Goal: Information Seeking & Learning: Learn about a topic

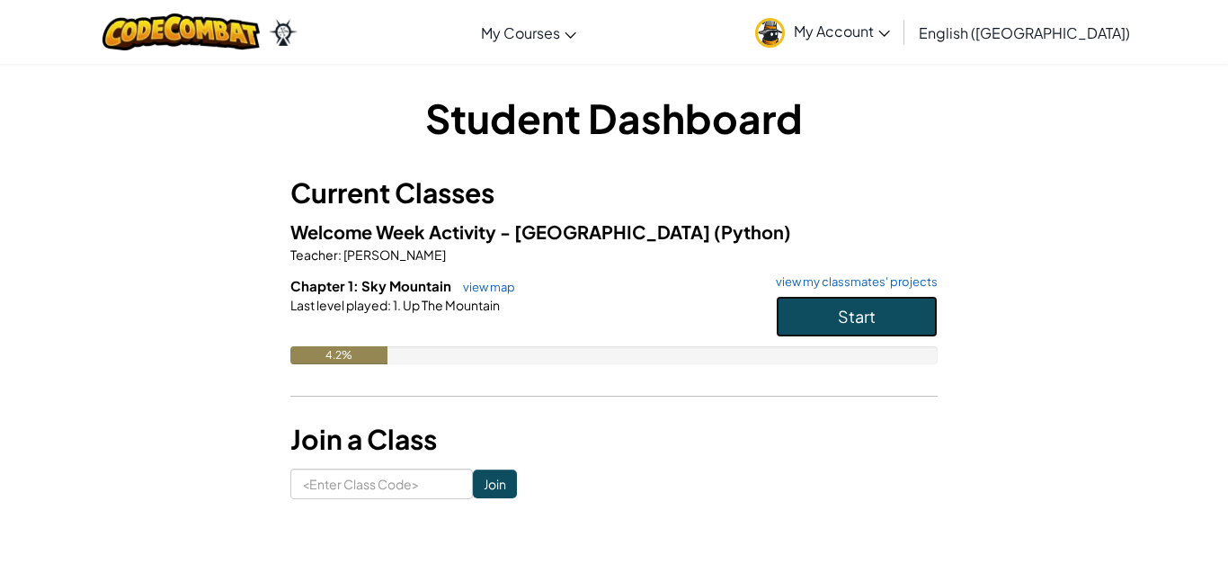
click at [885, 316] on button "Start" at bounding box center [857, 316] width 162 height 41
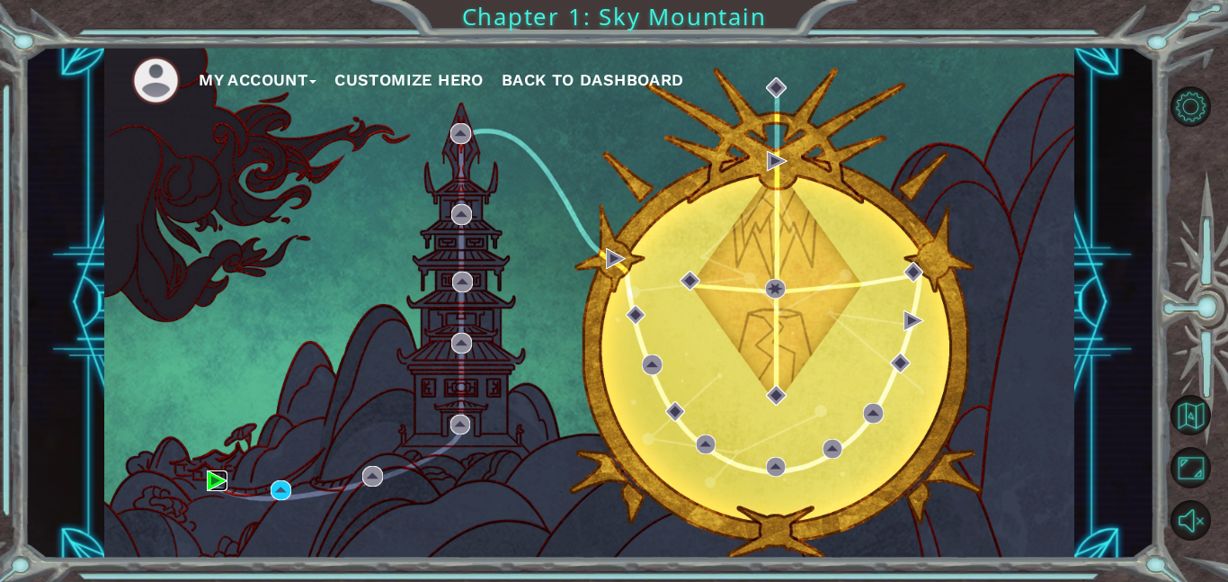
click at [213, 477] on img at bounding box center [217, 480] width 21 height 21
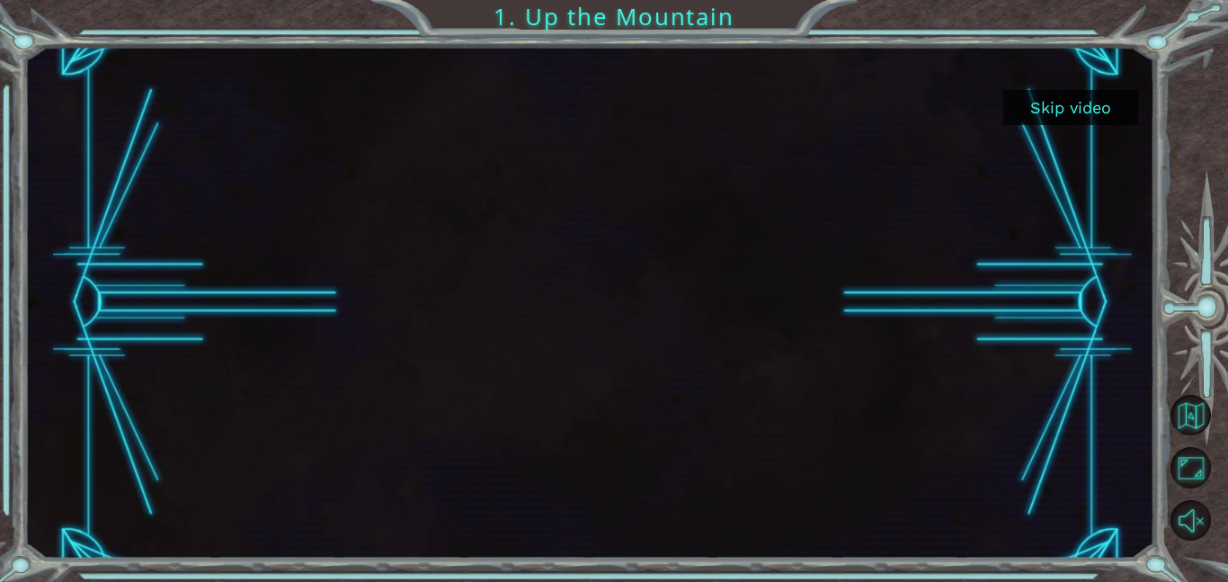
click at [1071, 108] on button "Skip video" at bounding box center [1070, 107] width 135 height 35
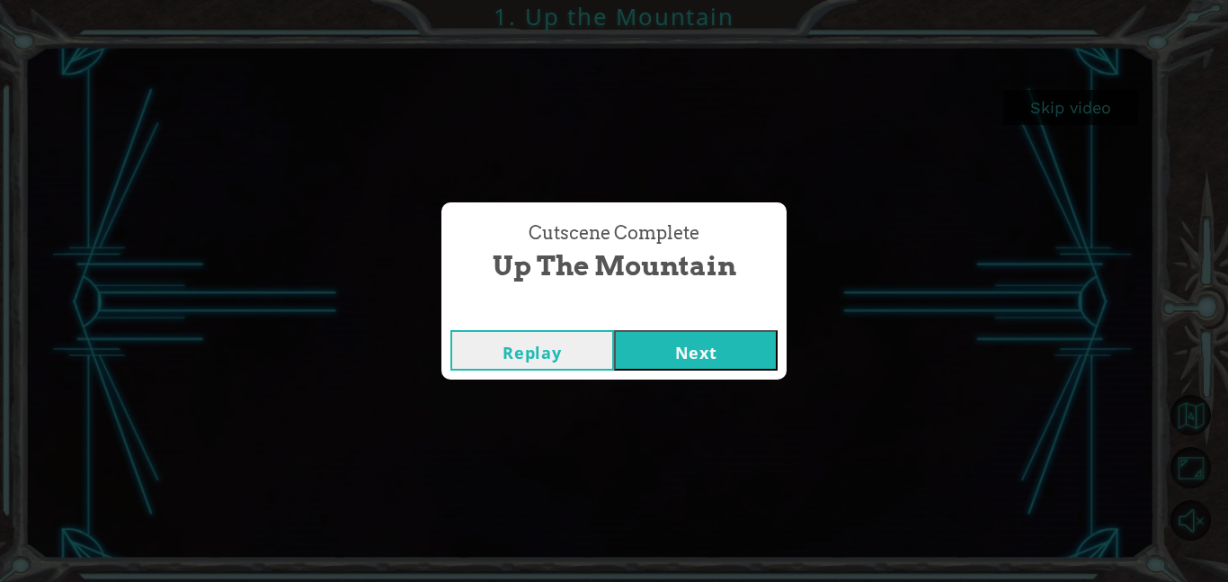
click at [564, 338] on button "Replay" at bounding box center [532, 350] width 164 height 40
click at [725, 358] on button "Next" at bounding box center [696, 350] width 164 height 40
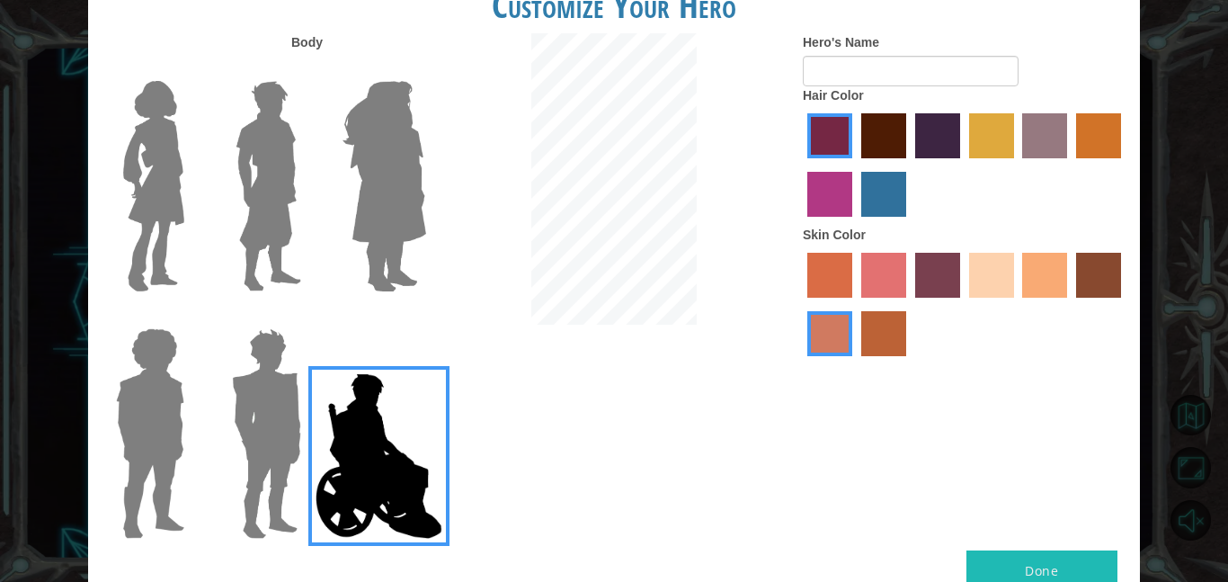
click at [190, 198] on img at bounding box center [154, 186] width 76 height 225
click at [191, 69] on input "Hero Connie" at bounding box center [191, 69] width 0 height 0
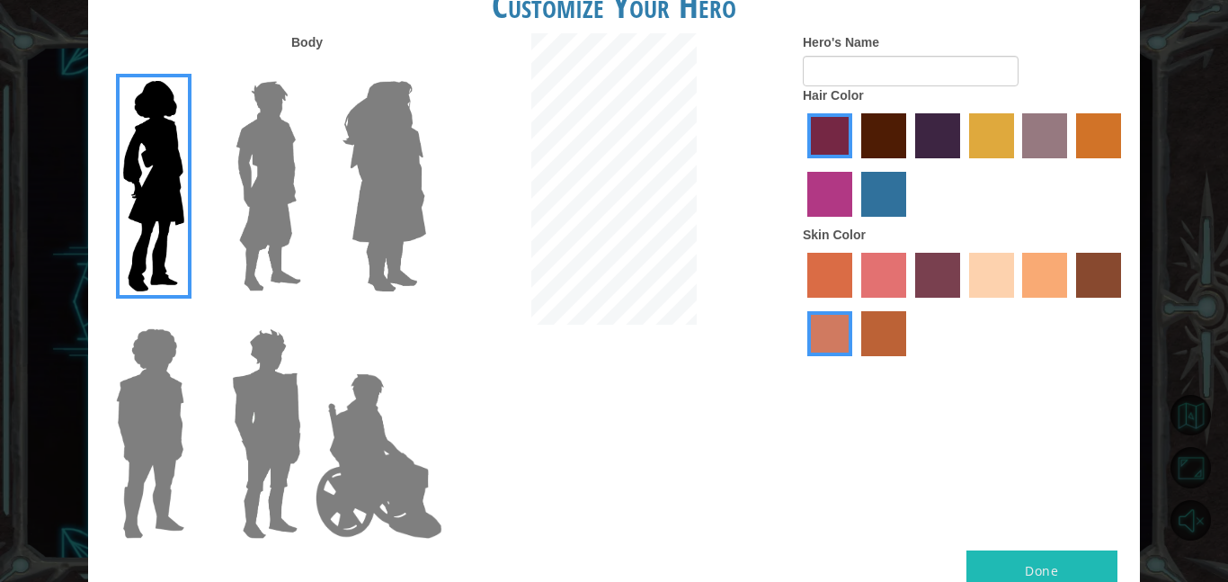
click at [892, 149] on label "maroon hair color" at bounding box center [883, 135] width 45 height 45
click at [855, 165] on input "maroon hair color" at bounding box center [855, 165] width 0 height 0
click at [1087, 290] on label "karma skin color" at bounding box center [1098, 275] width 45 height 45
click at [1070, 304] on input "karma skin color" at bounding box center [1070, 304] width 0 height 0
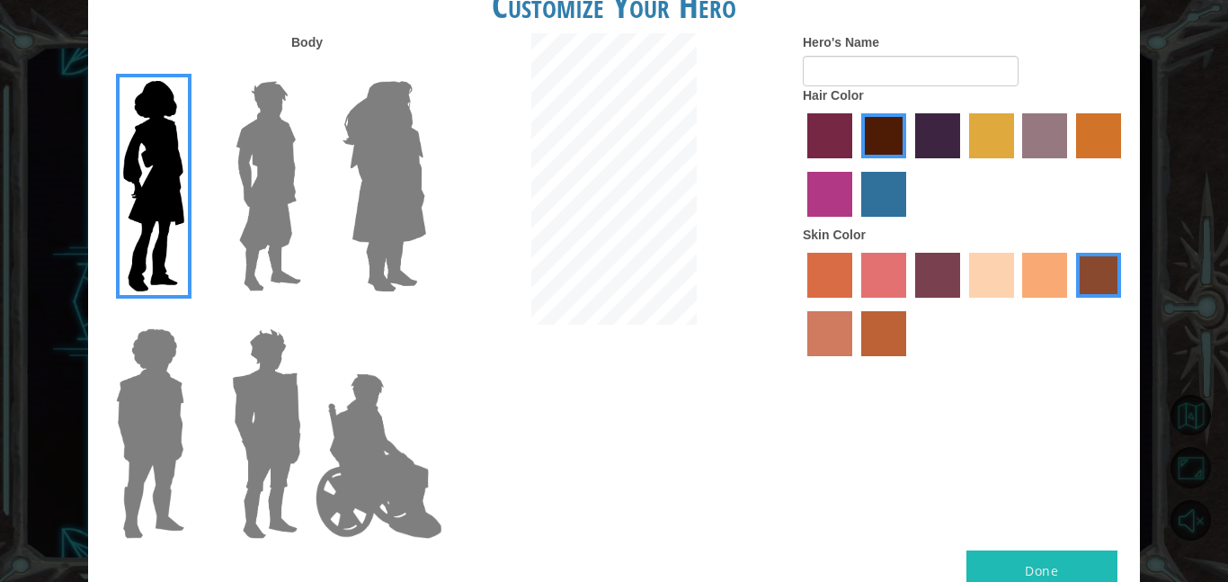
click at [843, 344] on label "burning sand skin color" at bounding box center [829, 333] width 45 height 45
click at [1124, 304] on input "burning sand skin color" at bounding box center [1124, 304] width 0 height 0
click at [892, 352] on label "smoke tree skin color" at bounding box center [883, 333] width 45 height 45
click at [855, 362] on input "smoke tree skin color" at bounding box center [855, 362] width 0 height 0
click at [841, 351] on label "burning sand skin color" at bounding box center [829, 333] width 45 height 45
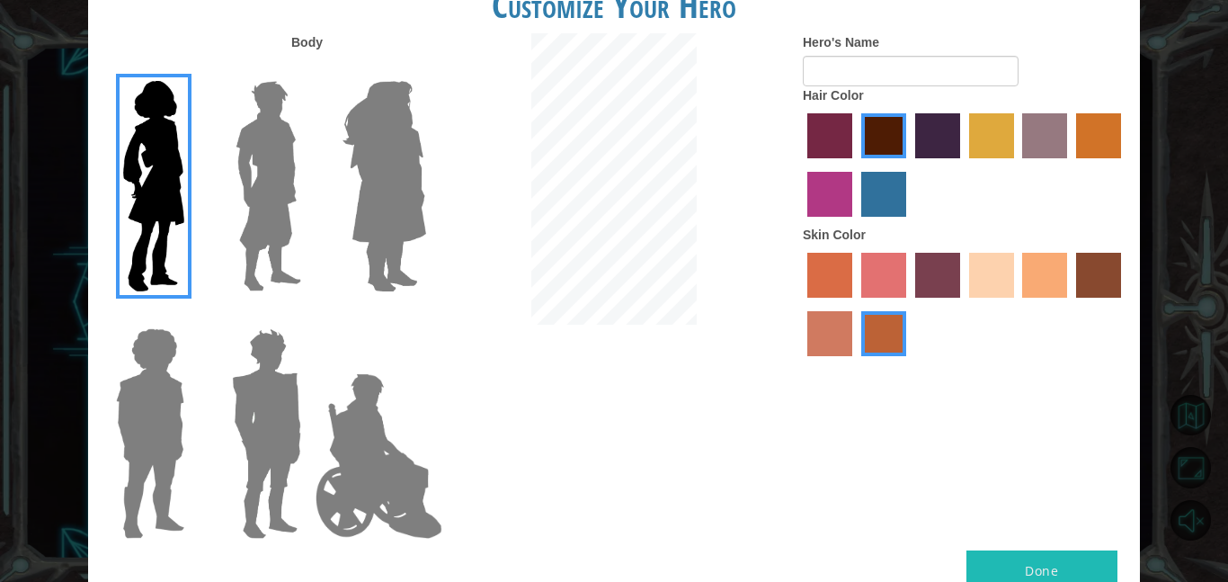
click at [1124, 304] on input "burning sand skin color" at bounding box center [1124, 304] width 0 height 0
click at [1016, 563] on button "Done" at bounding box center [1041, 570] width 151 height 40
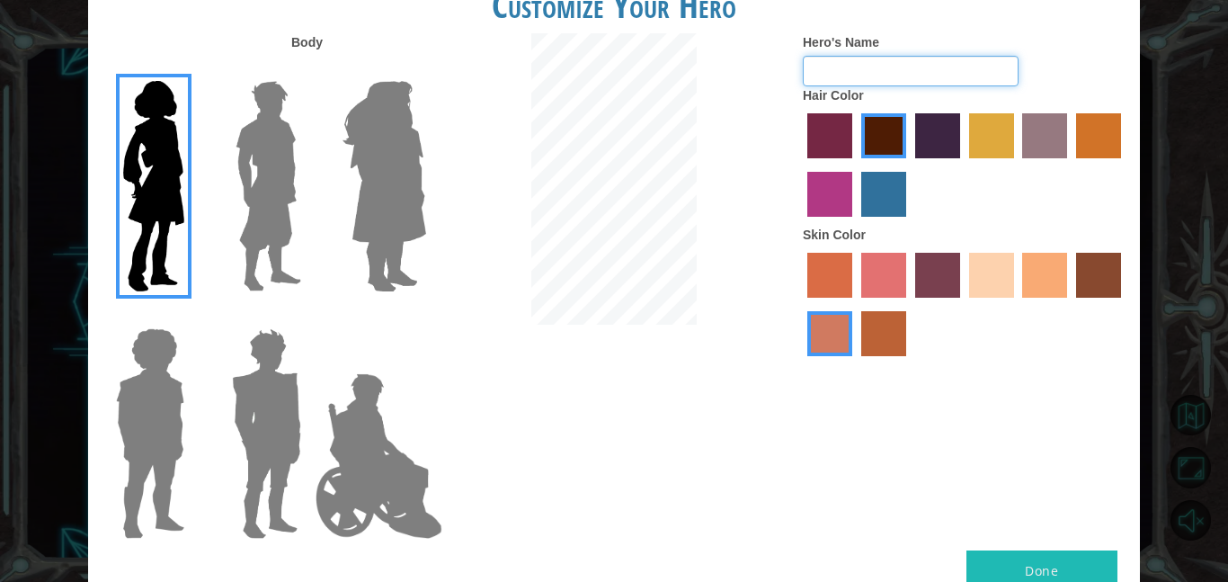
click at [824, 65] on input "Hero's Name" at bounding box center [911, 71] width 216 height 31
click at [825, 64] on input "Hero's Name" at bounding box center [911, 71] width 216 height 31
type input "M"
type input "Mya"
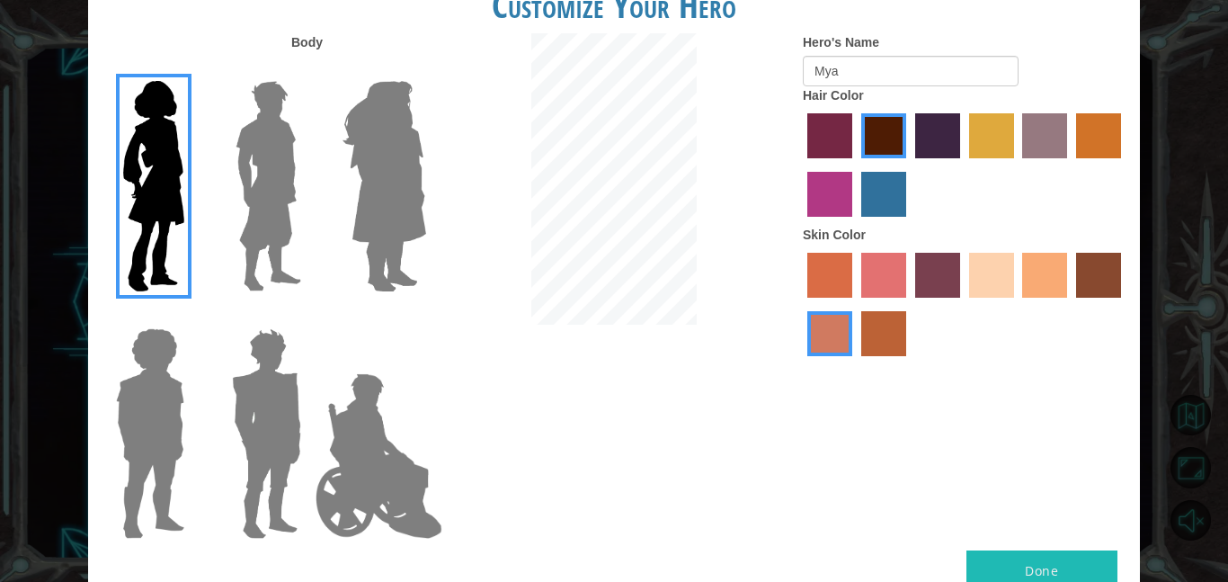
click at [1047, 575] on button "Done" at bounding box center [1041, 570] width 151 height 40
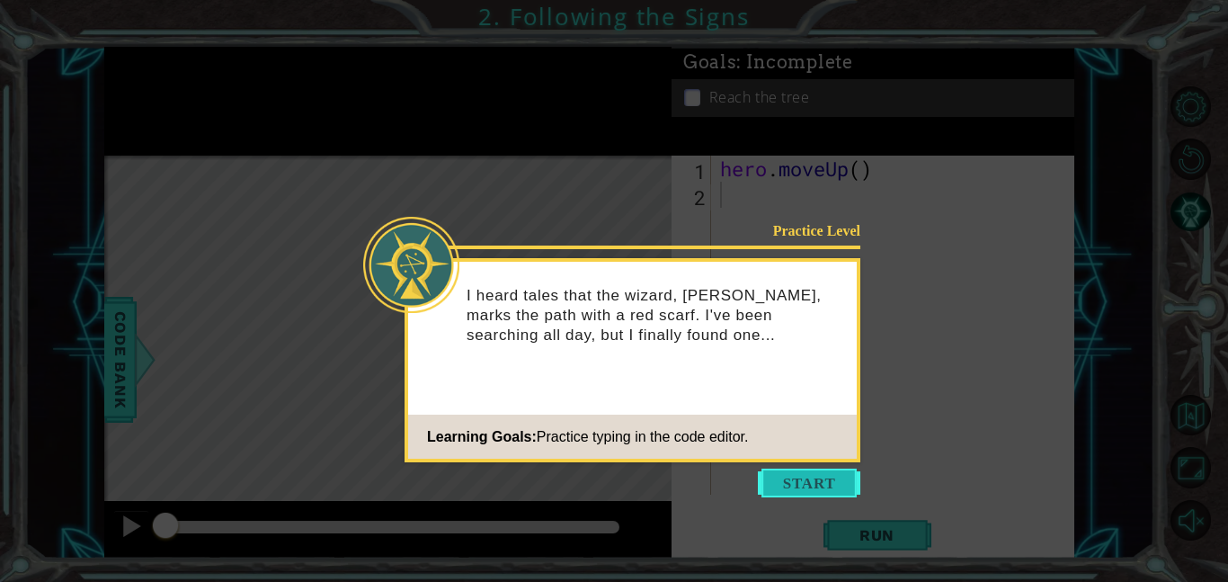
click at [781, 482] on button "Start" at bounding box center [809, 482] width 102 height 29
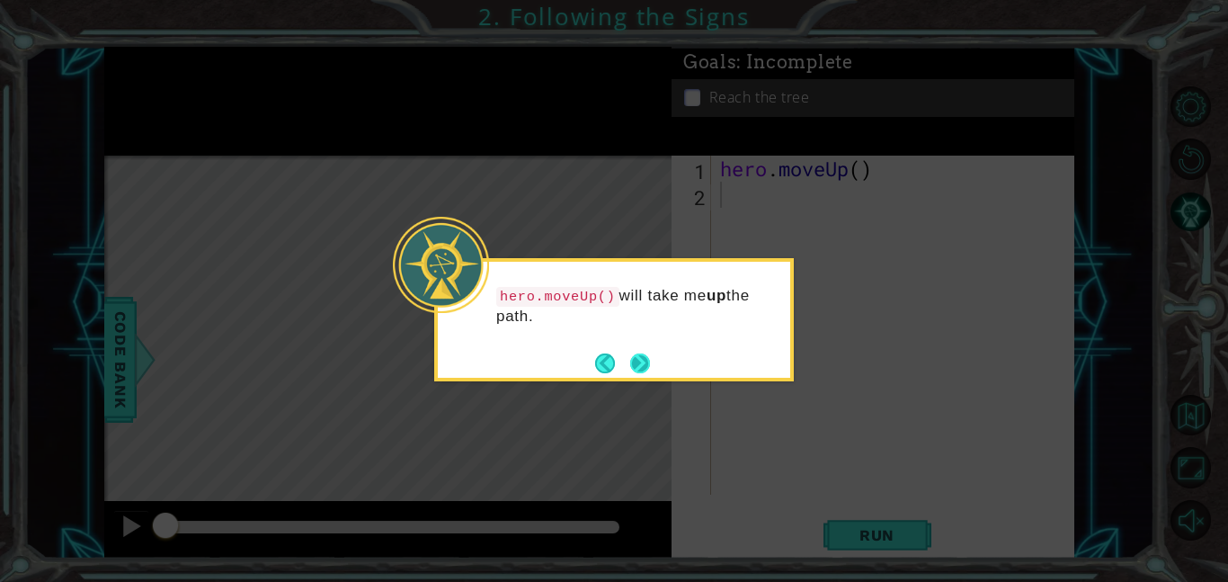
click at [648, 364] on button "Next" at bounding box center [640, 362] width 21 height 21
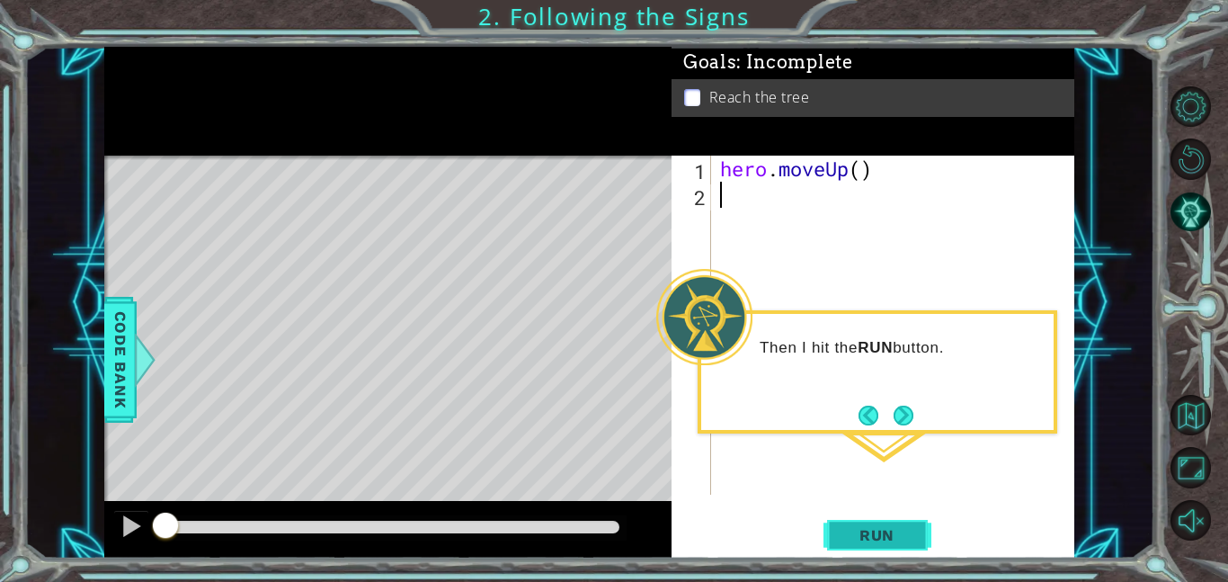
click at [910, 529] on span "Run" at bounding box center [876, 535] width 71 height 18
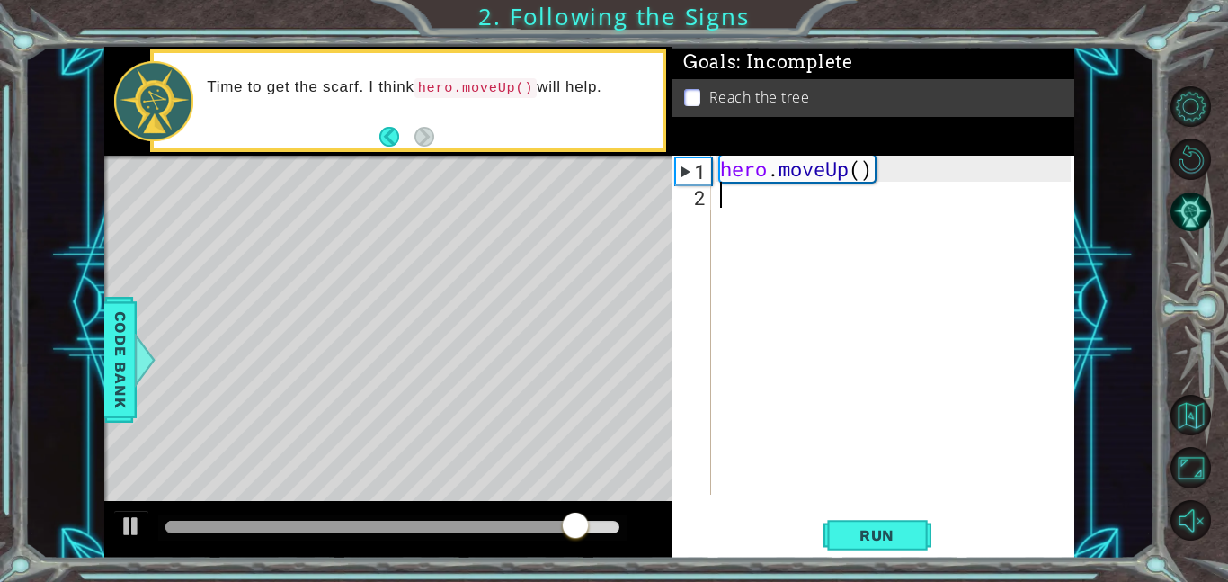
click at [752, 175] on div "hero . moveUp ( )" at bounding box center [897, 351] width 363 height 391
type textarea "hero.moveUp()"
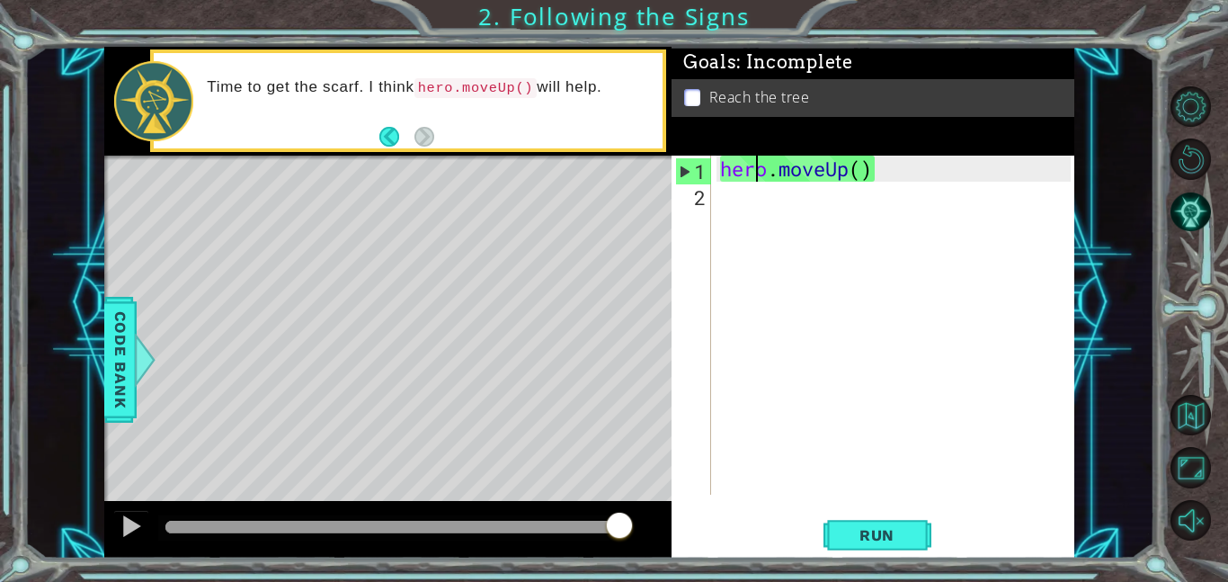
click at [733, 192] on div "hero . moveUp ( )" at bounding box center [897, 351] width 363 height 391
click at [767, 172] on div "hero . moveUp ( )" at bounding box center [897, 351] width 363 height 391
type textarea "hero.moveUp()"
click at [858, 535] on span "Run" at bounding box center [876, 535] width 71 height 18
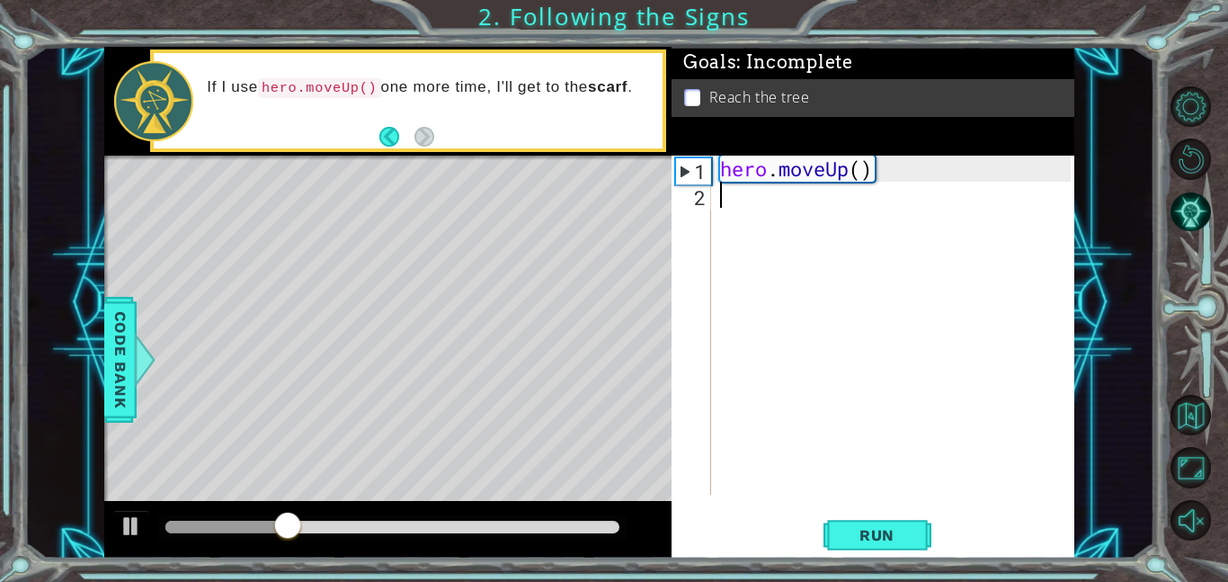
click at [743, 217] on div "hero . moveUp ( )" at bounding box center [897, 351] width 363 height 391
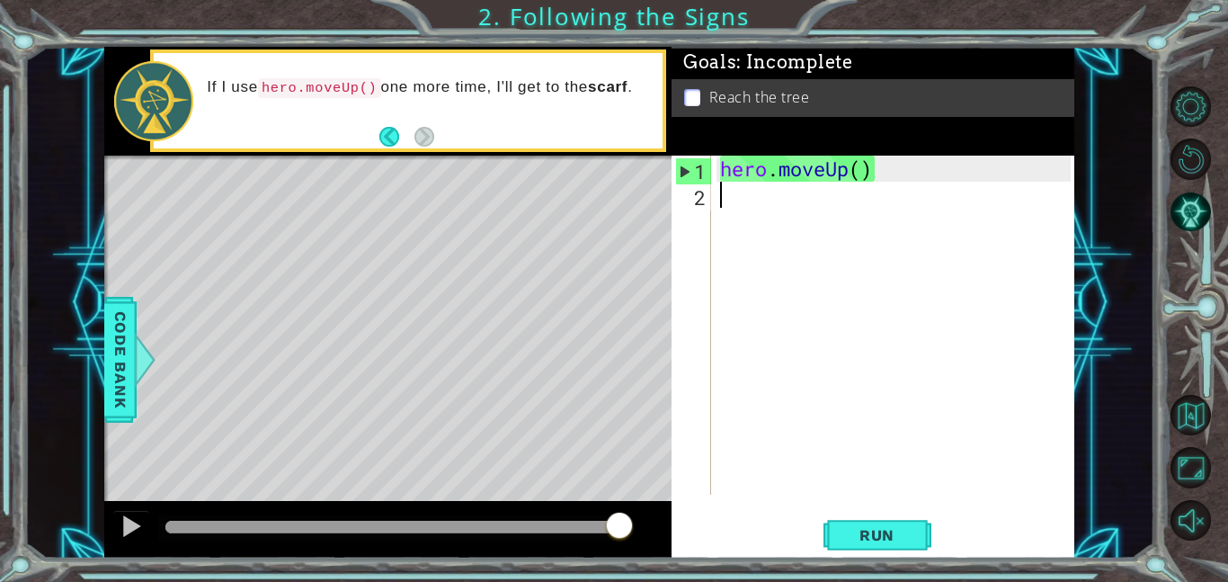
type textarea "H"
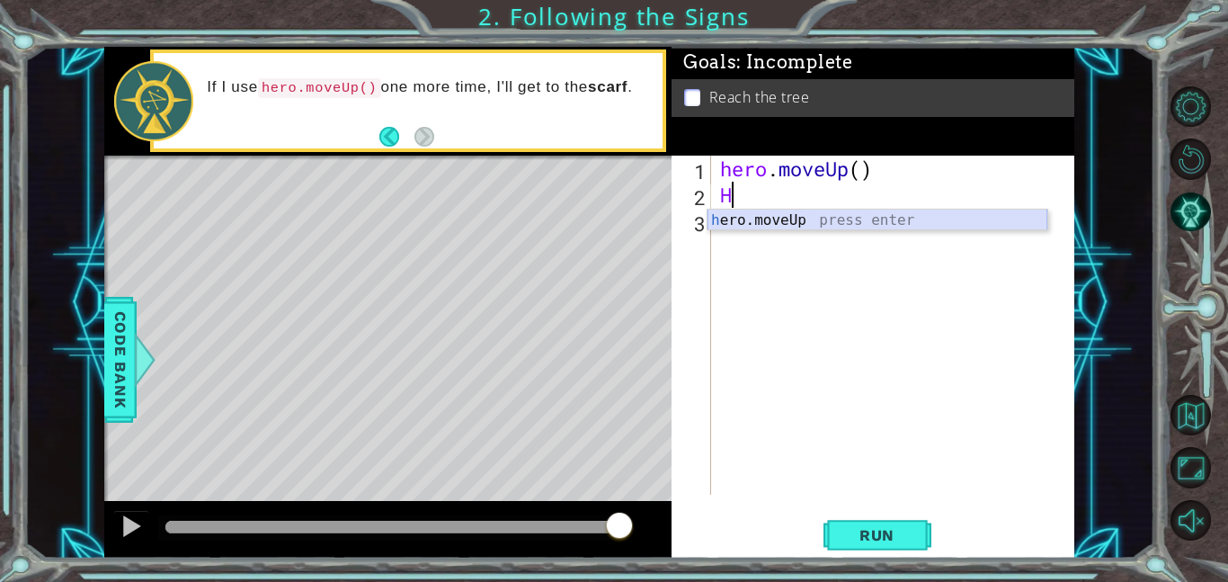
click at [789, 218] on div "h ero.moveUp press enter" at bounding box center [877, 241] width 340 height 65
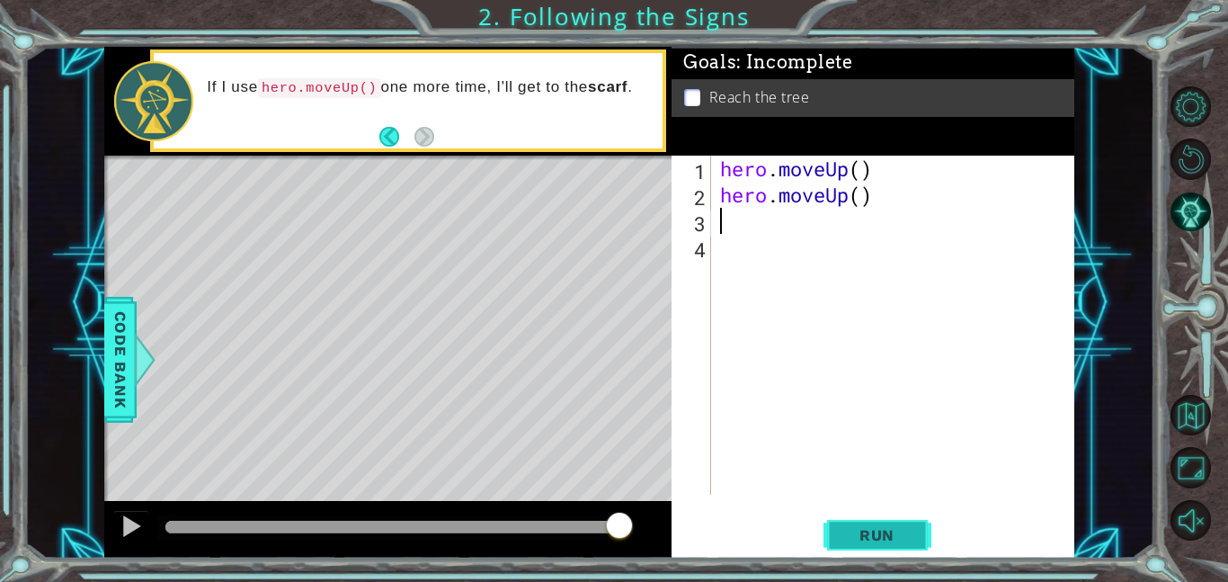
click at [868, 539] on span "Run" at bounding box center [876, 535] width 71 height 18
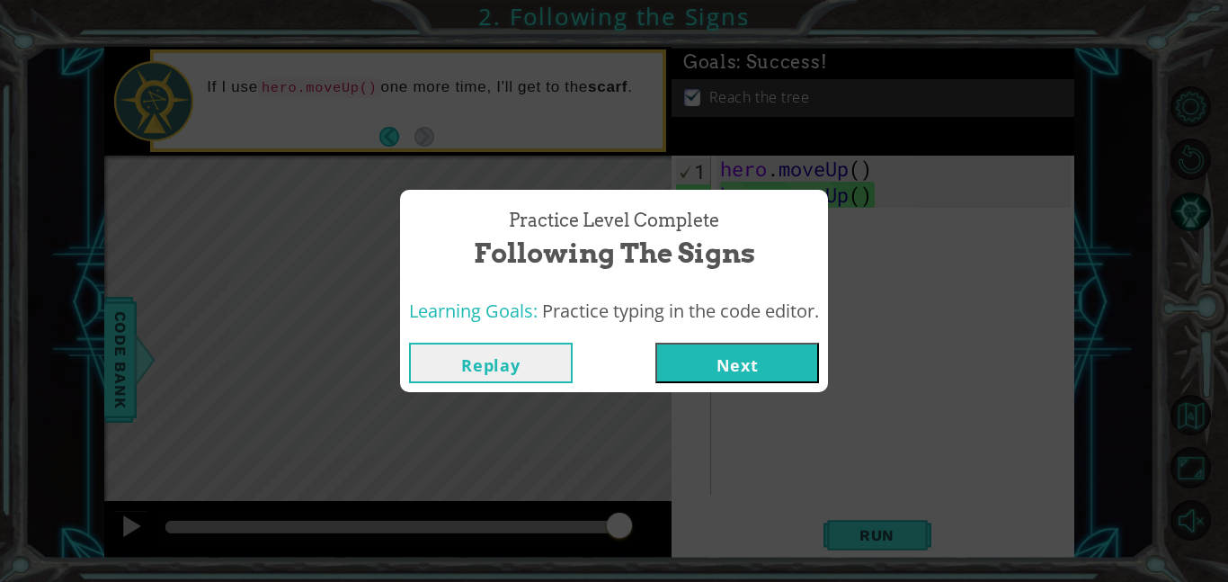
click at [743, 361] on button "Next" at bounding box center [737, 362] width 164 height 40
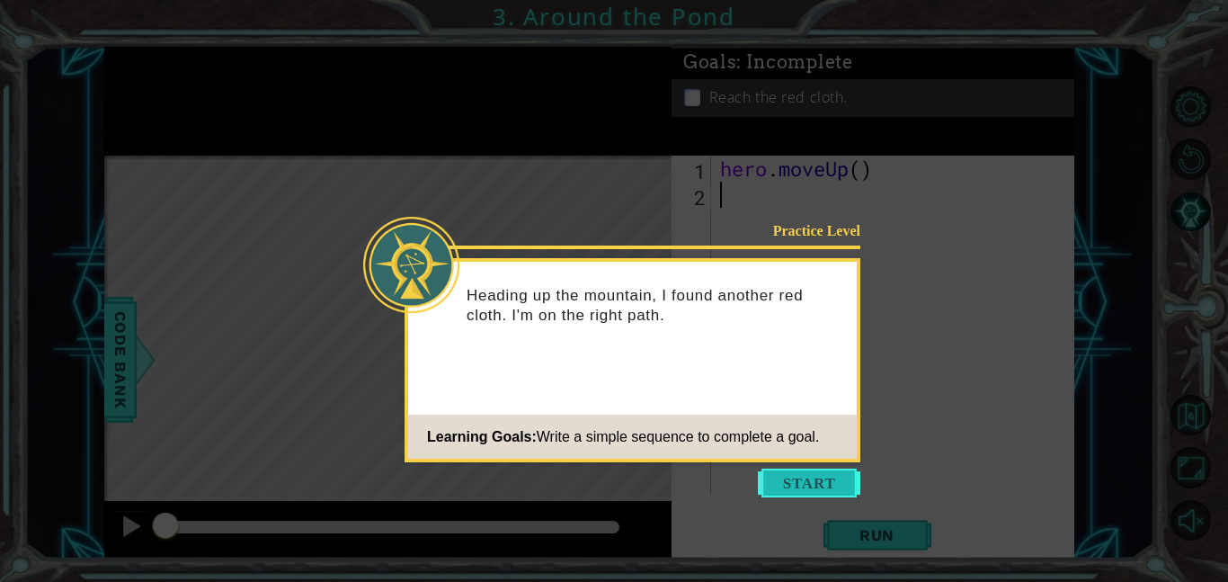
click at [797, 487] on button "Start" at bounding box center [809, 482] width 102 height 29
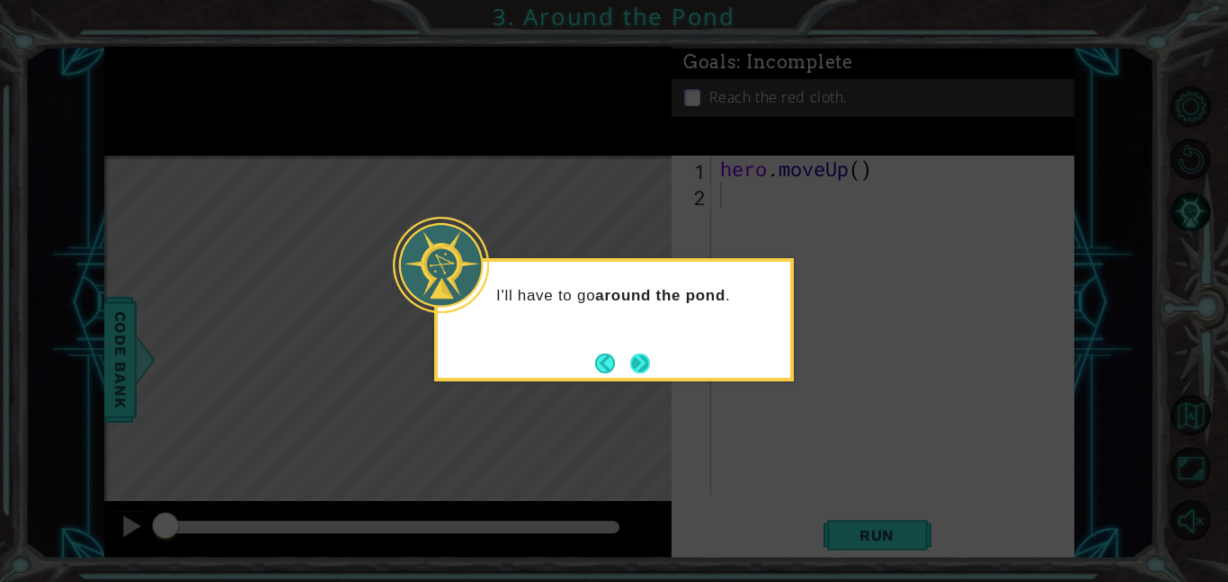
click at [636, 354] on button "Next" at bounding box center [640, 363] width 20 height 20
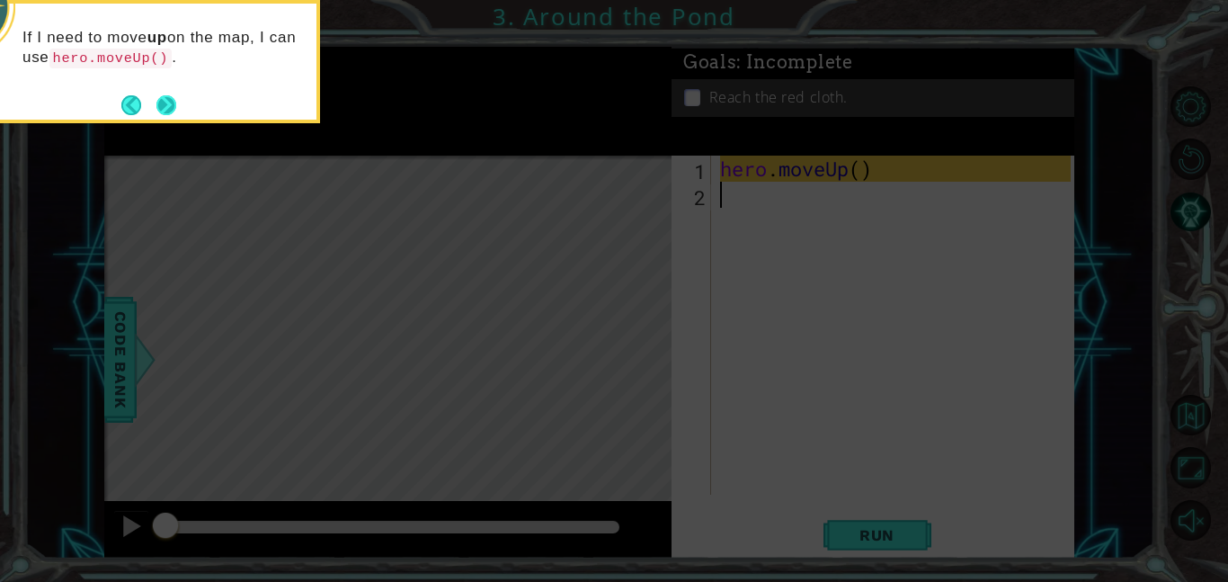
click at [164, 96] on button "Next" at bounding box center [167, 105] width 22 height 22
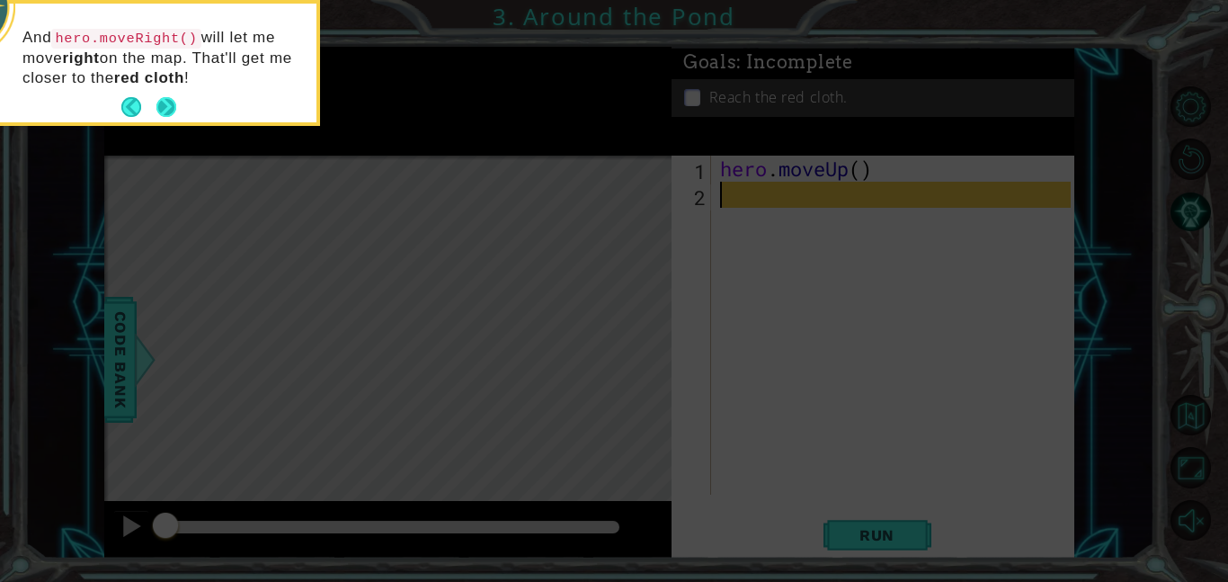
click at [173, 101] on button "Next" at bounding box center [166, 107] width 20 height 20
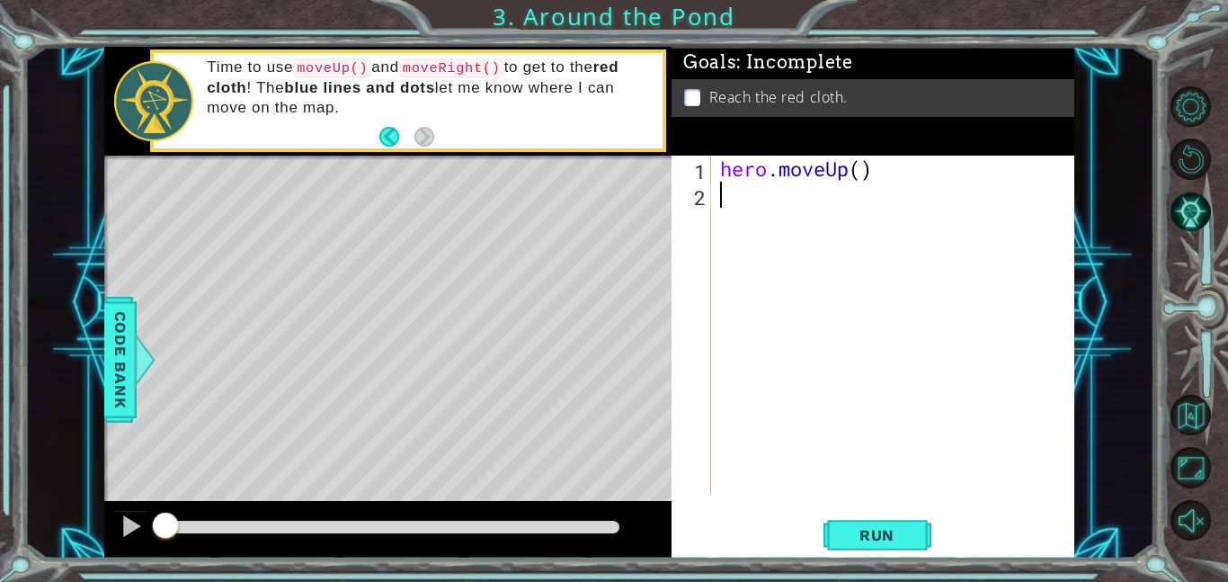
type textarea "h"
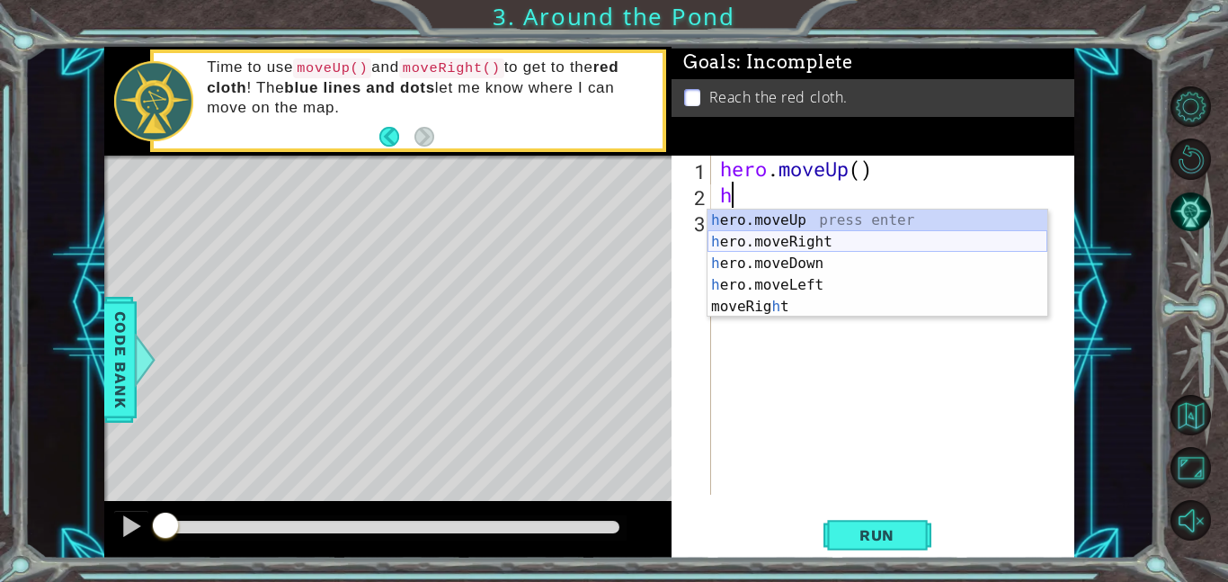
click at [831, 238] on div "h ero.moveUp press enter h ero.moveRight press enter h ero.moveDown press enter…" at bounding box center [877, 284] width 340 height 151
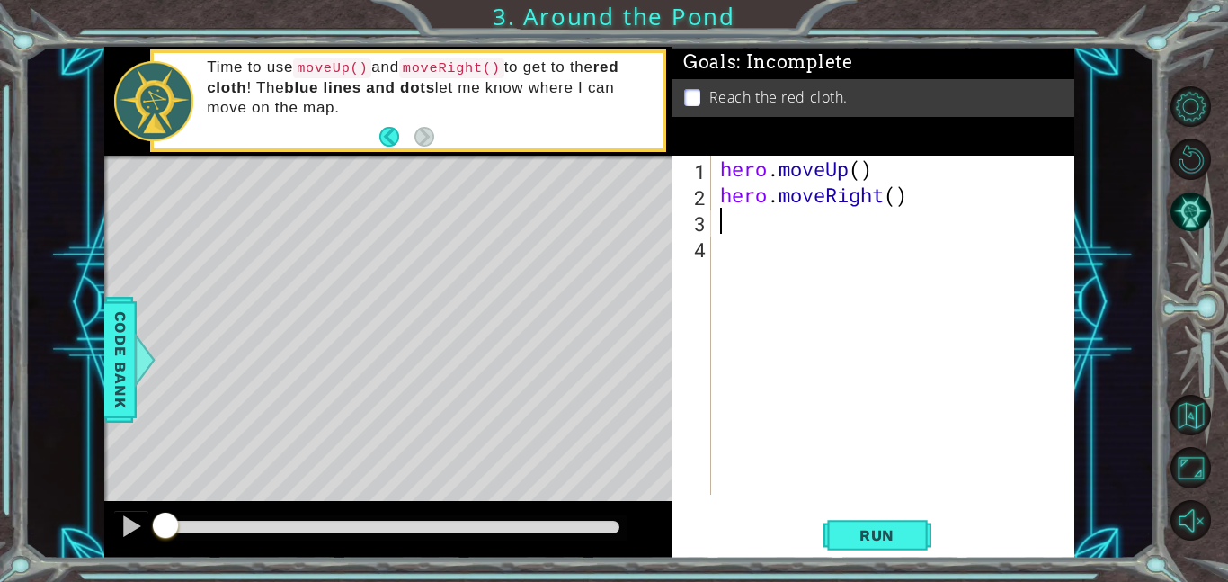
type textarea "h"
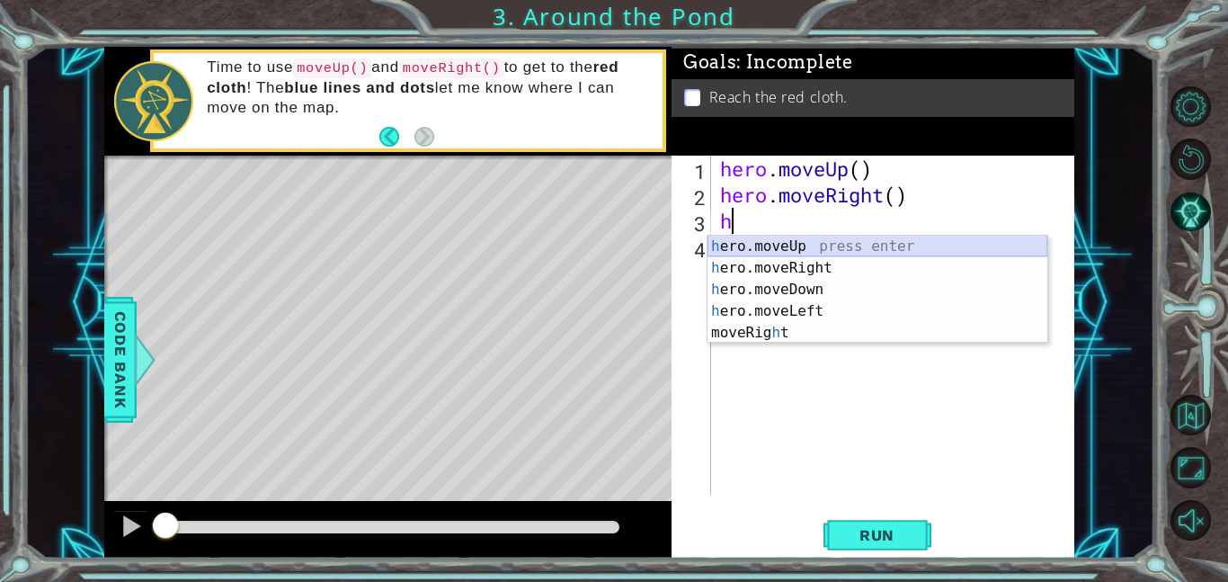
click at [815, 245] on div "h ero.moveUp press enter h ero.moveRight press enter h ero.moveDown press enter…" at bounding box center [877, 311] width 340 height 151
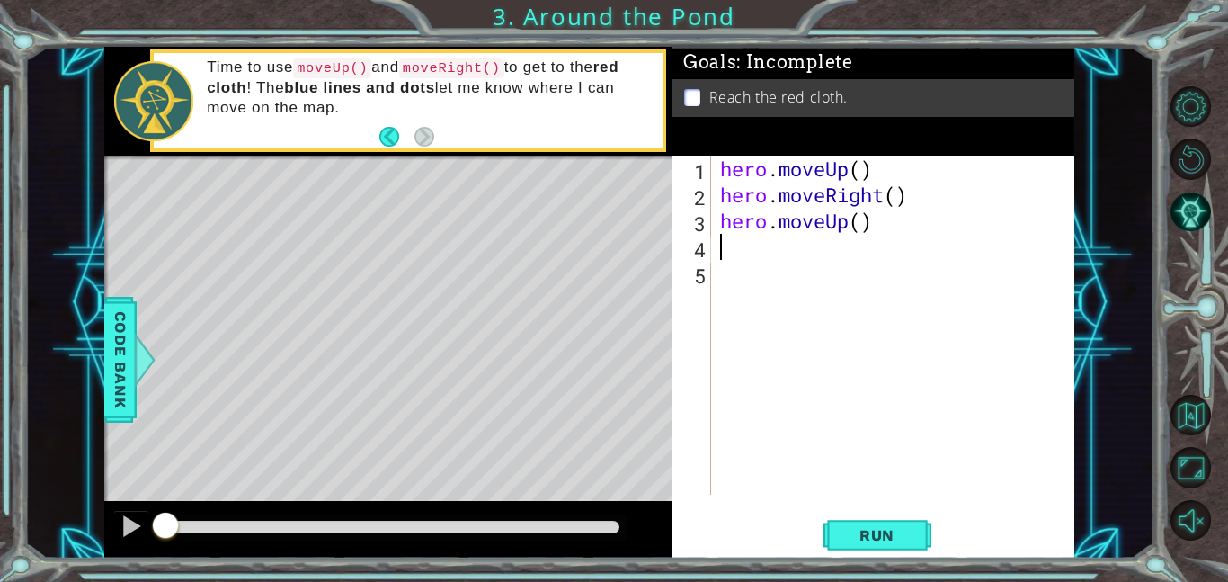
type textarea "h"
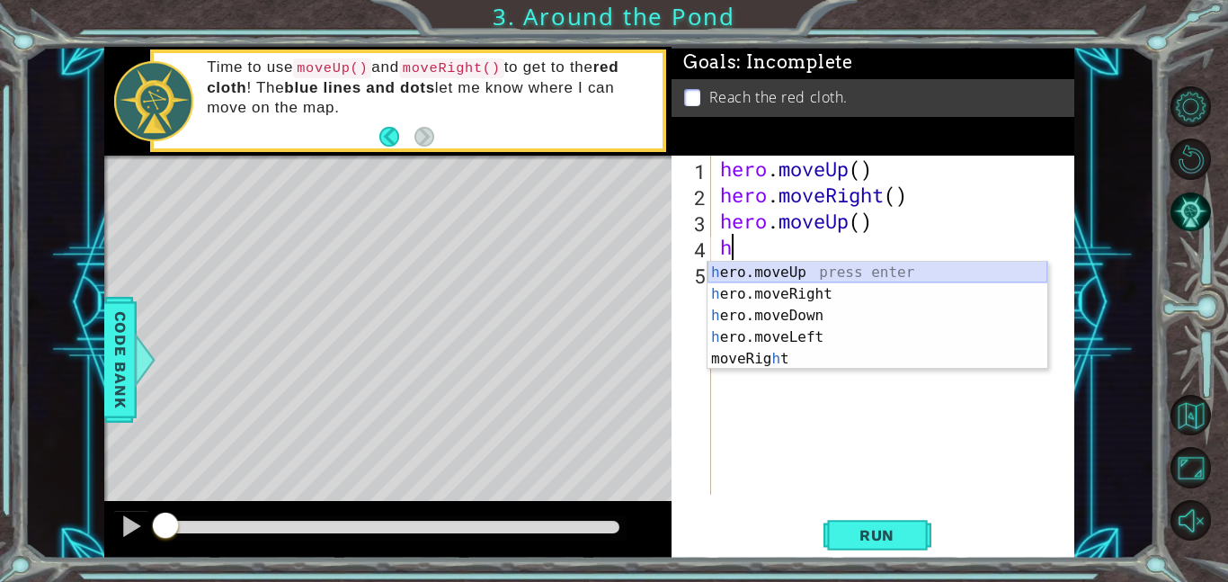
click at [773, 271] on div "h ero.moveUp press enter h ero.moveRight press enter h ero.moveDown press enter…" at bounding box center [877, 337] width 340 height 151
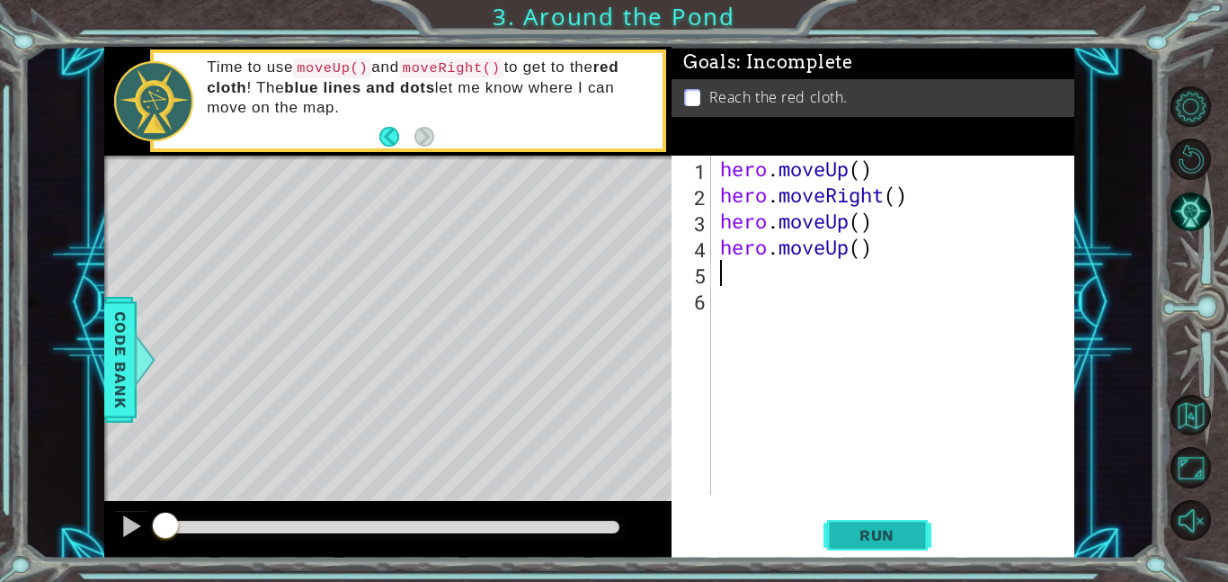
click at [854, 532] on span "Run" at bounding box center [876, 535] width 71 height 18
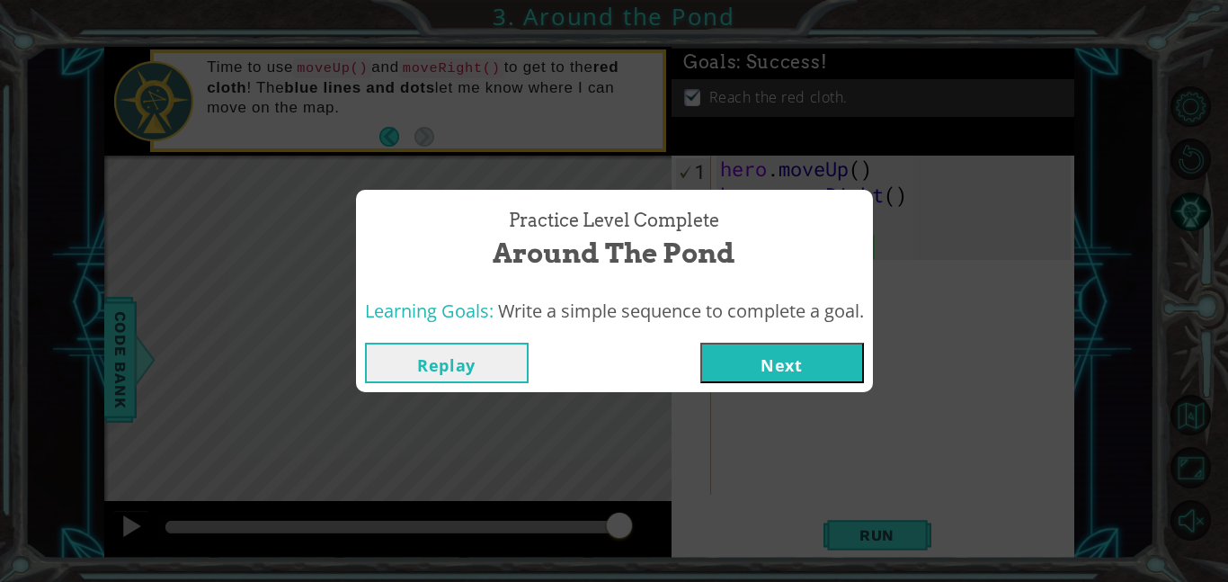
click at [798, 373] on button "Next" at bounding box center [782, 362] width 164 height 40
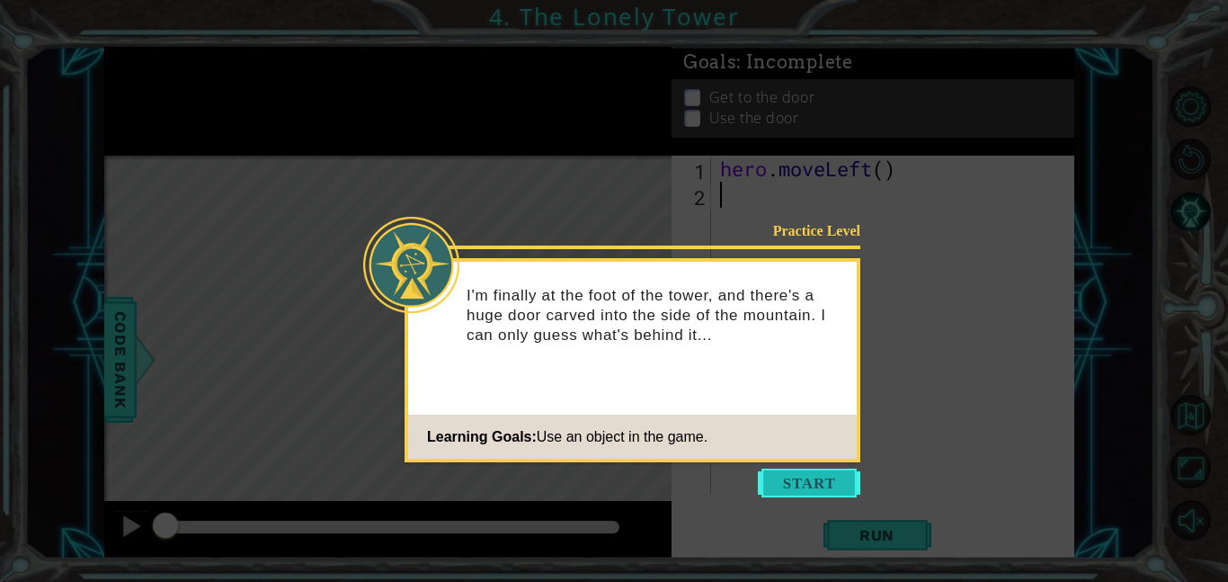
click at [843, 493] on button "Start" at bounding box center [809, 482] width 102 height 29
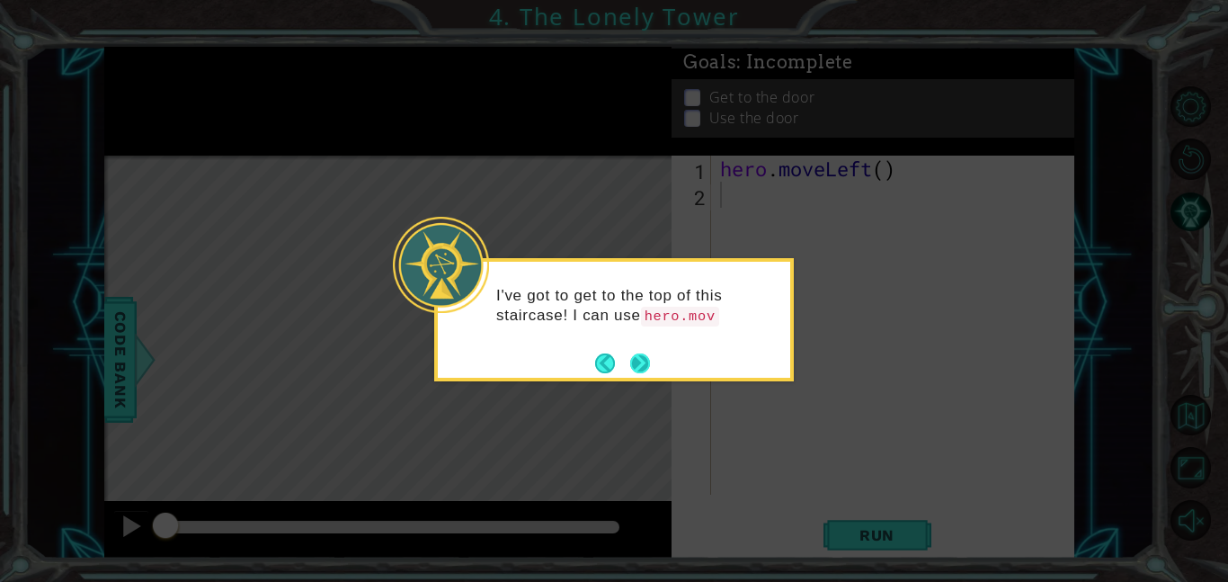
click at [649, 363] on button "Next" at bounding box center [640, 363] width 20 height 20
click at [646, 362] on button "Next" at bounding box center [640, 363] width 20 height 20
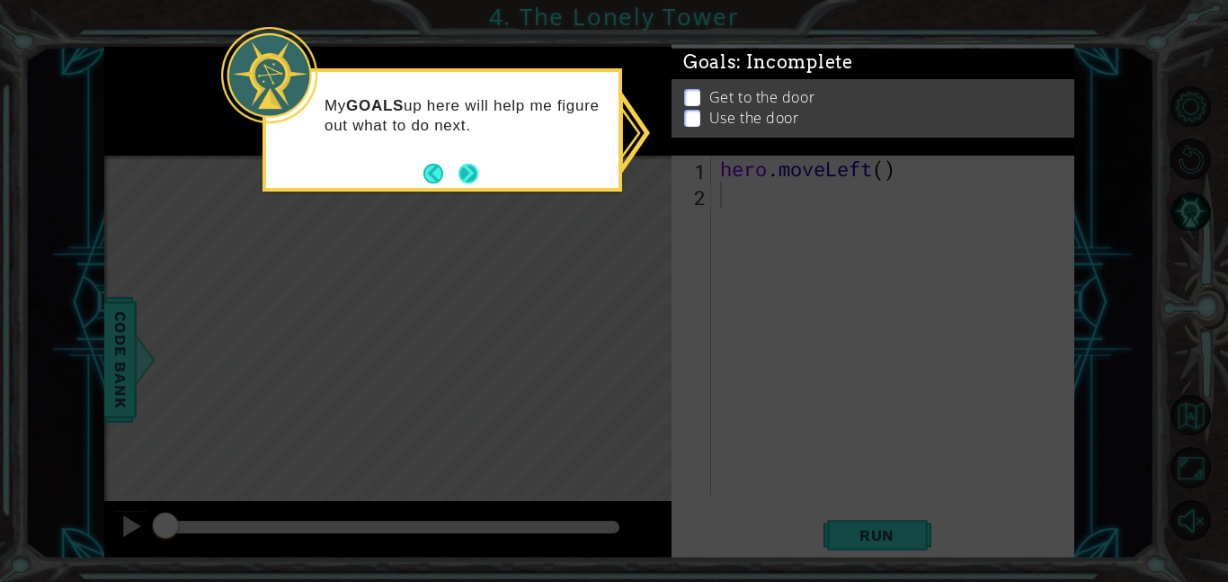
click at [468, 174] on button "Next" at bounding box center [468, 173] width 21 height 21
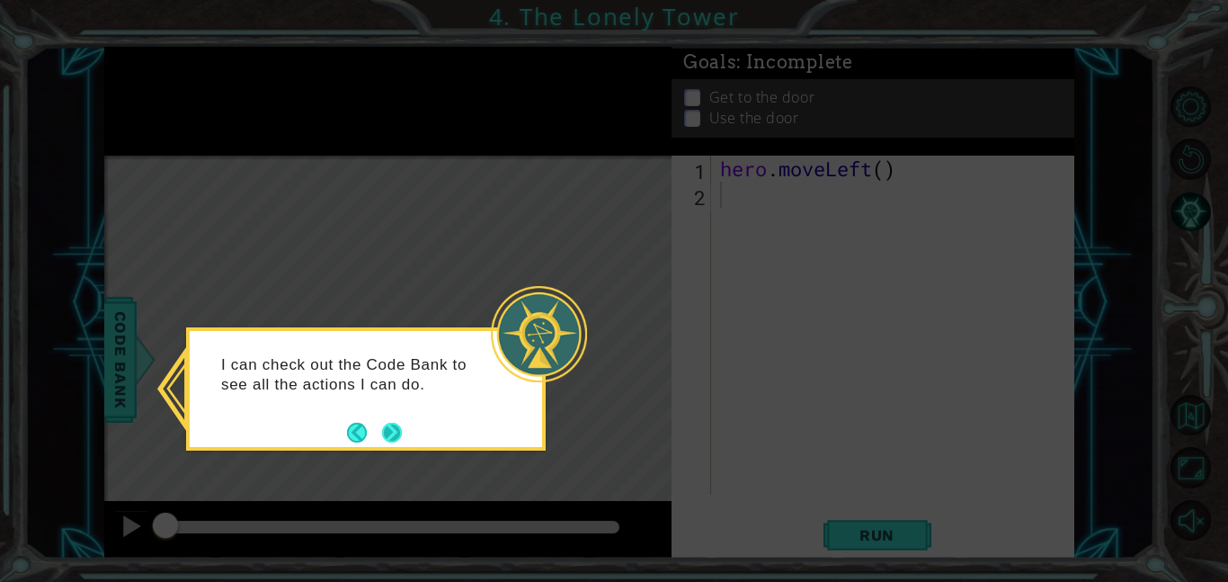
click at [387, 431] on button "Next" at bounding box center [392, 432] width 20 height 20
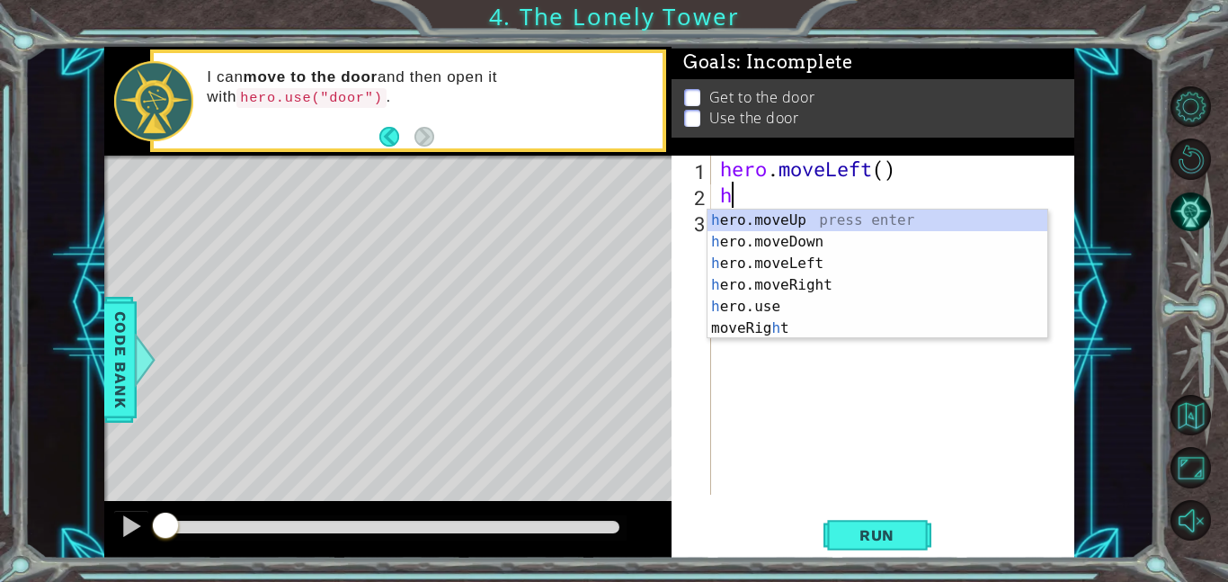
type textarea "he"
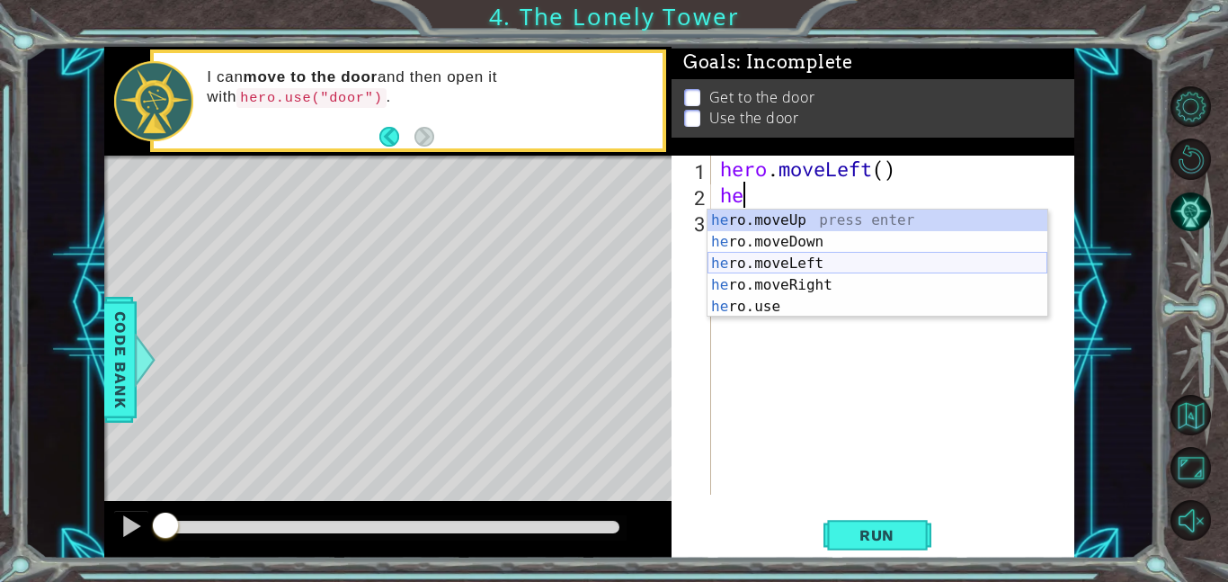
click at [732, 263] on div "he ro.moveUp press enter he ro.moveDown press enter he ro.moveLeft press enter …" at bounding box center [877, 284] width 340 height 151
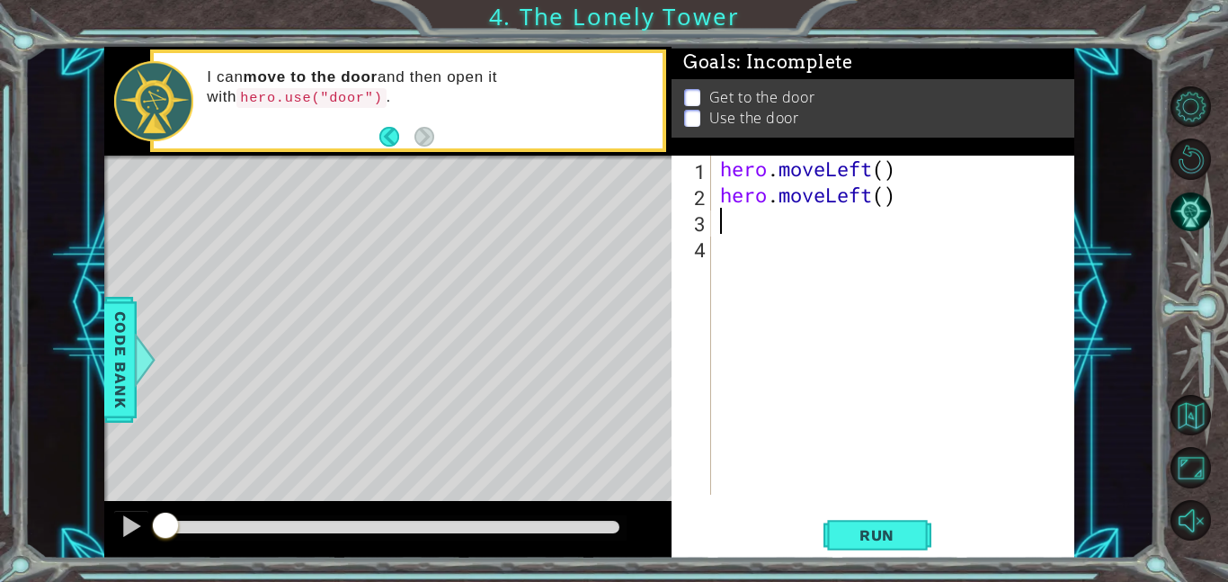
type textarea "h"
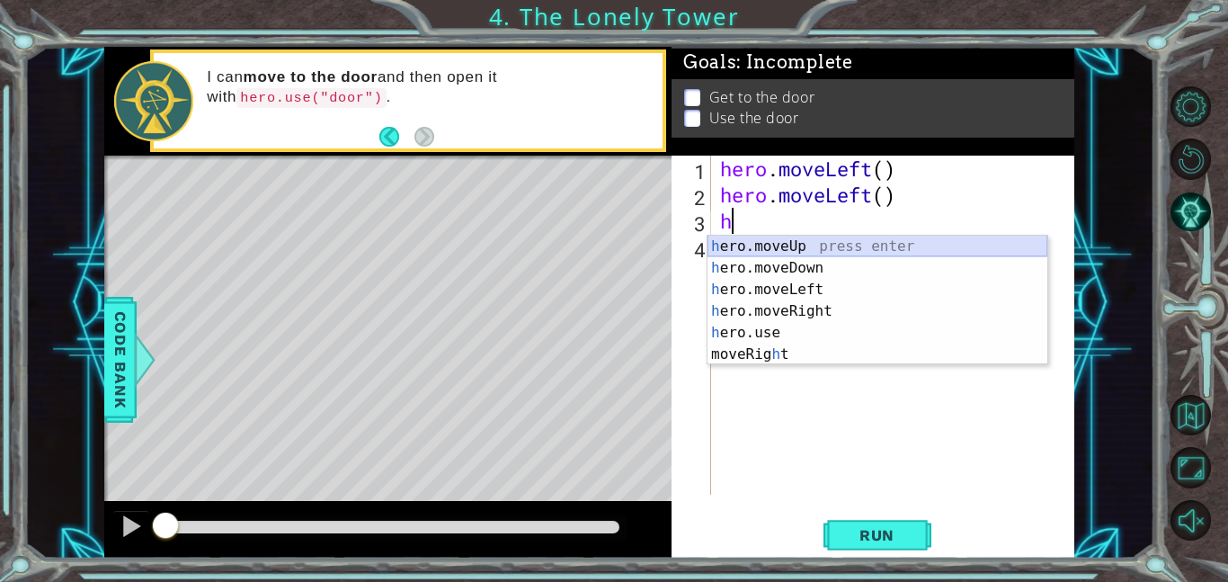
click at [835, 245] on div "h ero.moveUp press enter h ero.moveDown press enter h ero.moveLeft press enter …" at bounding box center [877, 322] width 340 height 173
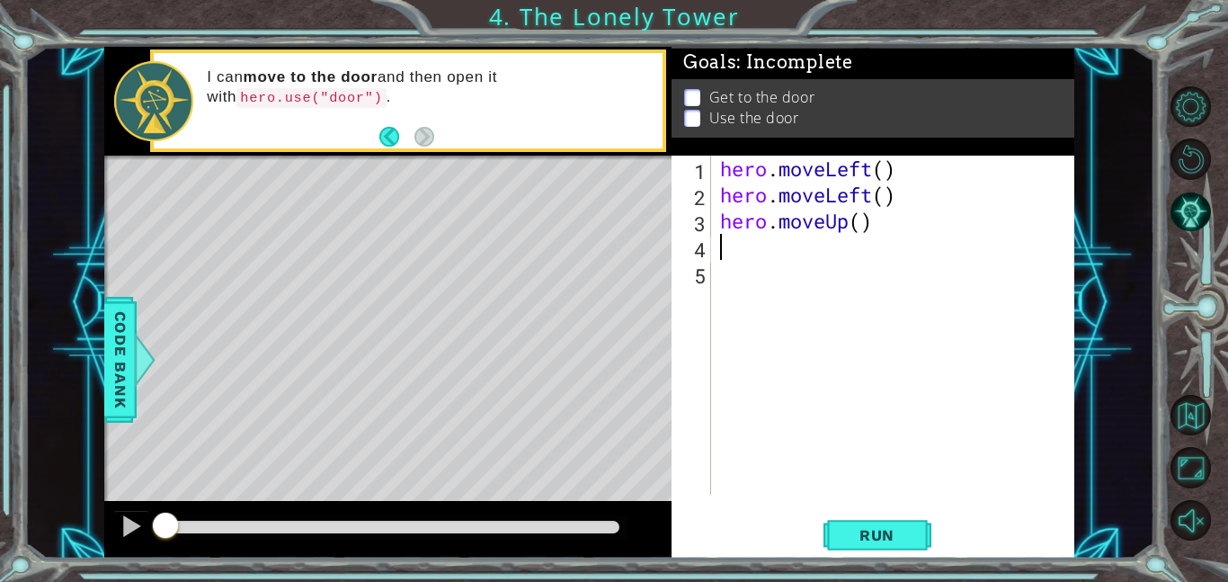
type textarea "h"
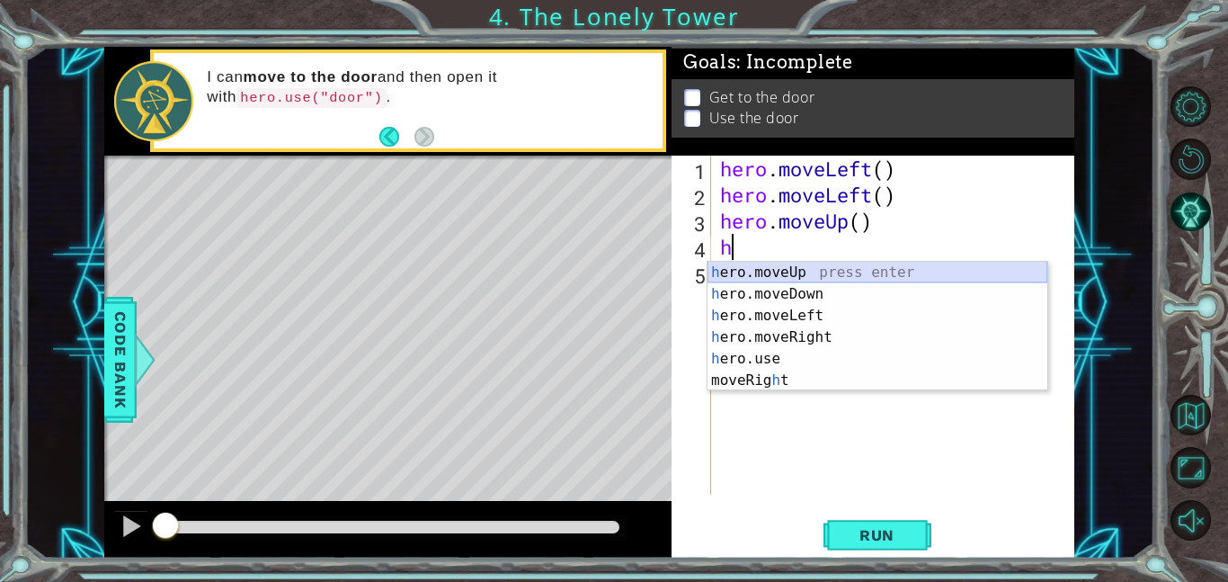
click at [824, 271] on div "h ero.moveUp press enter h ero.moveDown press enter h ero.moveLeft press enter …" at bounding box center [877, 348] width 340 height 173
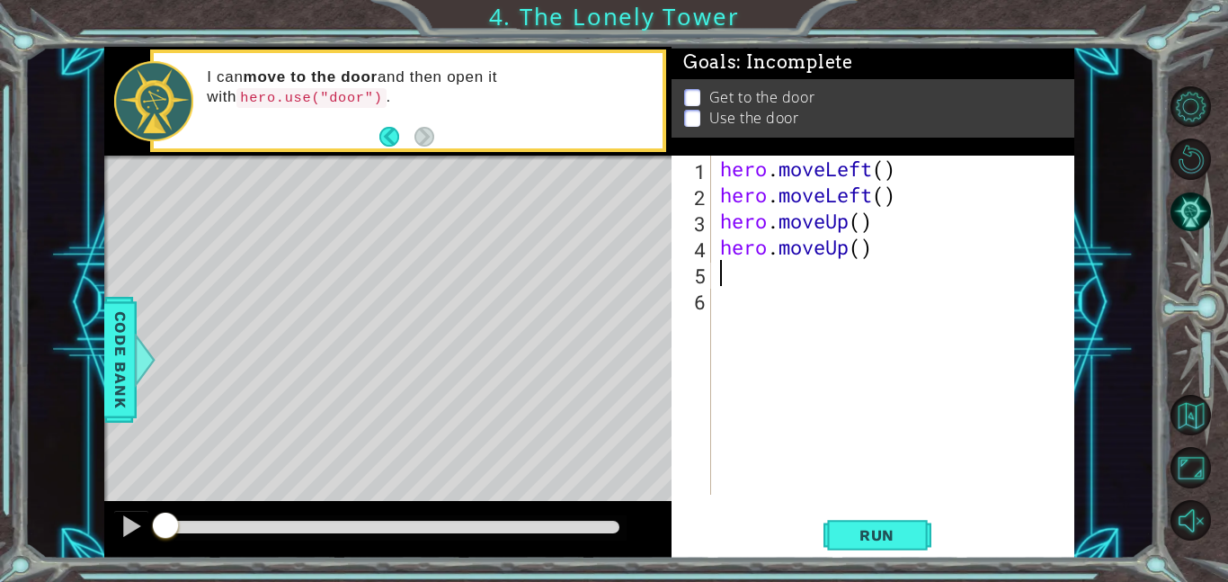
type textarea "h"
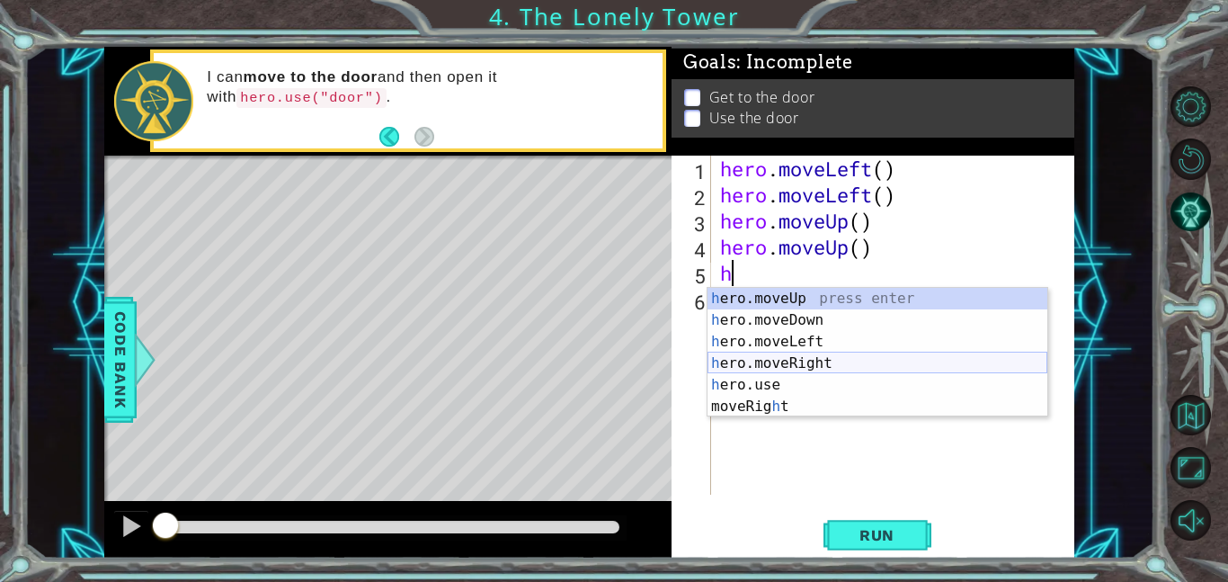
click at [805, 361] on div "h ero.moveUp press enter h ero.moveDown press enter h ero.moveLeft press enter …" at bounding box center [877, 374] width 340 height 173
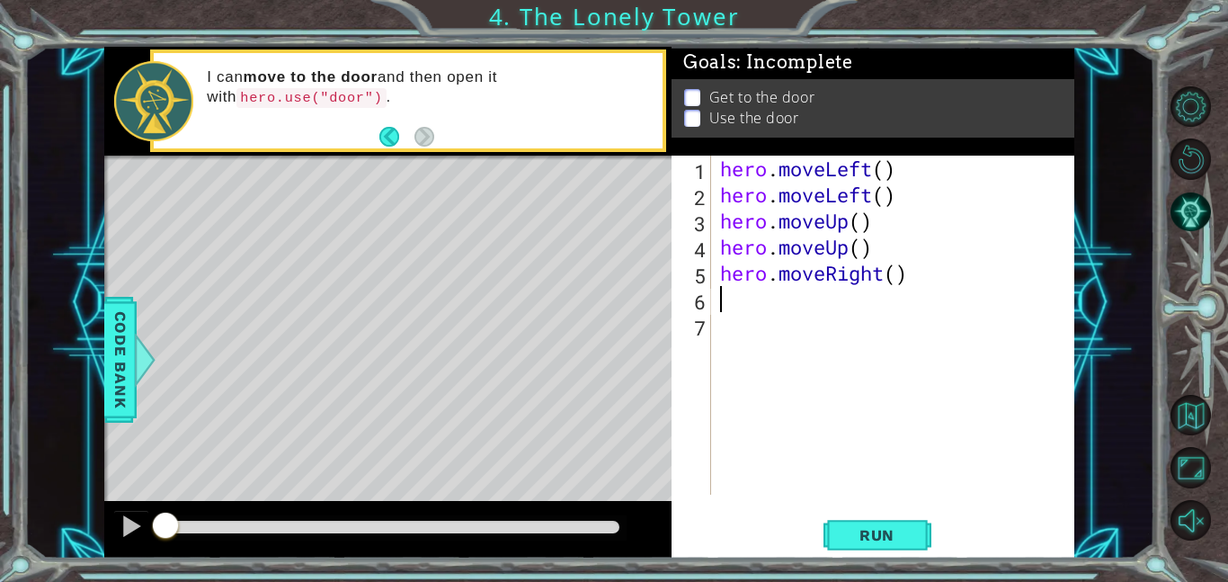
type textarea "h"
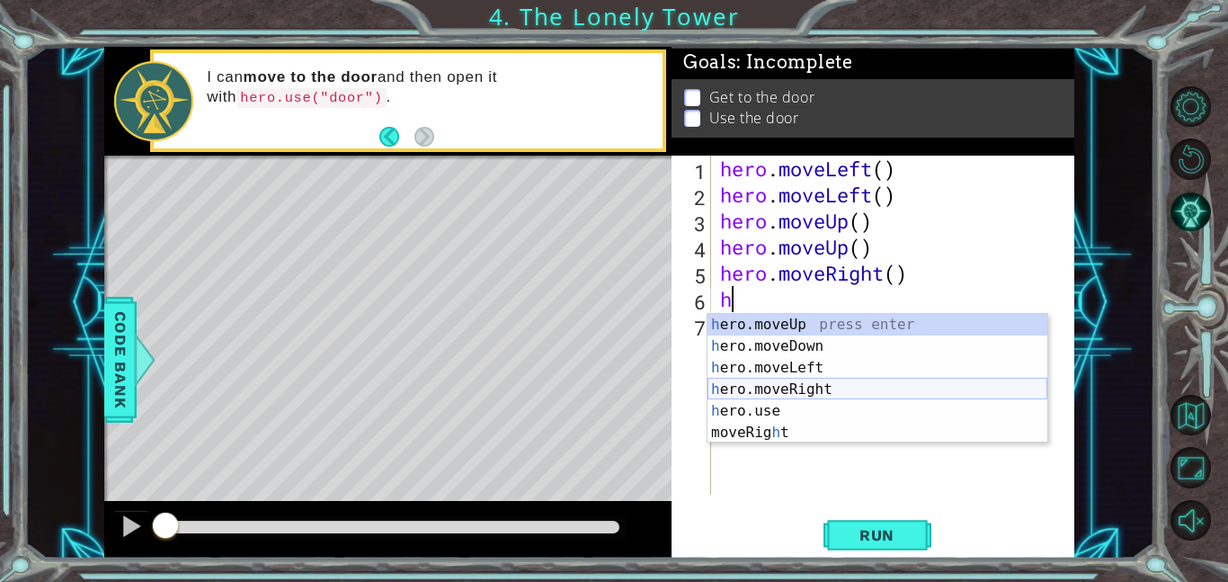
click at [802, 390] on div "h ero.moveUp press enter h ero.moveDown press enter h ero.moveLeft press enter …" at bounding box center [877, 400] width 340 height 173
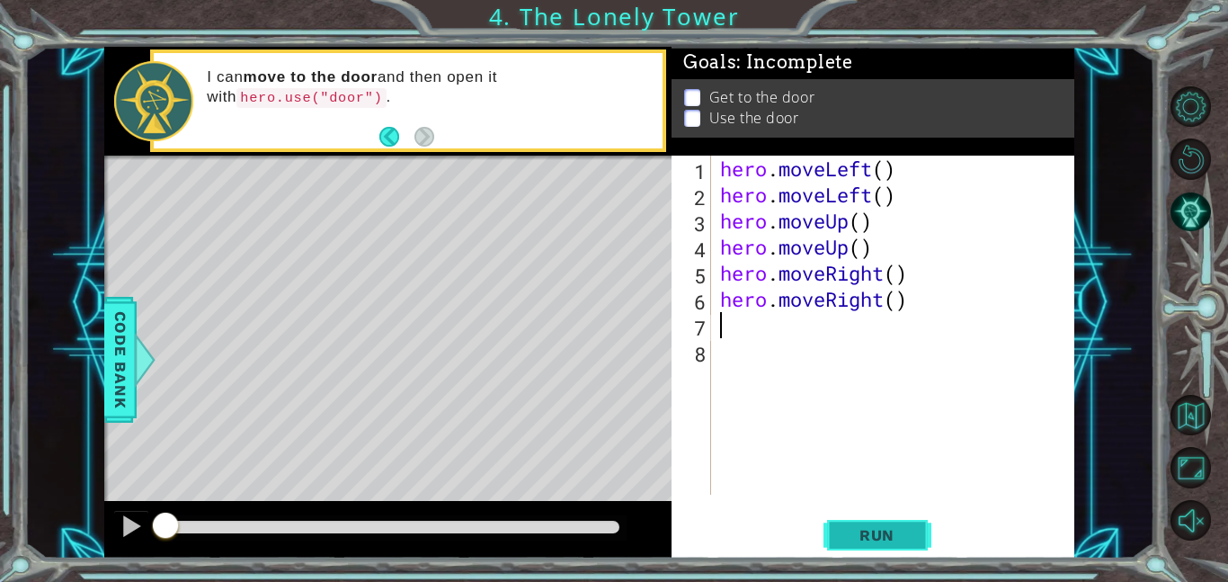
click at [844, 515] on button "Run" at bounding box center [877, 534] width 108 height 40
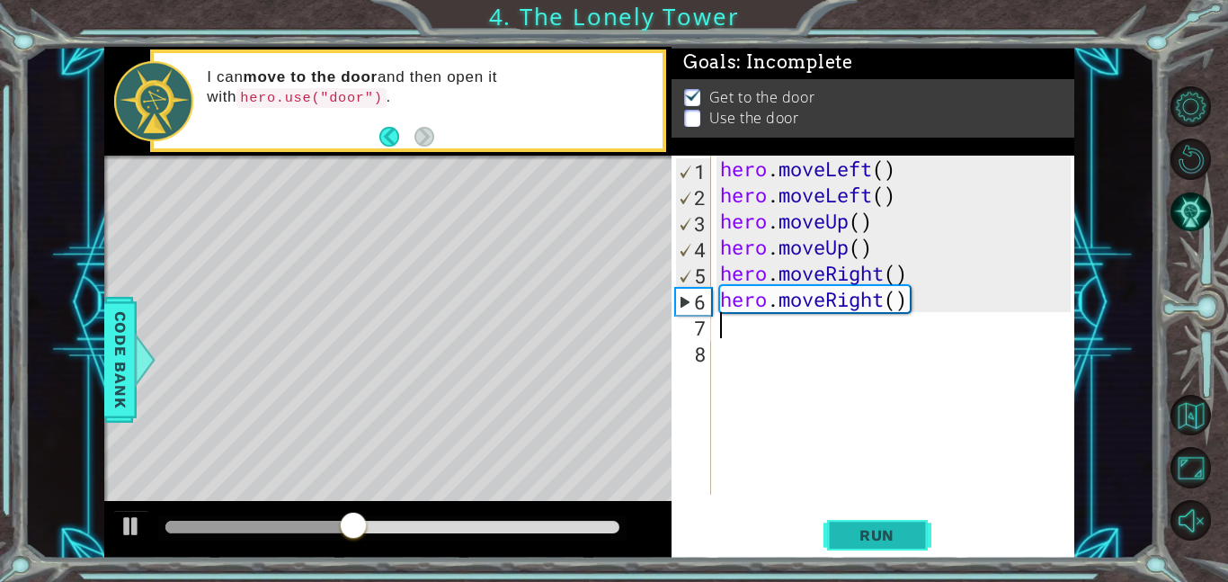
type textarea "h"
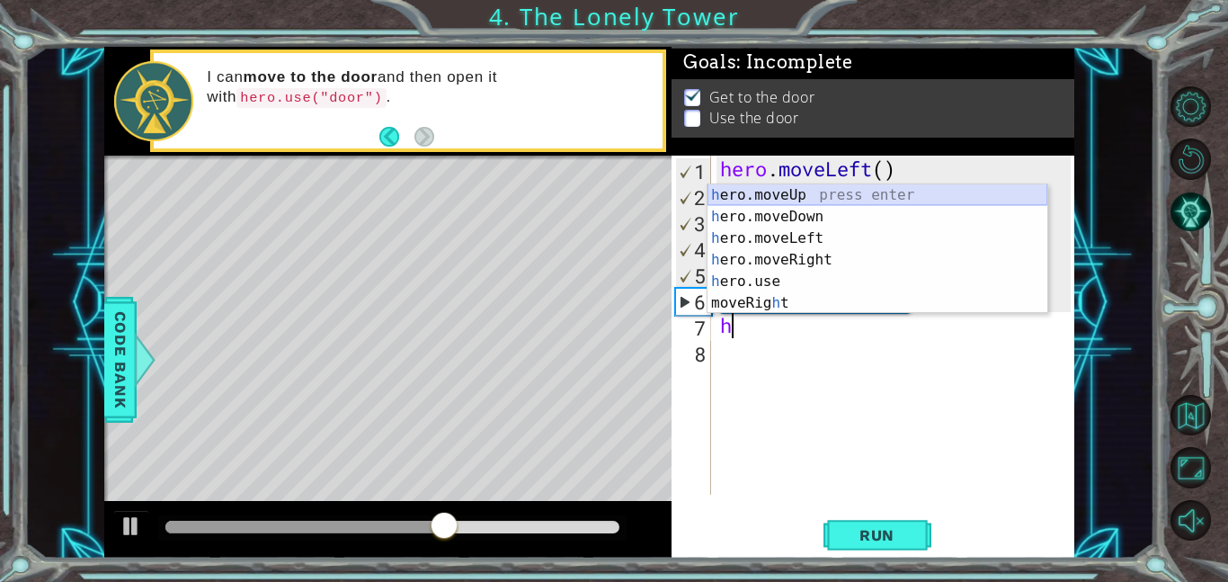
click at [811, 192] on div "h ero.moveUp press enter h ero.moveDown press enter h ero.moveLeft press enter …" at bounding box center [877, 270] width 340 height 173
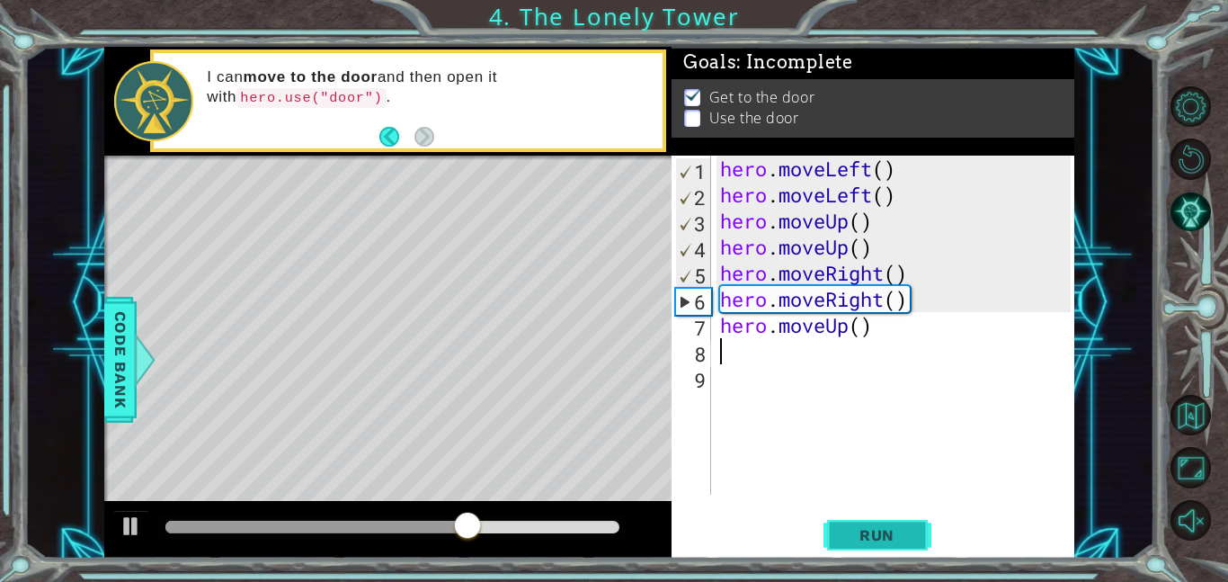
click at [881, 535] on span "Run" at bounding box center [876, 535] width 71 height 18
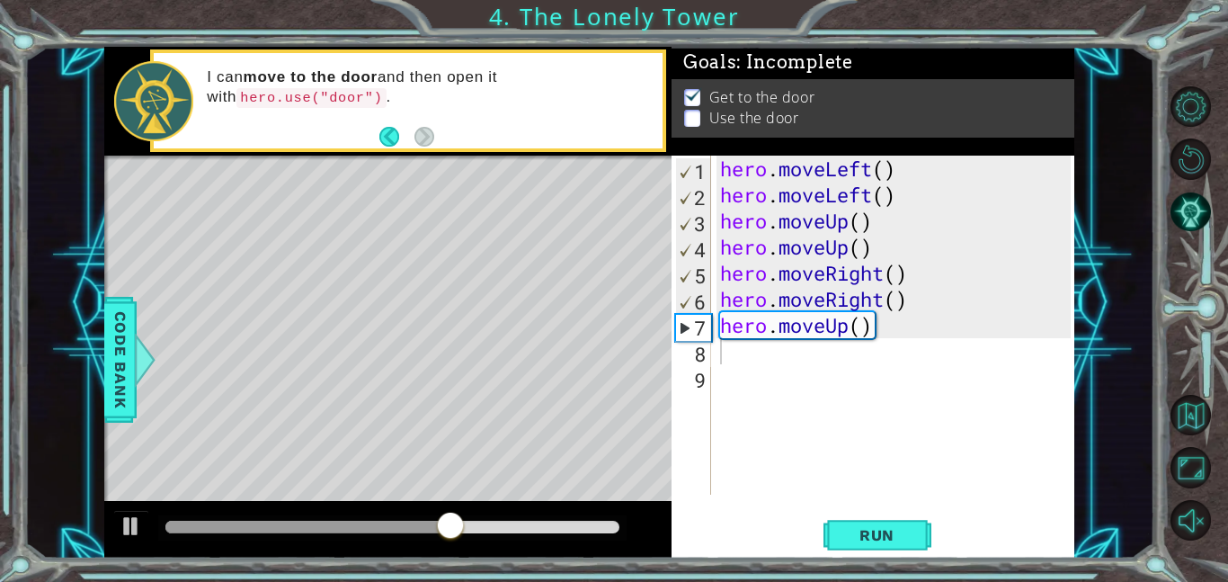
click at [692, 118] on p at bounding box center [692, 119] width 16 height 17
click at [691, 118] on p at bounding box center [692, 119] width 16 height 17
click at [691, 123] on p at bounding box center [692, 131] width 16 height 17
click at [691, 118] on p at bounding box center [692, 120] width 16 height 17
click at [691, 118] on p at bounding box center [692, 123] width 16 height 17
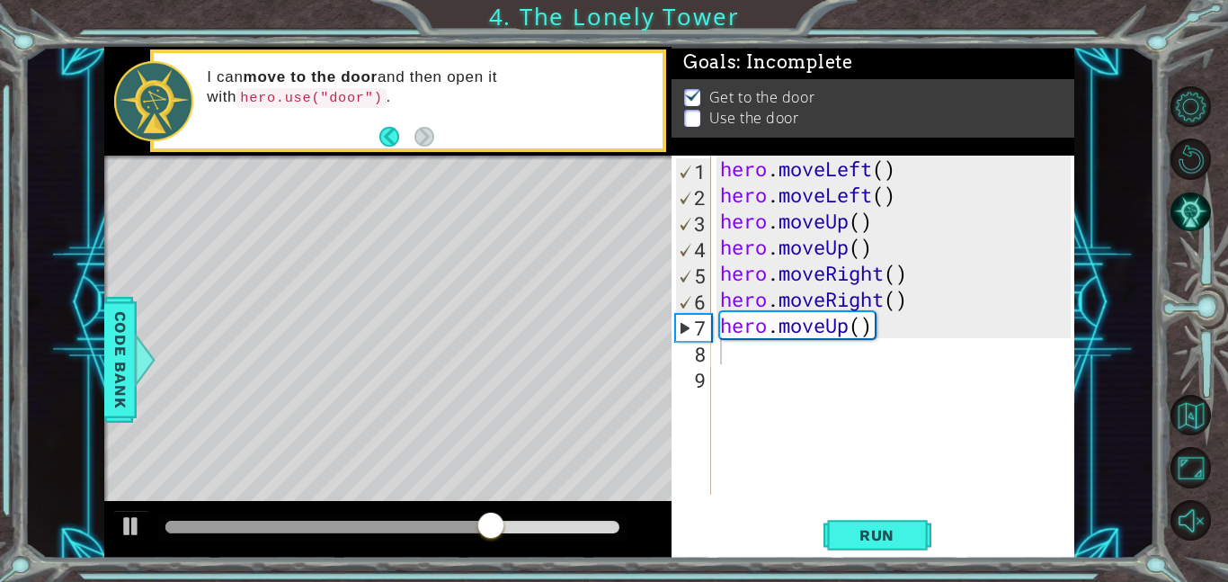
click at [691, 118] on p at bounding box center [692, 119] width 16 height 17
click at [691, 118] on p at bounding box center [692, 117] width 16 height 17
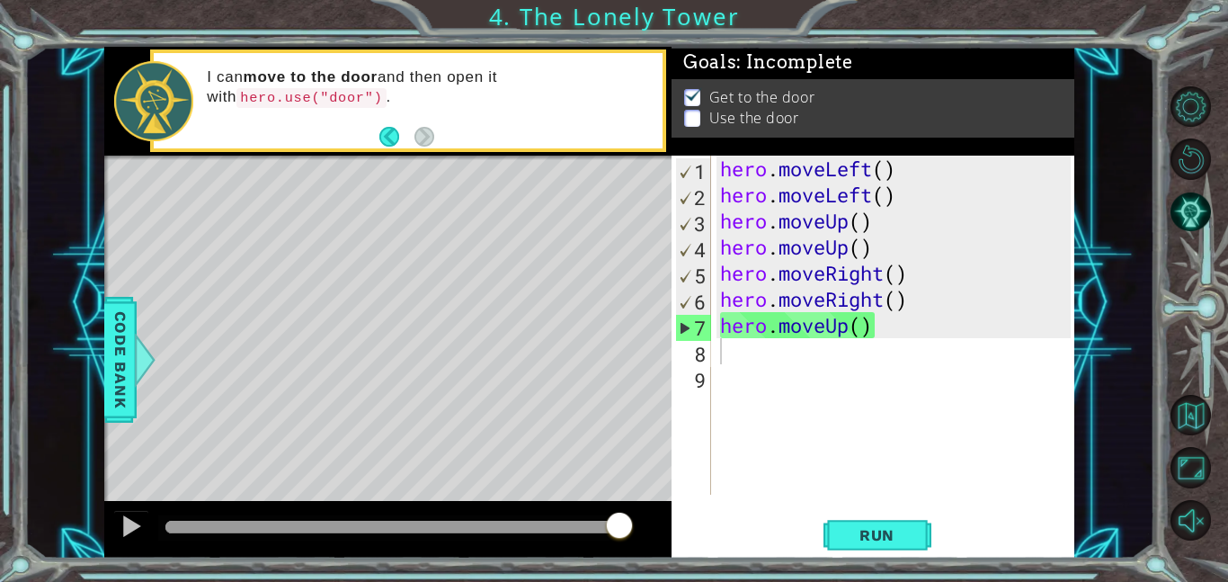
type textarea "hero.moveUp()"
click at [768, 321] on div "hero . moveLeft ( ) hero . moveLeft ( ) hero . moveUp ( ) hero . moveUp ( ) her…" at bounding box center [897, 351] width 363 height 391
click at [703, 116] on li "Use the door" at bounding box center [875, 123] width 382 height 21
click at [702, 118] on li "Use the door" at bounding box center [875, 119] width 382 height 21
click at [702, 119] on li "Use the door" at bounding box center [875, 129] width 382 height 21
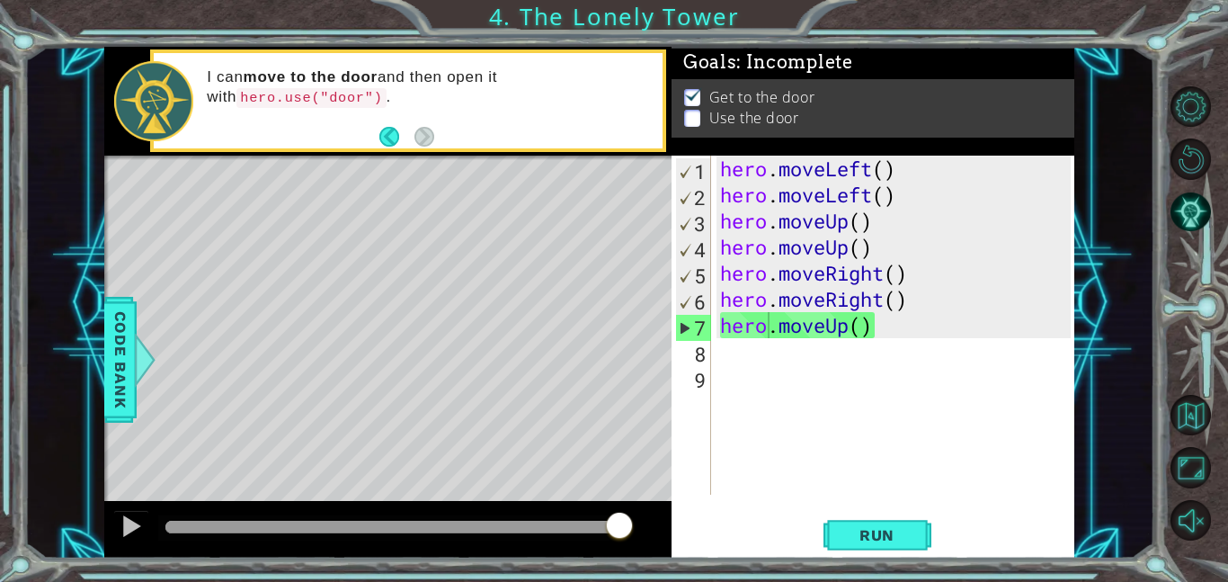
click at [793, 338] on div "hero . moveLeft ( ) hero . moveLeft ( ) hero . moveUp ( ) hero . moveUp ( ) her…" at bounding box center [897, 351] width 363 height 391
click at [777, 345] on div "hero . moveLeft ( ) hero . moveLeft ( ) hero . moveUp ( ) hero . moveUp ( ) her…" at bounding box center [897, 351] width 363 height 391
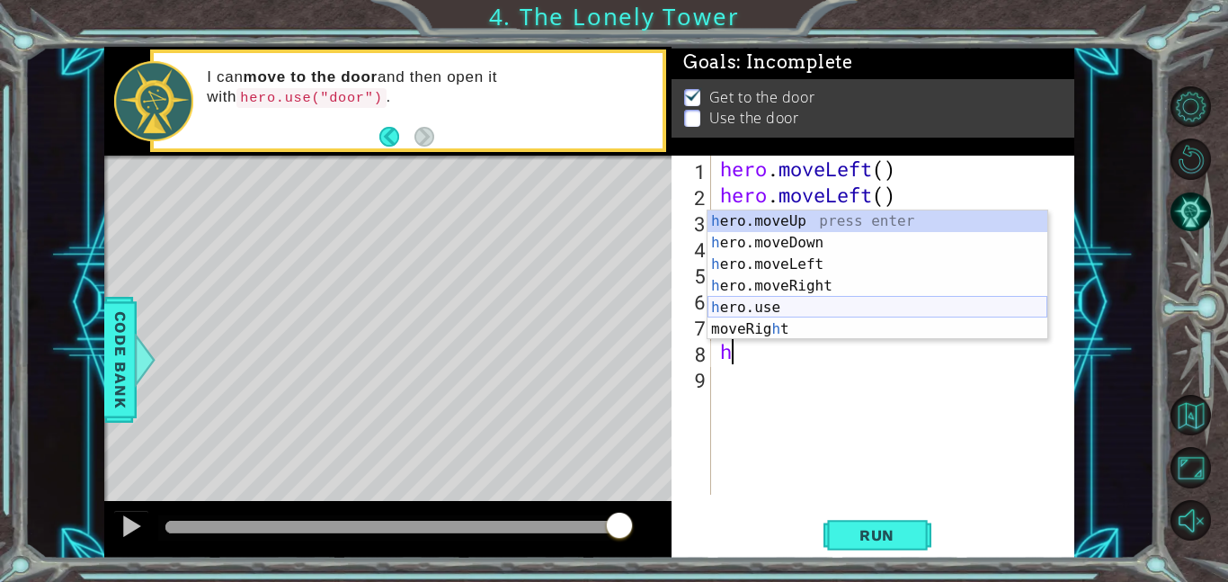
click at [788, 307] on div "h ero.moveUp press enter h ero.moveDown press enter h ero.moveLeft press enter …" at bounding box center [877, 296] width 340 height 173
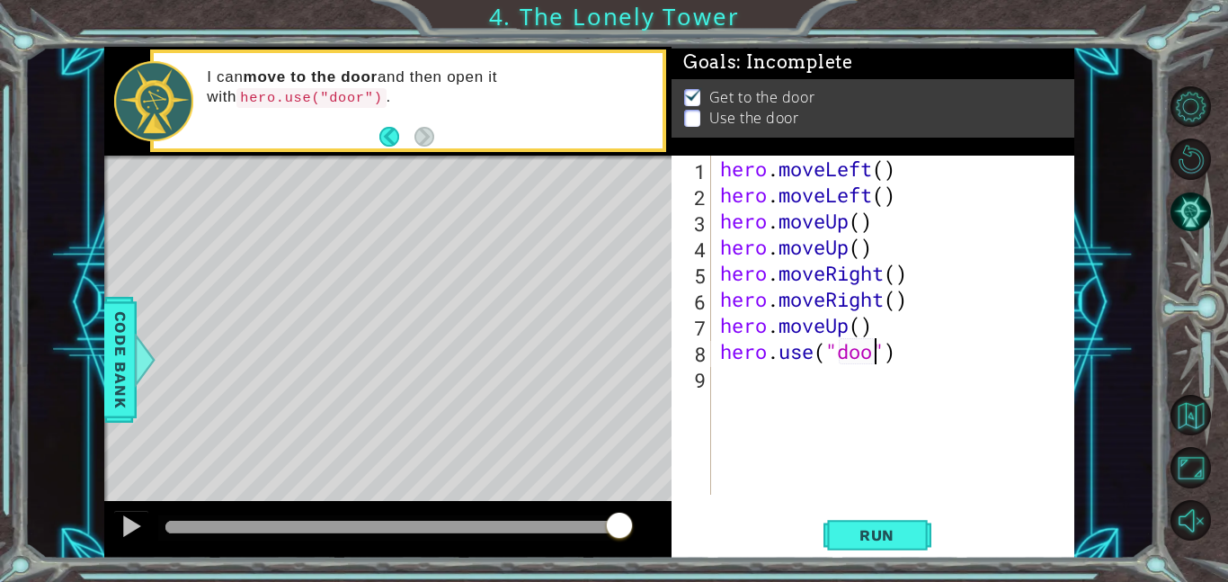
scroll to position [0, 7]
click at [895, 529] on span "Run" at bounding box center [876, 535] width 71 height 18
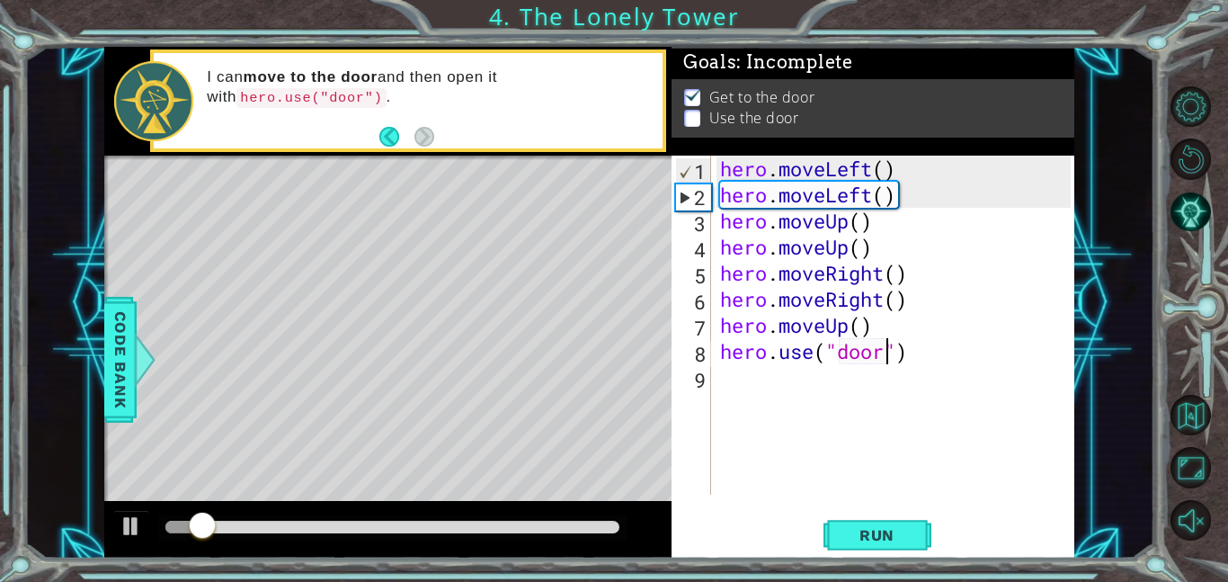
click at [689, 120] on p at bounding box center [692, 120] width 16 height 17
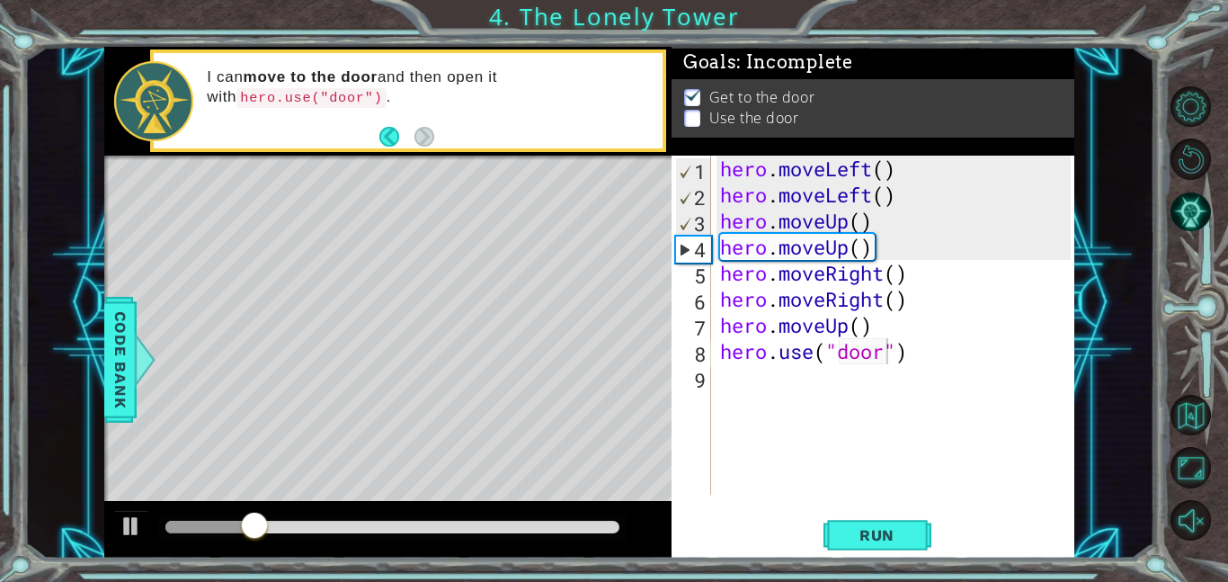
click at [689, 120] on p at bounding box center [692, 119] width 16 height 17
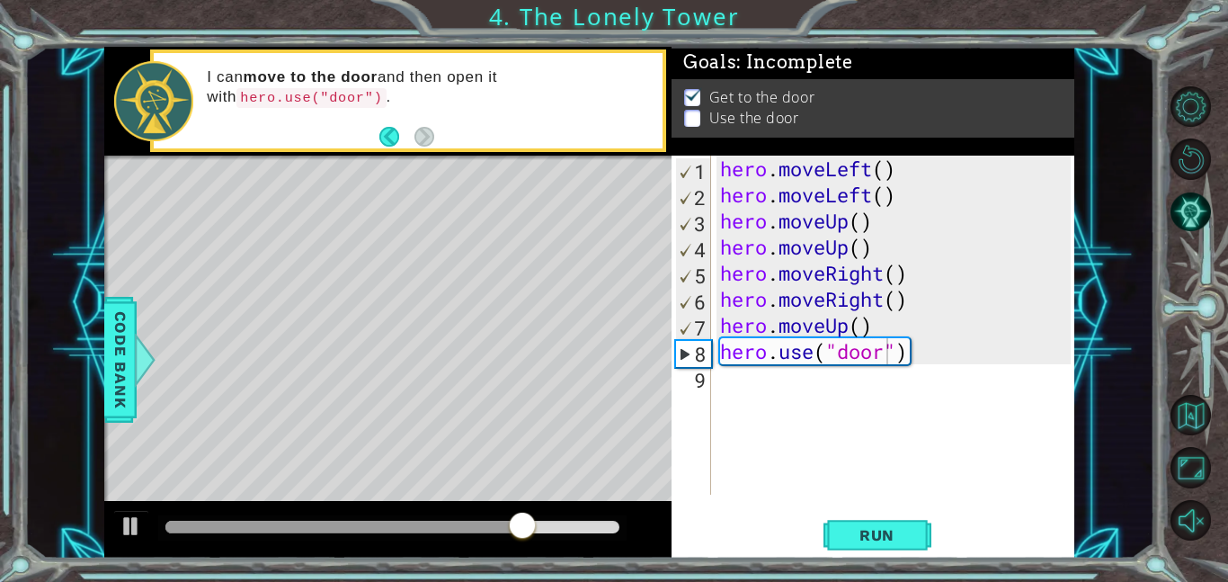
click at [503, 263] on div "Level Map" at bounding box center [519, 420] width 831 height 529
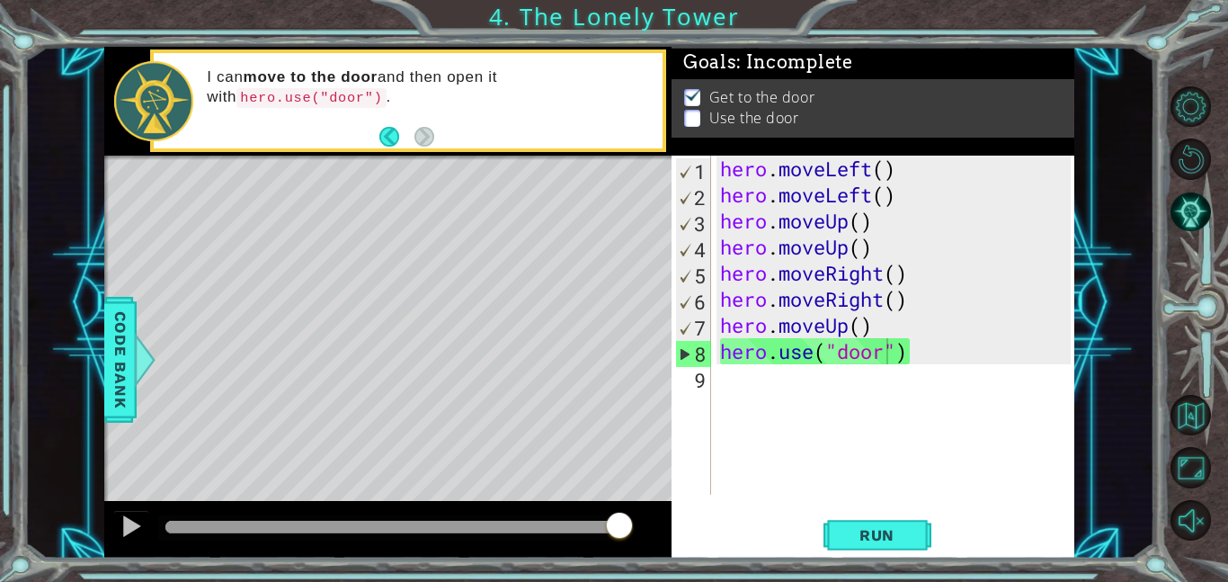
click at [855, 324] on div "hero . moveLeft ( ) hero . moveLeft ( ) hero . moveUp ( ) hero . moveUp ( ) her…" at bounding box center [897, 351] width 363 height 391
drag, startPoint x: 882, startPoint y: 322, endPoint x: 804, endPoint y: 325, distance: 78.3
click at [804, 325] on div "hero . moveLeft ( ) hero . moveLeft ( ) hero . moveUp ( ) hero . moveUp ( ) her…" at bounding box center [897, 351] width 363 height 391
click at [685, 325] on div "7" at bounding box center [693, 328] width 35 height 26
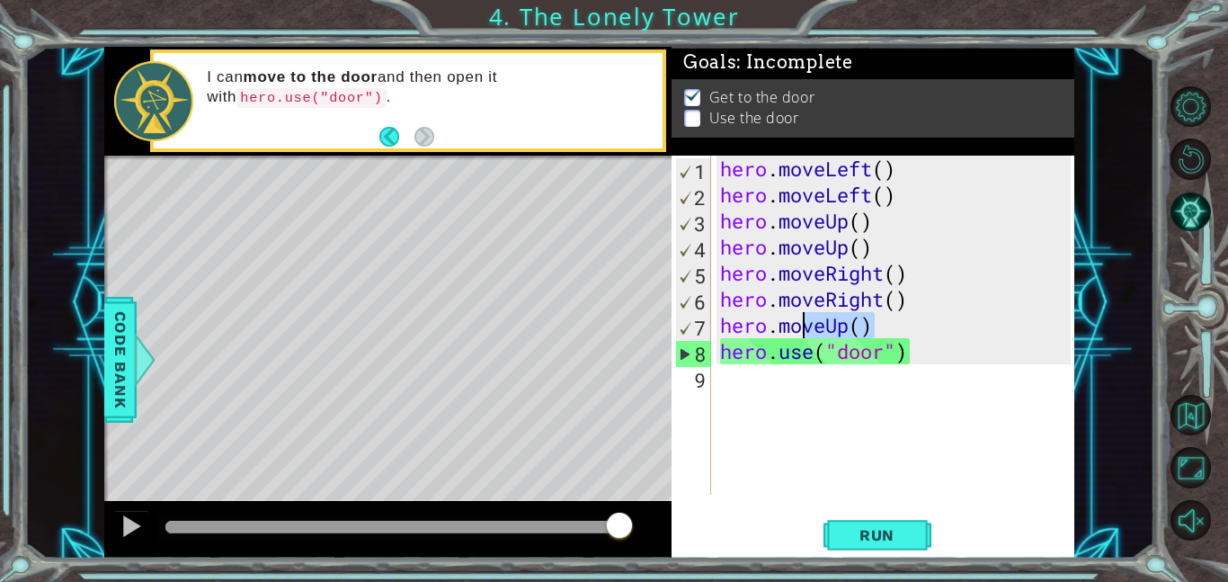
type textarea "hero.moveUp()"
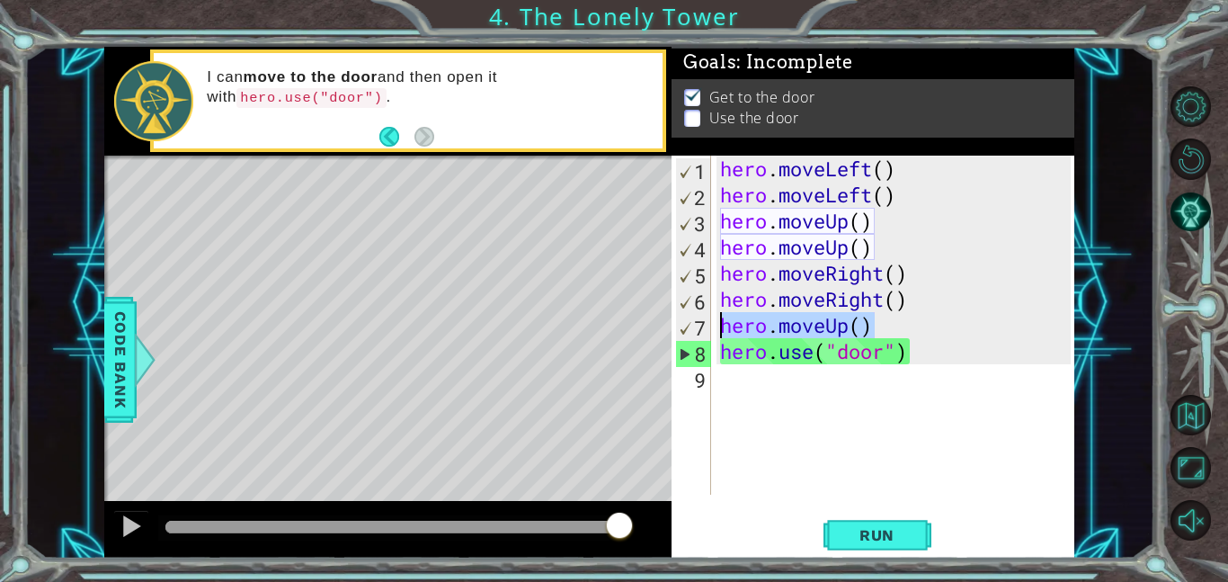
drag, startPoint x: 902, startPoint y: 326, endPoint x: 710, endPoint y: 324, distance: 191.5
click at [710, 324] on div "hero.moveUp() 1 2 3 4 5 6 7 8 9 hero . moveLeft ( ) hero . moveLeft ( ) hero . …" at bounding box center [870, 325] width 399 height 339
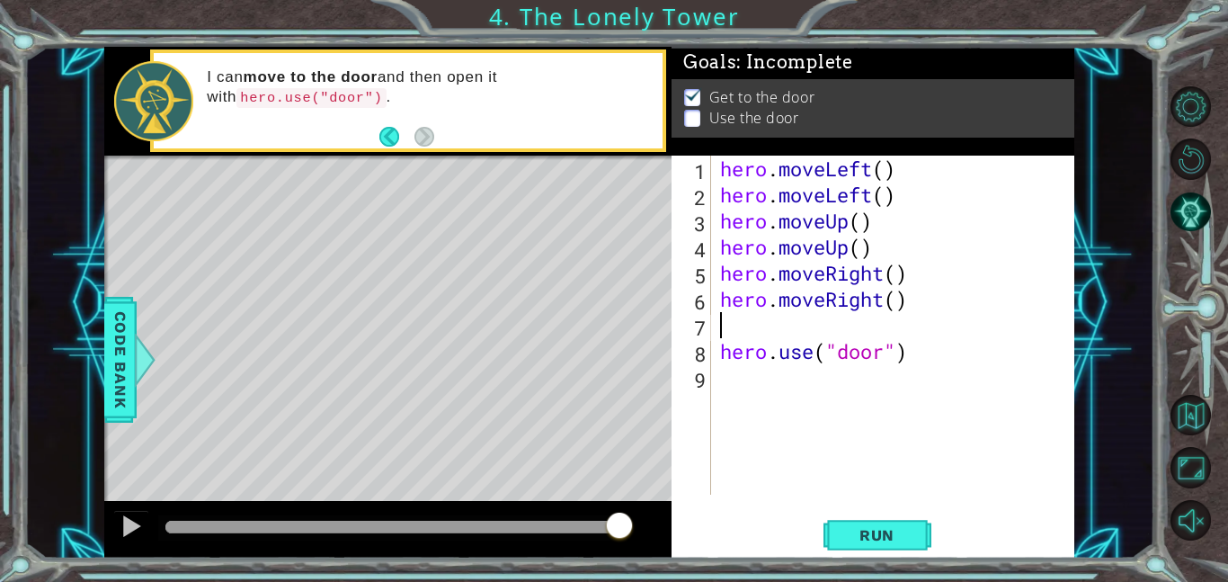
scroll to position [0, 0]
drag, startPoint x: 931, startPoint y: 350, endPoint x: 659, endPoint y: 366, distance: 272.9
click at [659, 366] on div "1 ההההההההההההההההההההההההההההההההההההההההההההההההההההההההההההההההההההההההההההה…" at bounding box center [589, 302] width 970 height 511
click at [719, 350] on div "hero . moveLeft ( ) hero . moveLeft ( ) hero . moveUp ( ) hero . moveUp ( ) her…" at bounding box center [897, 351] width 363 height 391
type textarea "hero.use("door")"
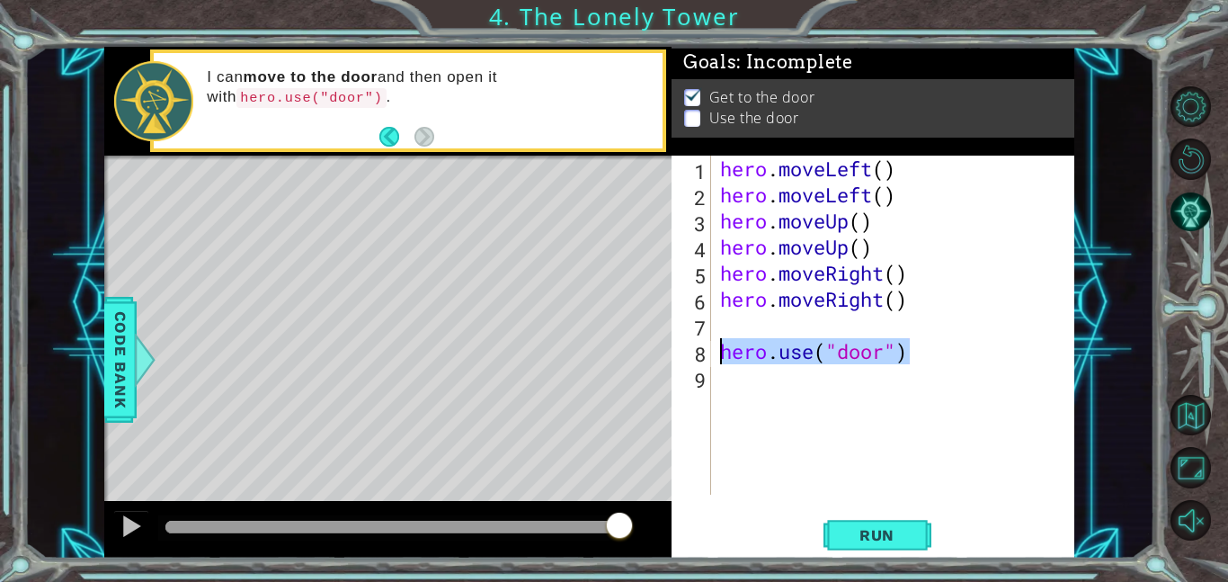
drag, startPoint x: 917, startPoint y: 352, endPoint x: 699, endPoint y: 352, distance: 217.5
click at [699, 352] on div "hero.use("door") 1 2 3 4 5 6 7 8 9 hero . moveLeft ( ) hero . moveLeft ( ) hero…" at bounding box center [870, 325] width 399 height 339
click at [717, 316] on div "hero . moveLeft ( ) hero . moveLeft ( ) hero . moveUp ( ) hero . moveUp ( ) her…" at bounding box center [897, 351] width 363 height 391
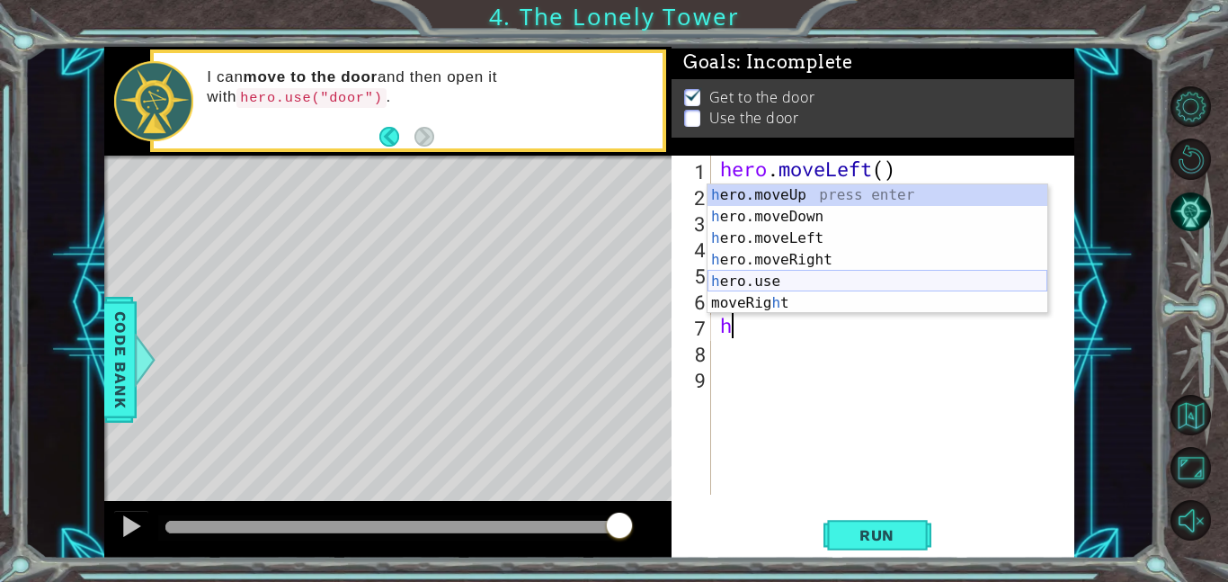
click at [760, 277] on div "h ero.moveUp press enter h ero.moveDown press enter h ero.moveLeft press enter …" at bounding box center [877, 270] width 340 height 173
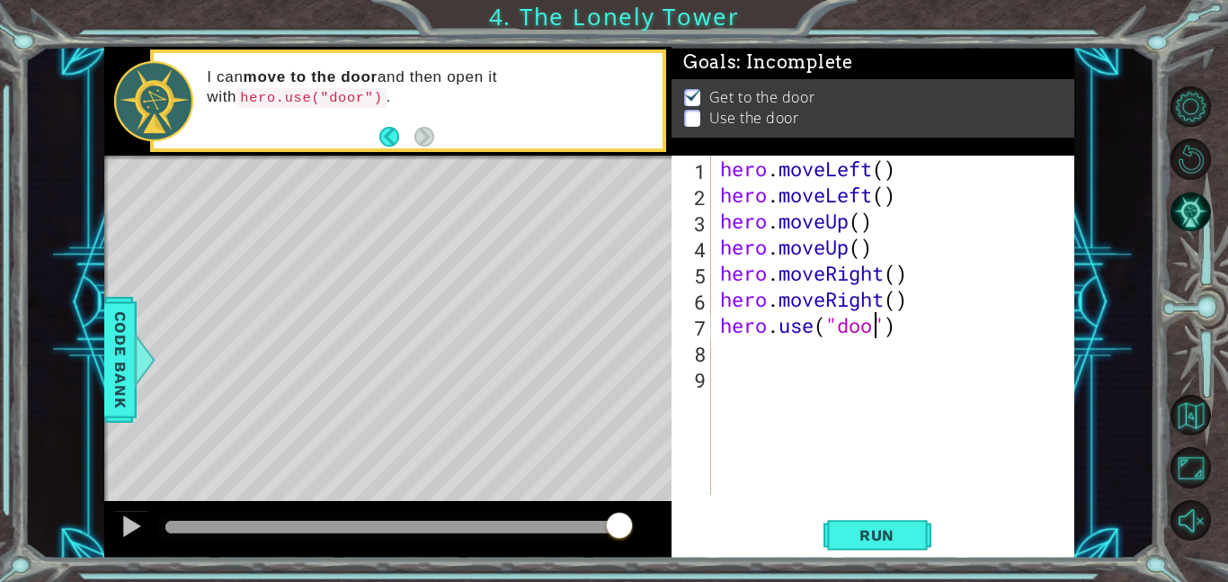
scroll to position [0, 7]
type textarea "hero.use("door")"
click at [894, 527] on span "Run" at bounding box center [876, 535] width 71 height 18
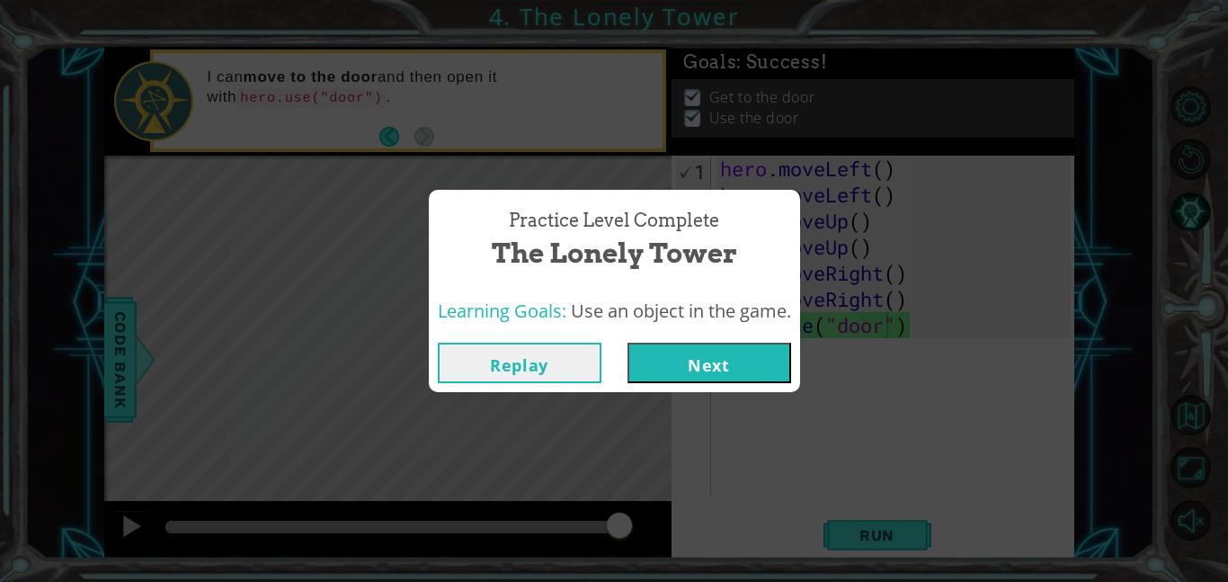
click at [749, 366] on button "Next" at bounding box center [709, 362] width 164 height 40
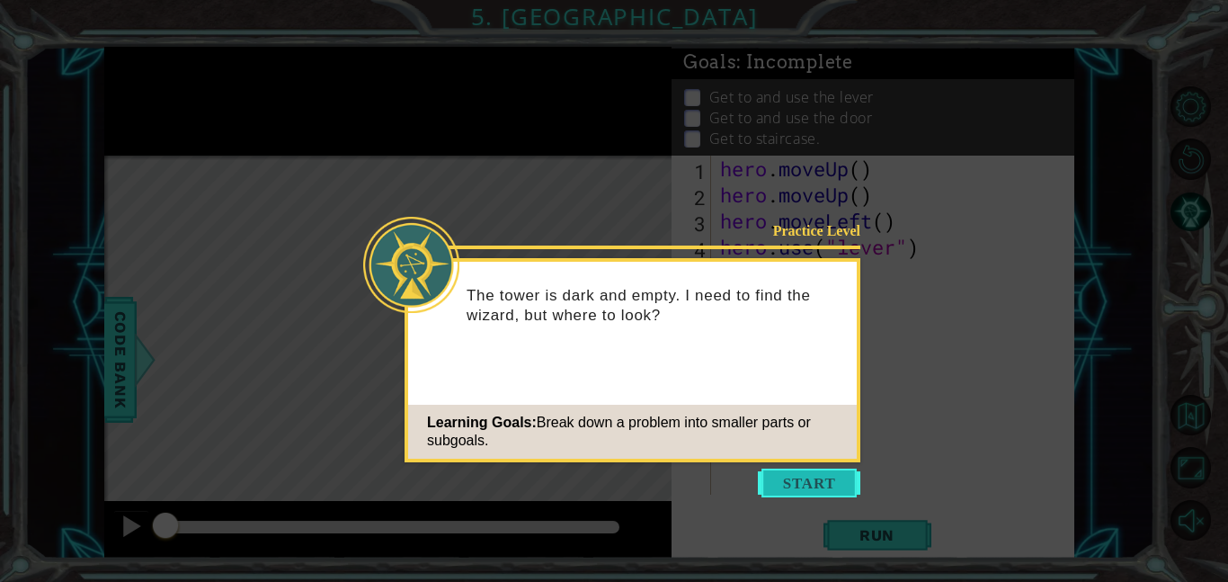
click at [798, 482] on button "Start" at bounding box center [809, 482] width 102 height 29
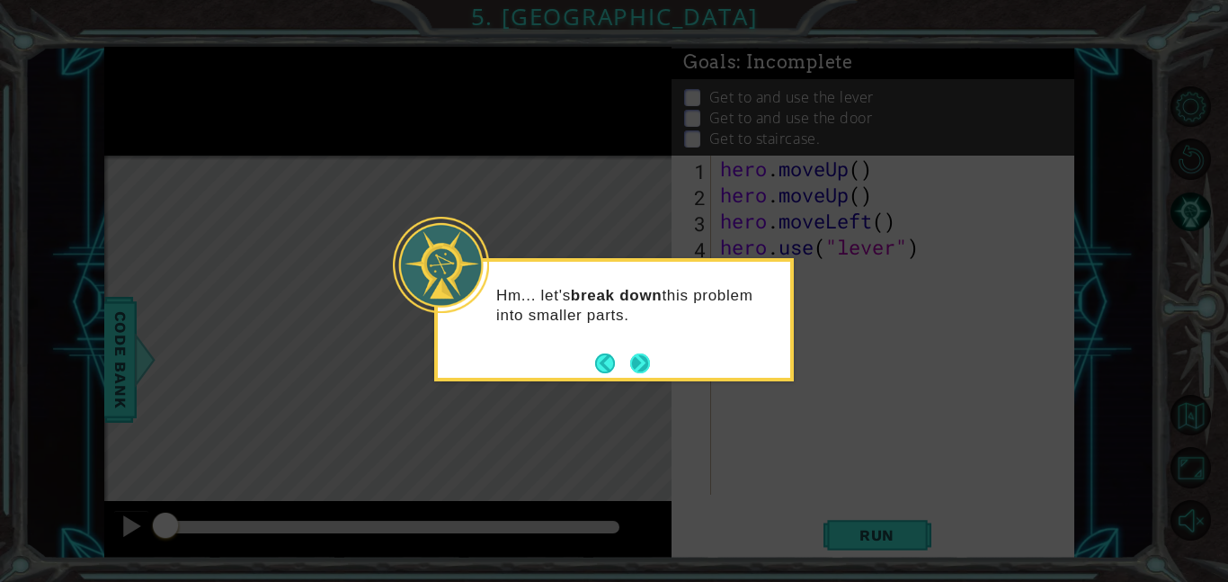
click at [644, 353] on button "Next" at bounding box center [640, 363] width 20 height 20
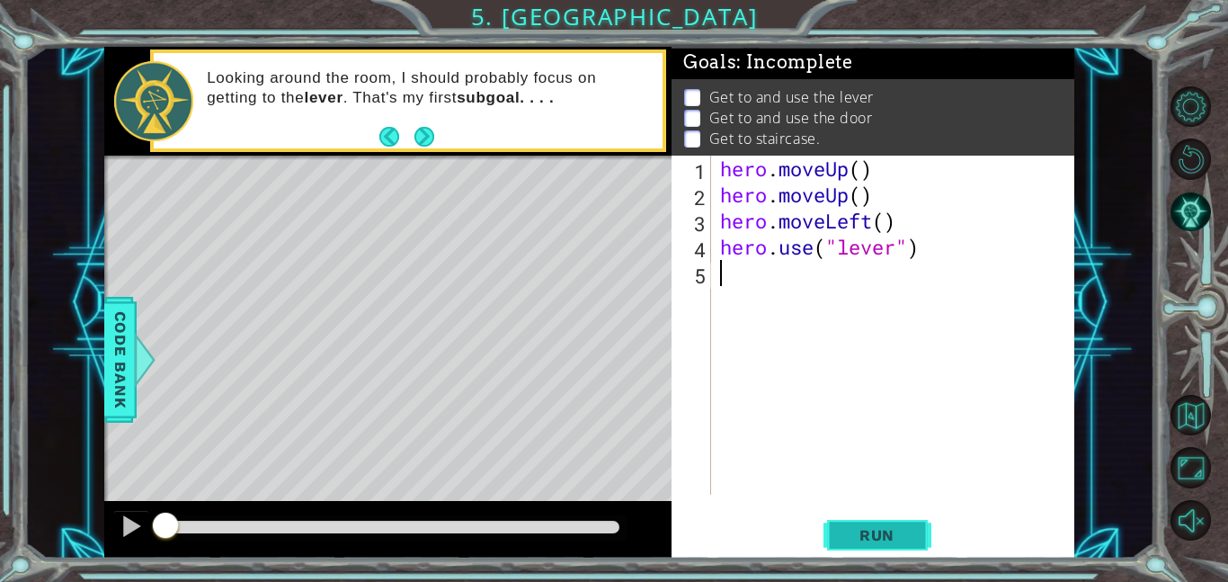
click at [848, 524] on button "Run" at bounding box center [877, 534] width 108 height 40
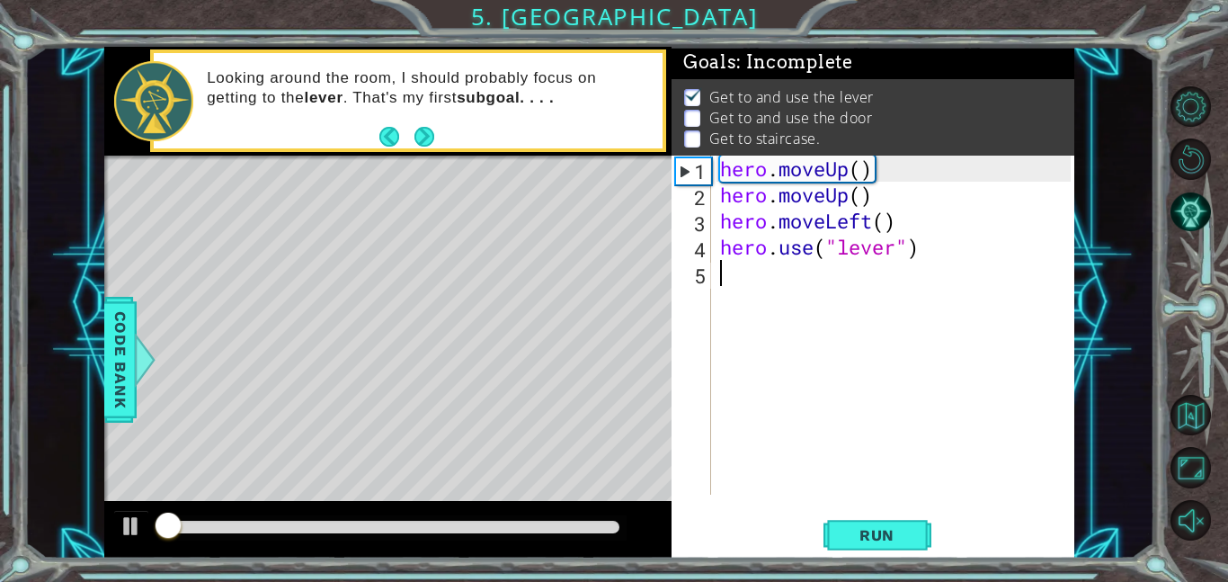
scroll to position [2, 0]
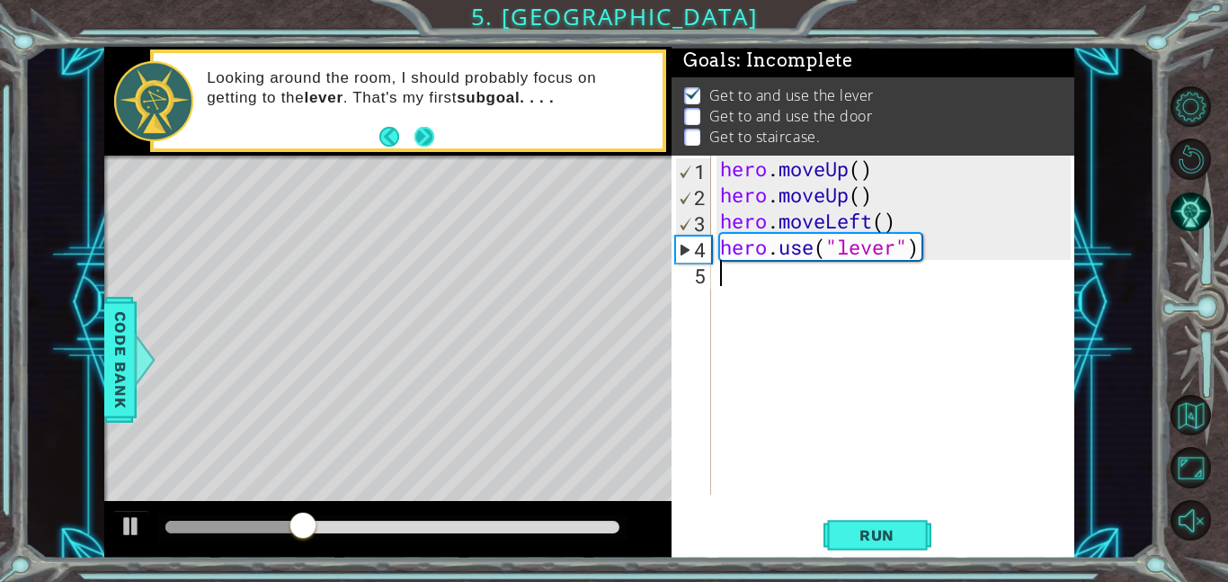
click at [418, 131] on button "Next" at bounding box center [424, 137] width 20 height 20
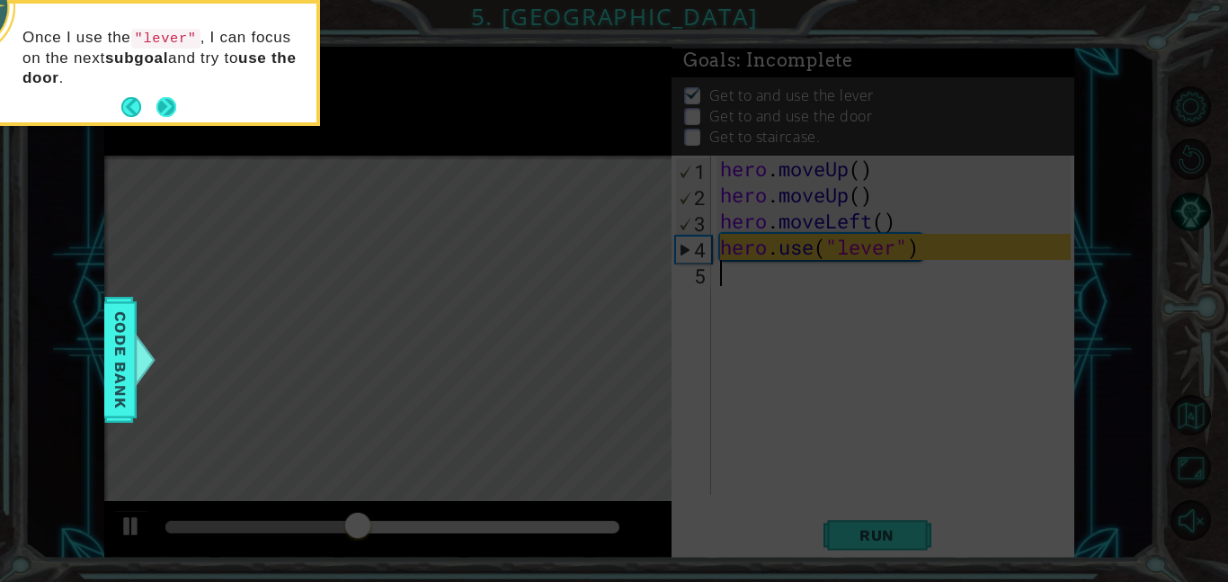
click at [170, 103] on button "Next" at bounding box center [166, 107] width 20 height 20
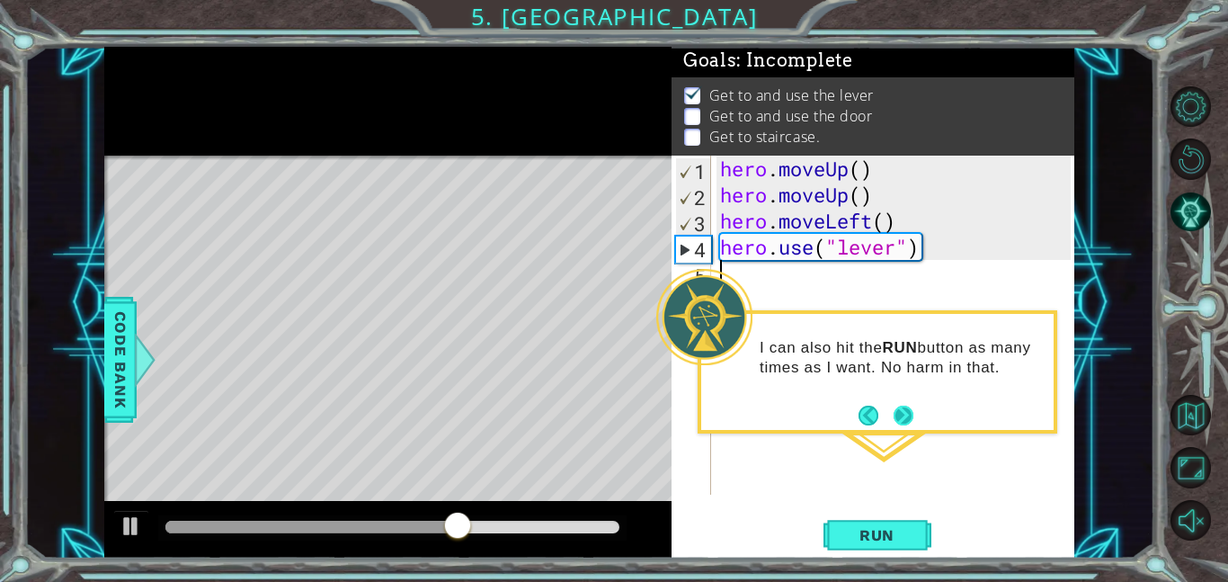
click at [901, 415] on button "Next" at bounding box center [903, 415] width 22 height 22
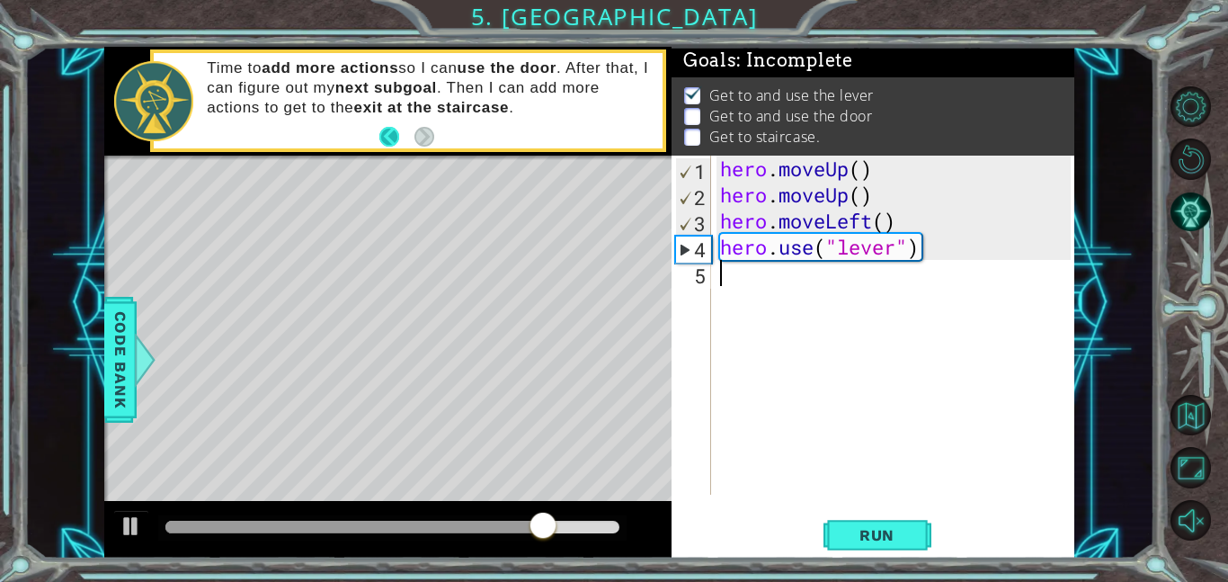
click at [387, 144] on button "Back" at bounding box center [396, 137] width 35 height 20
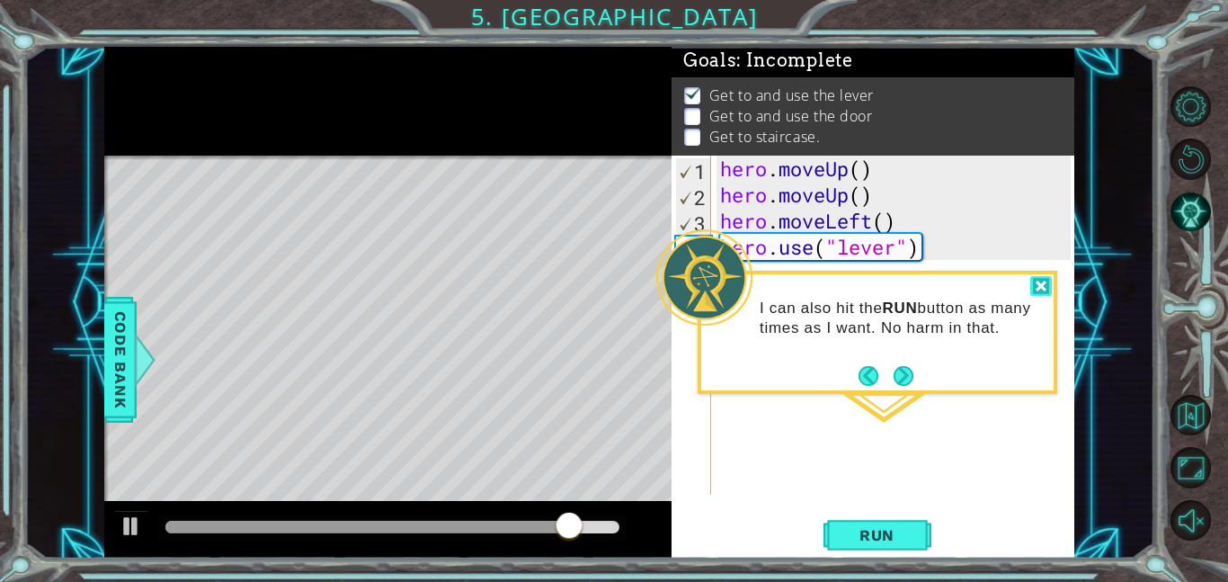
click at [1035, 282] on div at bounding box center [1041, 286] width 22 height 21
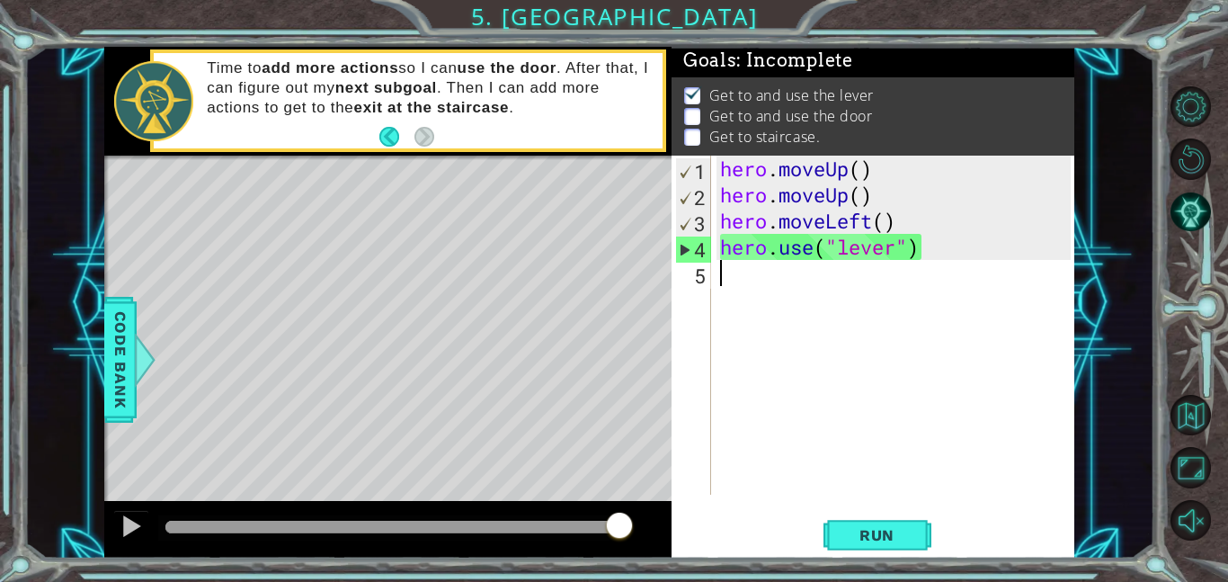
click at [755, 277] on div "hero . moveUp ( ) hero . moveUp ( ) hero . moveLeft ( ) hero . use ( "lever" )" at bounding box center [897, 351] width 363 height 391
type textarea "h"
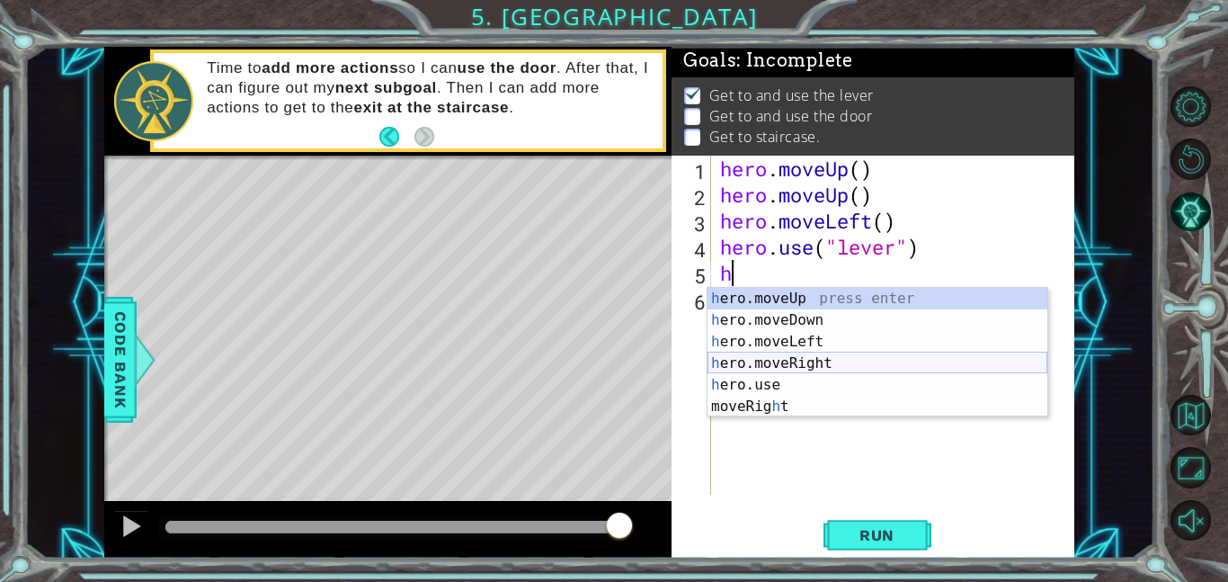
click at [805, 367] on div "h ero.moveUp press enter h ero.moveDown press enter h ero.moveLeft press enter …" at bounding box center [877, 374] width 340 height 173
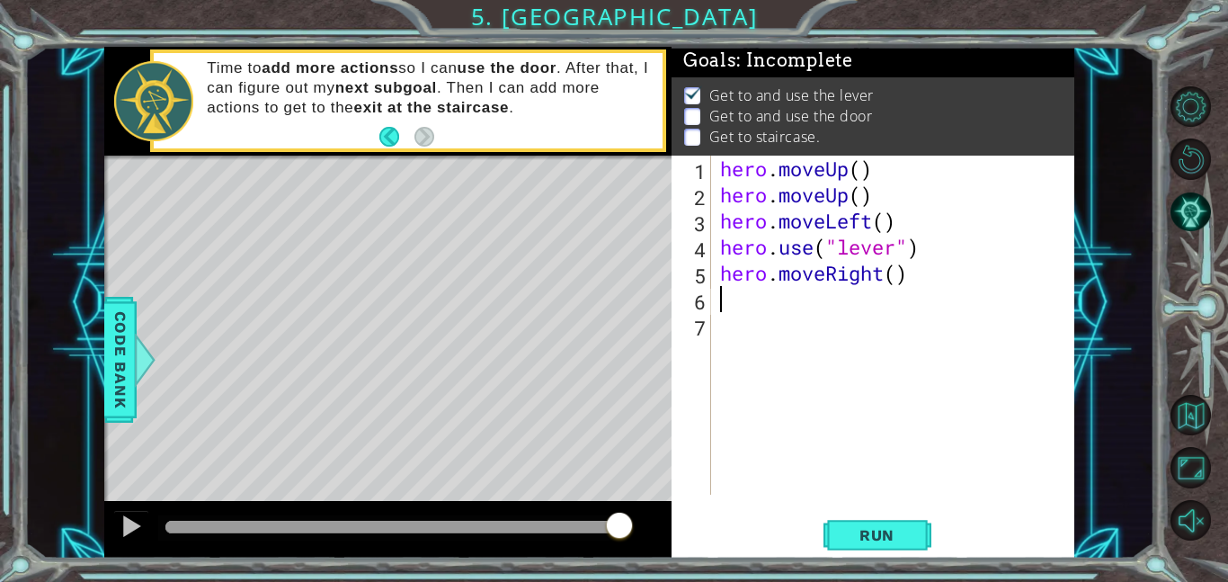
type textarea "h"
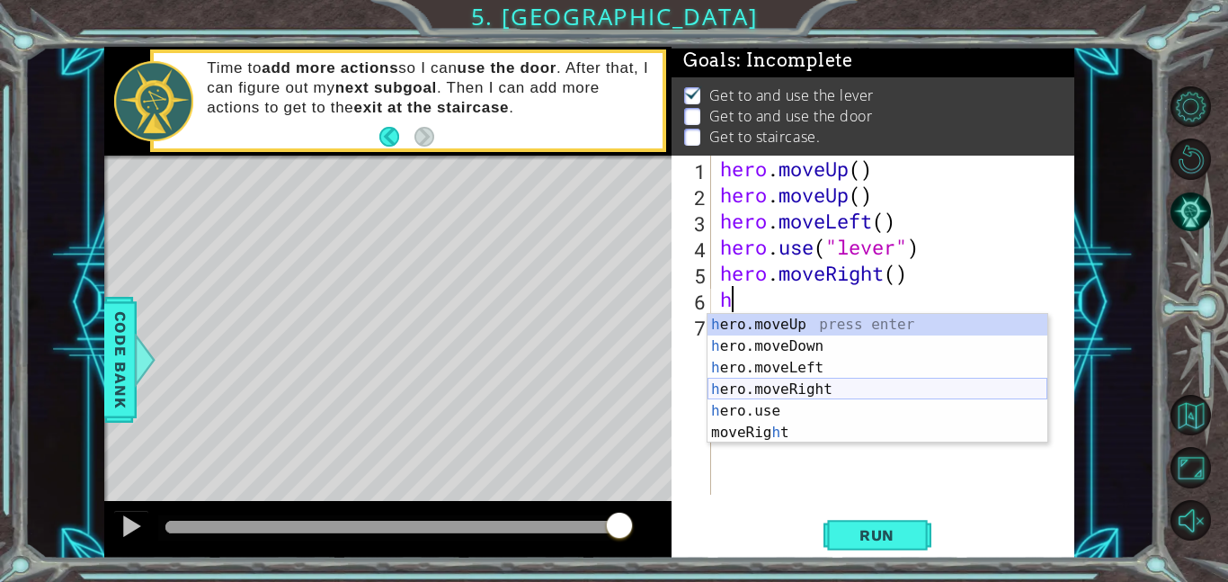
click at [808, 385] on div "h ero.moveUp press enter h ero.moveDown press enter h ero.moveLeft press enter …" at bounding box center [877, 400] width 340 height 173
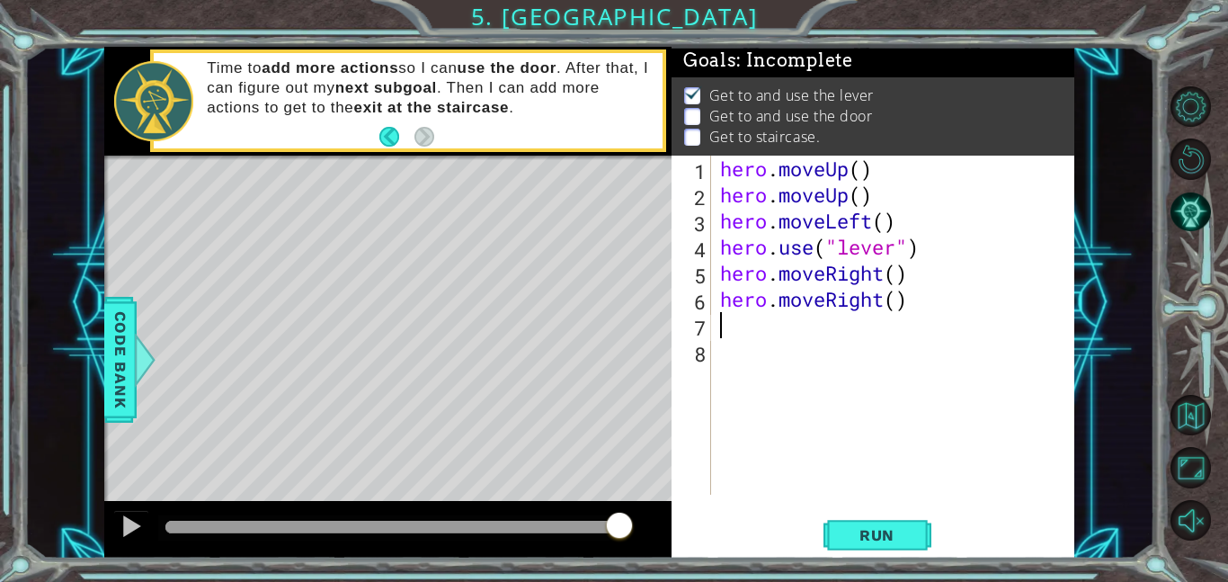
type textarea "h"
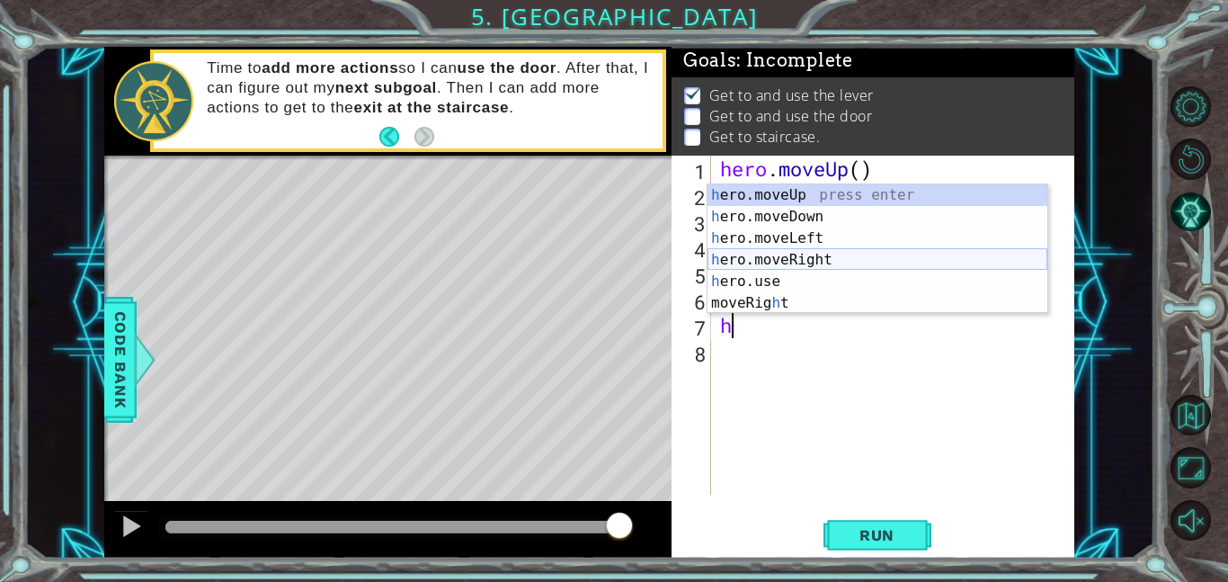
click at [821, 259] on div "h ero.moveUp press enter h ero.moveDown press enter h ero.moveLeft press enter …" at bounding box center [877, 270] width 340 height 173
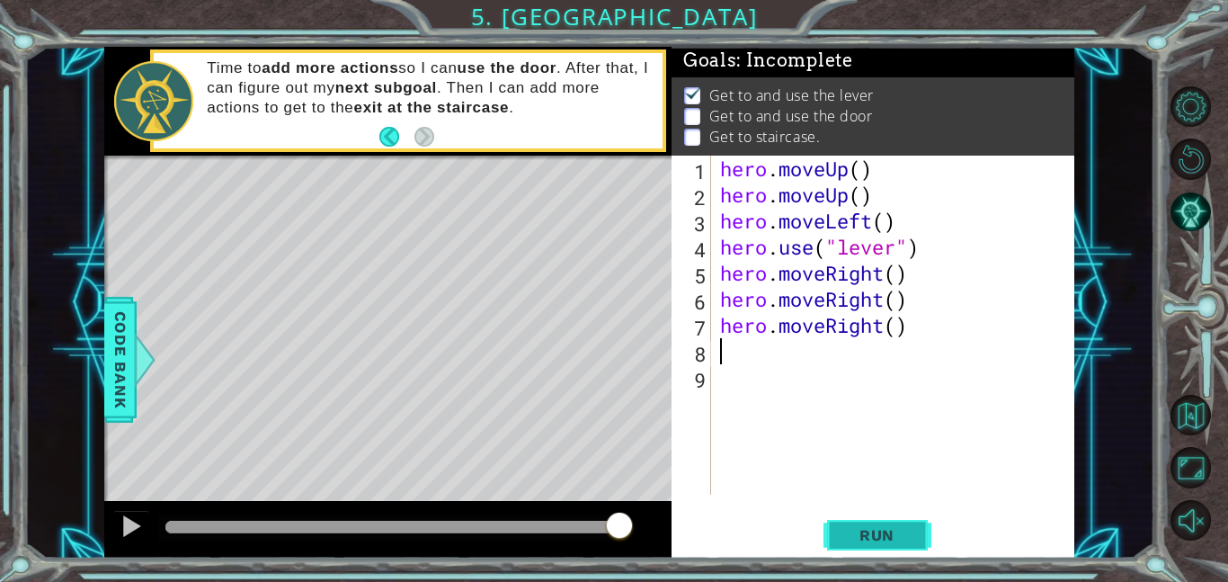
click at [842, 537] on span "Run" at bounding box center [876, 535] width 71 height 18
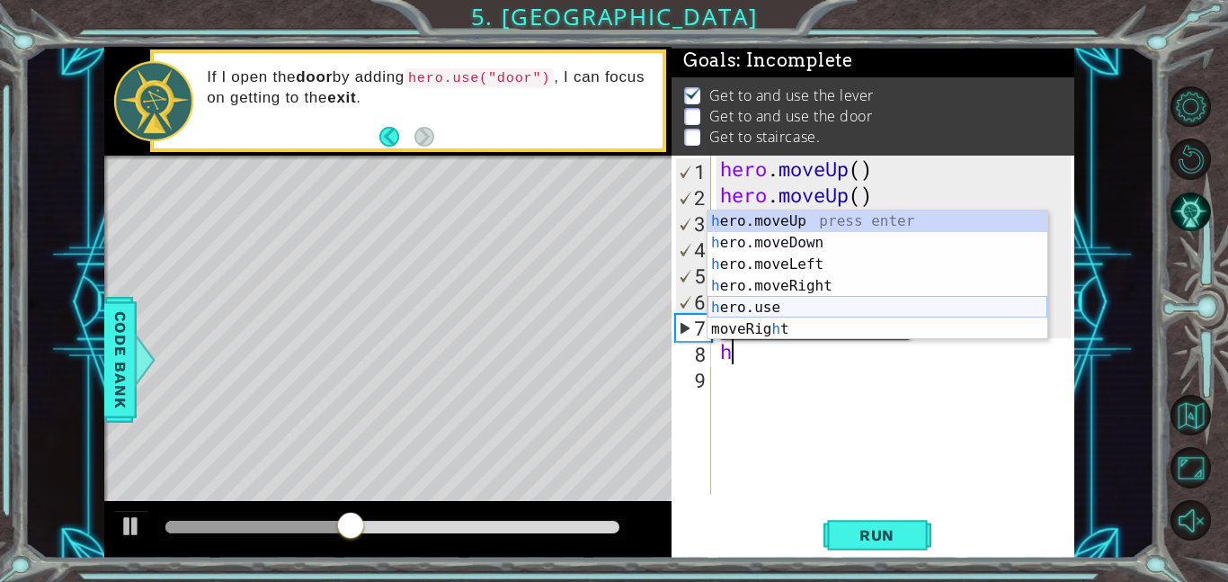
click at [815, 308] on div "h ero.moveUp press enter h ero.moveDown press enter h ero.moveLeft press enter …" at bounding box center [877, 296] width 340 height 173
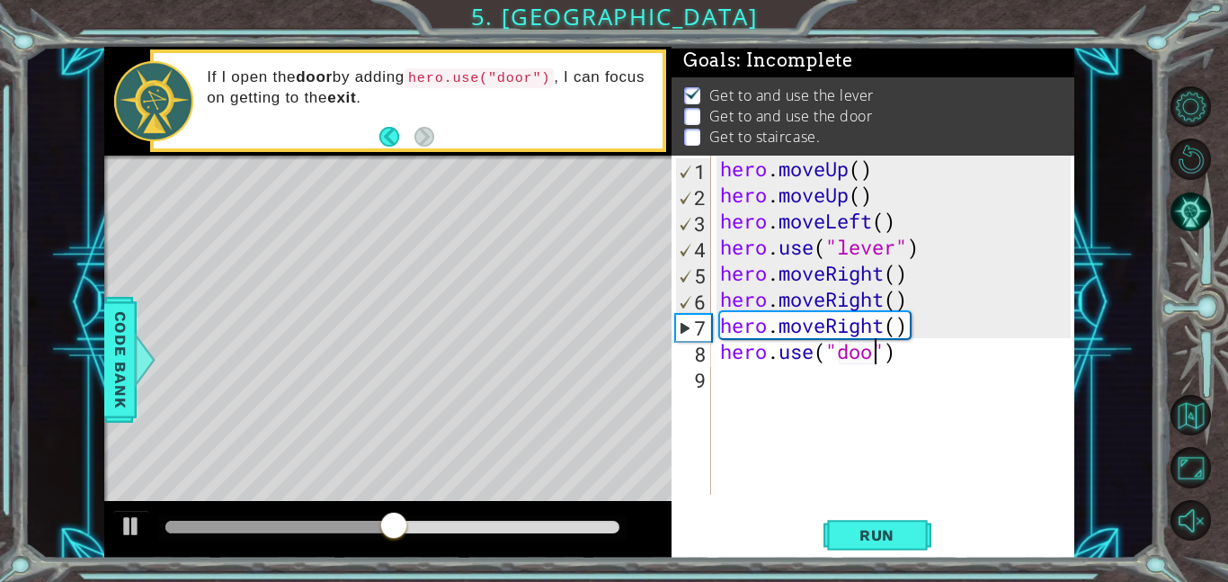
type textarea "hero.use("door")"
click at [848, 379] on div "hero . moveUp ( ) hero . moveUp ( ) hero . moveLeft ( ) hero . use ( "lever" ) …" at bounding box center [897, 351] width 363 height 391
type textarea "h"
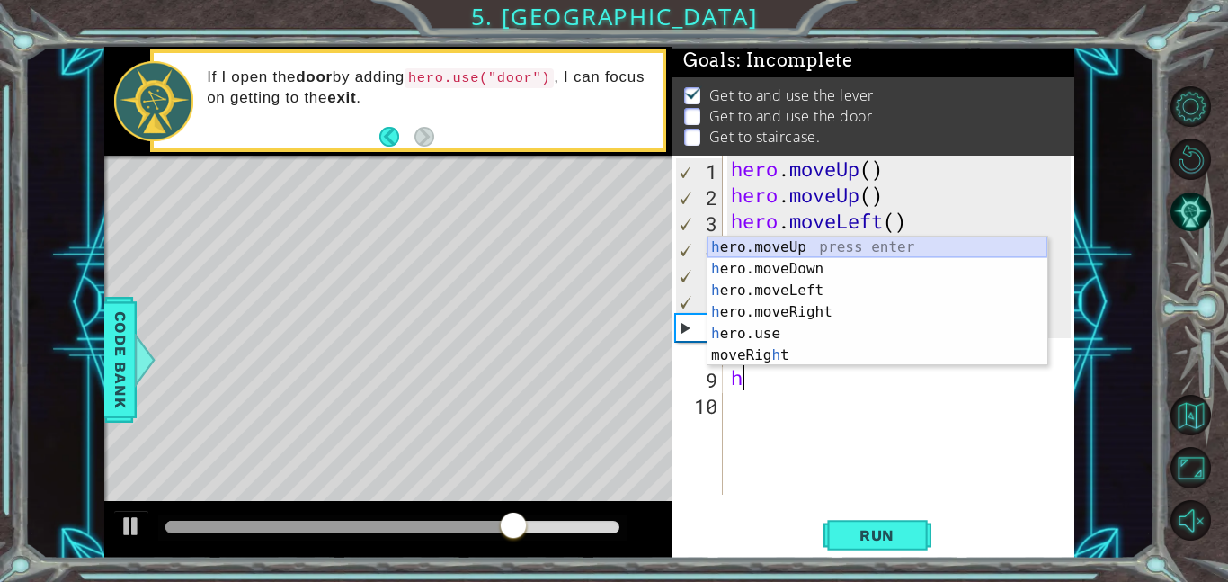
click at [830, 249] on div "h ero.moveUp press enter h ero.moveDown press enter h ero.moveLeft press enter …" at bounding box center [877, 322] width 340 height 173
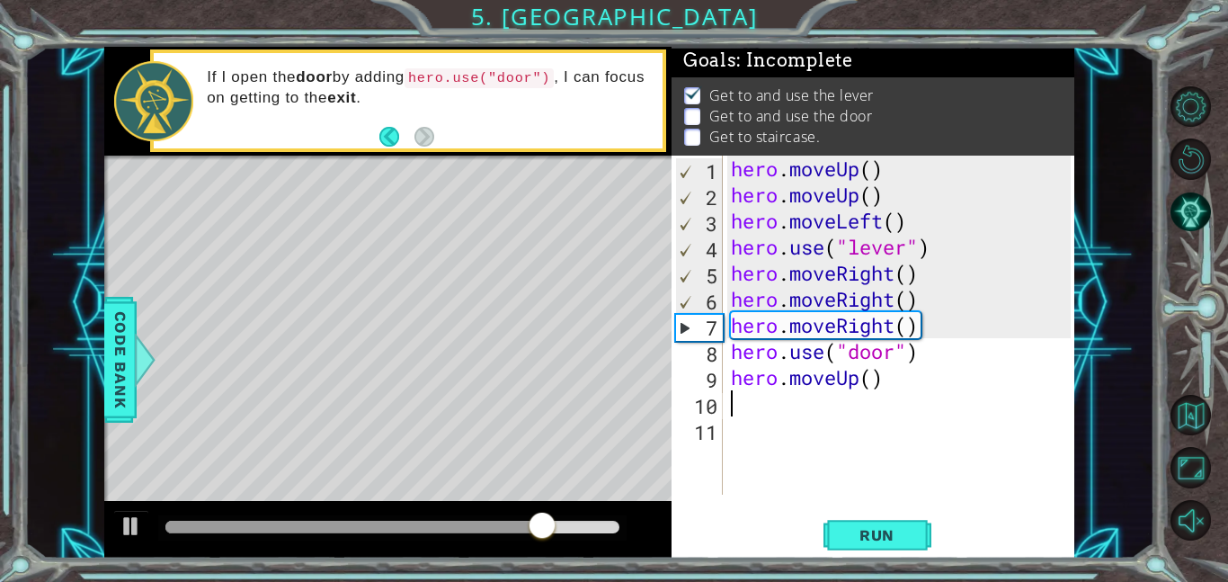
type textarea "h"
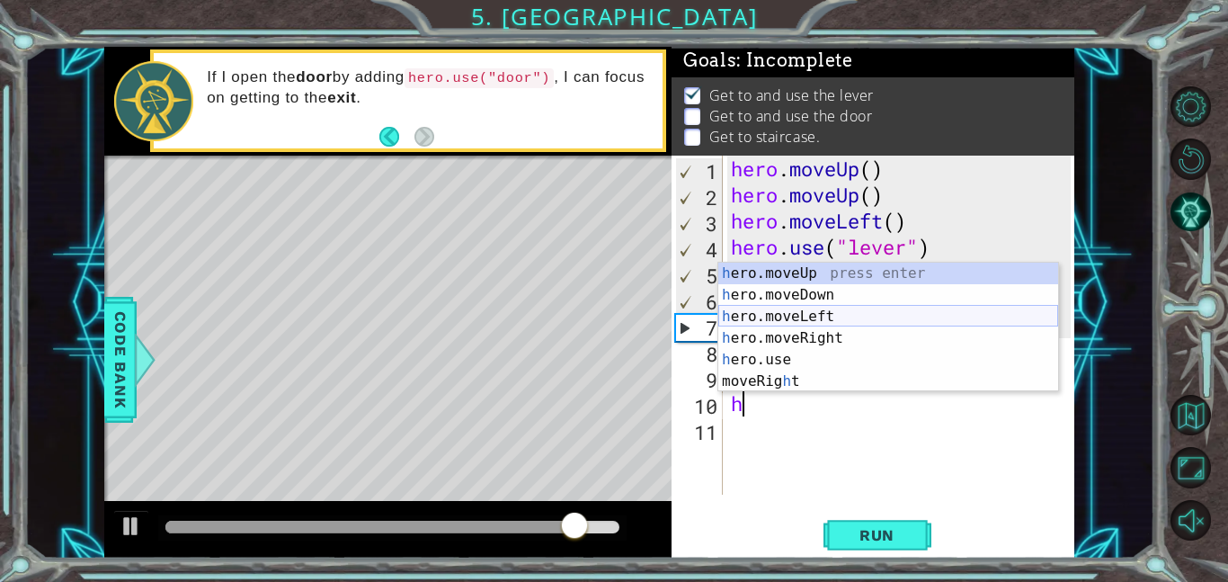
click at [856, 310] on div "h ero.moveUp press enter h ero.moveDown press enter h ero.moveLeft press enter …" at bounding box center [888, 348] width 340 height 173
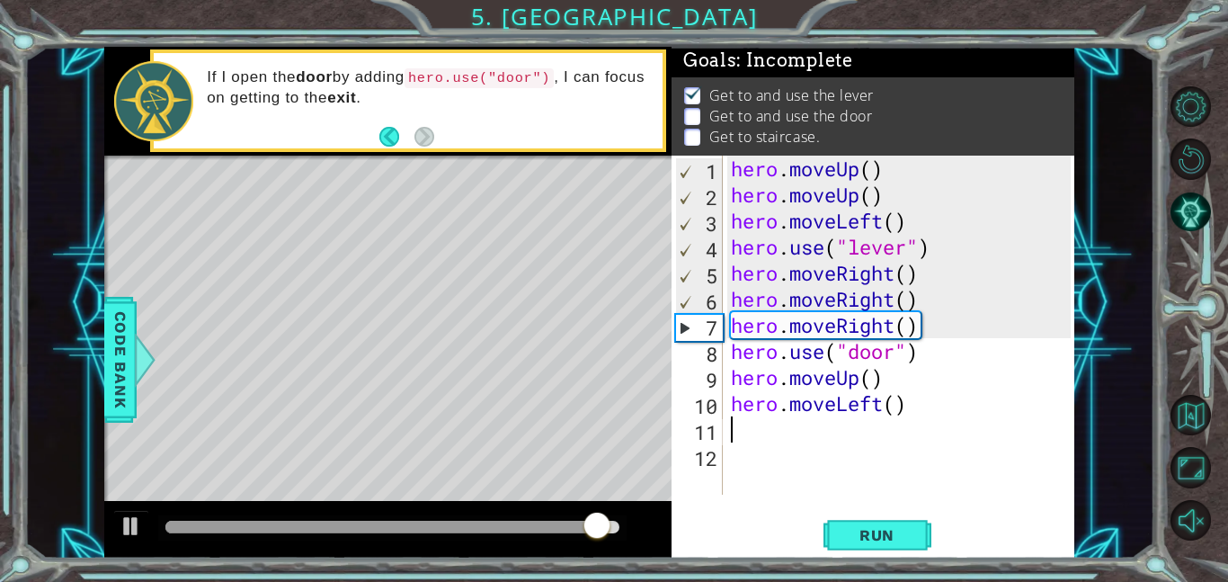
type textarea "h"
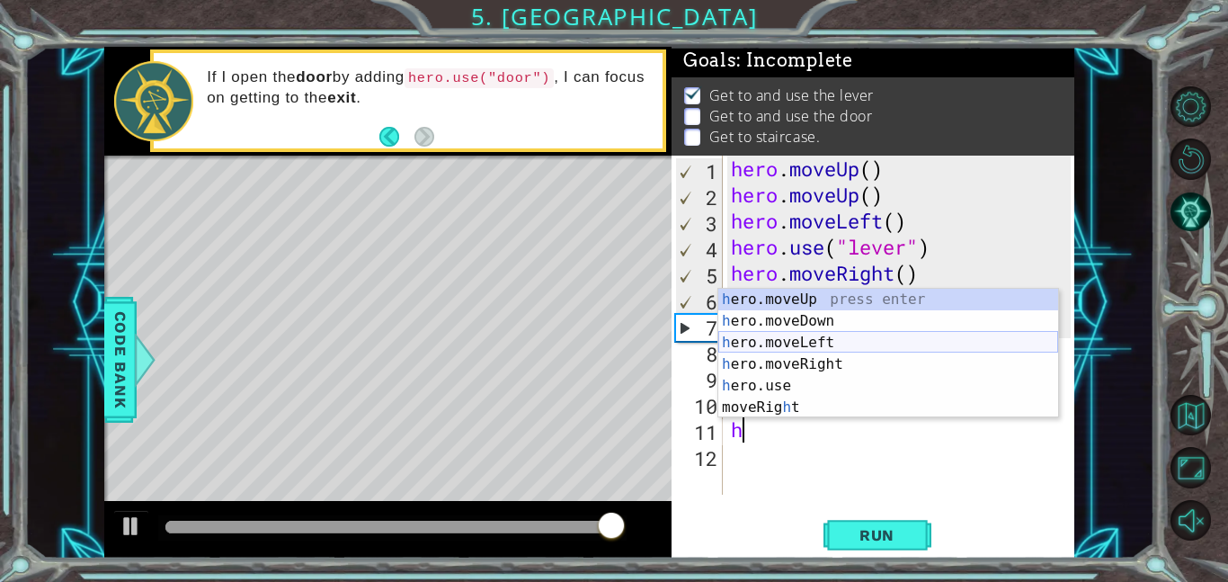
click at [826, 348] on div "h ero.moveUp press enter h ero.moveDown press enter h ero.moveLeft press enter …" at bounding box center [888, 375] width 340 height 173
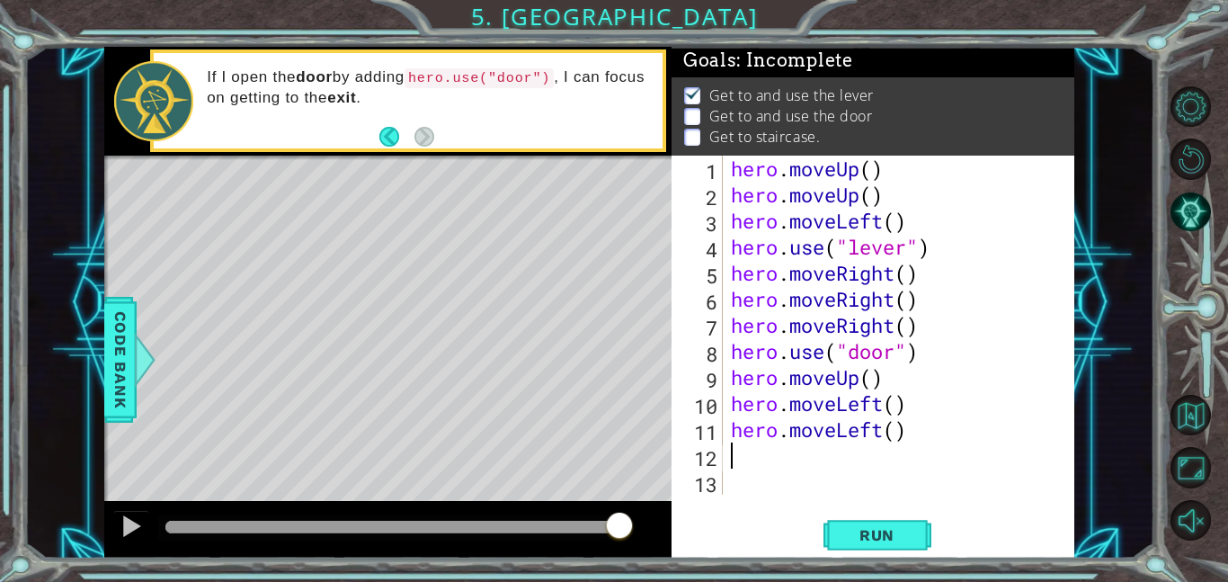
type textarea "h"
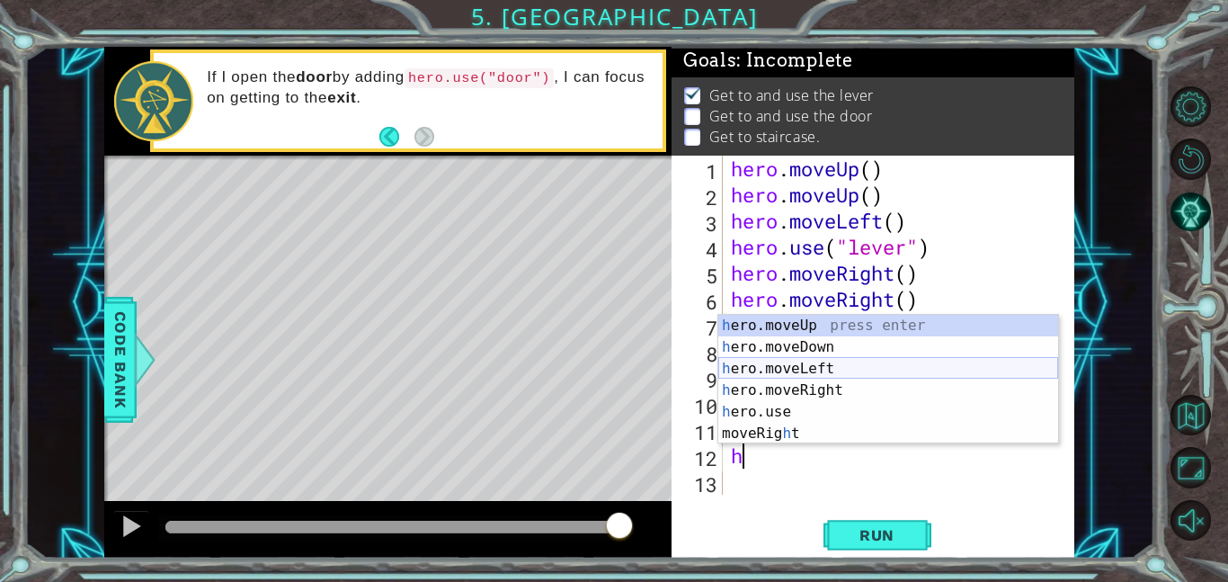
click at [858, 374] on div "h ero.moveUp press enter h ero.moveDown press enter h ero.moveLeft press enter …" at bounding box center [888, 401] width 340 height 173
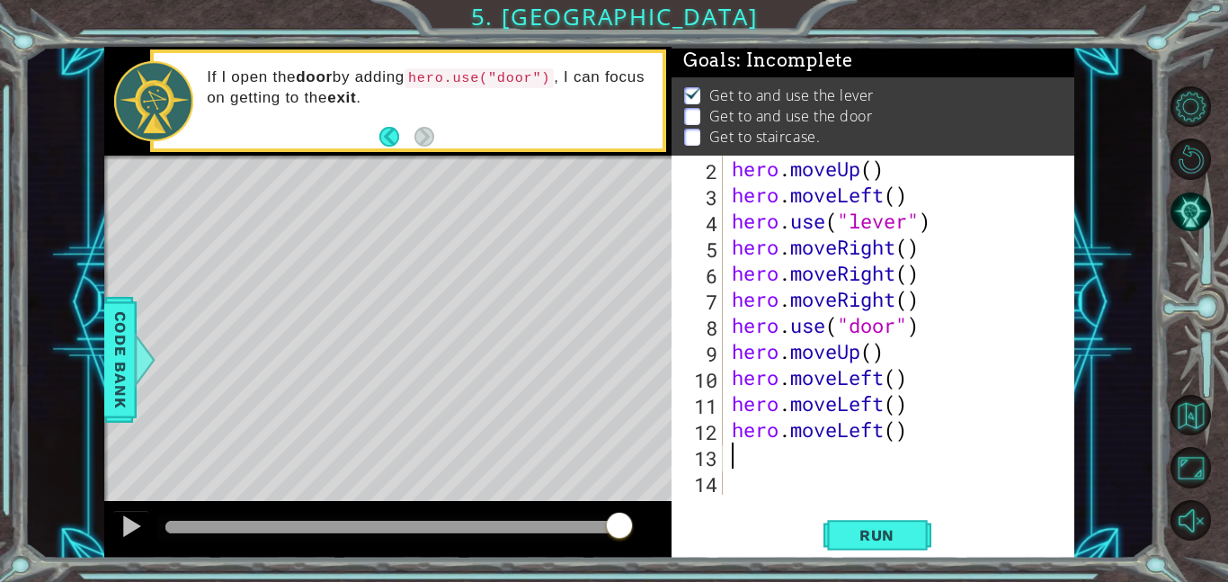
type textarea "h"
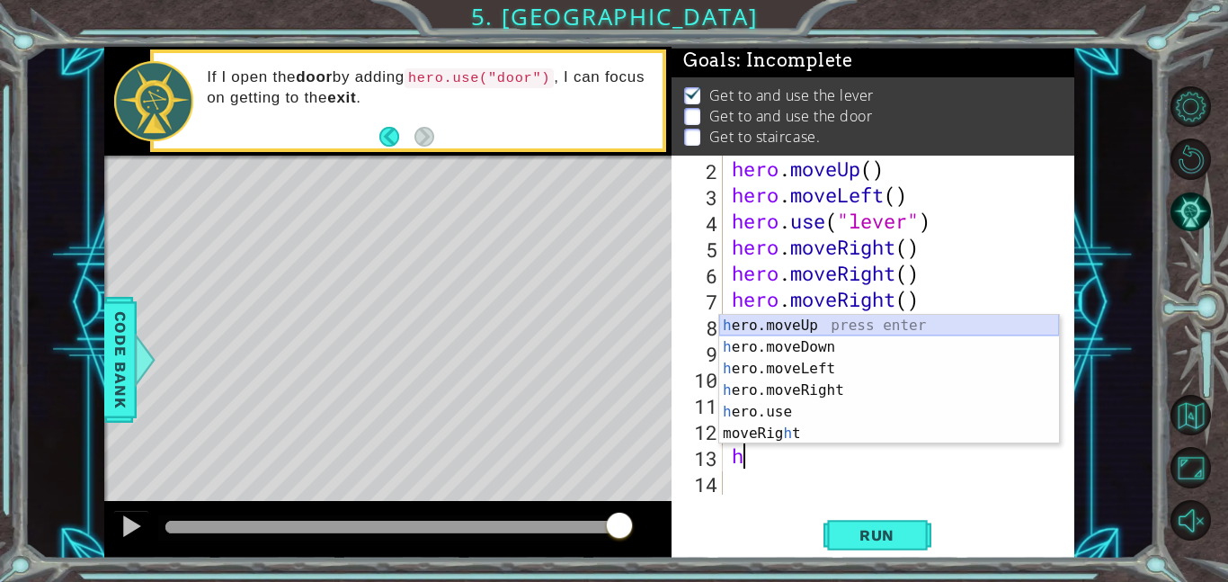
click at [836, 326] on div "h ero.moveUp press enter h ero.moveDown press enter h ero.moveLeft press enter …" at bounding box center [889, 401] width 340 height 173
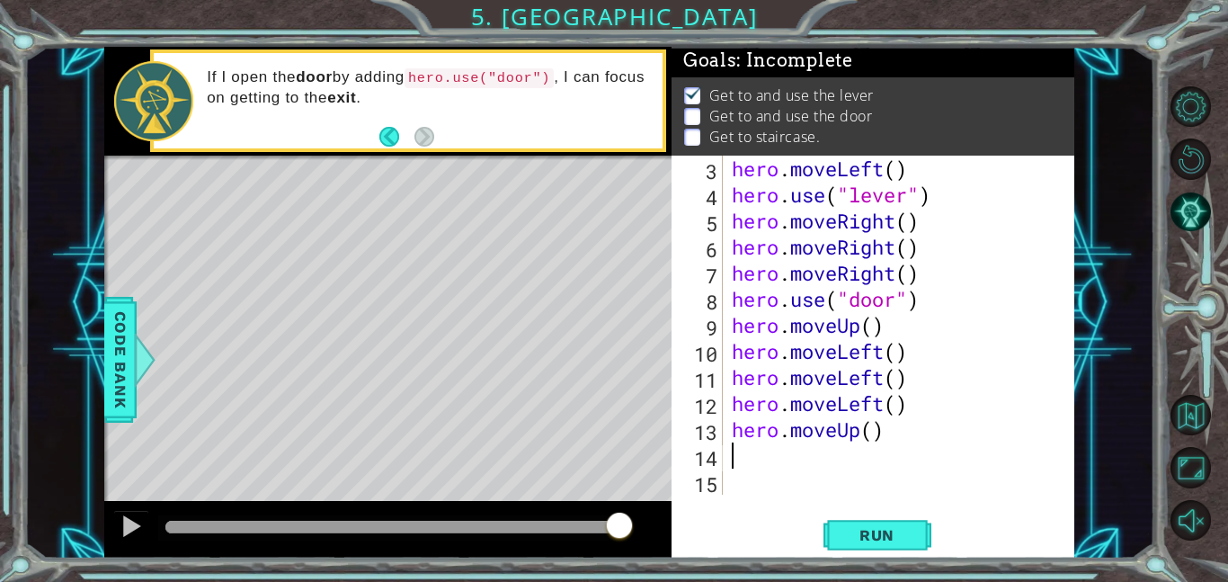
scroll to position [52, 0]
click at [690, 147] on li "Get to staircase." at bounding box center [875, 137] width 382 height 21
click at [875, 531] on span "Run" at bounding box center [876, 535] width 71 height 18
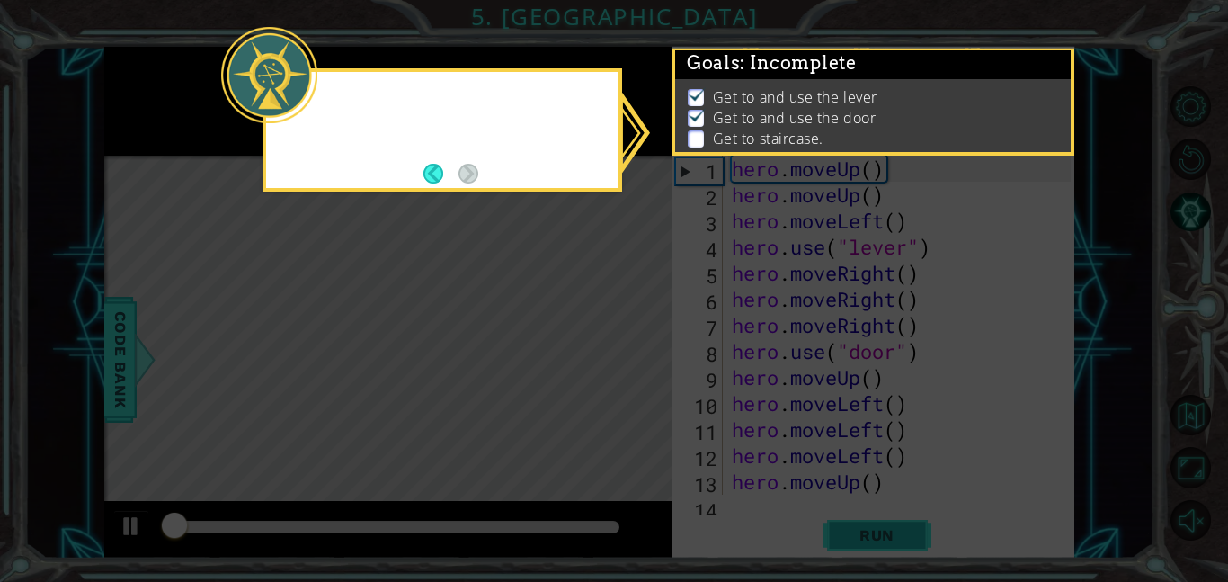
scroll to position [0, 0]
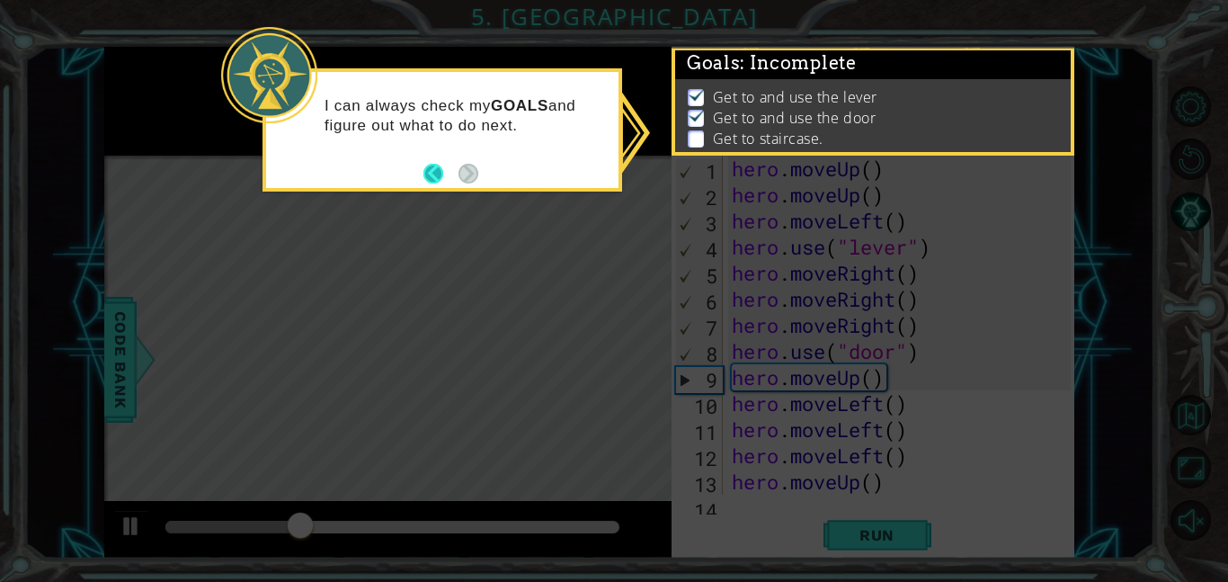
click at [441, 170] on button "Back" at bounding box center [440, 174] width 35 height 20
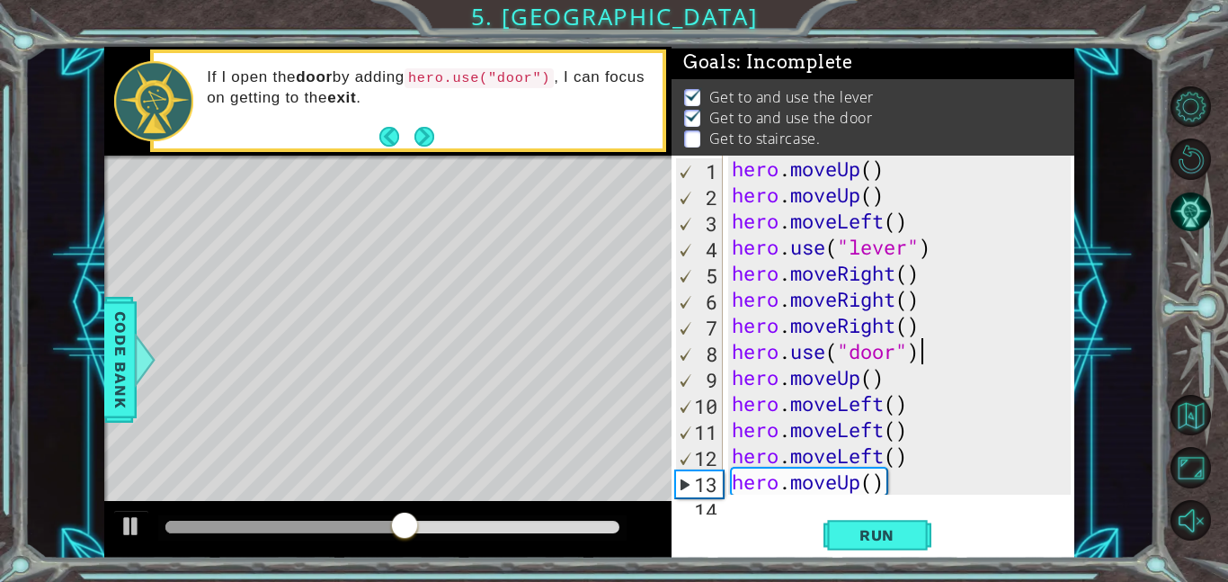
click at [935, 346] on div "hero . moveUp ( ) hero . moveUp ( ) hero . moveLeft ( ) hero . use ( "lever" ) …" at bounding box center [903, 351] width 351 height 391
click at [881, 380] on div "hero . moveUp ( ) hero . moveUp ( ) hero . moveLeft ( ) hero . use ( "lever" ) …" at bounding box center [903, 351] width 351 height 391
click at [928, 357] on div "hero . moveUp ( ) hero . moveUp ( ) hero . moveLeft ( ) hero . use ( "lever" ) …" at bounding box center [903, 351] width 351 height 391
click at [900, 399] on div "hero . moveUp ( ) hero . moveUp ( ) hero . moveLeft ( ) hero . use ( "lever" ) …" at bounding box center [903, 351] width 351 height 391
click at [911, 397] on div "hero . moveUp ( ) hero . moveUp ( ) hero . moveLeft ( ) hero . use ( "lever" ) …" at bounding box center [903, 351] width 351 height 391
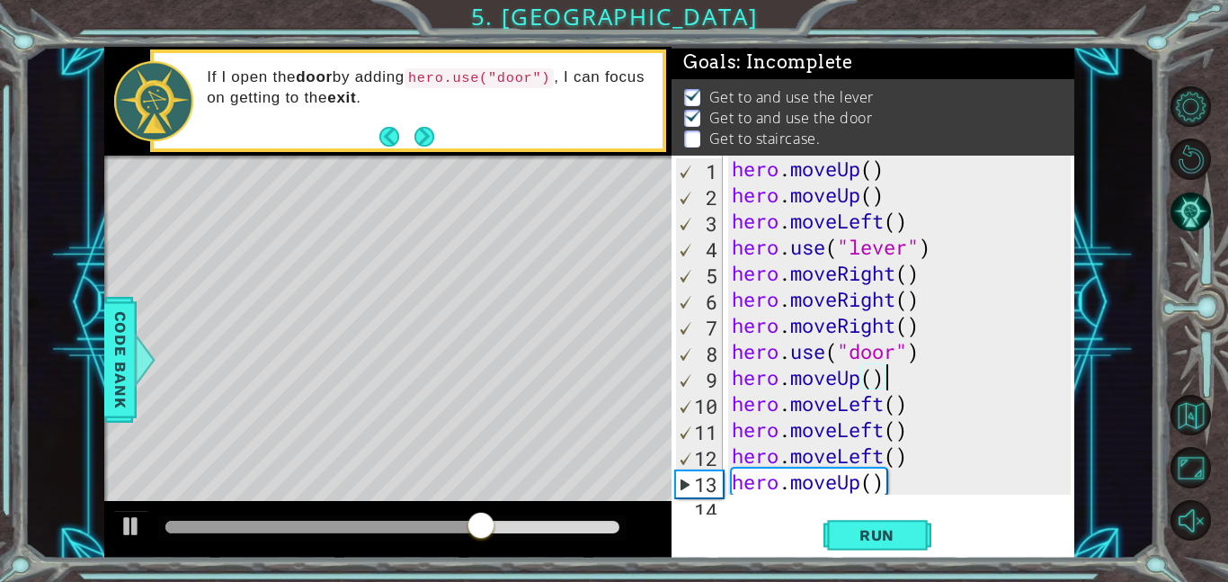
click at [898, 390] on div "hero . moveUp ( ) hero . moveUp ( ) hero . moveLeft ( ) hero . use ( "lever" ) …" at bounding box center [903, 351] width 351 height 391
type textarea "hero.moveUp()"
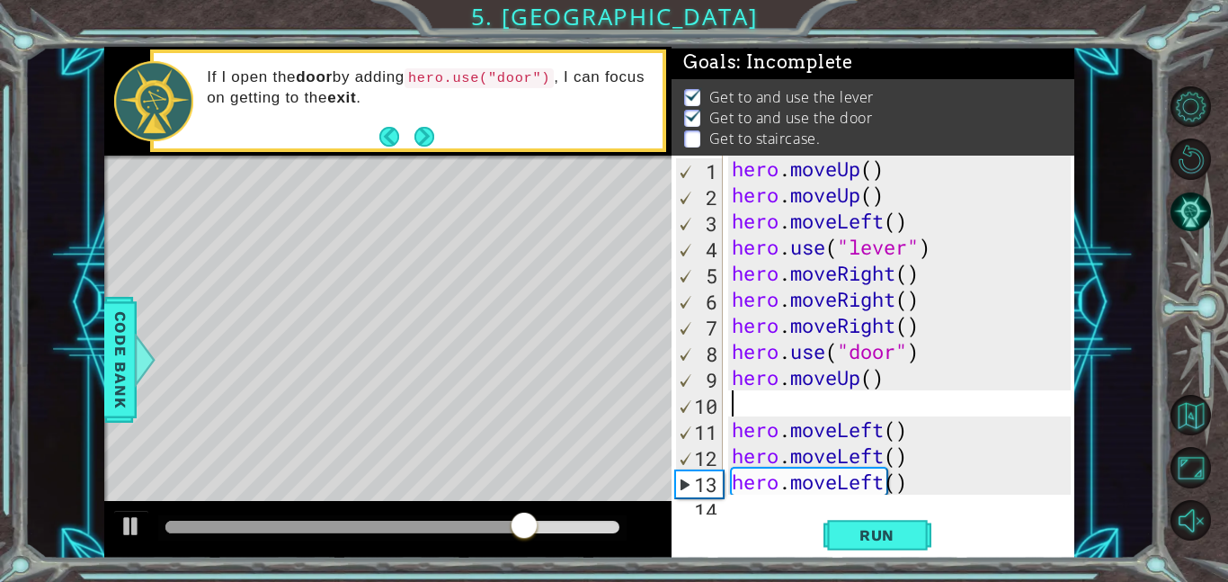
type textarea "h"
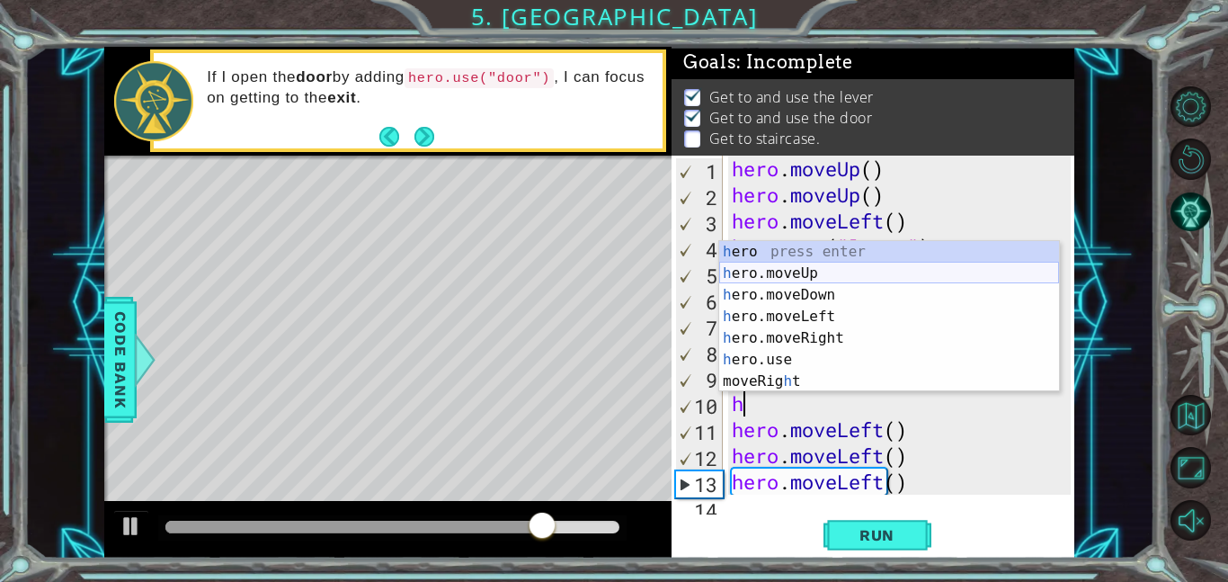
click at [889, 273] on div "h ero press enter h ero.moveUp press enter h ero.moveDown press enter h ero.mov…" at bounding box center [889, 338] width 340 height 194
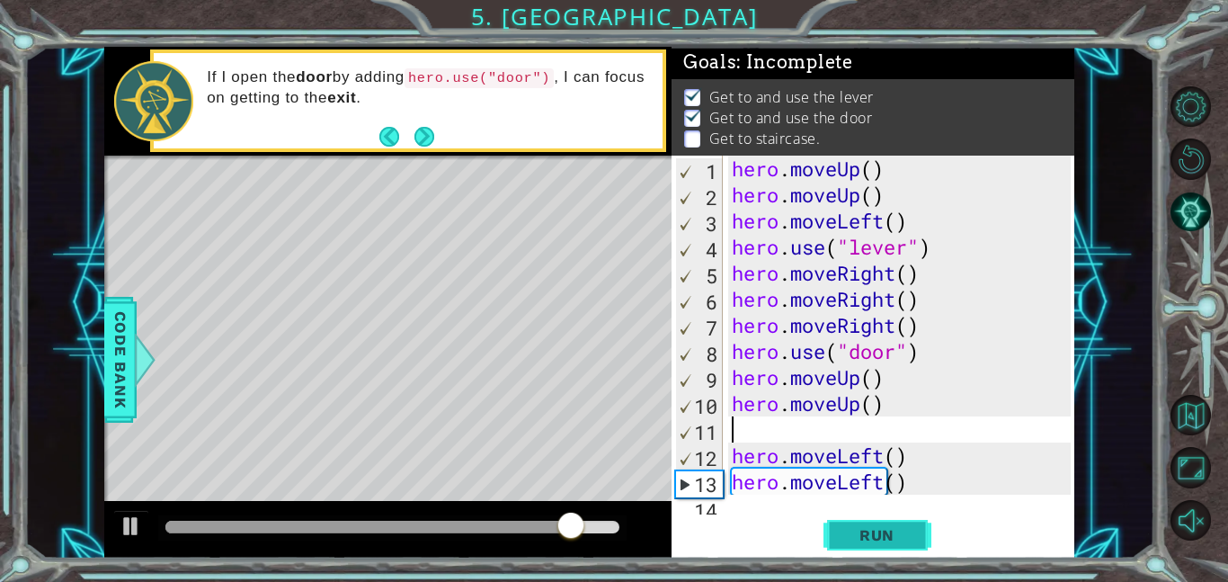
click at [869, 528] on span "Run" at bounding box center [876, 535] width 71 height 18
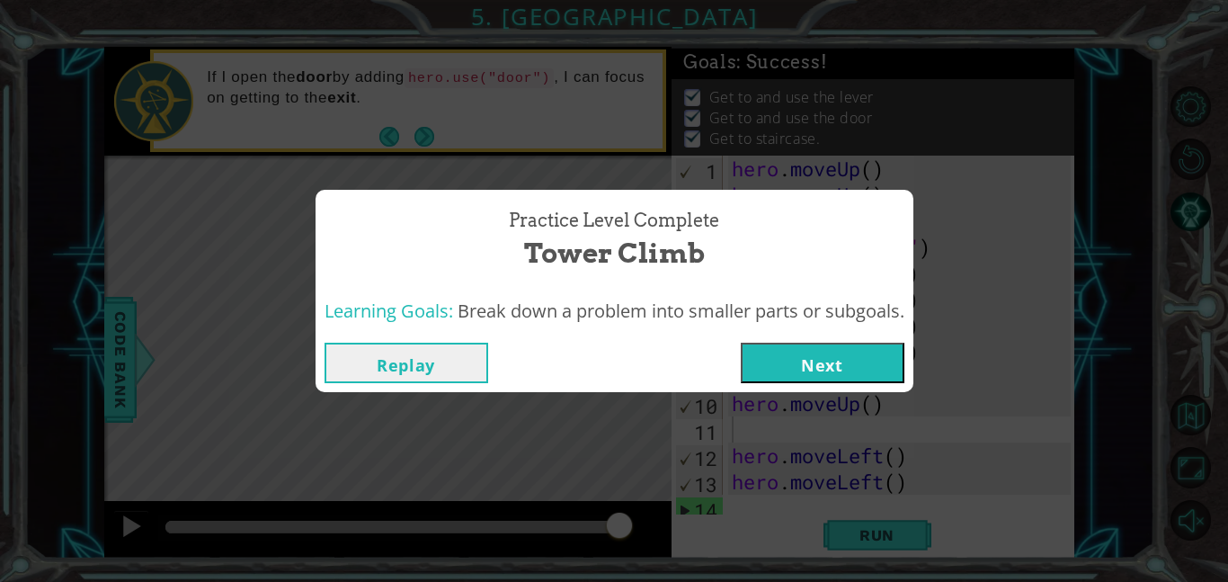
click at [854, 374] on button "Next" at bounding box center [823, 362] width 164 height 40
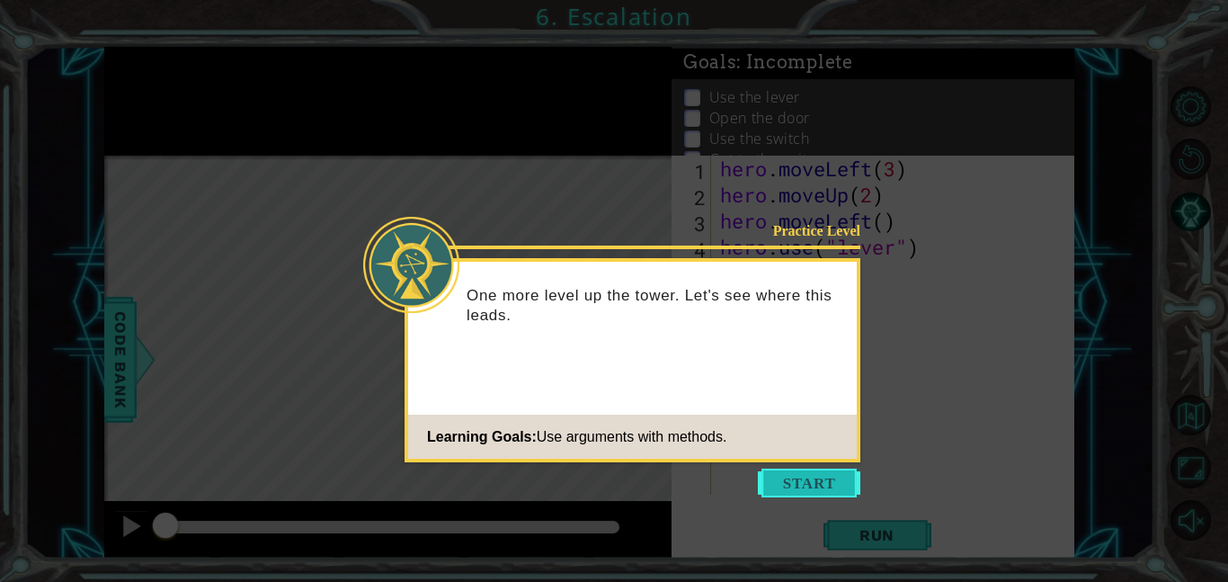
click at [814, 475] on button "Start" at bounding box center [809, 482] width 102 height 29
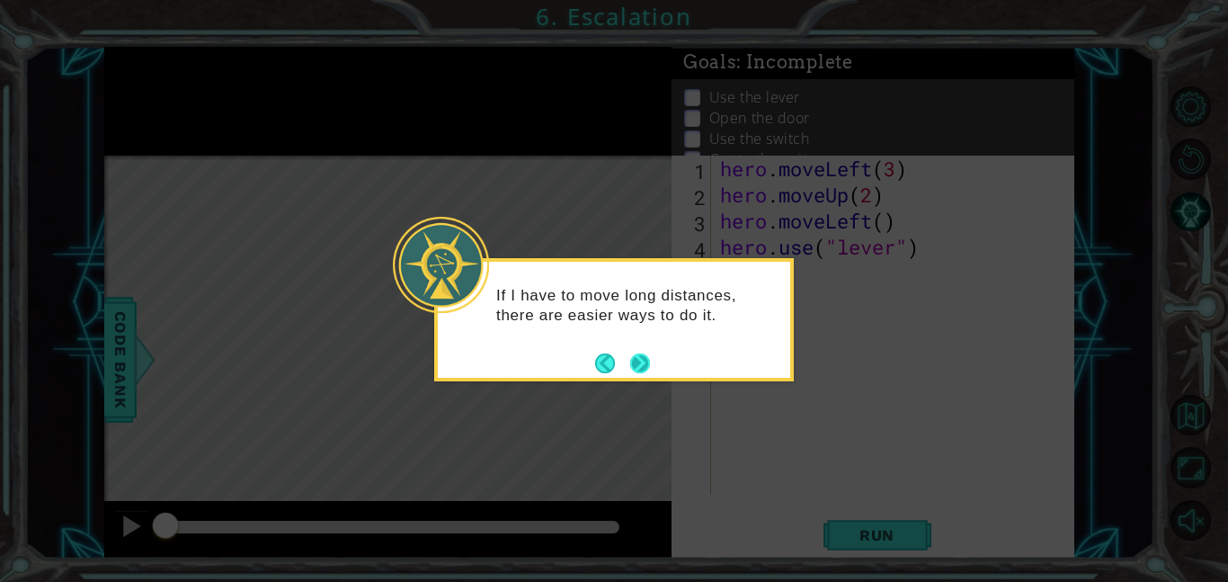
click at [643, 362] on button "Next" at bounding box center [640, 363] width 20 height 20
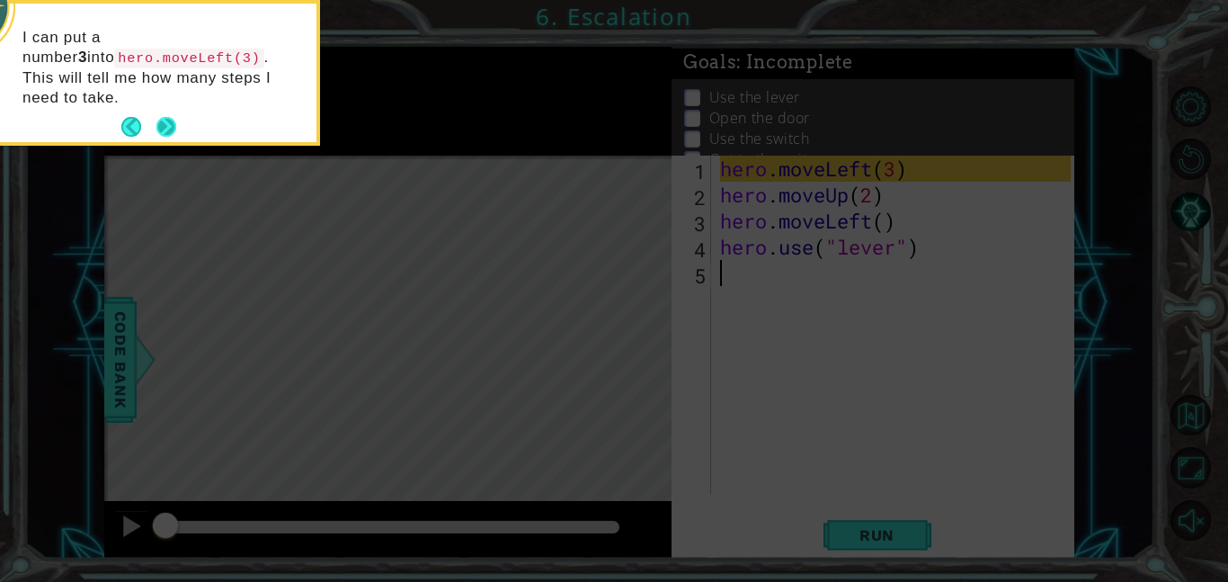
click at [170, 117] on button "Next" at bounding box center [166, 127] width 20 height 20
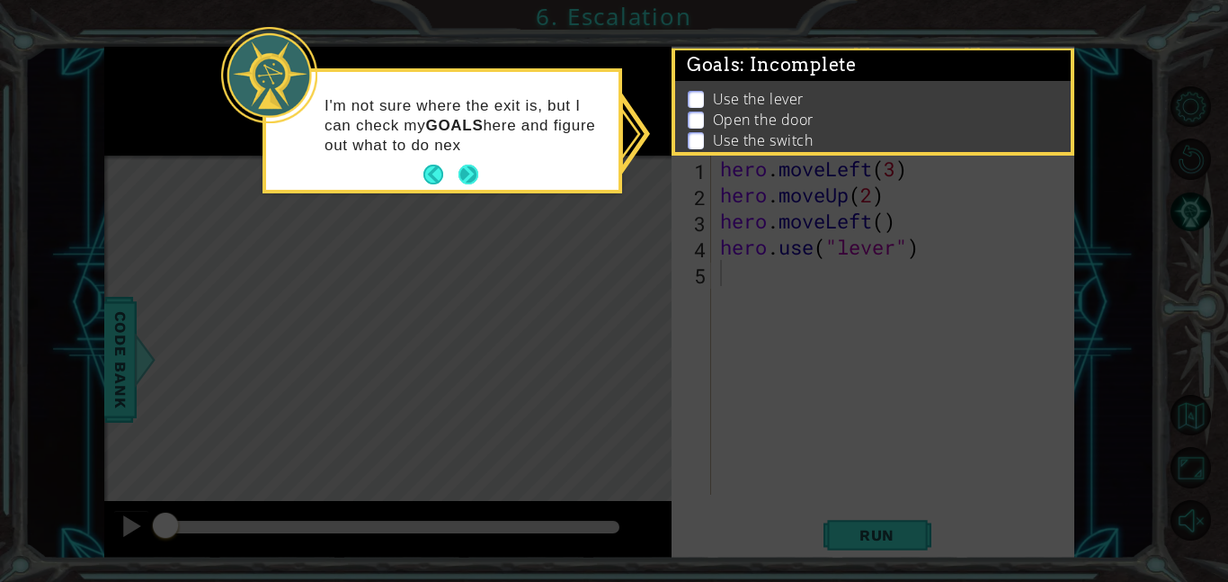
click at [467, 173] on button "Next" at bounding box center [469, 175] width 22 height 22
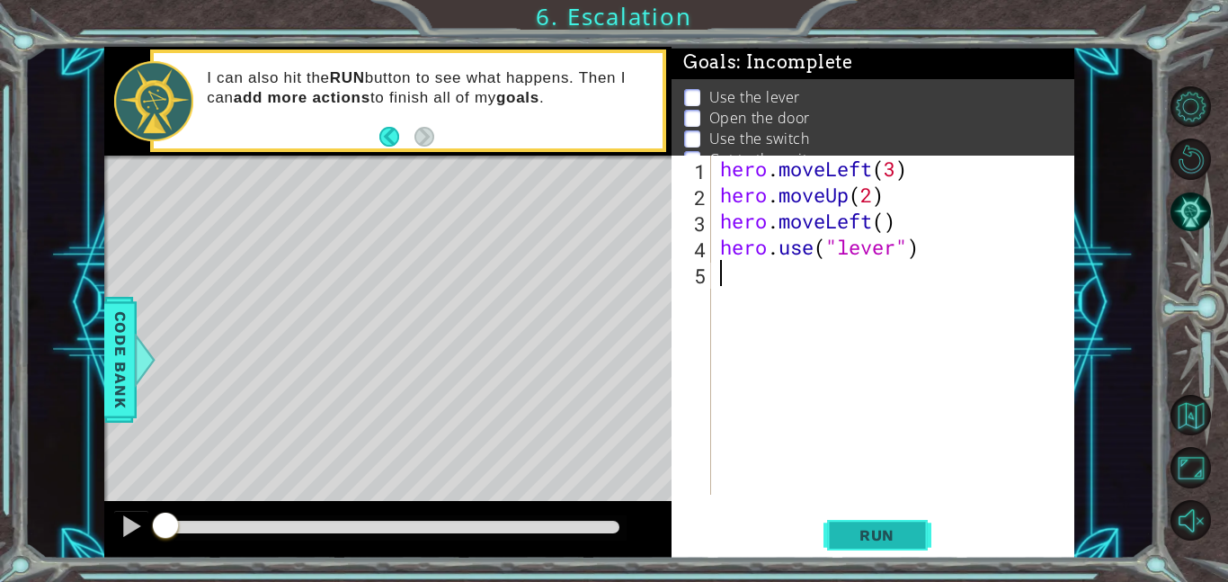
click at [885, 538] on span "Run" at bounding box center [876, 535] width 71 height 18
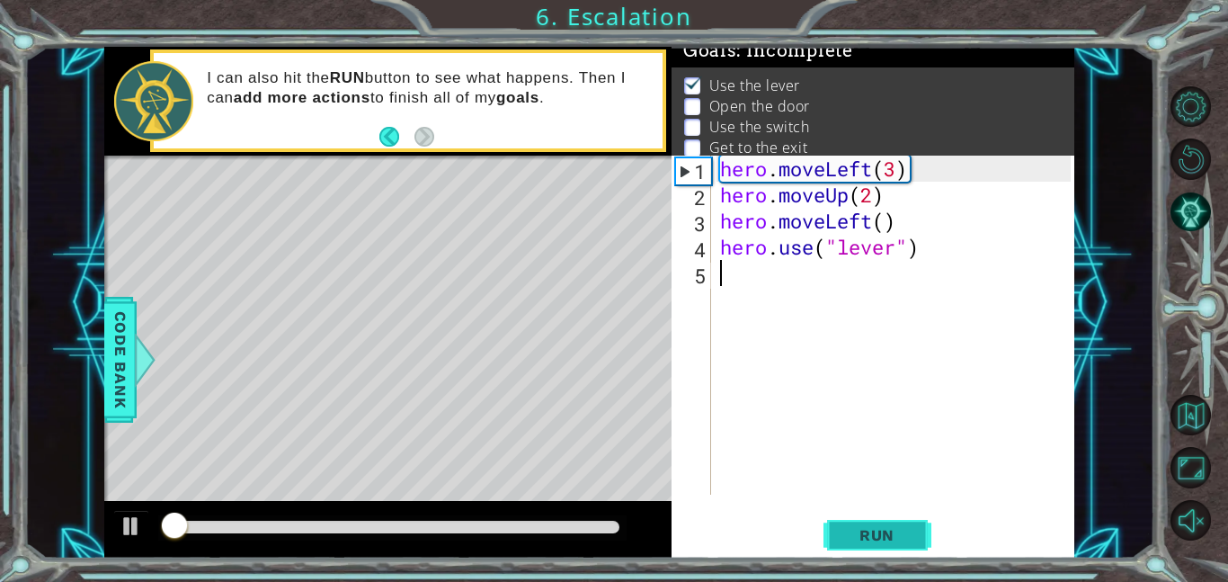
scroll to position [12, 0]
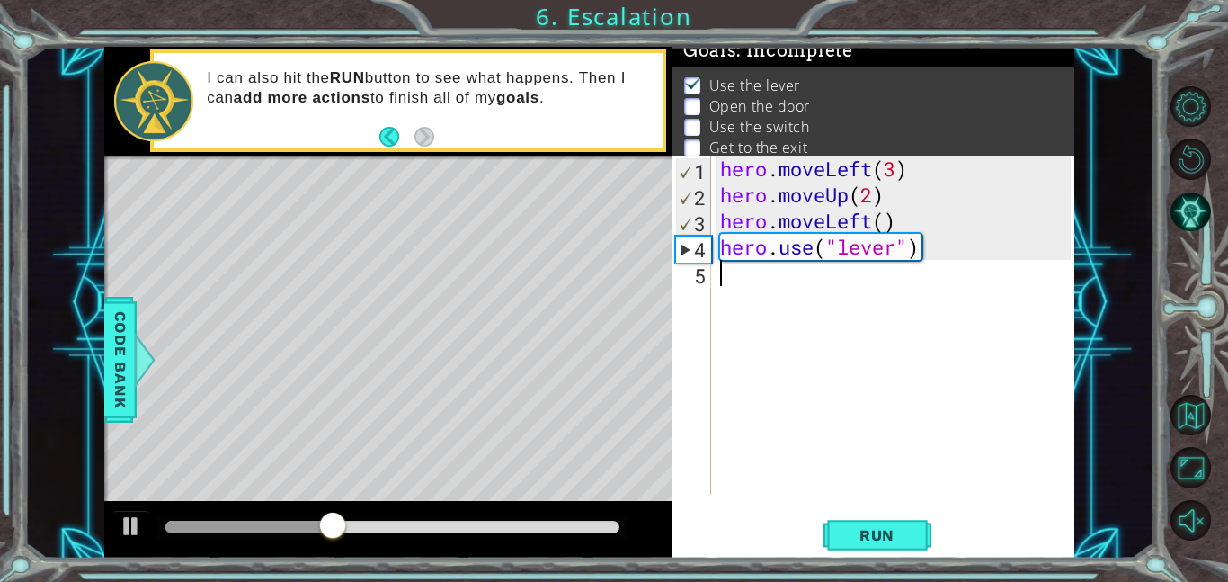
click at [141, 507] on div at bounding box center [387, 530] width 567 height 58
click at [136, 522] on div at bounding box center [131, 525] width 23 height 23
type textarea "j"
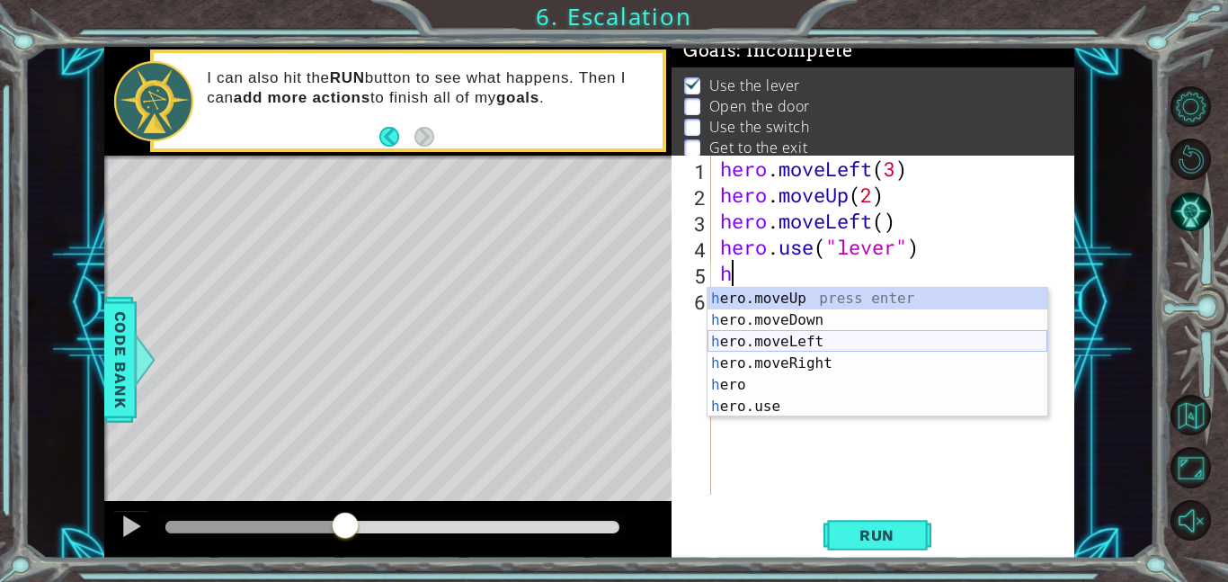
click at [827, 342] on div "h ero.moveUp press enter h ero.moveDown press enter h ero.moveLeft press enter …" at bounding box center [877, 374] width 340 height 173
type textarea "hero.moveLeft(1)"
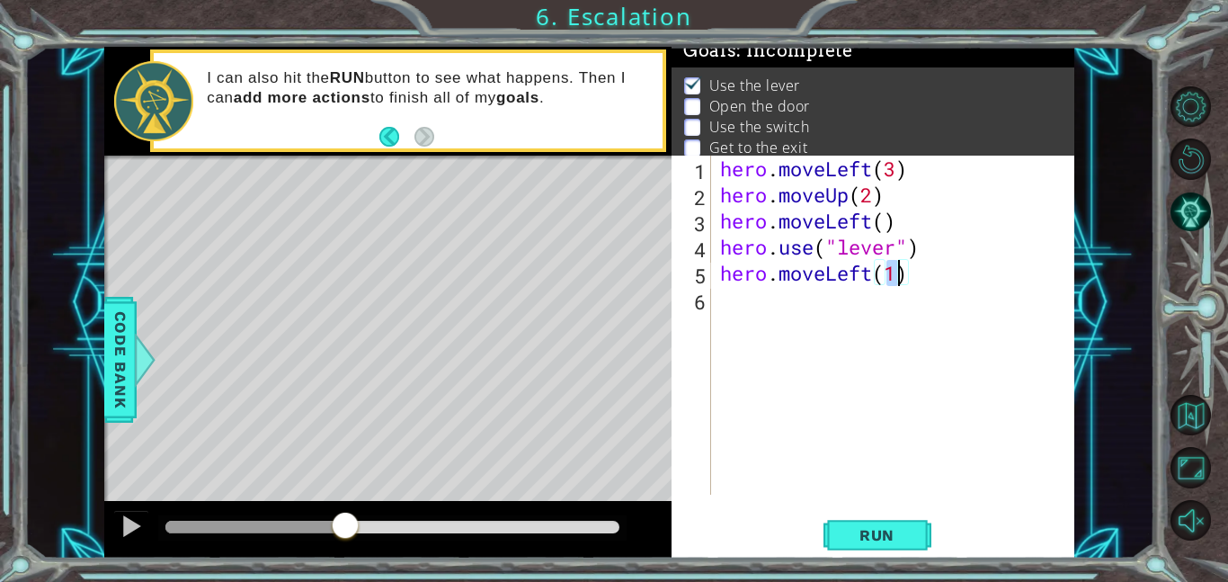
click at [785, 311] on div "hero . moveLeft ( 3 ) hero . moveUp ( 2 ) hero . moveLeft ( ) hero . use ( "lev…" at bounding box center [897, 351] width 363 height 391
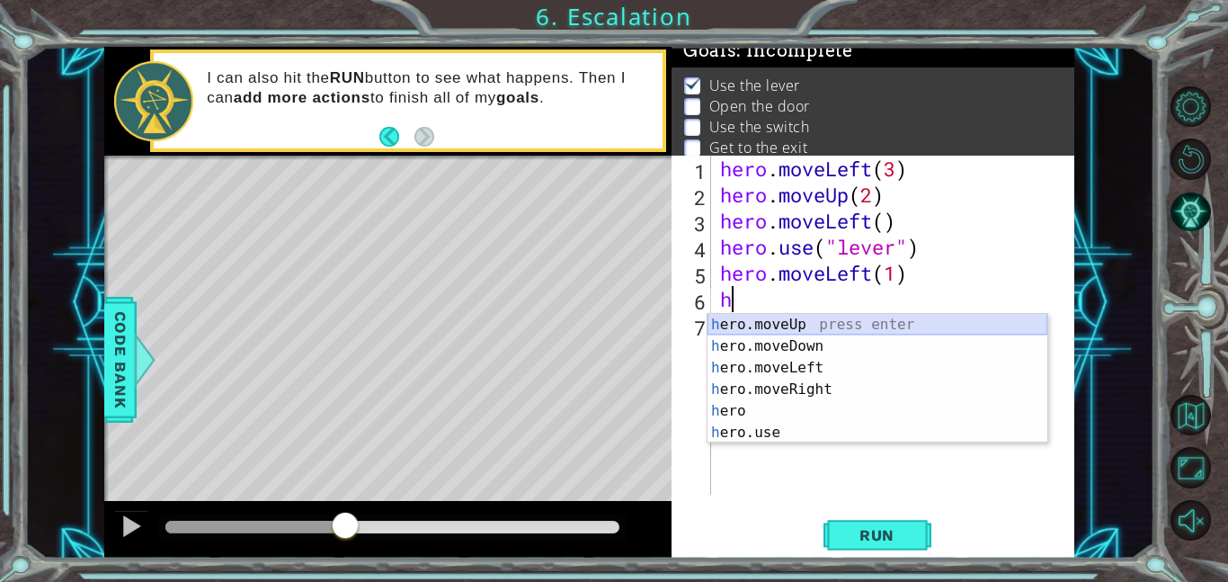
click at [812, 325] on div "h ero.moveUp press enter h ero.moveDown press enter h ero.moveLeft press enter …" at bounding box center [877, 400] width 340 height 173
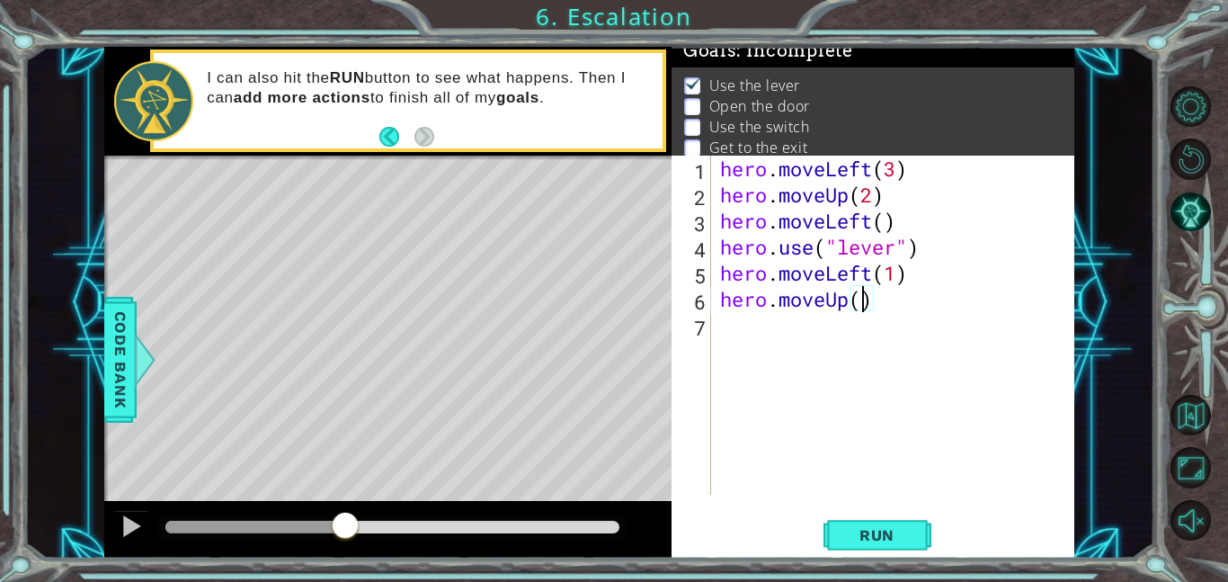
type textarea "hero.moveUp(2)"
click at [894, 303] on div "hero . moveLeft ( 3 ) hero . moveUp ( 2 ) hero . moveLeft ( ) hero . use ( "lev…" at bounding box center [897, 351] width 363 height 391
click at [926, 276] on div "hero . moveLeft ( 3 ) hero . moveUp ( 2 ) hero . moveLeft ( ) hero . use ( "lev…" at bounding box center [897, 351] width 363 height 391
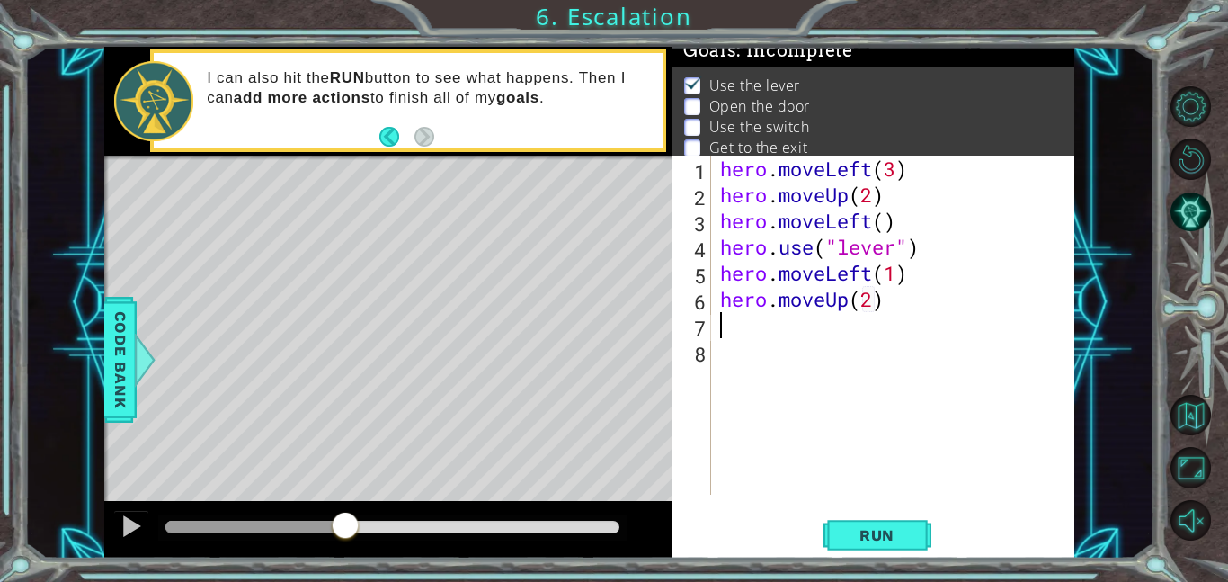
type textarea "hero.moveLeft(1)"
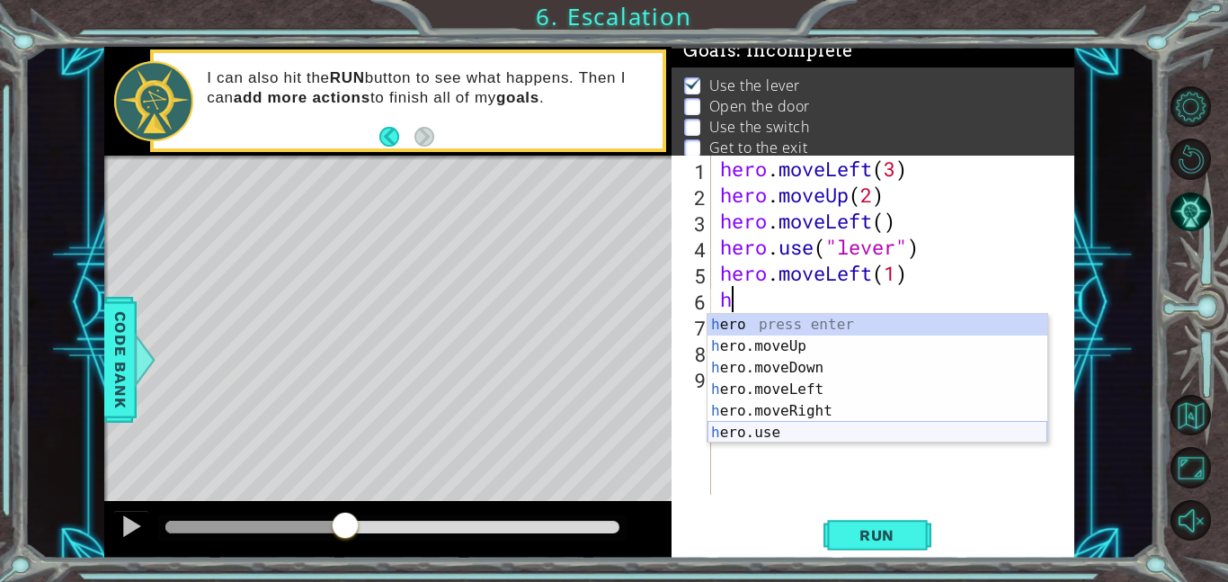
click at [811, 427] on div "h ero press enter h ero.moveUp press enter h ero.moveDown press enter h ero.mov…" at bounding box center [877, 400] width 340 height 173
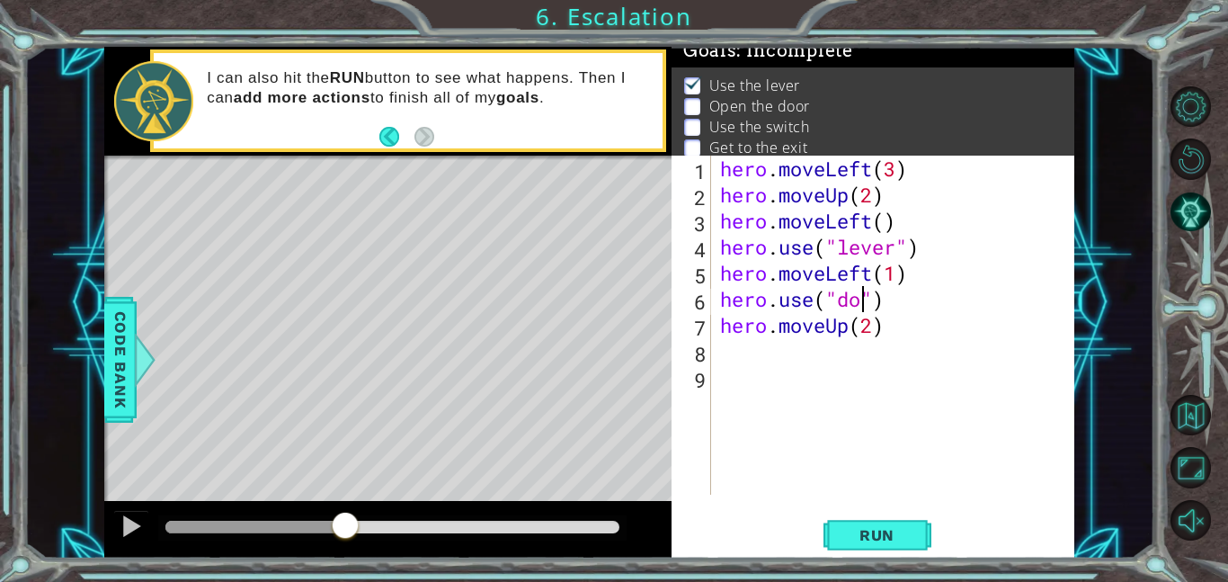
type textarea "hero.use("door")"
click at [920, 344] on div "hero . moveLeft ( 3 ) hero . moveUp ( 2 ) hero . moveLeft ( ) hero . use ( "lev…" at bounding box center [897, 351] width 363 height 391
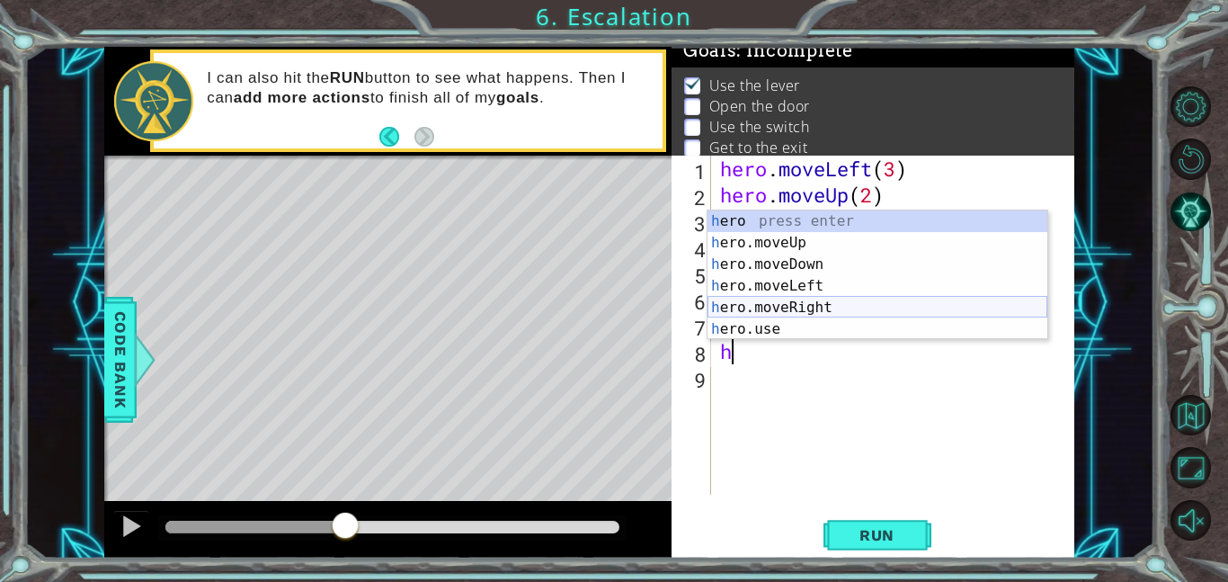
click at [819, 303] on div "h ero press enter h ero.moveUp press enter h ero.moveDown press enter h ero.mov…" at bounding box center [877, 296] width 340 height 173
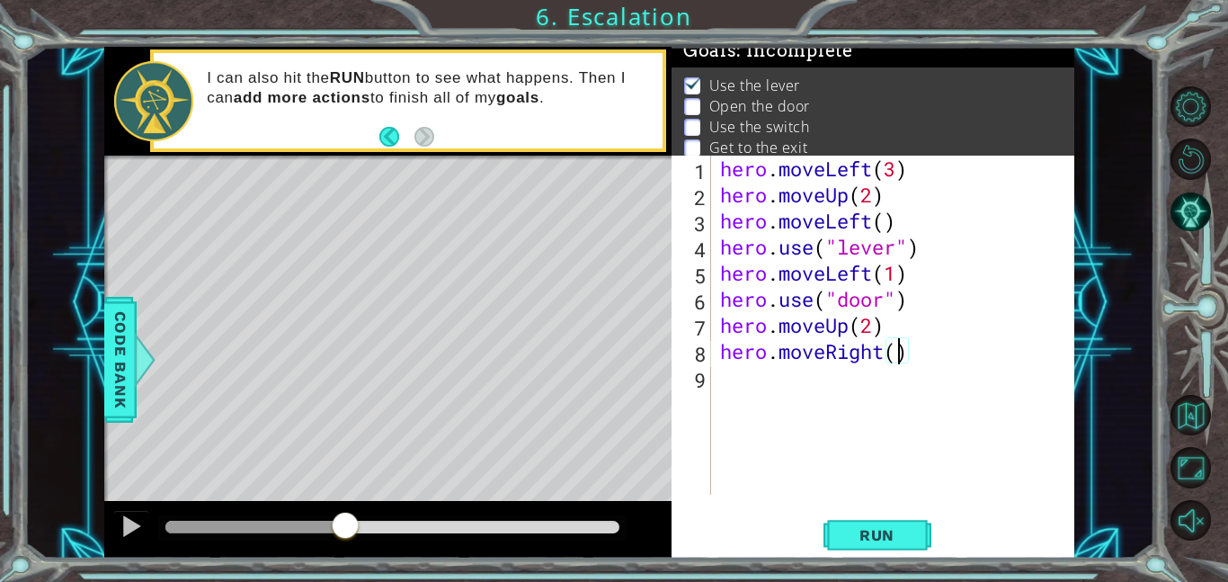
type textarea "hero.moveRight(2)"
click at [842, 375] on div "hero . moveLeft ( 3 ) hero . moveUp ( 2 ) hero . moveLeft ( ) hero . use ( "lev…" at bounding box center [897, 351] width 363 height 391
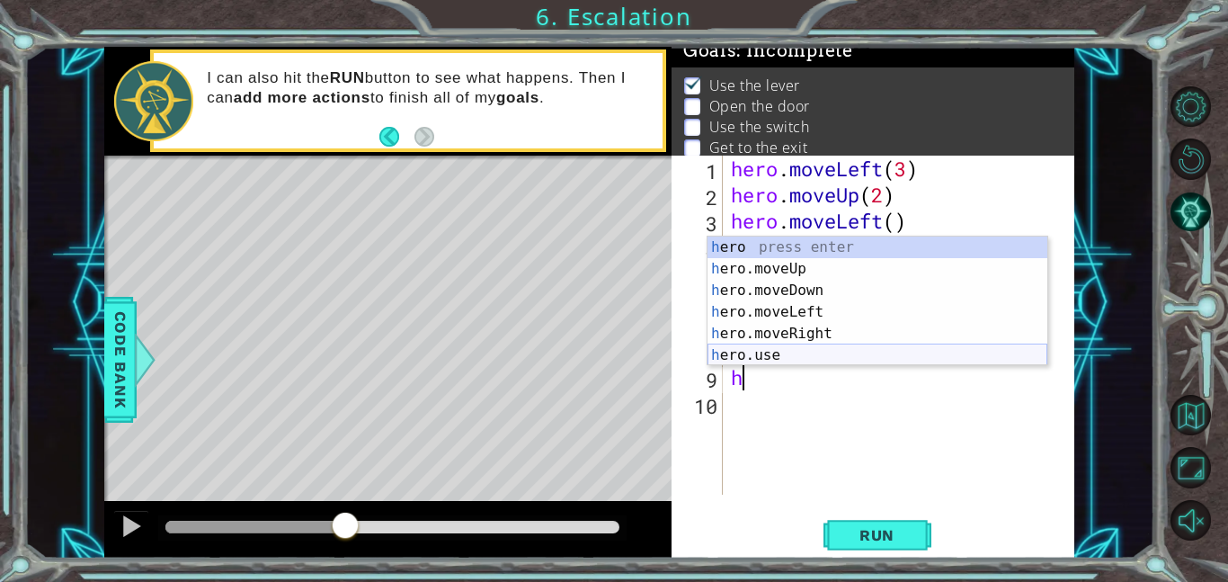
click at [797, 351] on div "h ero press enter h ero.moveUp press enter h ero.moveDown press enter h ero.mov…" at bounding box center [877, 322] width 340 height 173
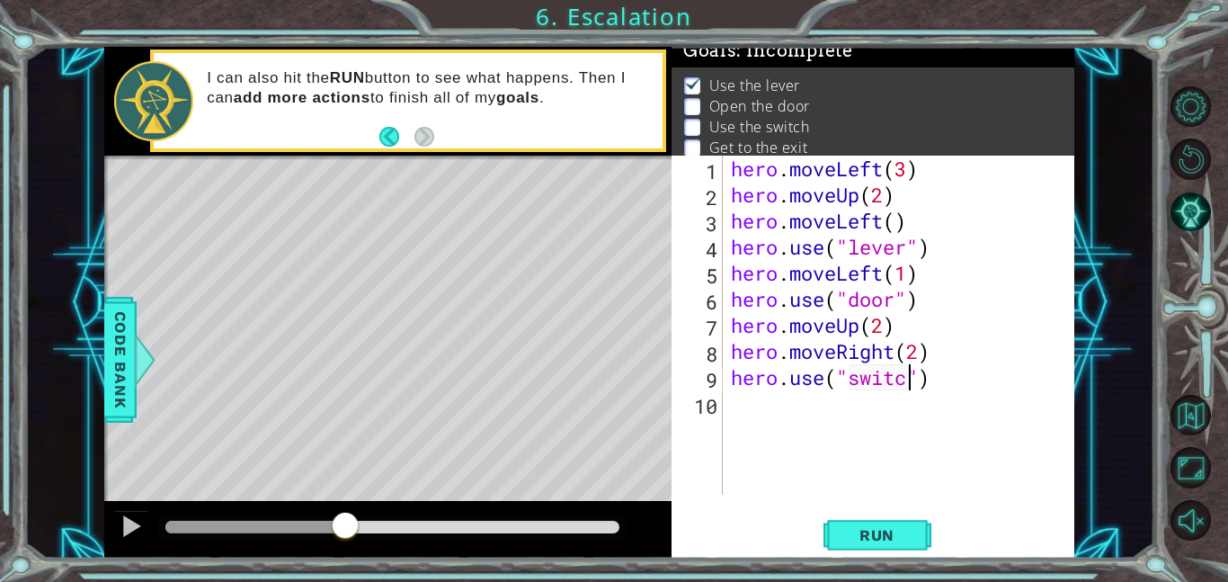
scroll to position [0, 8]
type textarea "hero.use("switch")"
click at [844, 433] on div "hero . moveLeft ( 3 ) hero . moveUp ( 2 ) hero . moveLeft ( ) hero . use ( "lev…" at bounding box center [903, 351] width 352 height 391
click at [867, 526] on span "Run" at bounding box center [876, 535] width 71 height 18
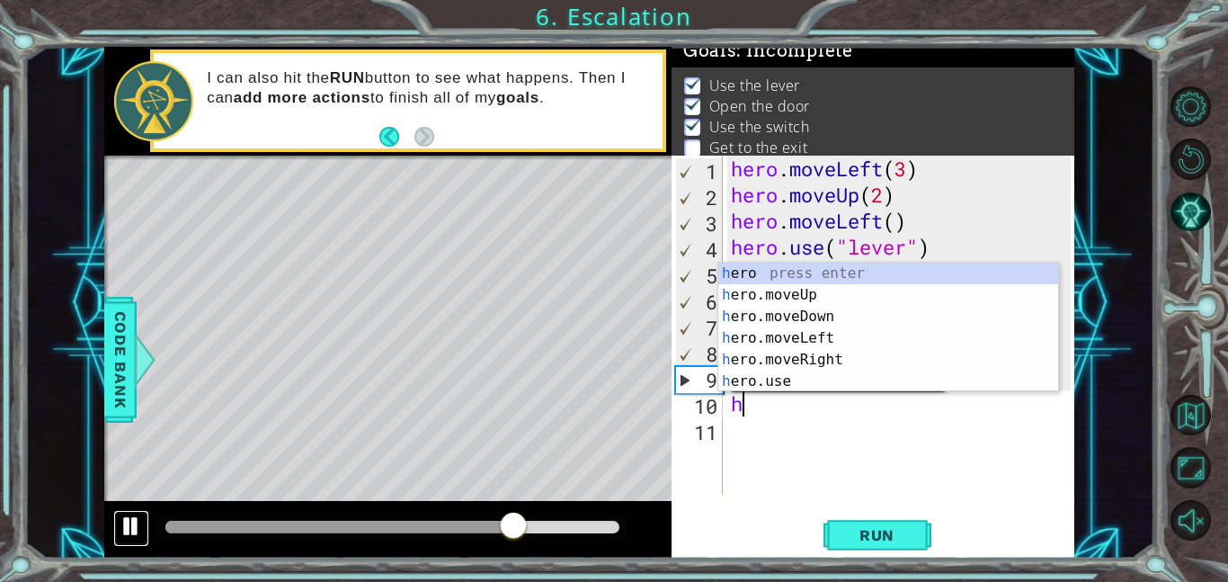
click at [138, 530] on div at bounding box center [131, 525] width 23 height 23
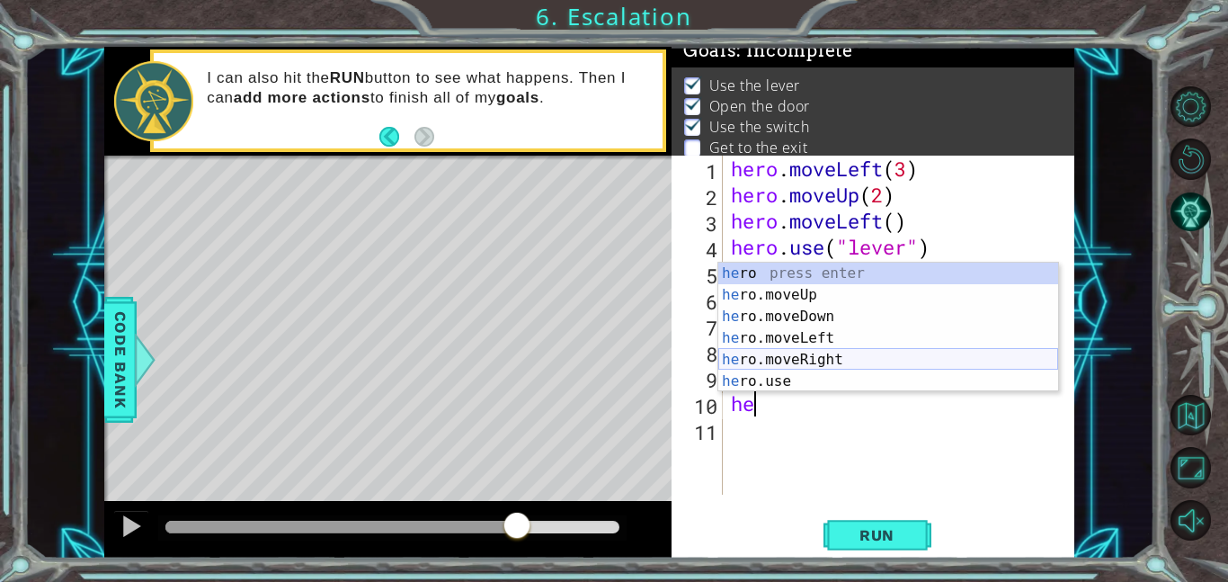
click at [803, 356] on div "he ro press enter he ro.moveUp press enter he ro.moveDown press enter he ro.mov…" at bounding box center [888, 348] width 340 height 173
type textarea "hero.moveRight(1)"
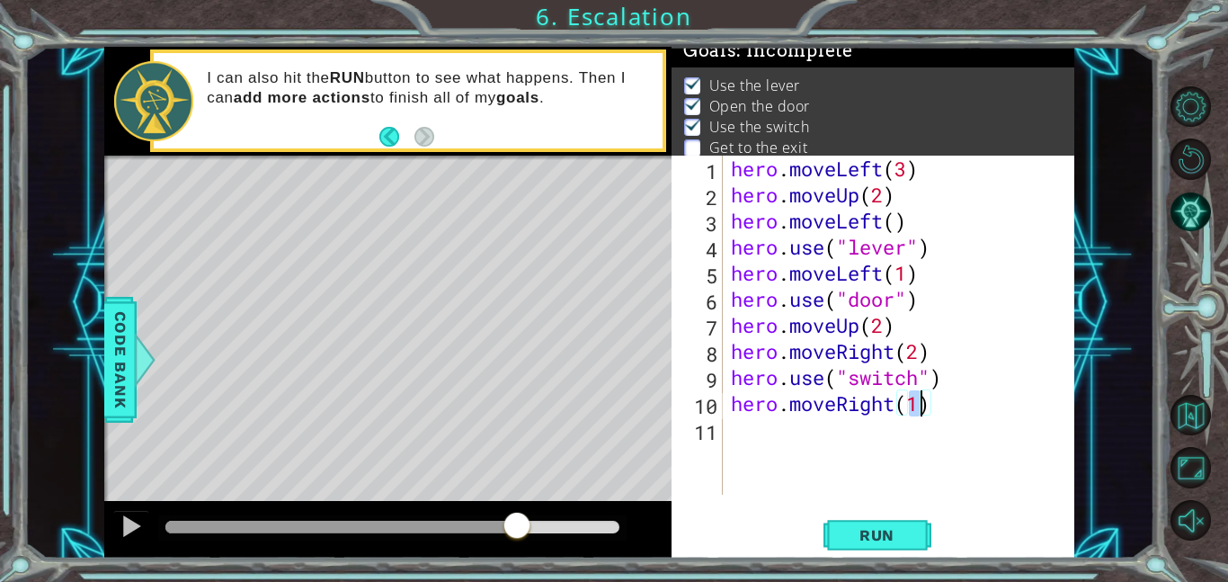
click at [823, 423] on div "hero . moveLeft ( 3 ) hero . moveUp ( 2 ) hero . moveLeft ( ) hero . use ( "lev…" at bounding box center [903, 351] width 352 height 391
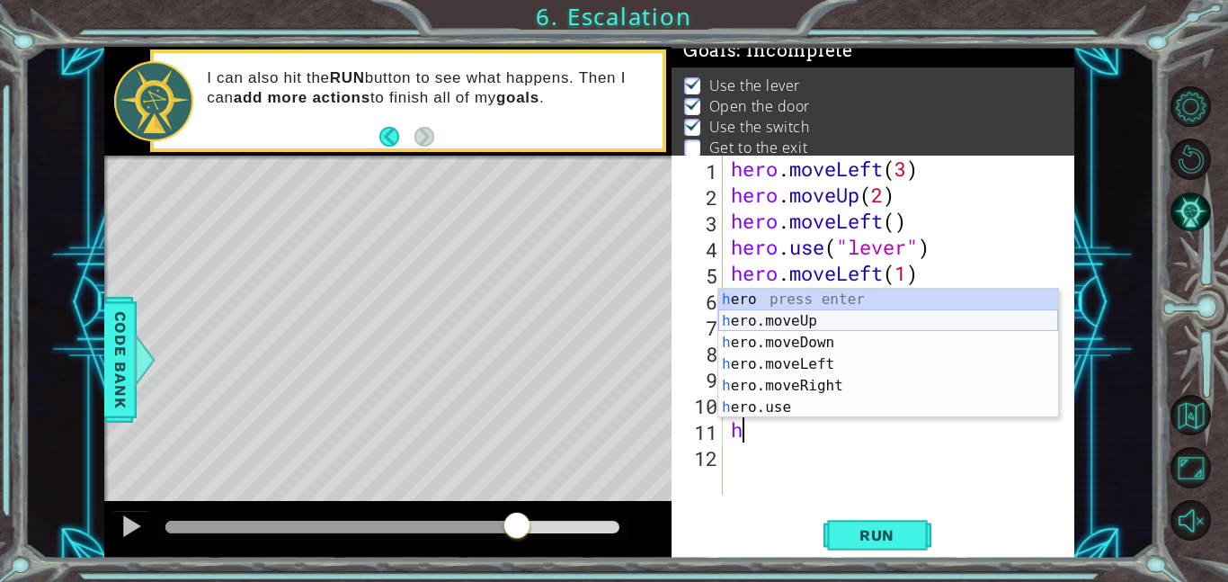
click at [840, 321] on div "h ero press enter h ero.moveUp press enter h ero.moveDown press enter h ero.mov…" at bounding box center [888, 375] width 340 height 173
type textarea "hero.moveUp(1)"
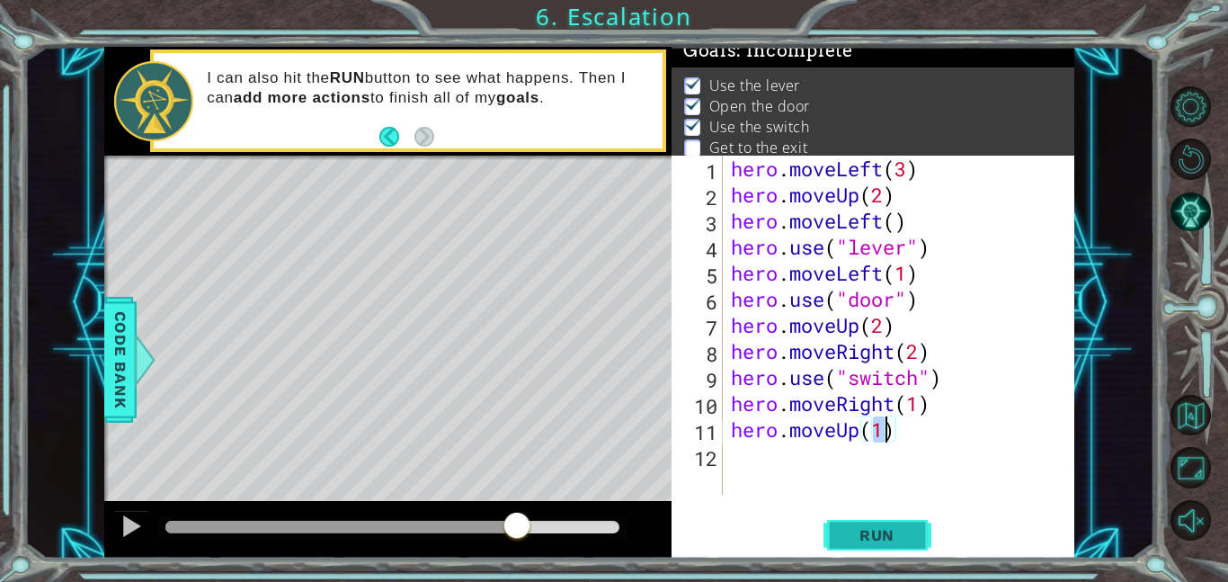
click at [848, 538] on span "Run" at bounding box center [876, 535] width 71 height 18
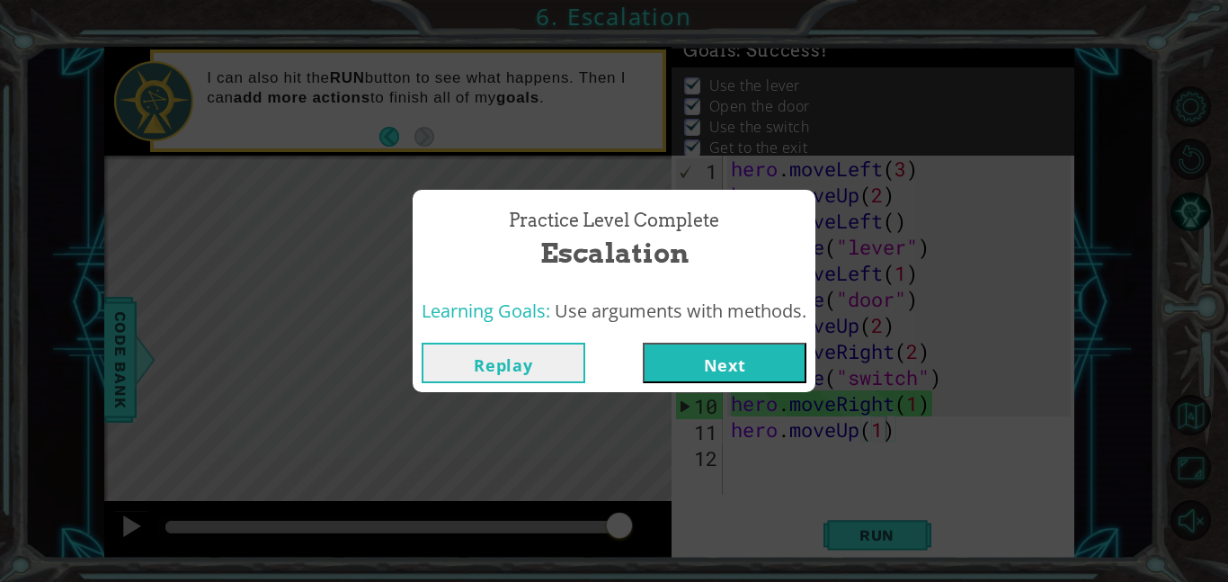
click at [689, 368] on button "Next" at bounding box center [725, 362] width 164 height 40
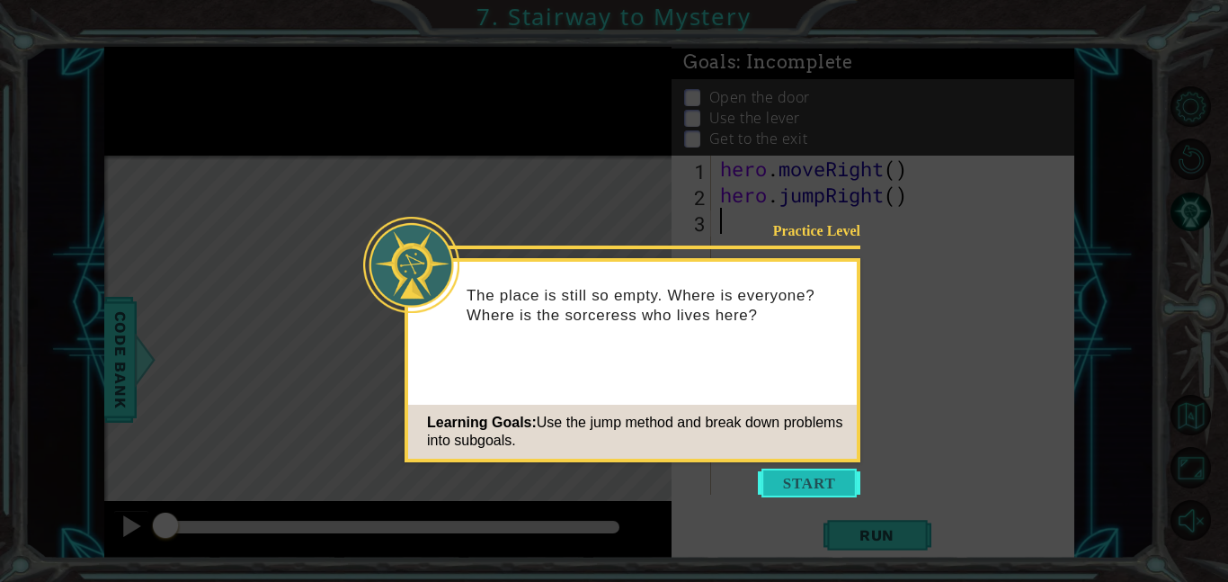
click at [819, 491] on button "Start" at bounding box center [809, 482] width 102 height 29
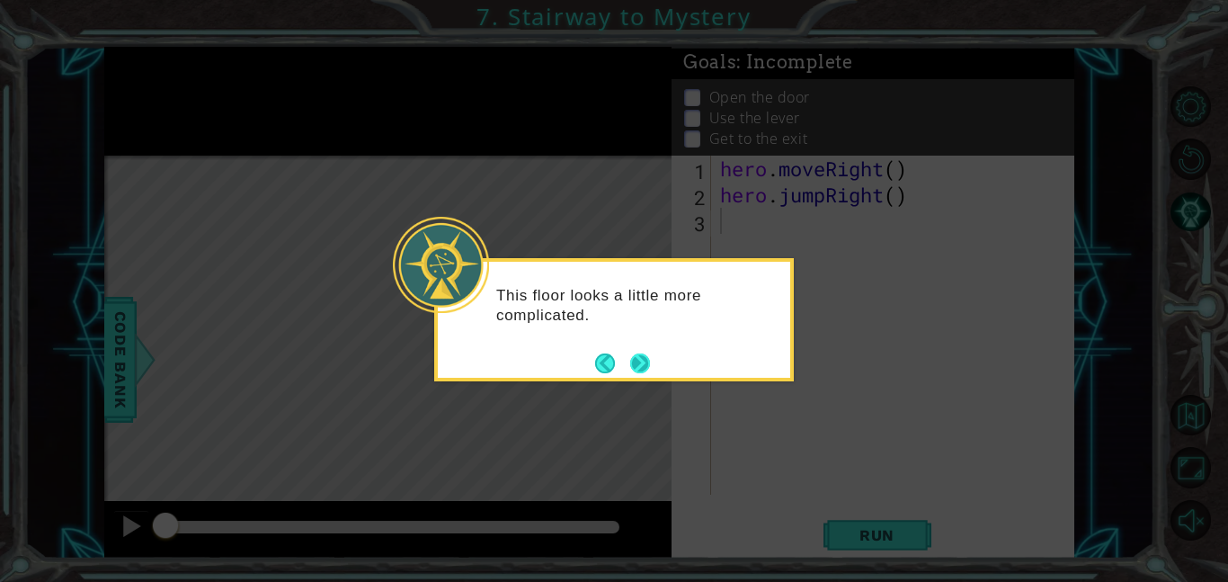
click at [633, 359] on button "Next" at bounding box center [640, 363] width 20 height 20
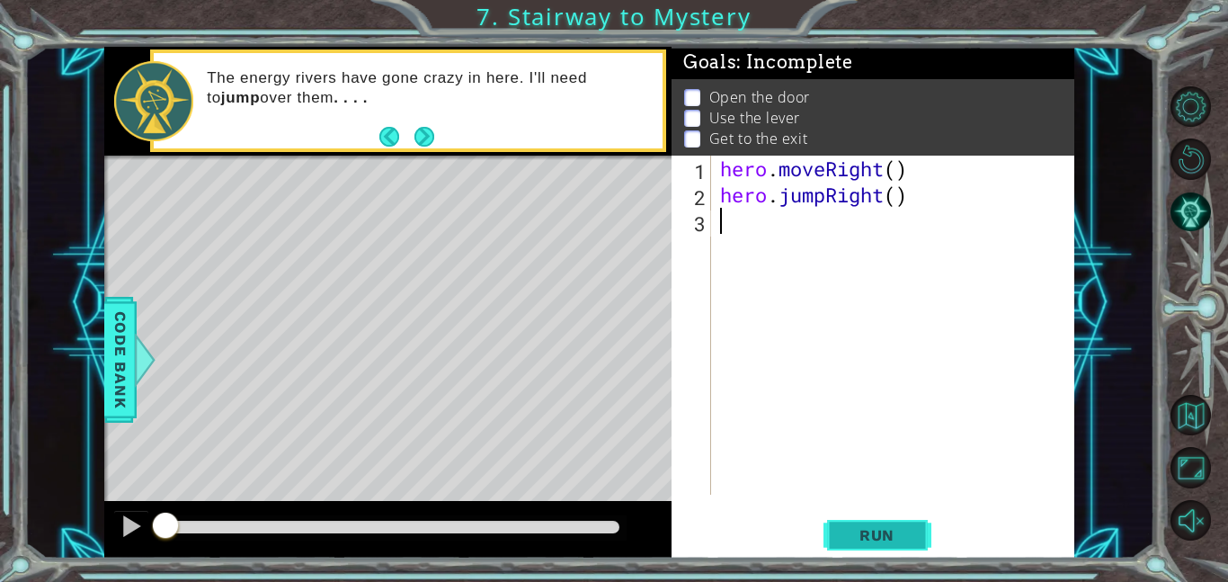
click at [865, 529] on span "Run" at bounding box center [876, 535] width 71 height 18
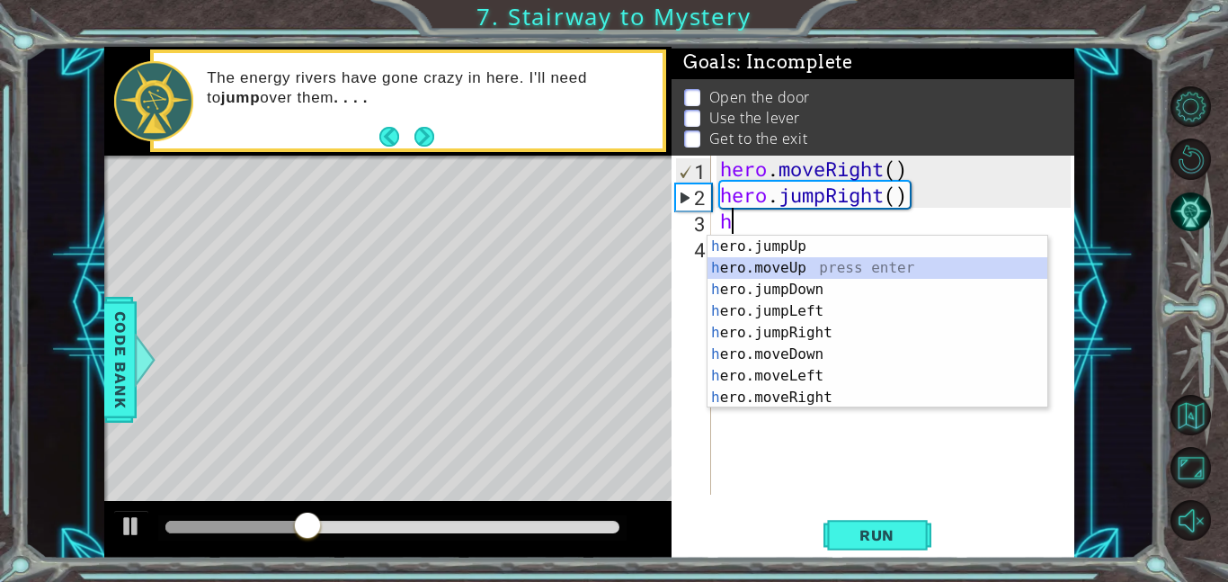
click at [826, 263] on div "h ero.jumpUp press enter h ero.moveUp press enter h ero.jumpDown press enter h …" at bounding box center [877, 344] width 340 height 216
type textarea "hero.moveUp(1)"
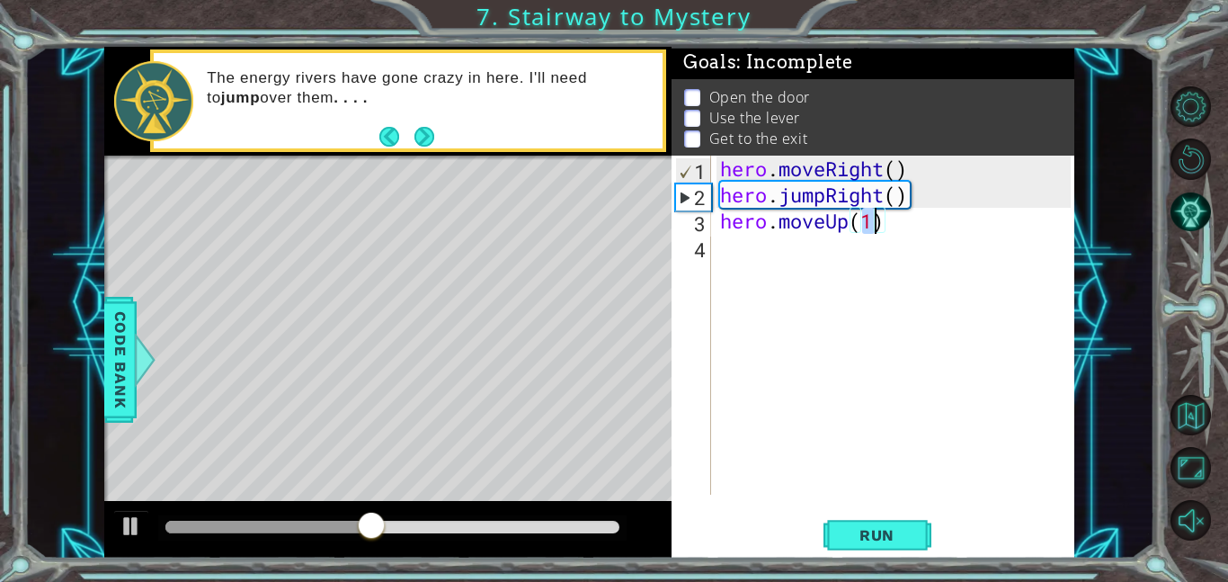
click at [859, 247] on div "hero . moveRight ( ) hero . jumpRight ( ) hero . moveUp ( 1 )" at bounding box center [897, 351] width 363 height 391
type textarea "h"
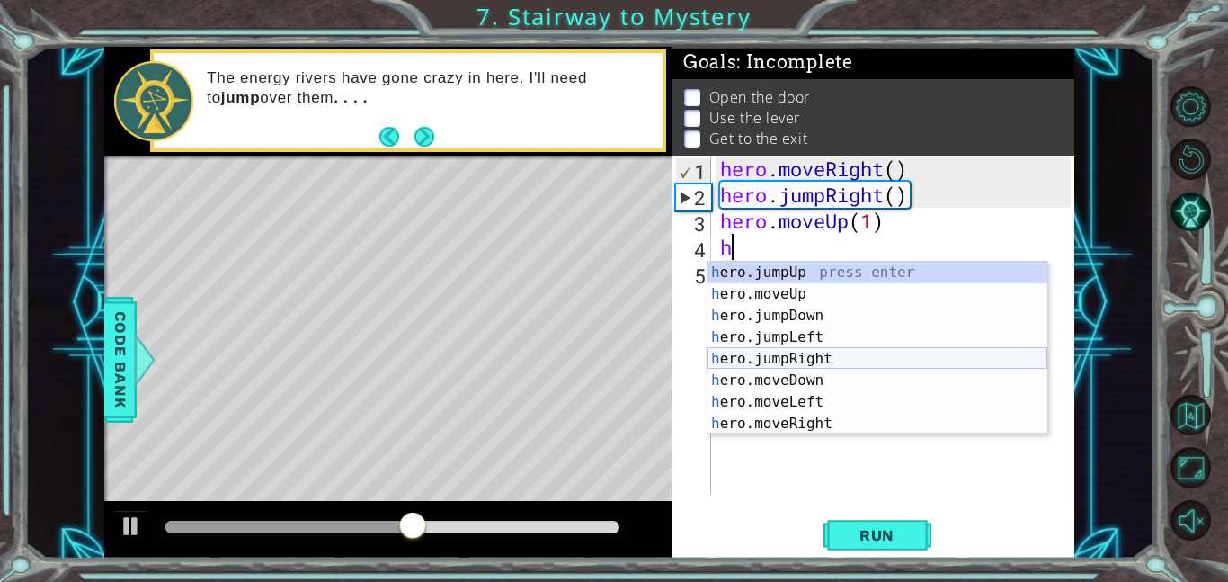
click at [836, 359] on div "h ero.jumpUp press enter h ero.moveUp press enter h ero.jumpDown press enter h …" at bounding box center [877, 370] width 340 height 216
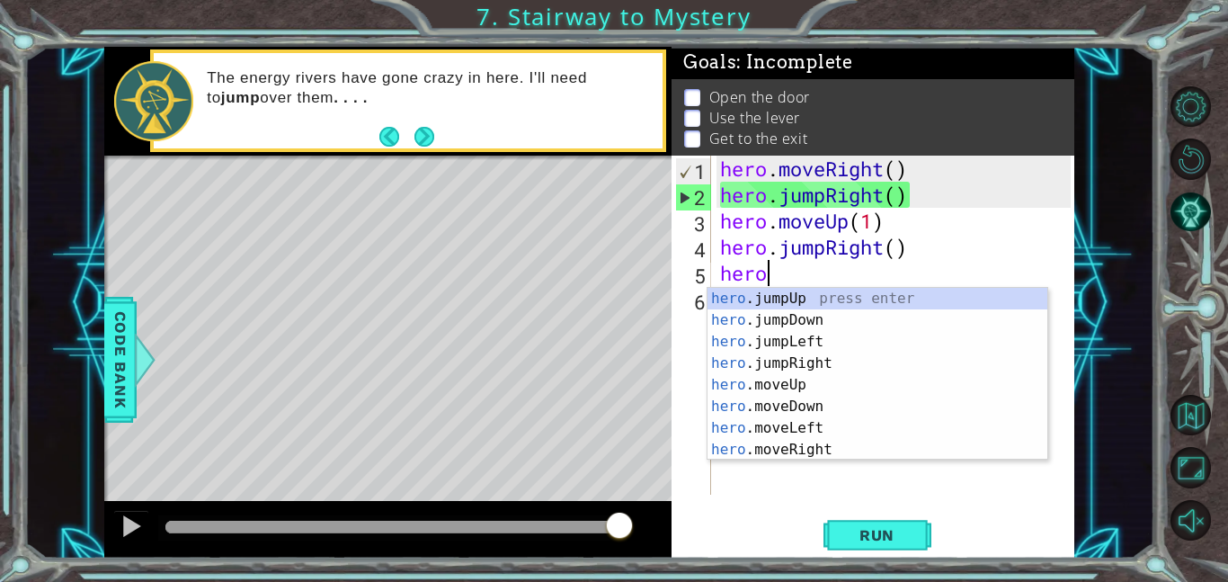
scroll to position [0, 2]
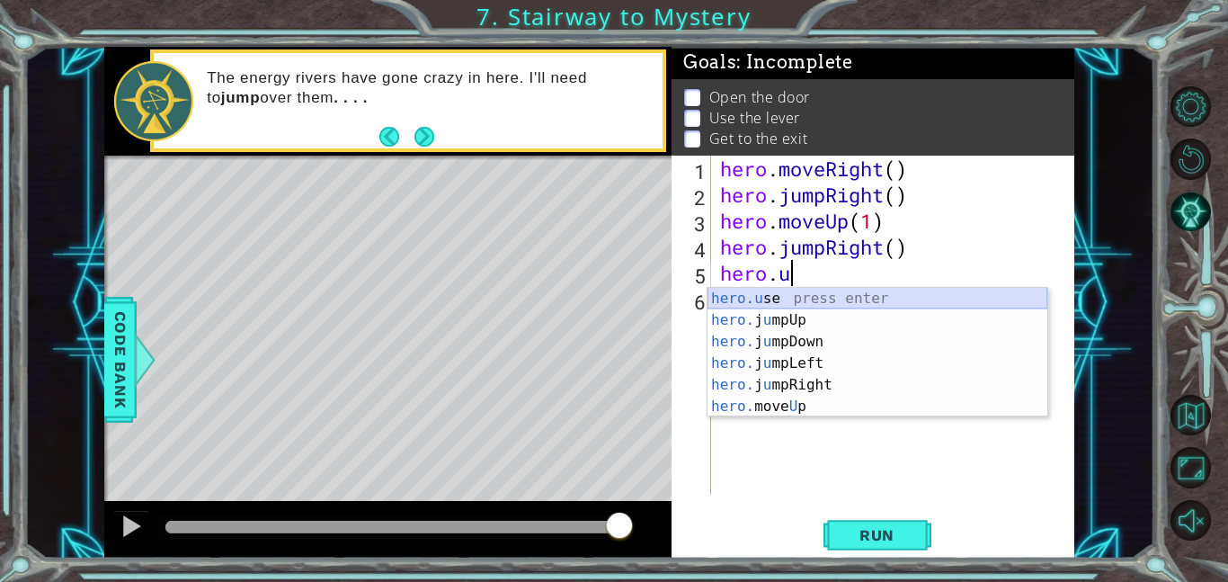
click at [795, 292] on div "hero.u se press enter hero. j u mpUp press enter hero. j u mpDown press enter h…" at bounding box center [877, 374] width 340 height 173
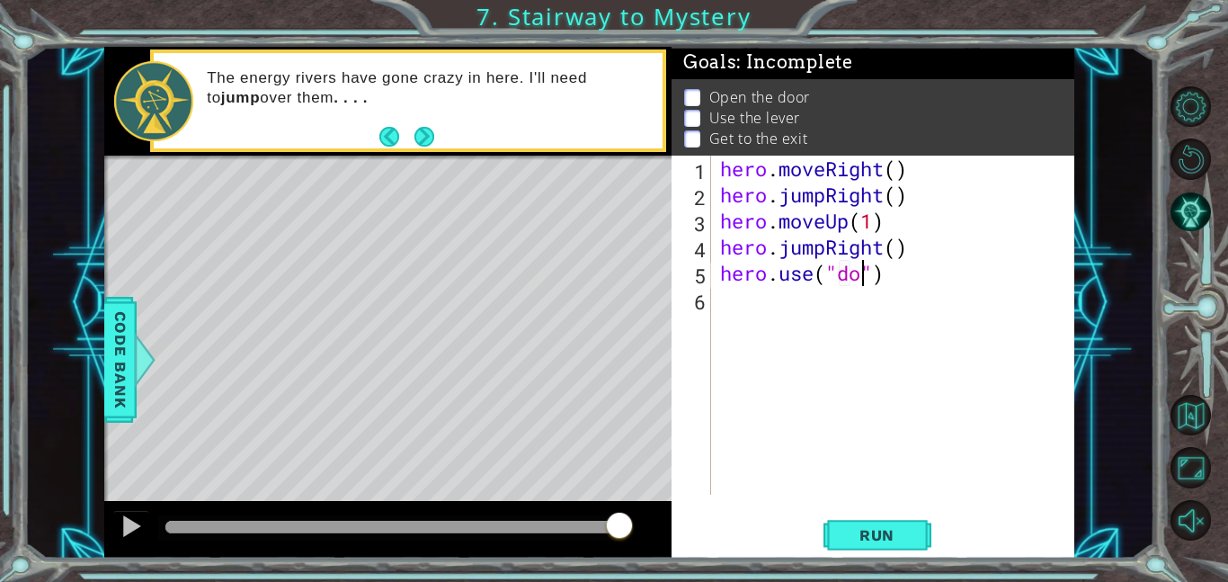
type textarea "hero.use("door")"
click at [913, 284] on div "hero . moveRight ( ) hero . jumpRight ( ) hero . moveUp ( 1 ) hero . jumpRight …" at bounding box center [897, 351] width 363 height 391
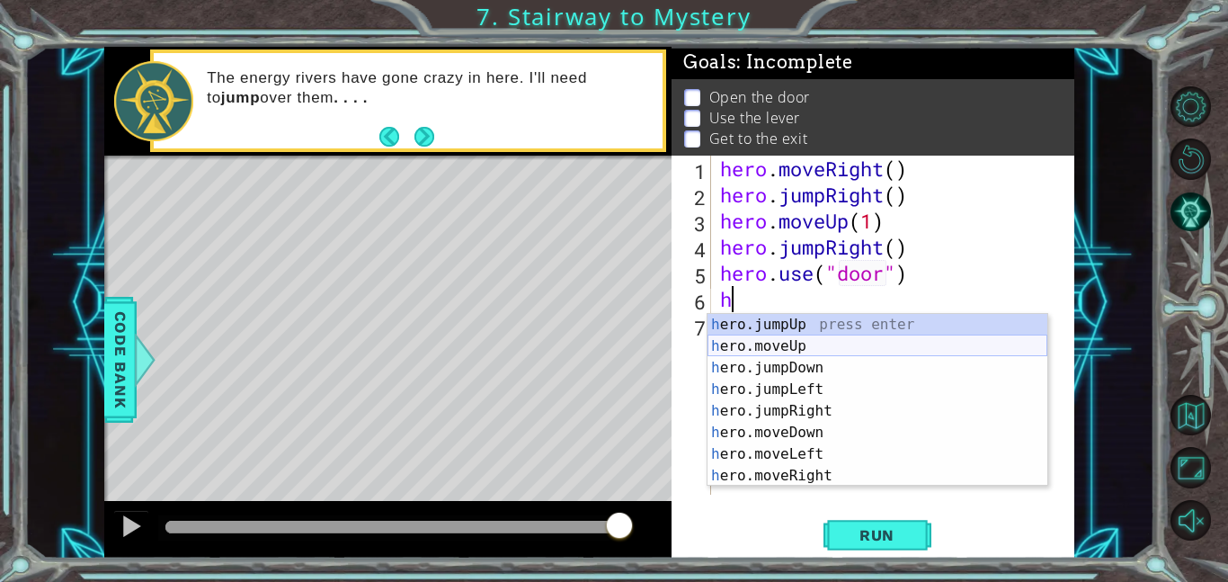
click at [823, 341] on div "h ero.jumpUp press enter h ero.moveUp press enter h ero.jumpDown press enter h …" at bounding box center [877, 422] width 340 height 216
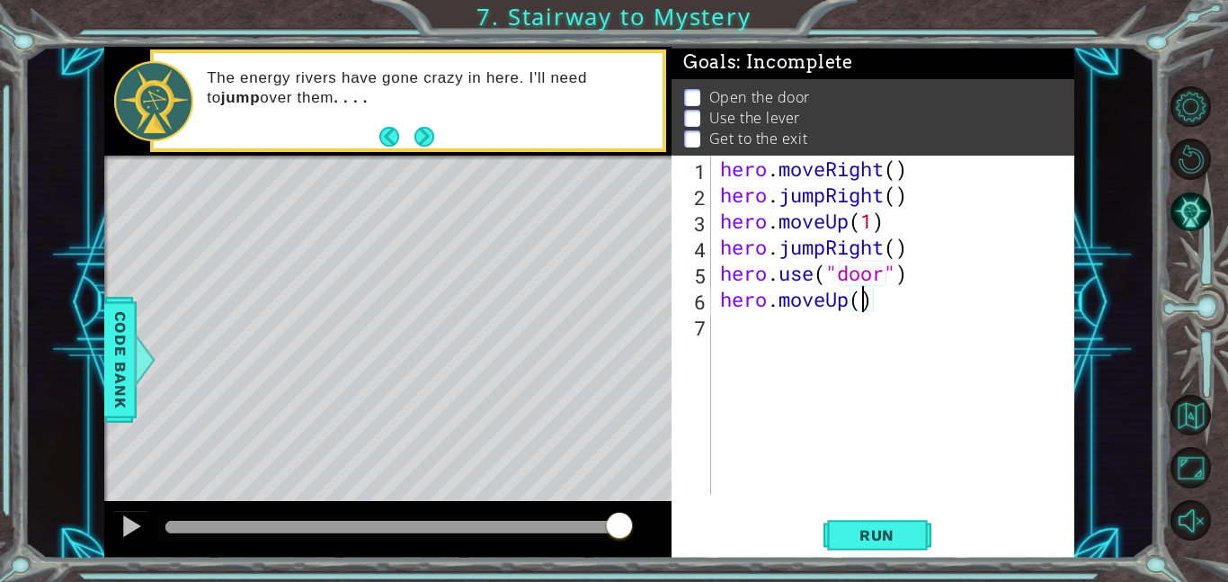
type textarea "hero.moveUp(2)"
click at [843, 329] on div "hero . moveRight ( ) hero . jumpRight ( ) hero . moveUp ( 1 ) hero . jumpRight …" at bounding box center [897, 351] width 363 height 391
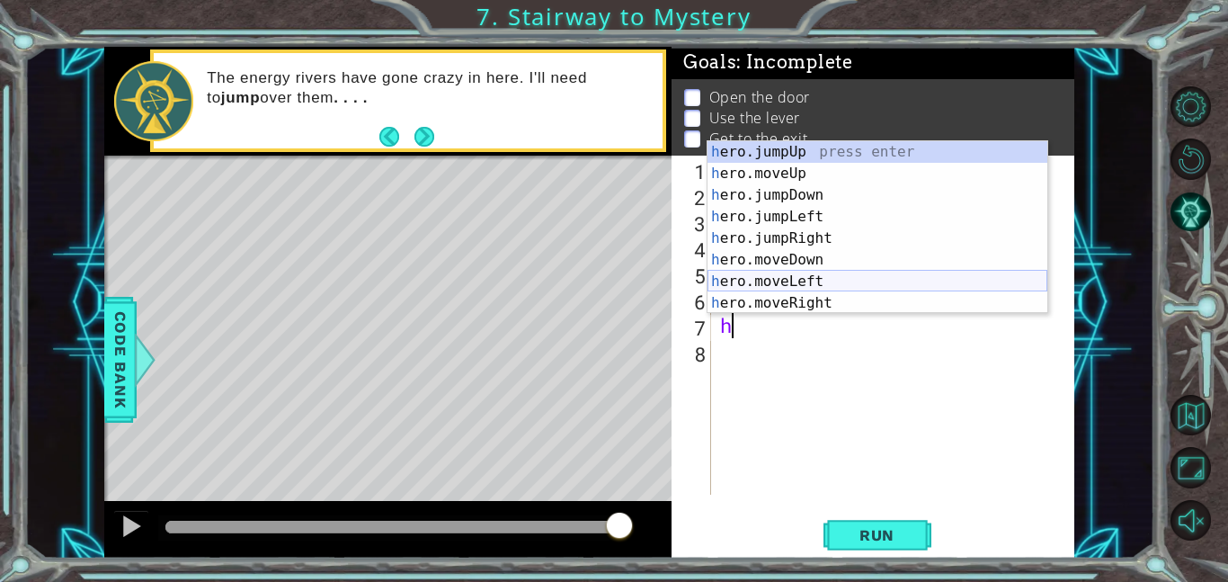
click at [813, 275] on div "h ero.jumpUp press enter h ero.moveUp press enter h ero.jumpDown press enter h …" at bounding box center [877, 249] width 340 height 216
type textarea "hero.moveLeft(1)"
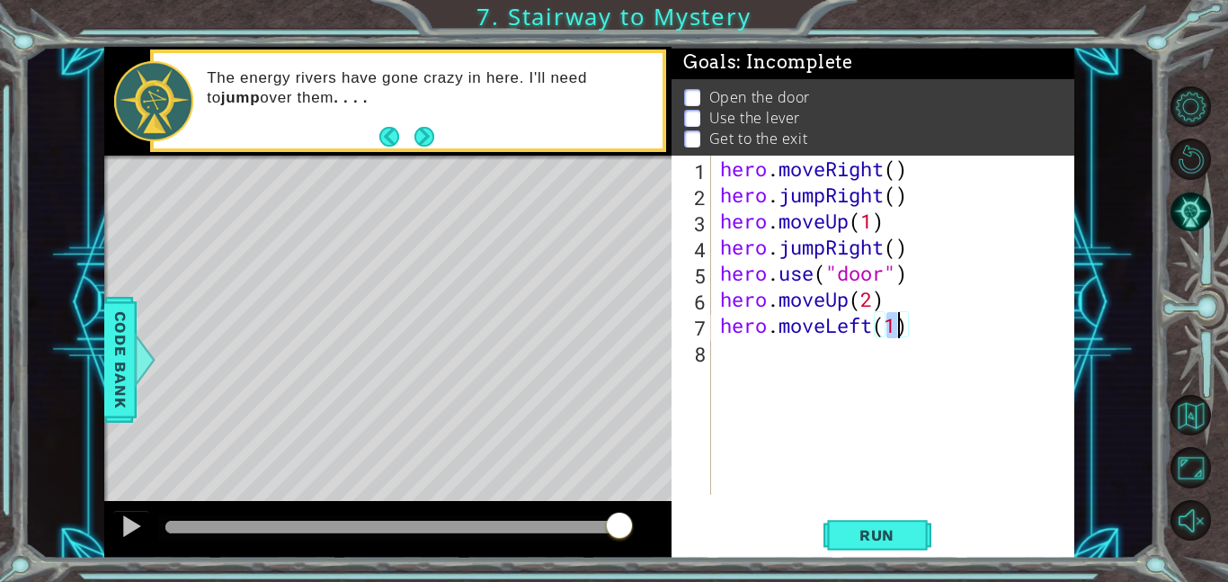
click at [810, 344] on div "hero . moveRight ( ) hero . jumpRight ( ) hero . moveUp ( 1 ) hero . jumpRight …" at bounding box center [897, 351] width 363 height 391
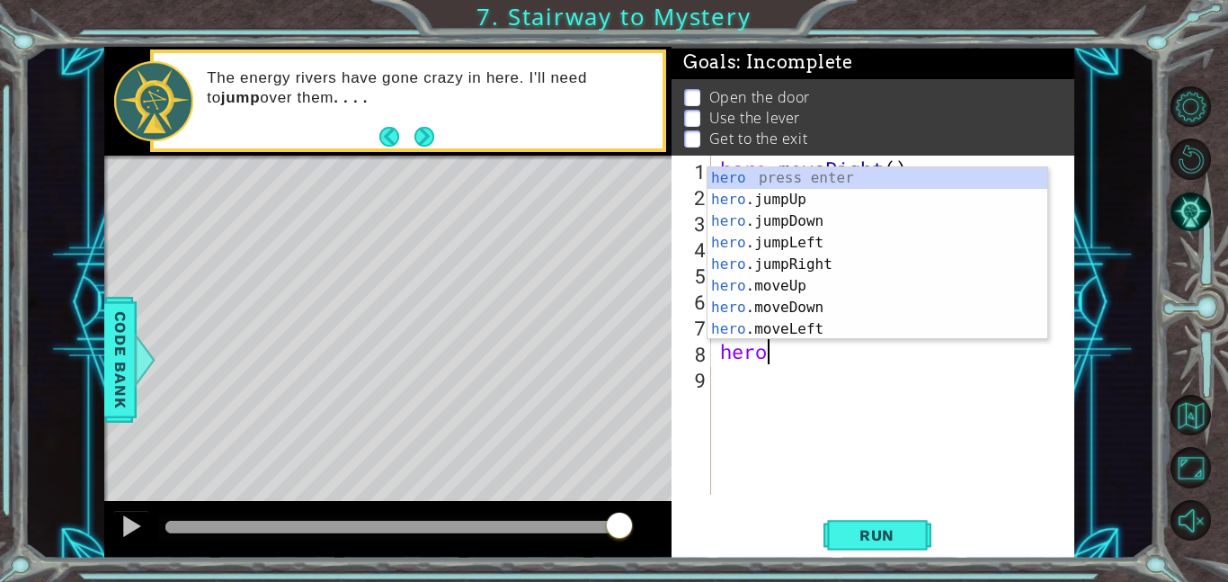
scroll to position [0, 2]
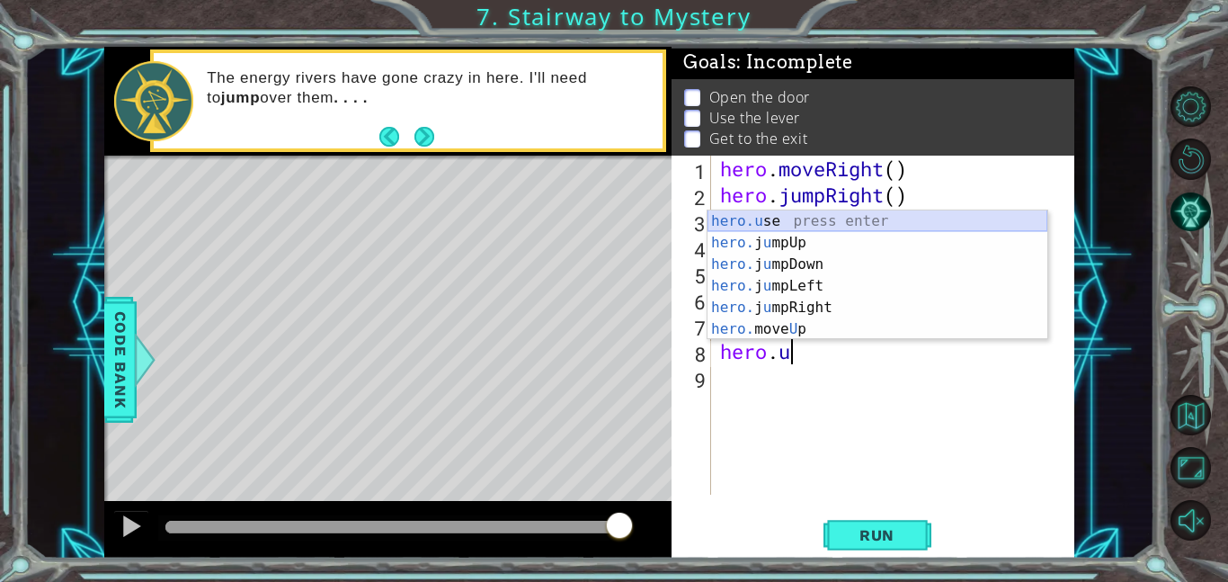
click at [795, 220] on div "hero.u se press enter hero. j u mpUp press enter hero. j u mpDown press enter h…" at bounding box center [877, 296] width 340 height 173
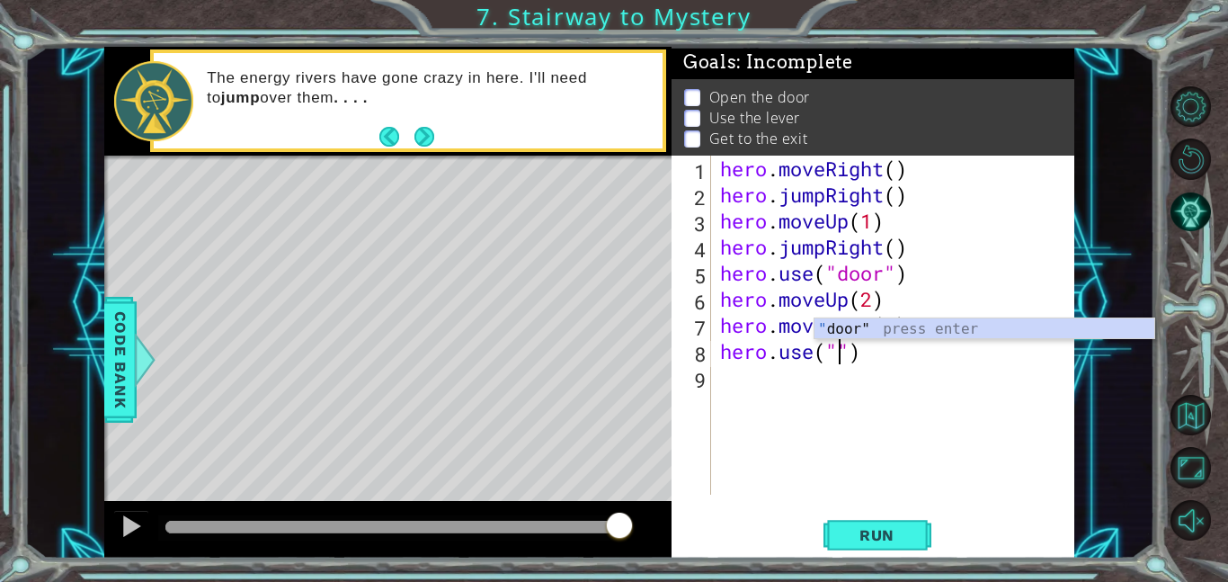
scroll to position [0, 5]
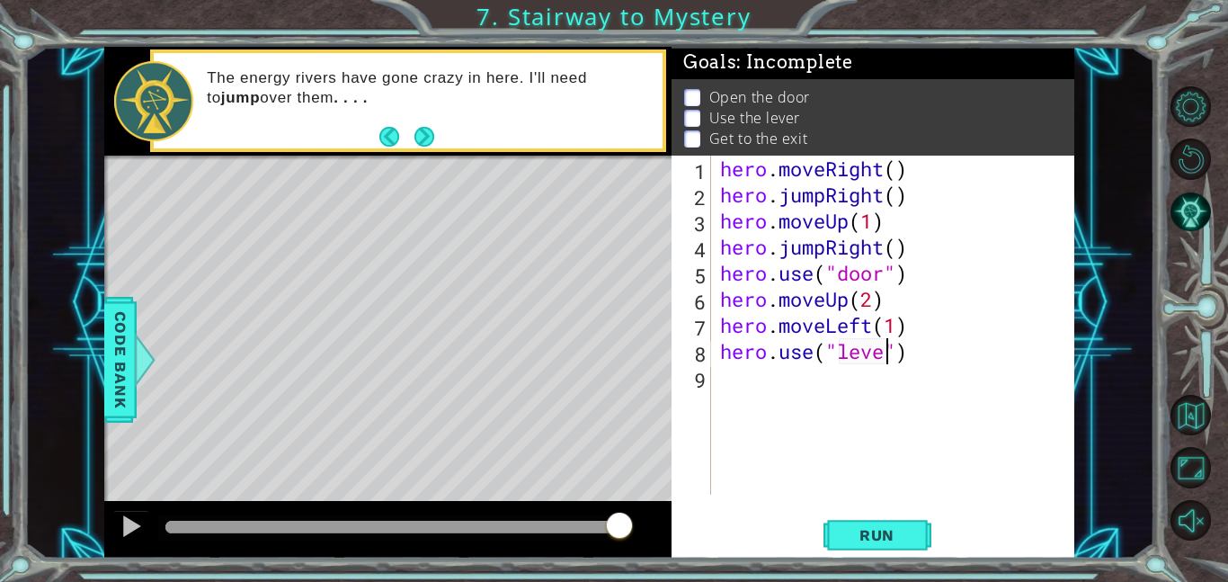
type textarea "hero.use("lever")"
click at [953, 358] on div "hero . moveRight ( ) hero . jumpRight ( ) hero . moveUp ( 1 ) hero . jumpRight …" at bounding box center [897, 351] width 363 height 391
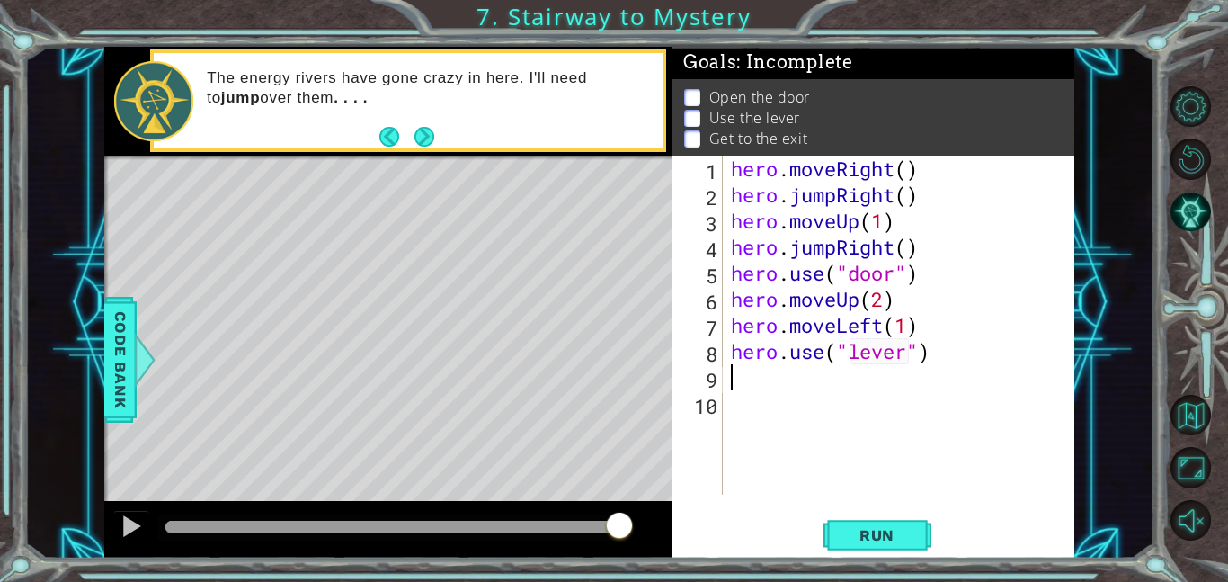
scroll to position [0, 0]
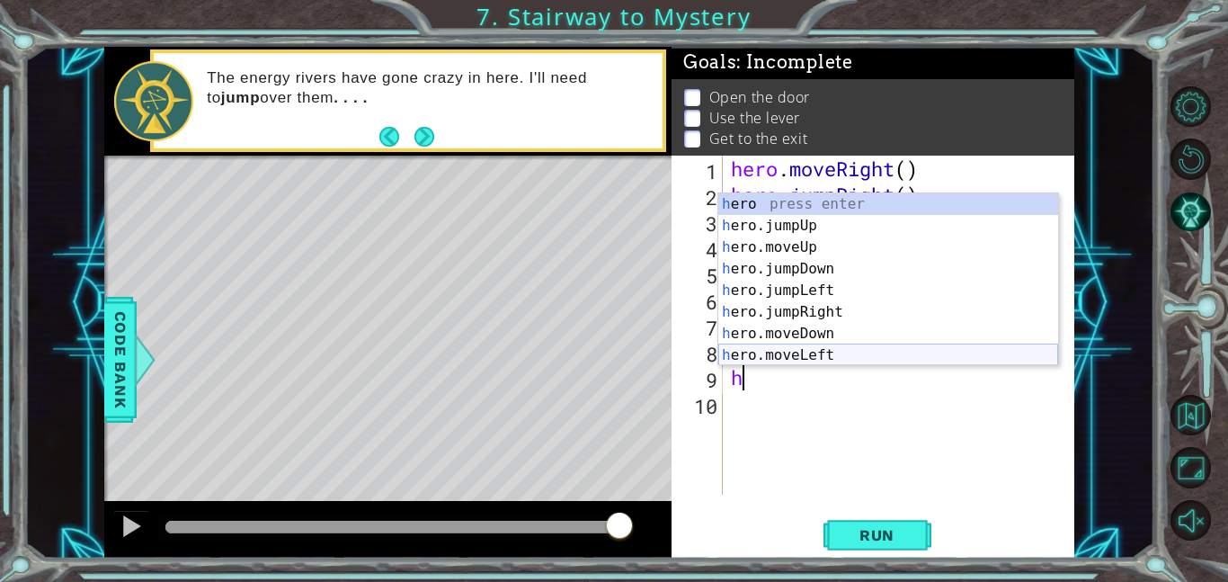
click at [802, 349] on div "h ero press enter h ero.jumpUp press enter h ero.moveUp press enter h ero.jumpD…" at bounding box center [888, 301] width 340 height 216
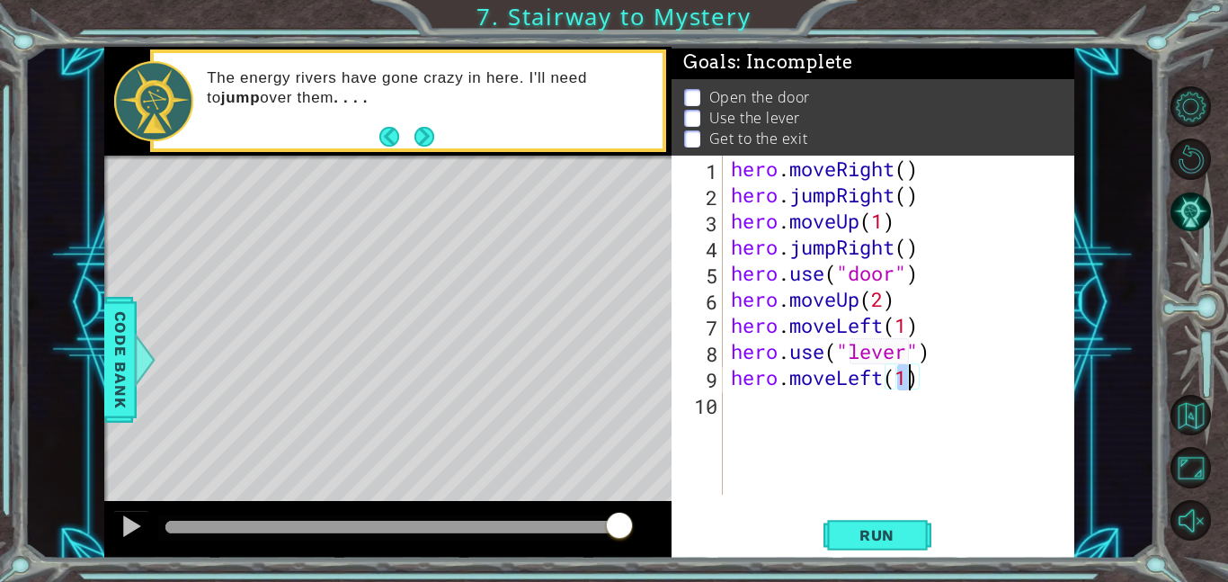
type textarea "hero.moveLeft(2)"
click at [755, 393] on div "hero . moveRight ( ) hero . jumpRight ( ) hero . moveUp ( 1 ) hero . jumpRight …" at bounding box center [903, 351] width 352 height 391
type textarea "h"
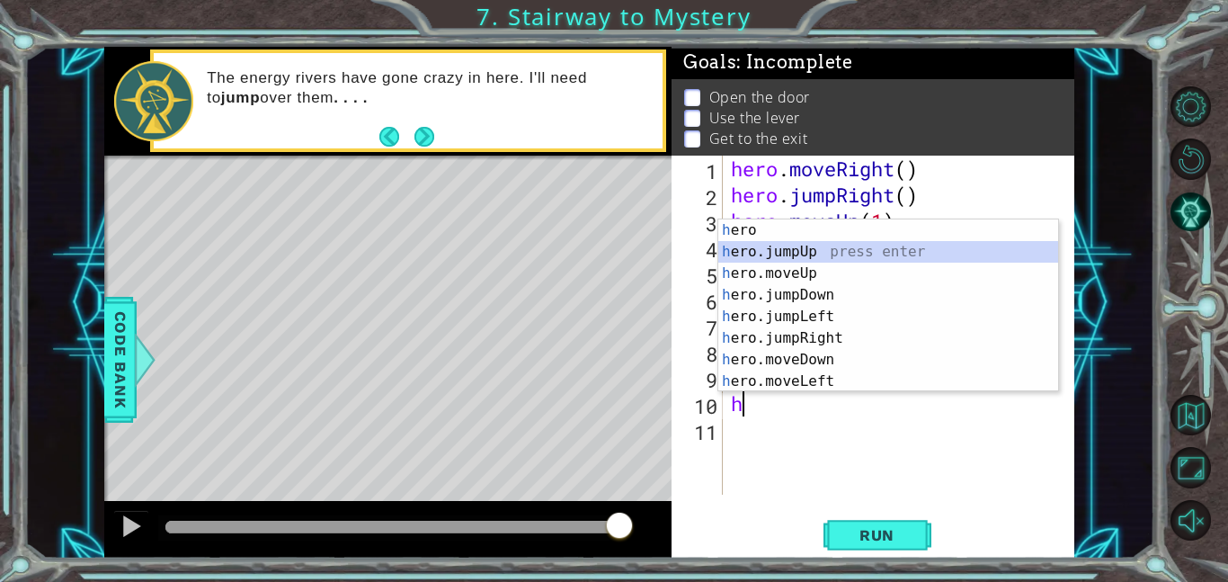
click at [820, 249] on div "h ero press enter h ero.jumpUp press enter h ero.moveUp press enter h ero.jumpD…" at bounding box center [888, 327] width 340 height 216
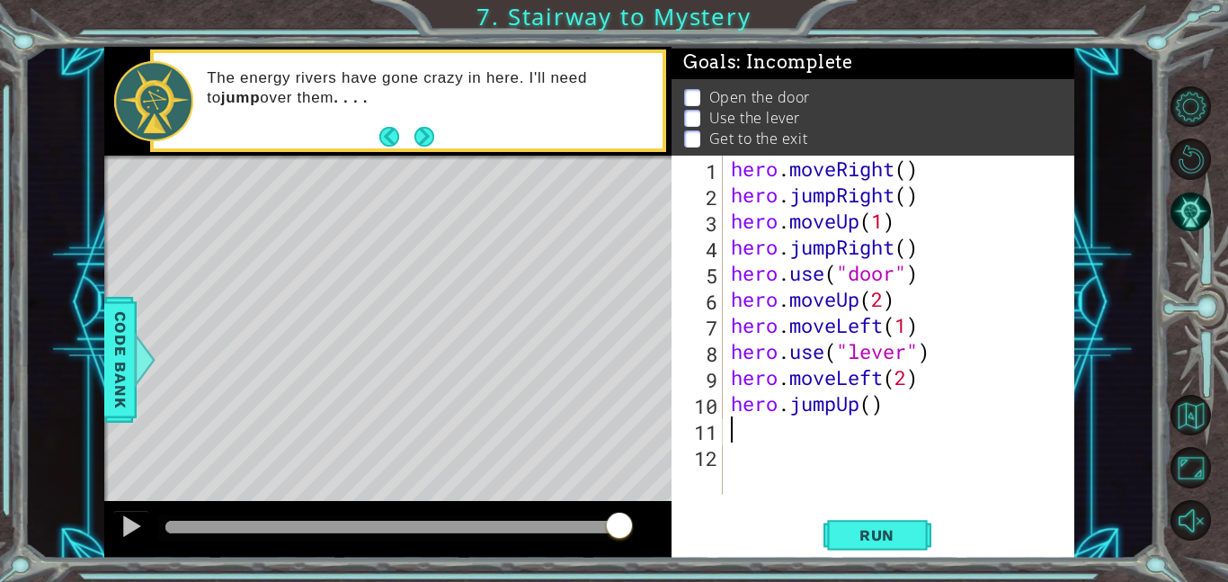
click at [874, 405] on div "hero . moveRight ( ) hero . jumpRight ( ) hero . moveUp ( 1 ) hero . jumpRight …" at bounding box center [903, 351] width 352 height 391
type textarea "hero.jumpUp(1)"
click at [845, 442] on div "hero . moveRight ( ) hero . jumpRight ( ) hero . moveUp ( 1 ) hero . jumpRight …" at bounding box center [903, 351] width 352 height 391
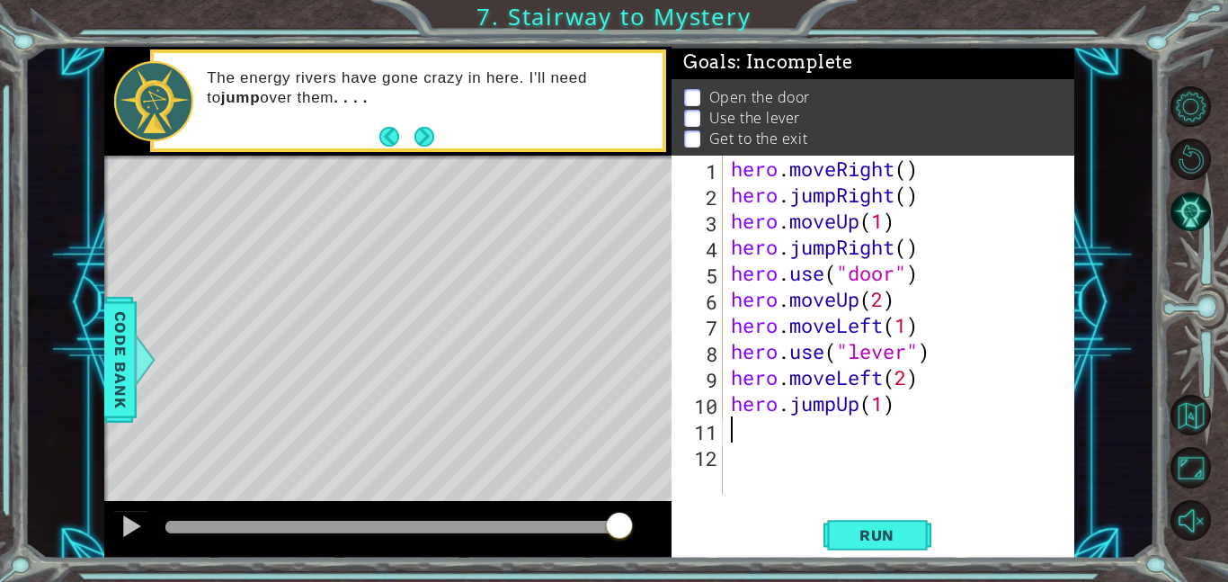
click at [883, 412] on div "hero . moveRight ( ) hero . jumpRight ( ) hero . moveUp ( 1 ) hero . jumpRight …" at bounding box center [903, 351] width 352 height 391
type textarea "hero.jumpUp()"
click at [840, 411] on div "hero . moveRight ( ) hero . jumpRight ( ) hero . moveUp ( 1 ) hero . jumpRight …" at bounding box center [903, 351] width 352 height 391
click at [812, 441] on div "hero . moveRight ( ) hero . jumpRight ( ) hero . moveUp ( 1 ) hero . jumpRight …" at bounding box center [903, 351] width 352 height 391
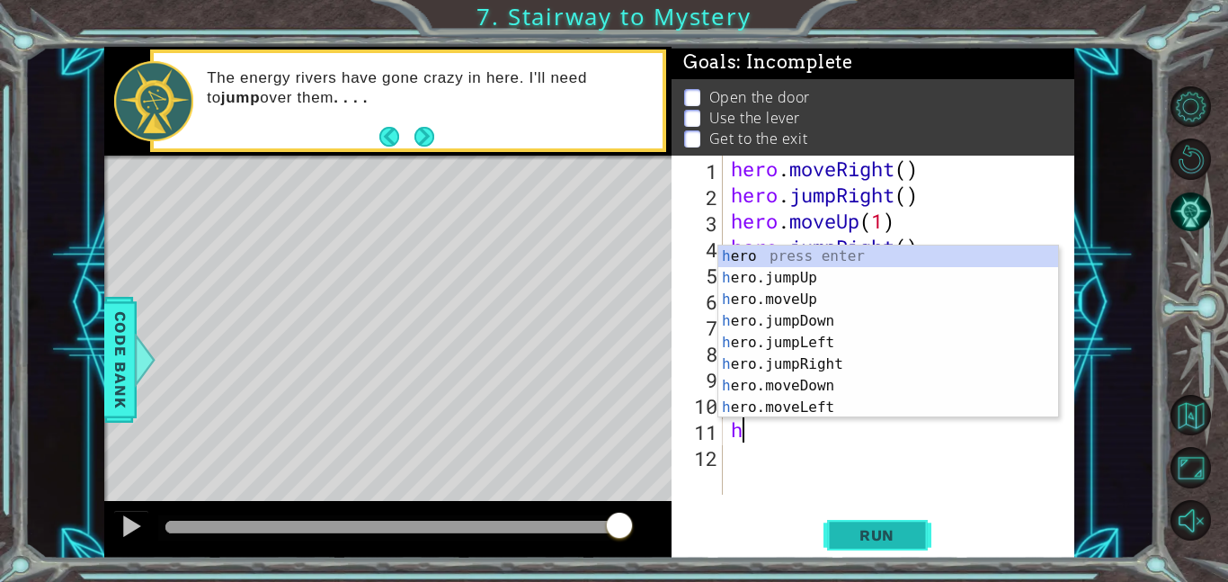
type textarea "h"
click at [845, 531] on span "Run" at bounding box center [876, 535] width 71 height 18
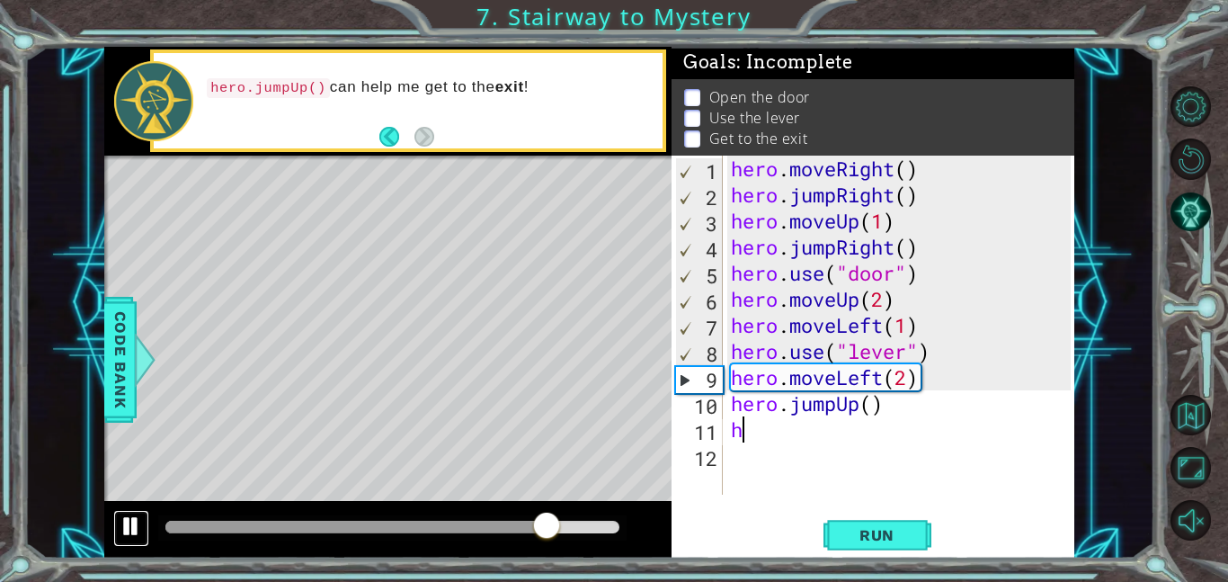
click at [131, 532] on div at bounding box center [131, 525] width 23 height 23
drag, startPoint x: 558, startPoint y: 520, endPoint x: 302, endPoint y: 527, distance: 256.3
click at [456, 527] on div at bounding box center [472, 527] width 32 height 32
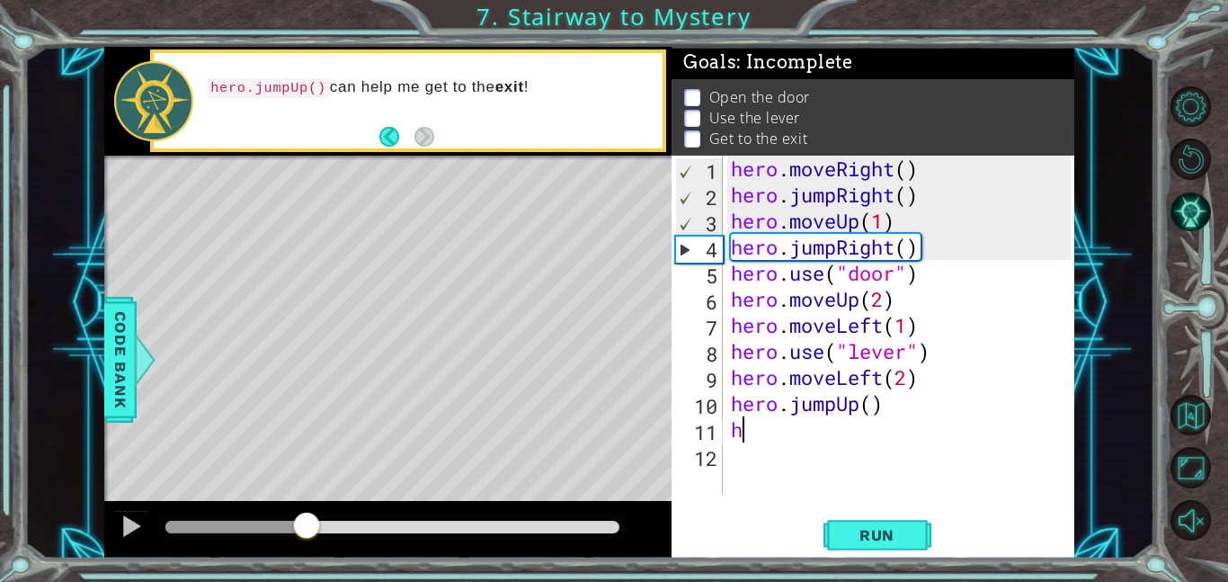
drag, startPoint x: 308, startPoint y: 529, endPoint x: 256, endPoint y: 523, distance: 52.4
click at [290, 523] on div at bounding box center [306, 527] width 32 height 32
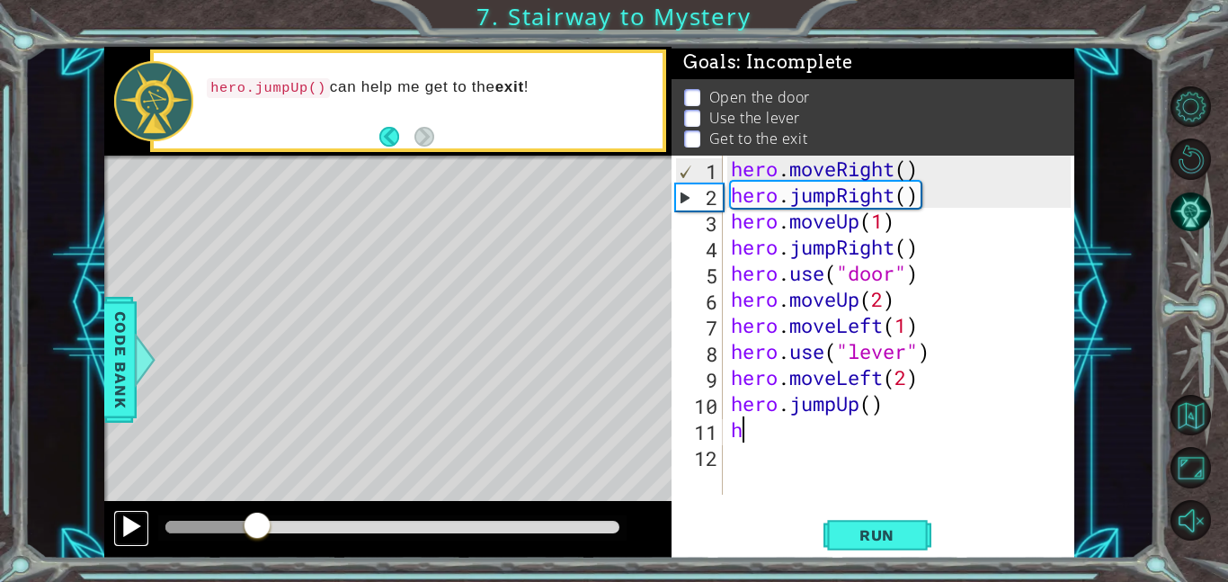
click at [143, 523] on button at bounding box center [131, 528] width 36 height 37
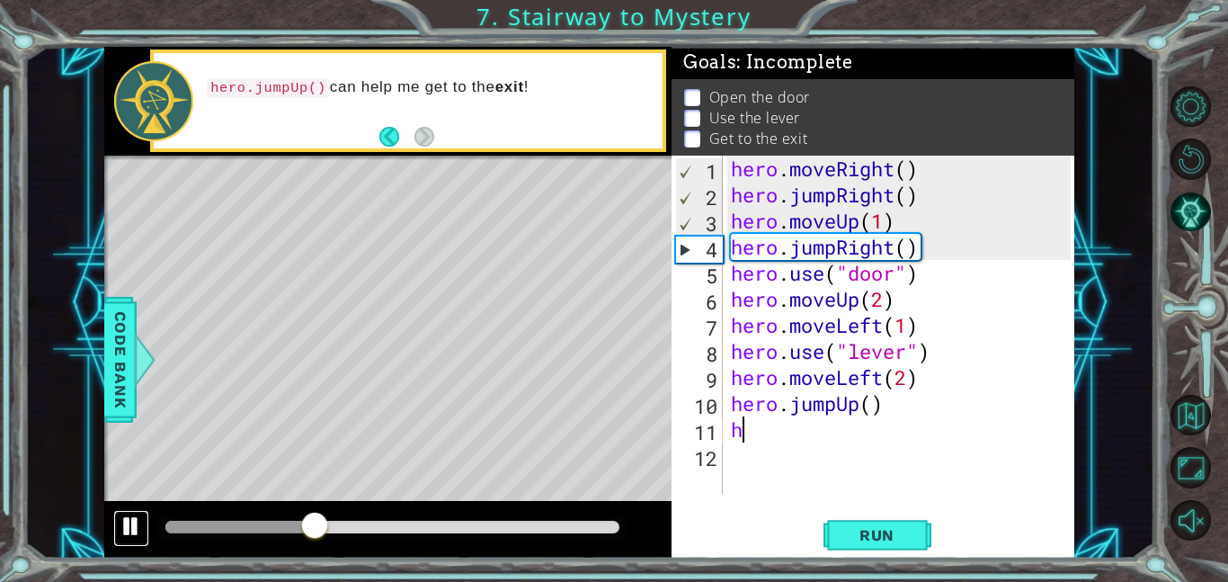
click at [130, 526] on div at bounding box center [131, 525] width 23 height 23
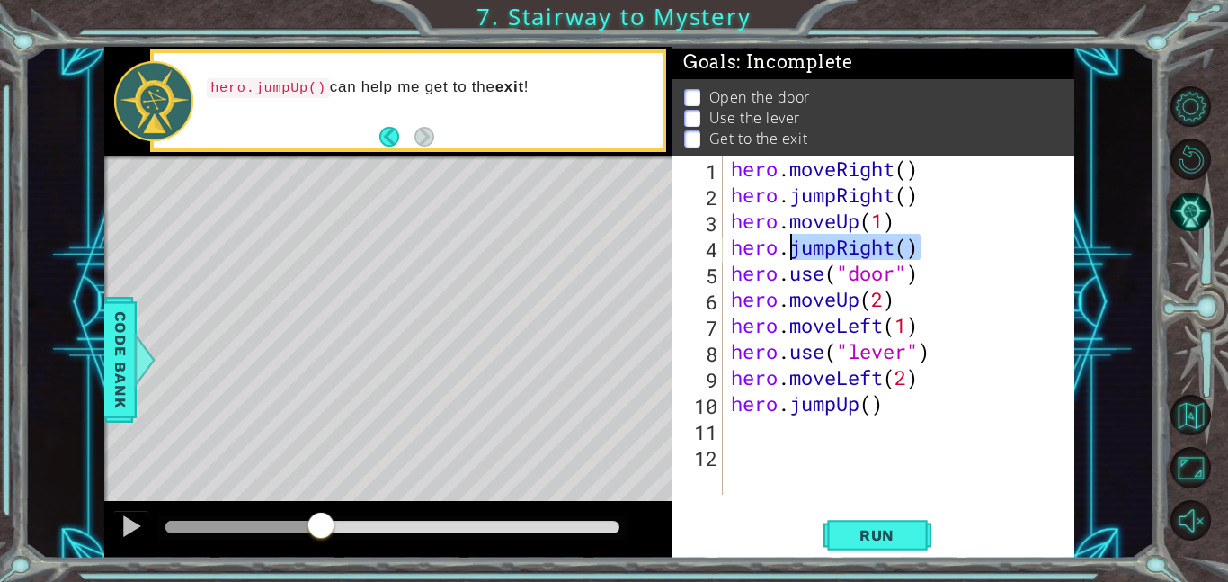
drag, startPoint x: 920, startPoint y: 249, endPoint x: 794, endPoint y: 254, distance: 126.9
click at [794, 254] on div "hero . moveRight ( ) hero . jumpRight ( ) hero . moveUp ( 1 ) hero . jumpRight …" at bounding box center [903, 351] width 352 height 391
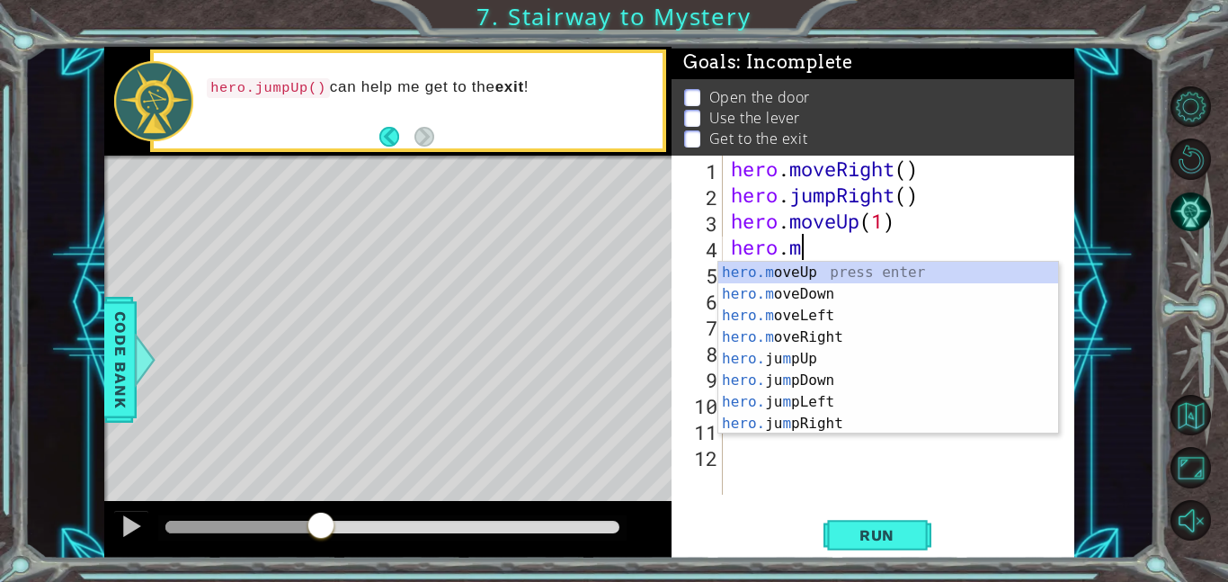
scroll to position [0, 2]
click at [850, 335] on div "hero.m oveUp press enter hero.m oveDown press enter hero.m oveLeft press enter …" at bounding box center [888, 370] width 340 height 216
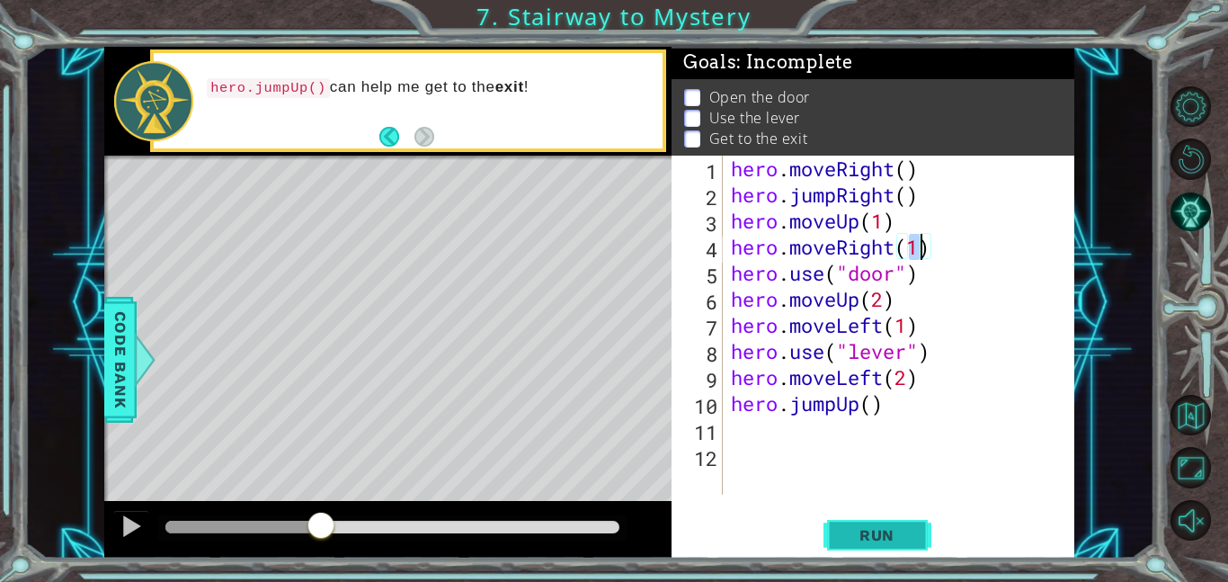
type textarea "hero.moveRight(1)"
click at [831, 525] on button "Run" at bounding box center [877, 534] width 108 height 40
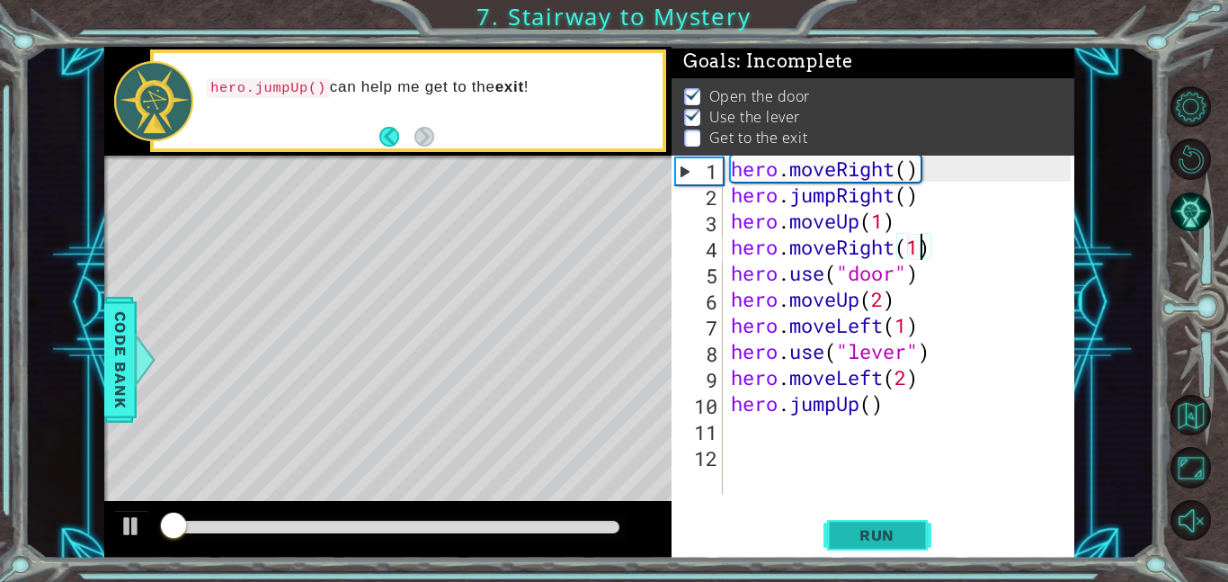
scroll to position [2, 0]
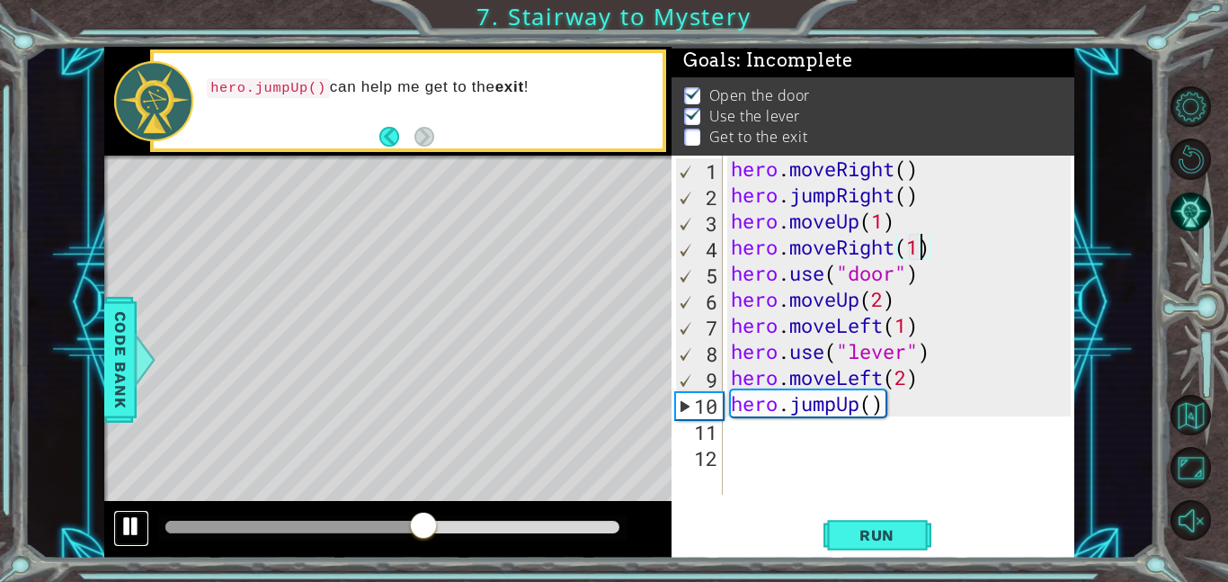
click at [123, 529] on div at bounding box center [131, 525] width 23 height 23
click at [761, 425] on div "hero . moveRight ( ) hero . jumpRight ( ) hero . moveUp ( 1 ) hero . moveRight …" at bounding box center [903, 351] width 352 height 391
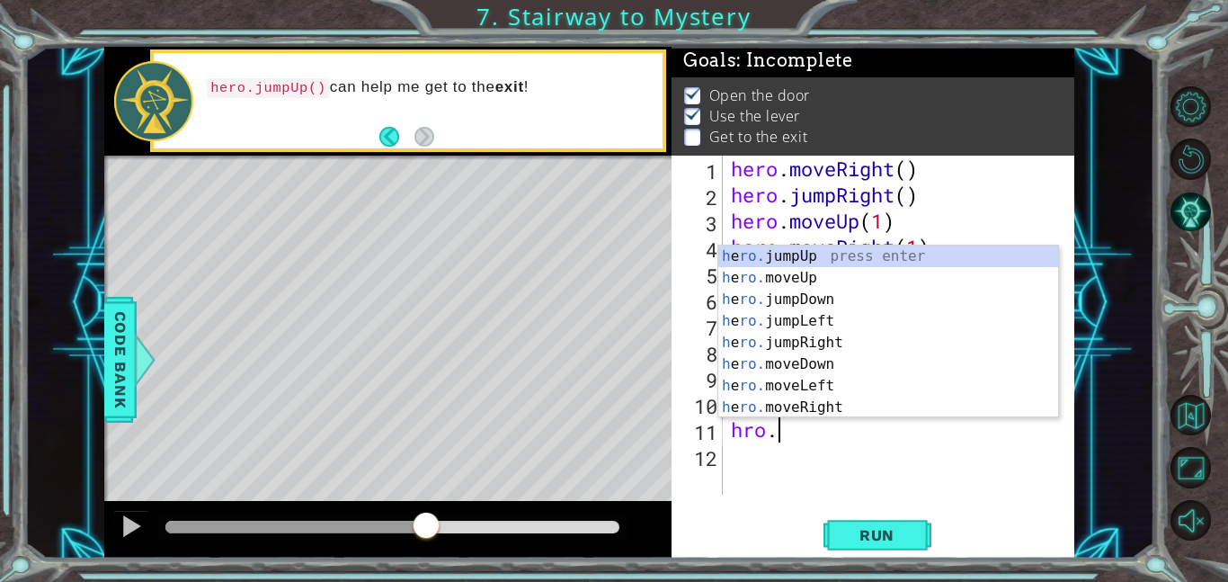
scroll to position [0, 2]
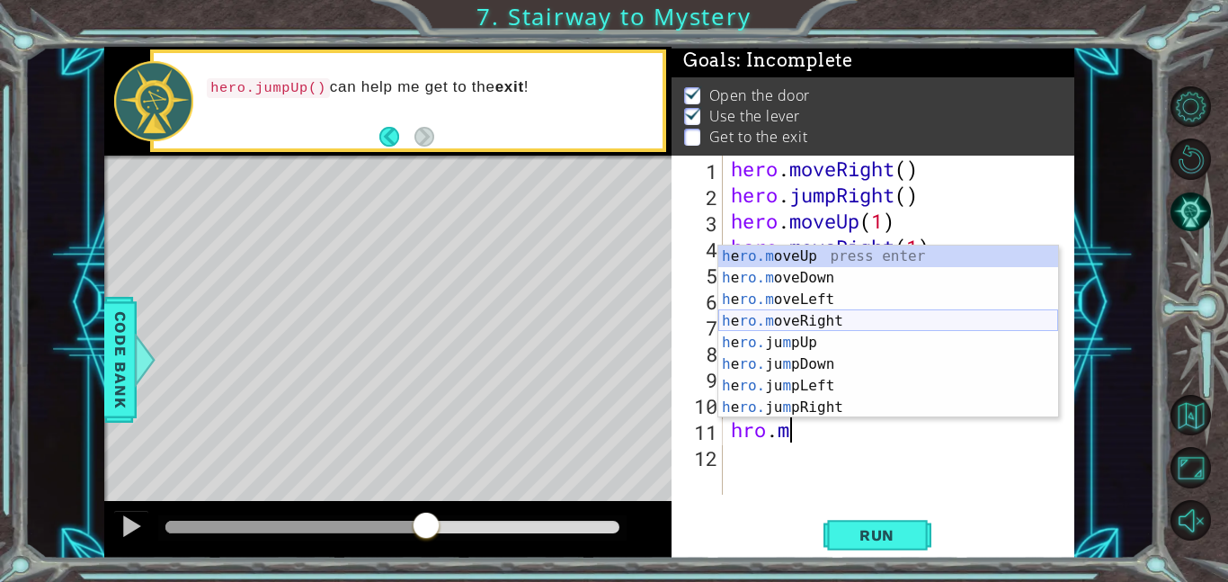
click at [860, 315] on div "h e ro.m oveUp press enter h e ro.m oveDown press enter h e ro.m oveLeft press …" at bounding box center [888, 353] width 340 height 216
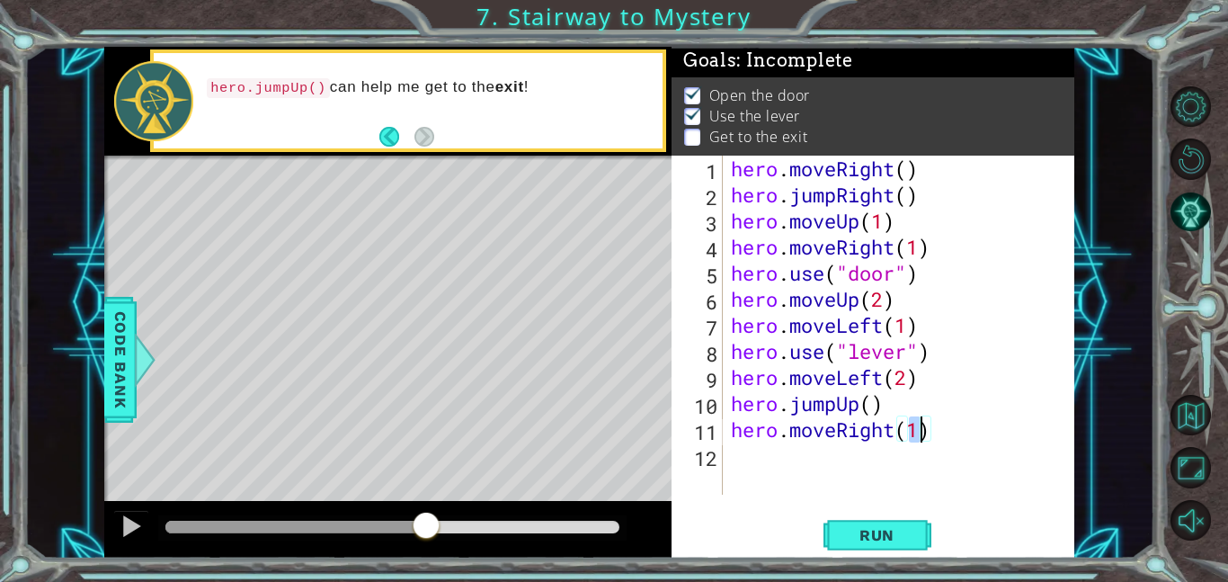
scroll to position [0, 8]
type textarea "hero.moveRight(2)"
click at [848, 533] on span "Run" at bounding box center [876, 535] width 71 height 18
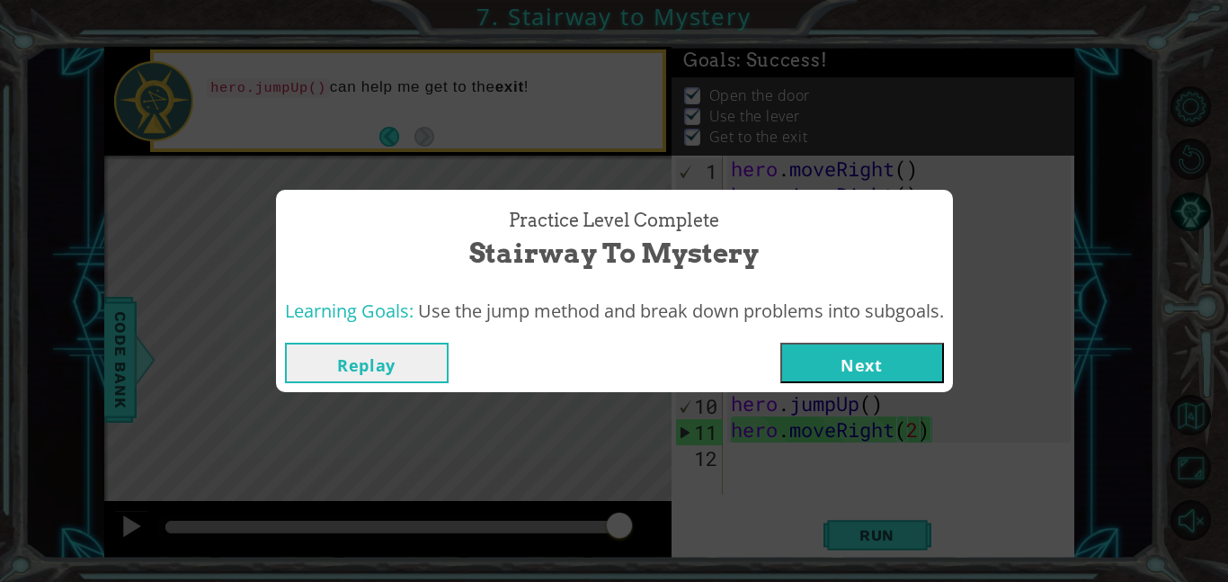
click at [896, 355] on button "Next" at bounding box center [862, 362] width 164 height 40
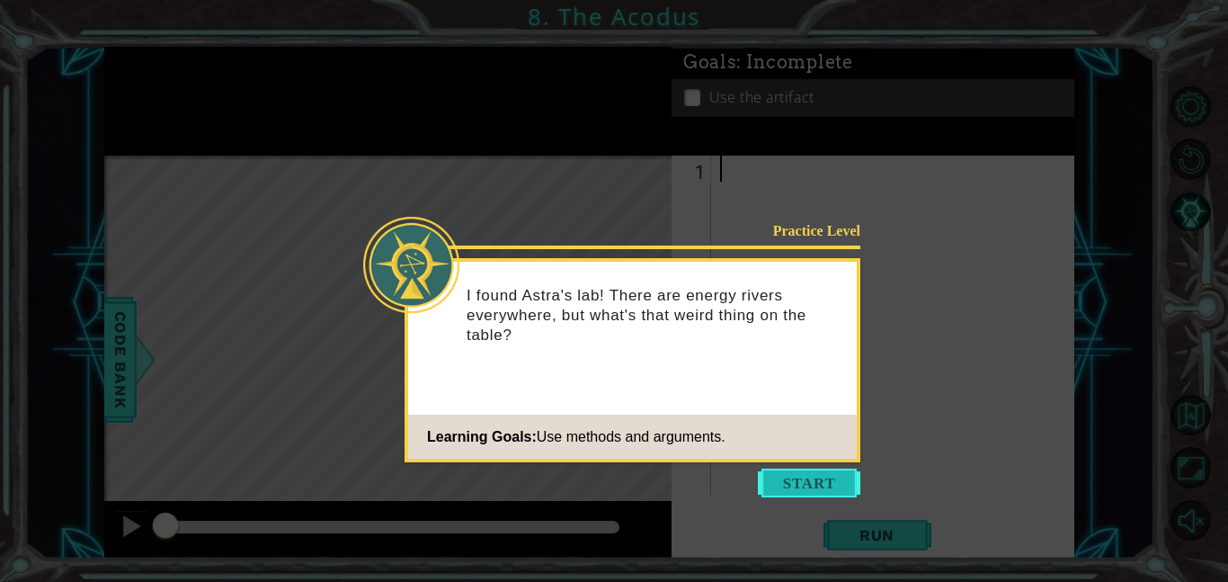
click at [813, 488] on button "Start" at bounding box center [809, 482] width 102 height 29
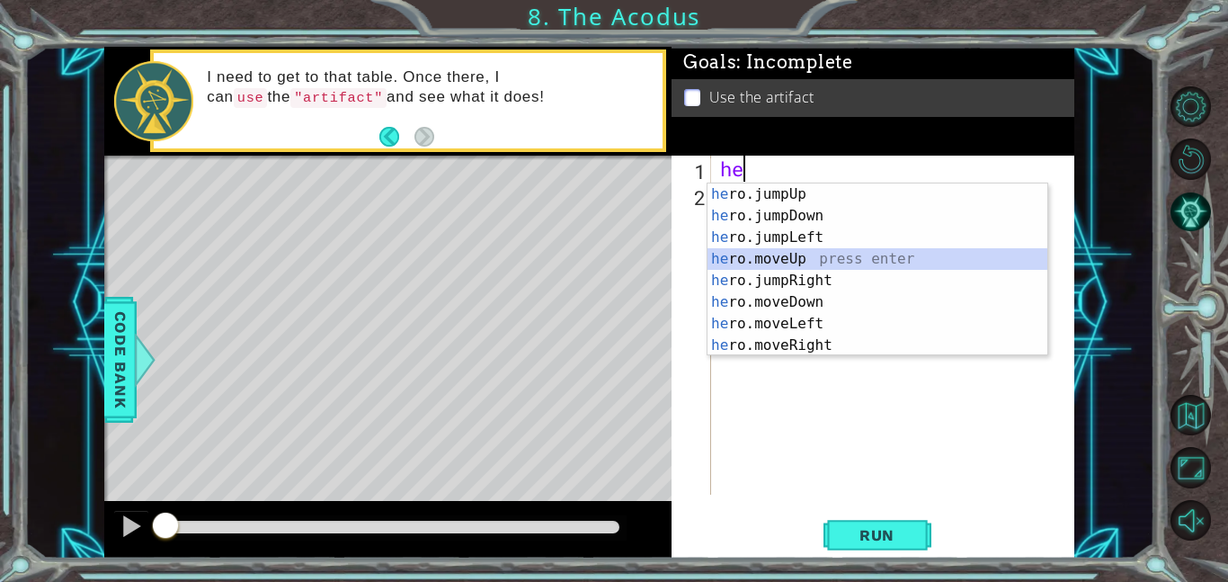
click at [809, 256] on div "he ro.jumpUp press enter he ro.jumpDown press enter he ro.jumpLeft press enter …" at bounding box center [877, 291] width 340 height 216
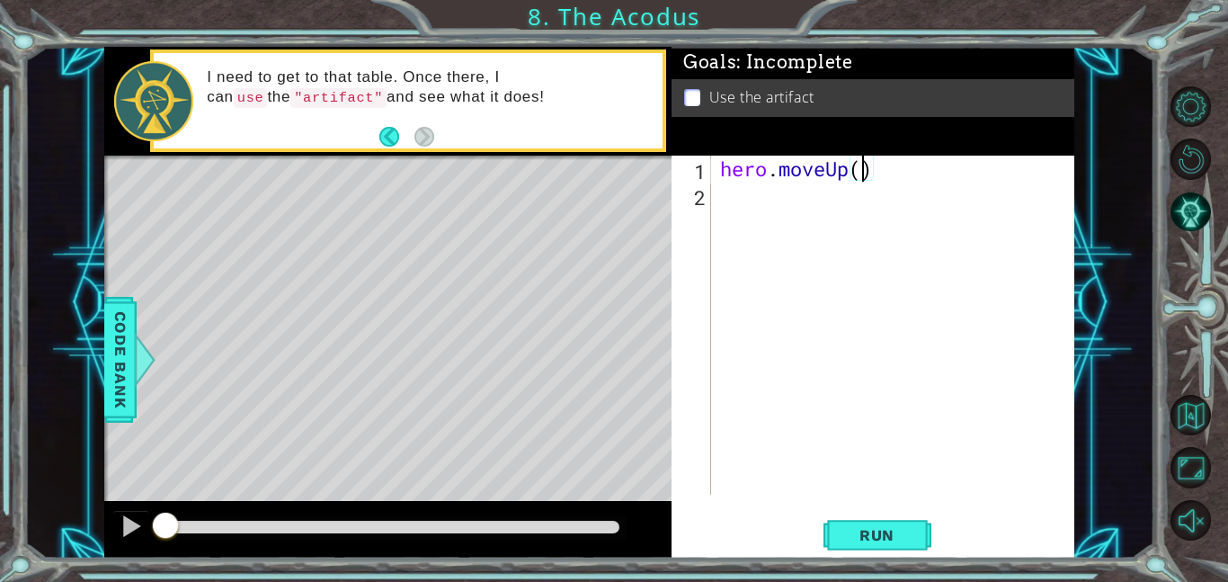
type textarea "hero.moveUp(2)"
click at [823, 207] on div "hero . moveUp ( 2 )" at bounding box center [897, 351] width 363 height 391
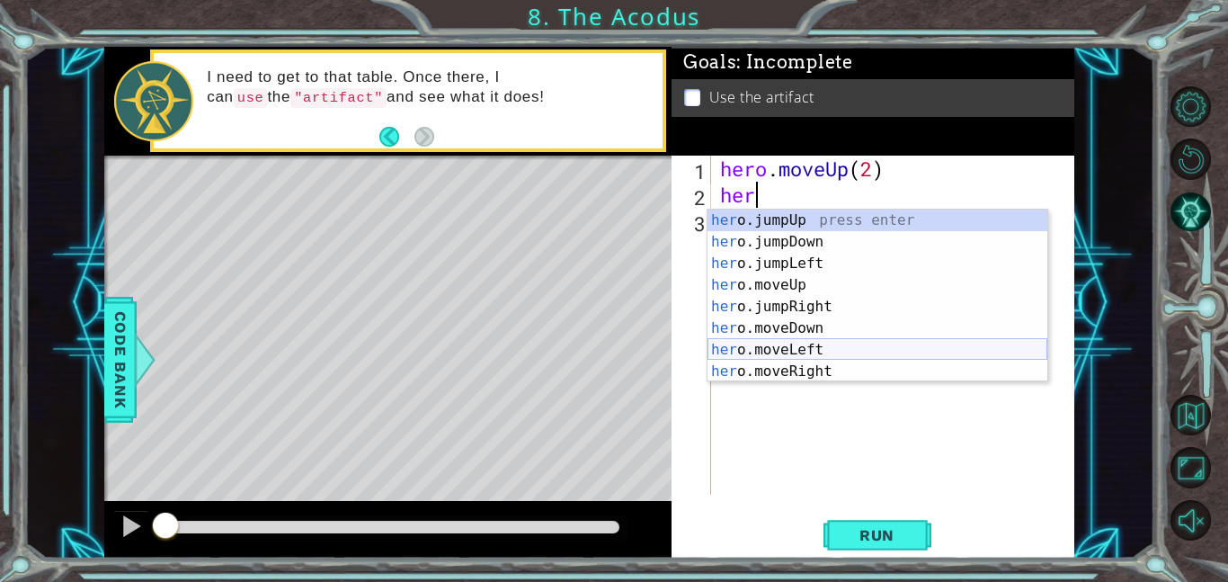
click at [832, 354] on div "her o.jumpUp press enter her o.jumpDown press enter her o.jumpLeft press enter …" at bounding box center [877, 317] width 340 height 216
type textarea "hero.moveLeft(1)"
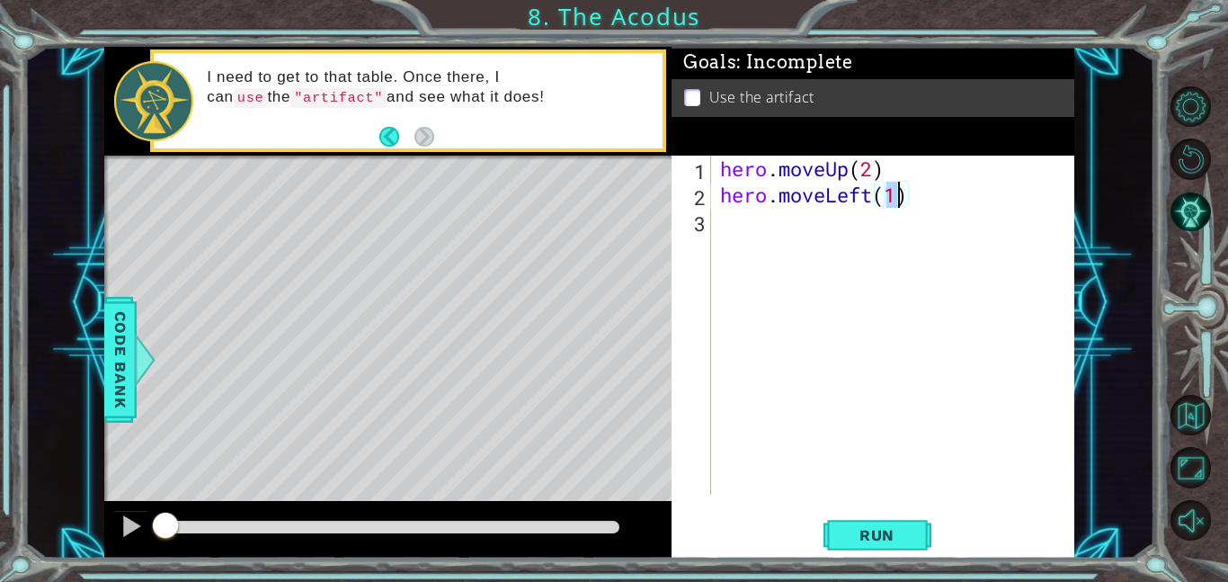
click at [799, 241] on div "hero . moveUp ( 2 ) hero . moveLeft ( 1 )" at bounding box center [897, 351] width 363 height 391
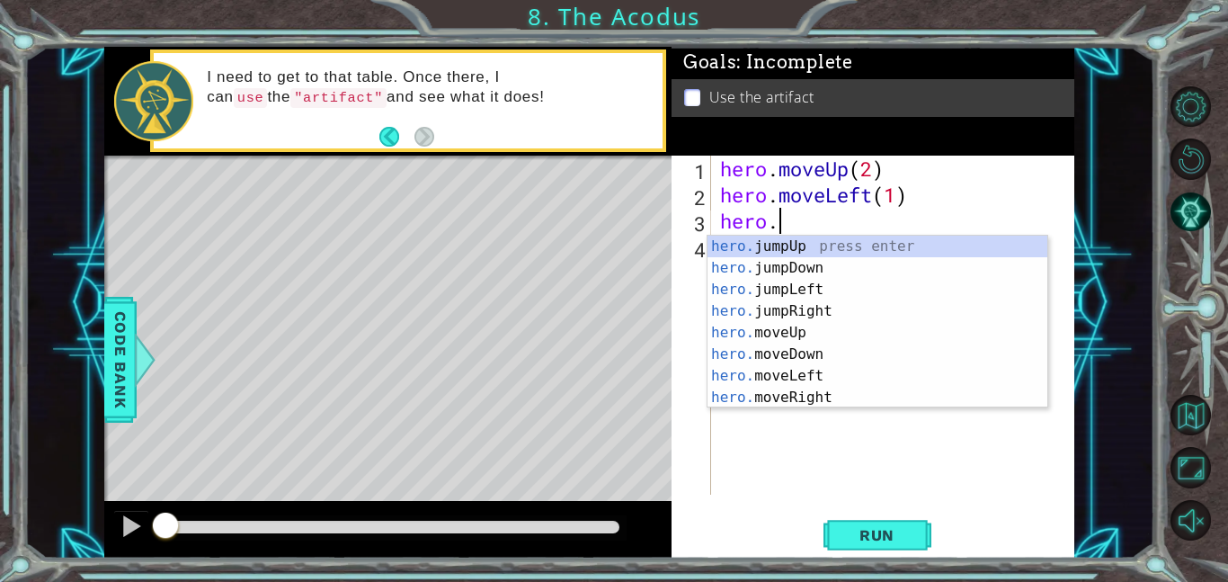
scroll to position [0, 2]
click at [829, 354] on div "hero. jumpUp press enter hero. jumpDown press enter hero. jumpLeft press enter …" at bounding box center [877, 344] width 340 height 216
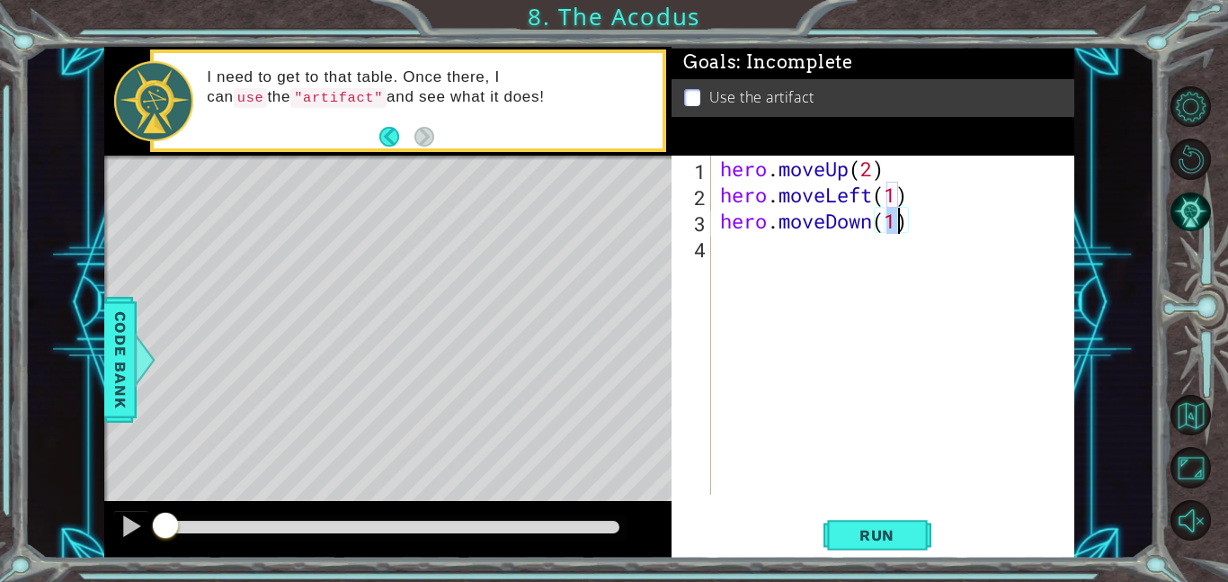
type textarea "hero.moveDown(2)"
click at [742, 246] on div "hero . moveUp ( 2 ) hero . moveLeft ( 1 ) hero . moveDown ( 2 )" at bounding box center [897, 351] width 363 height 391
type textarea "h"
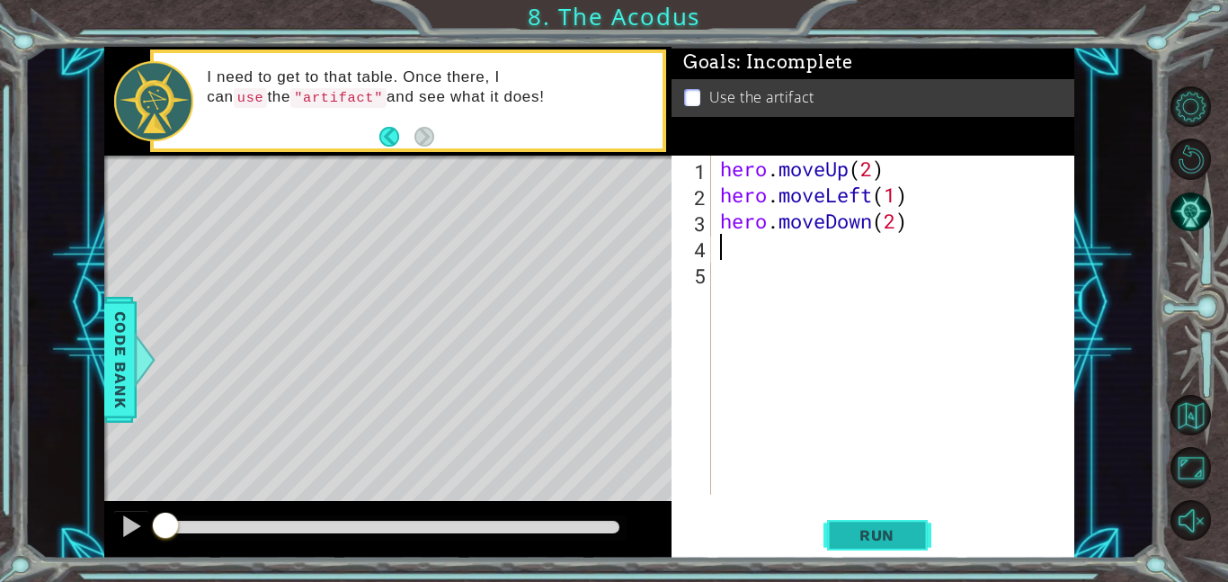
click at [883, 518] on button "Run" at bounding box center [877, 534] width 108 height 40
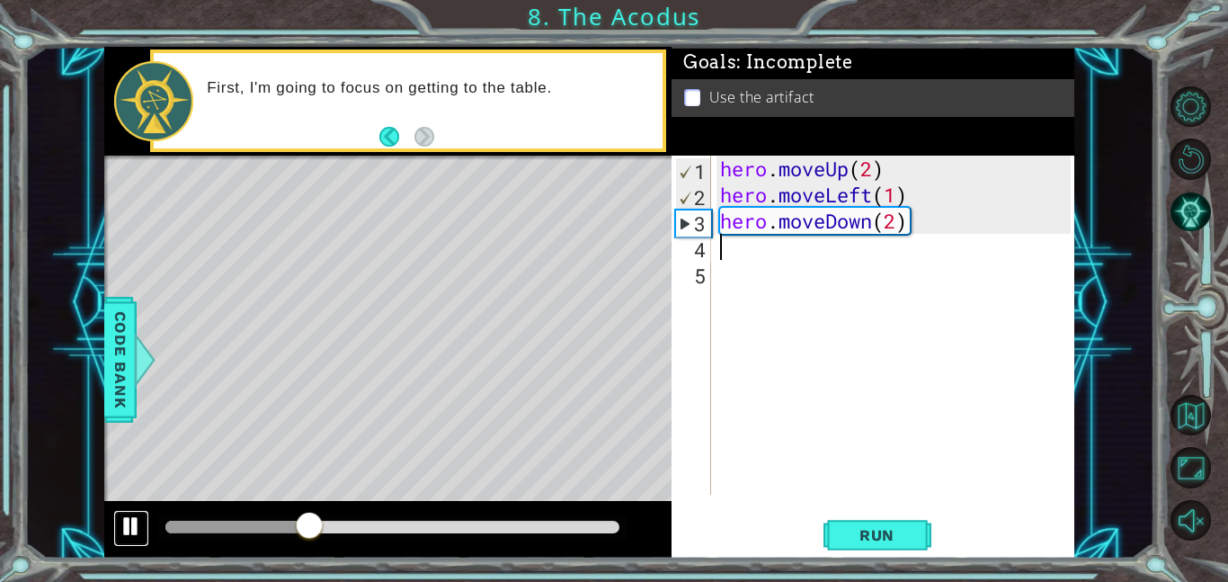
click at [129, 522] on div at bounding box center [131, 525] width 23 height 23
type textarea "h"
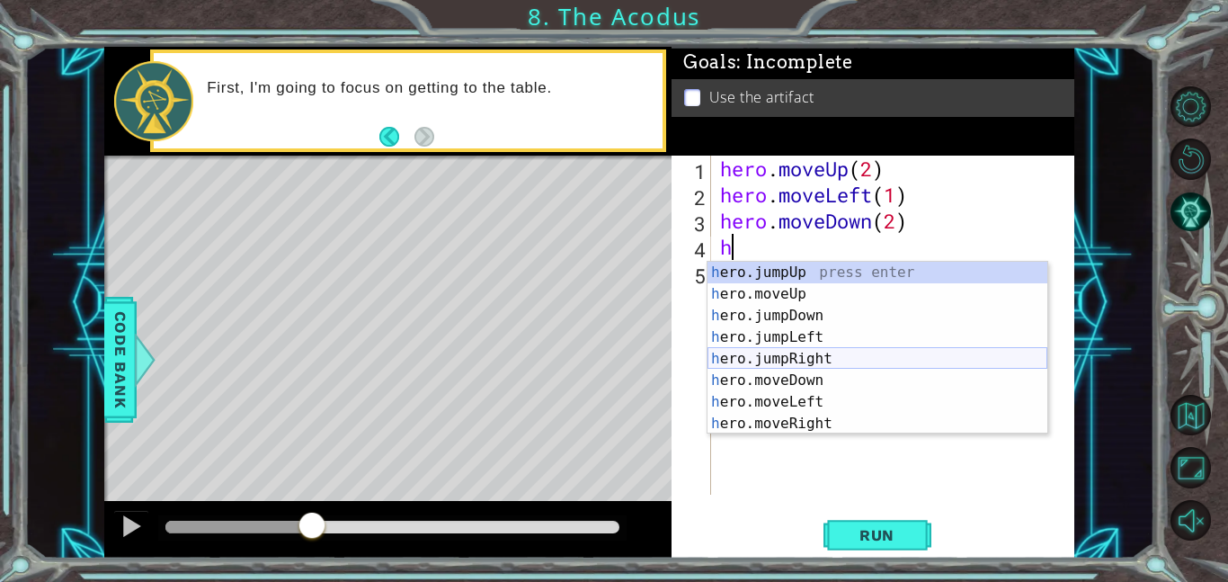
click at [820, 357] on div "h ero.jumpUp press enter h ero.moveUp press enter h ero.jumpDown press enter h …" at bounding box center [877, 370] width 340 height 216
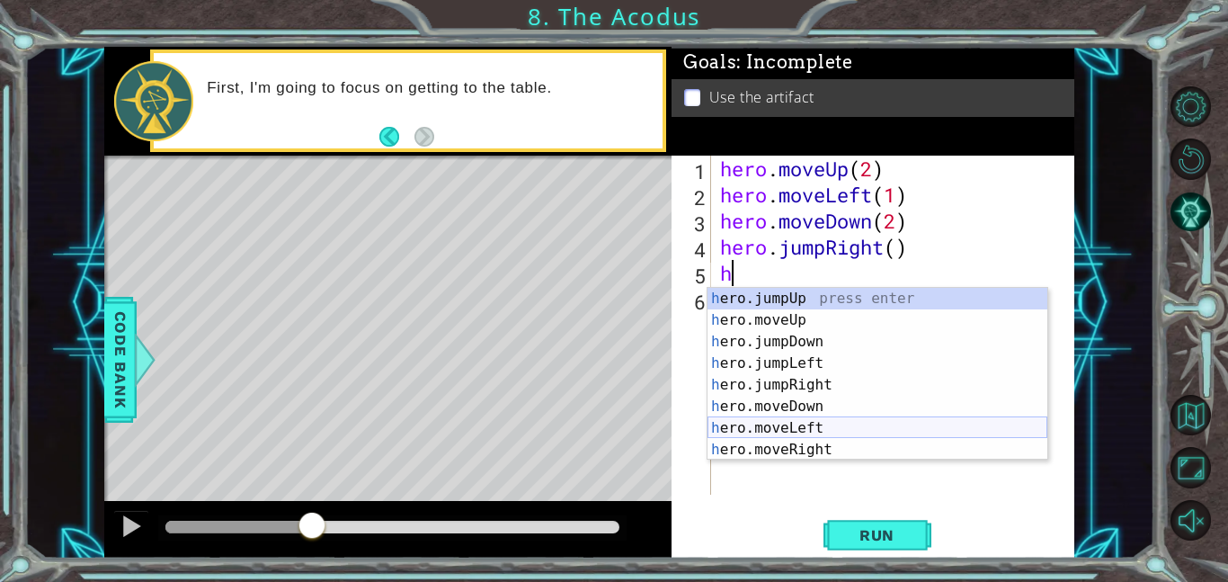
click at [836, 424] on div "h ero.jumpUp press enter h ero.moveUp press enter h ero.jumpDown press enter h …" at bounding box center [877, 396] width 340 height 216
type textarea "hero.moveLeft(1)"
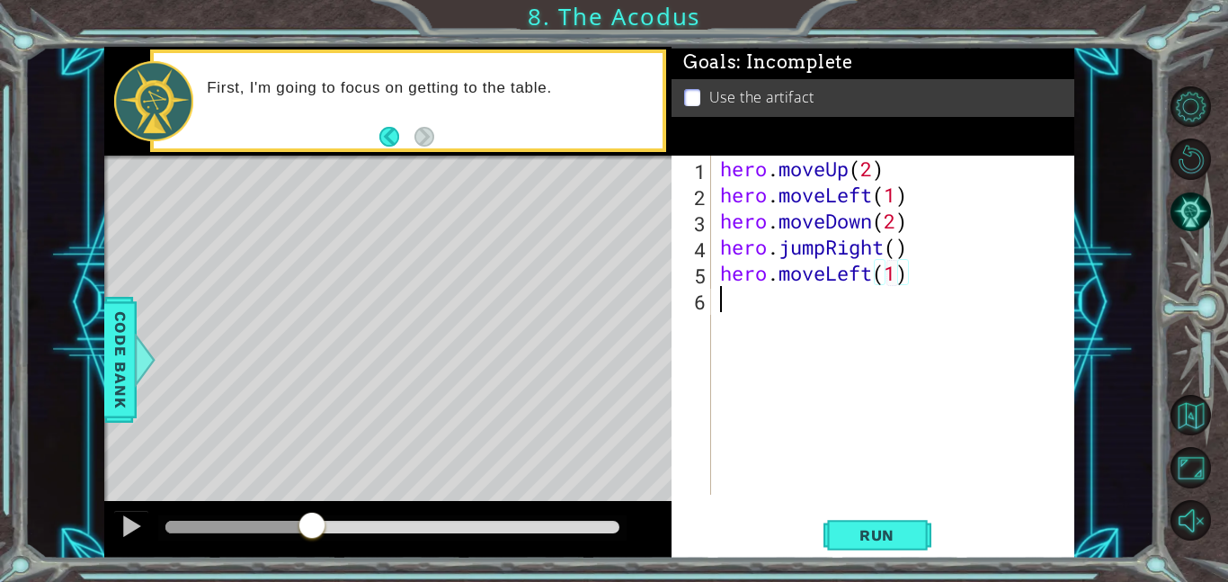
click at [840, 322] on div "hero . moveUp ( 2 ) hero . moveLeft ( 1 ) hero . moveDown ( 2 ) hero . jumpRigh…" at bounding box center [897, 351] width 363 height 391
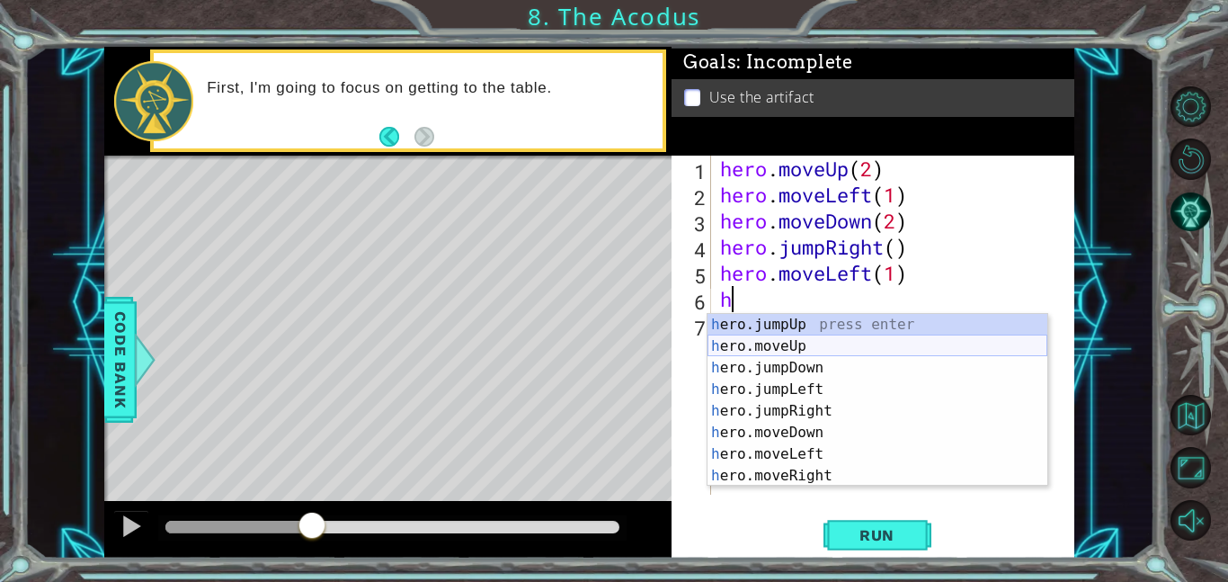
click at [793, 345] on div "h ero.jumpUp press enter h ero.moveUp press enter h ero.jumpDown press enter h …" at bounding box center [877, 422] width 340 height 216
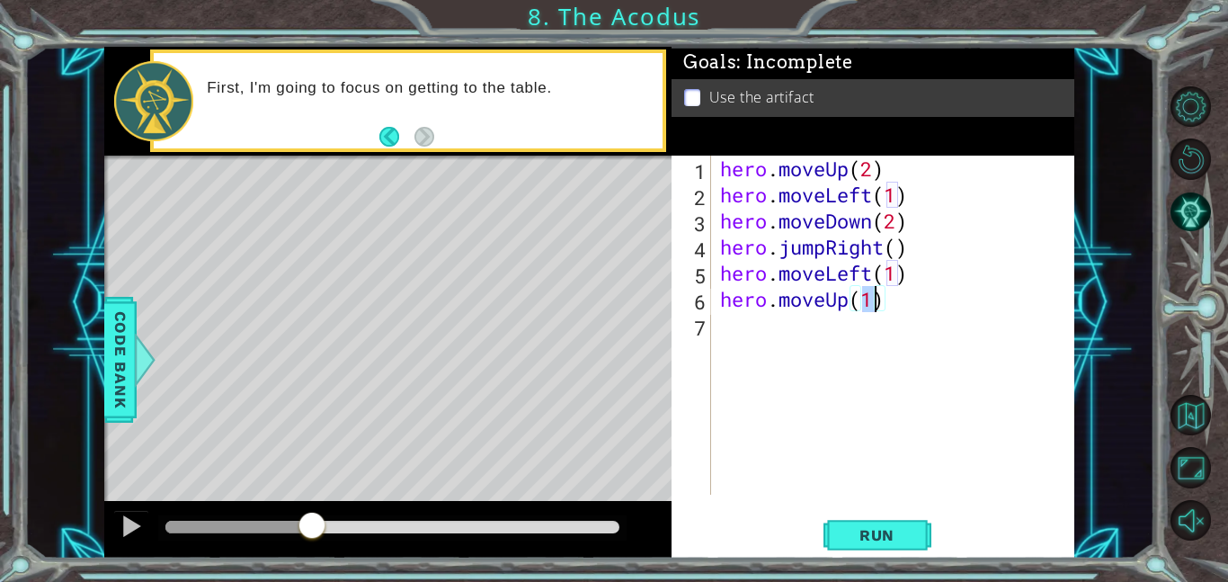
type textarea "hero.moveUp(2)"
click at [737, 326] on div "hero . moveUp ( 2 ) hero . moveLeft ( 1 ) hero . moveDown ( 2 ) hero . jumpRigh…" at bounding box center [897, 351] width 363 height 391
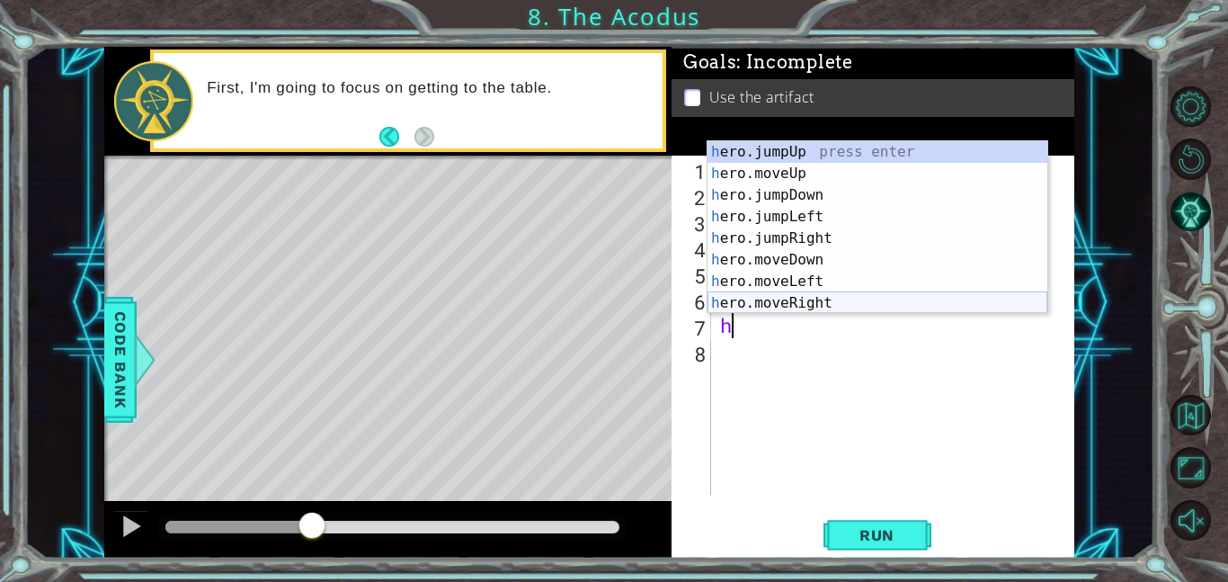
click at [761, 307] on div "h ero.jumpUp press enter h ero.moveUp press enter h ero.jumpDown press enter h …" at bounding box center [877, 249] width 340 height 216
type textarea "hero.moveRight(1)"
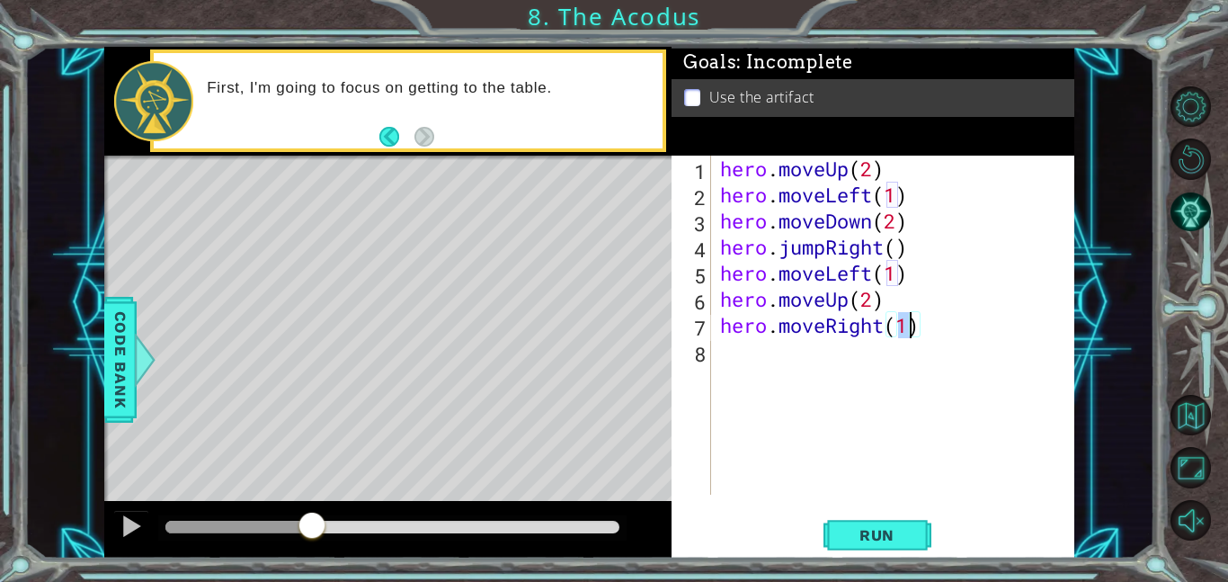
click at [807, 365] on div "hero . moveUp ( 2 ) hero . moveLeft ( 1 ) hero . moveDown ( 2 ) hero . jumpRigh…" at bounding box center [897, 351] width 363 height 391
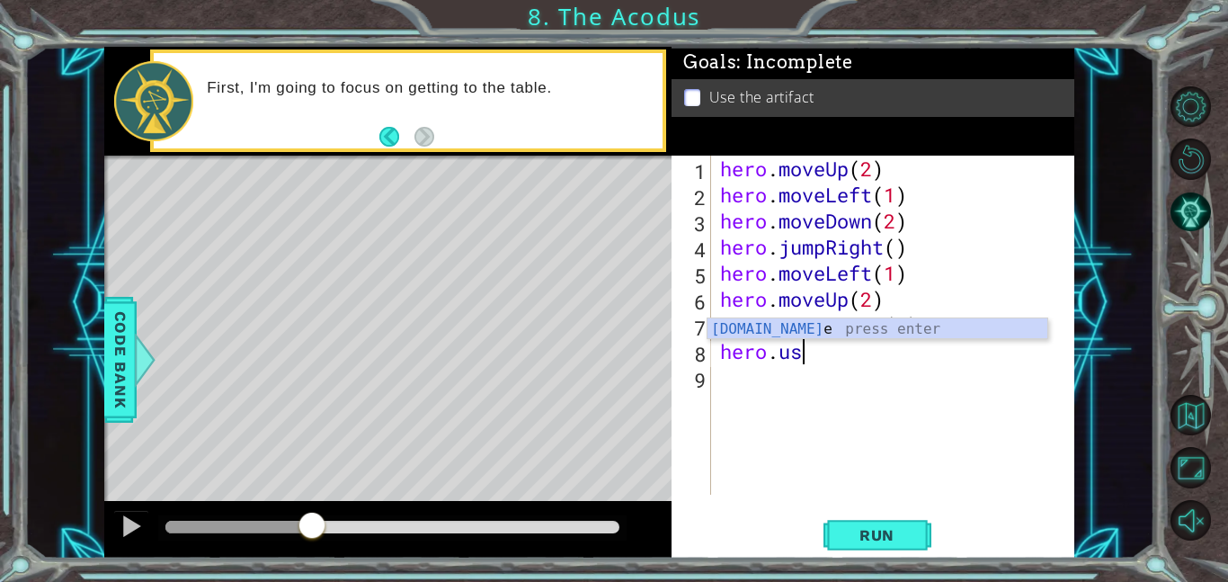
scroll to position [0, 3]
click at [831, 333] on div "hero.use press enter" at bounding box center [877, 350] width 340 height 65
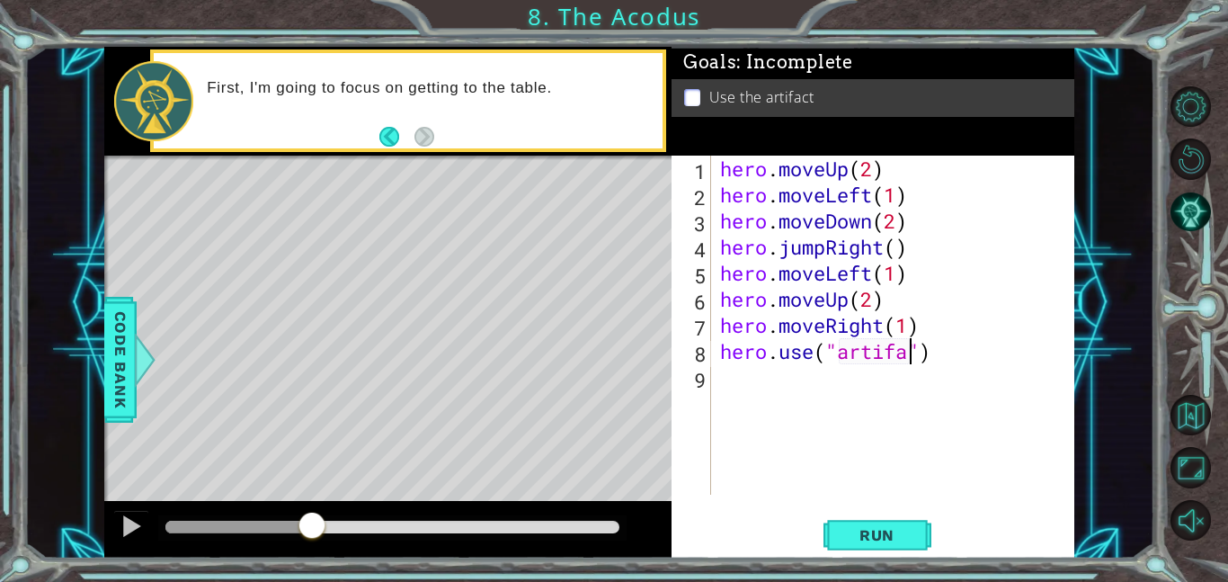
scroll to position [0, 9]
click at [912, 538] on button "Run" at bounding box center [877, 534] width 108 height 40
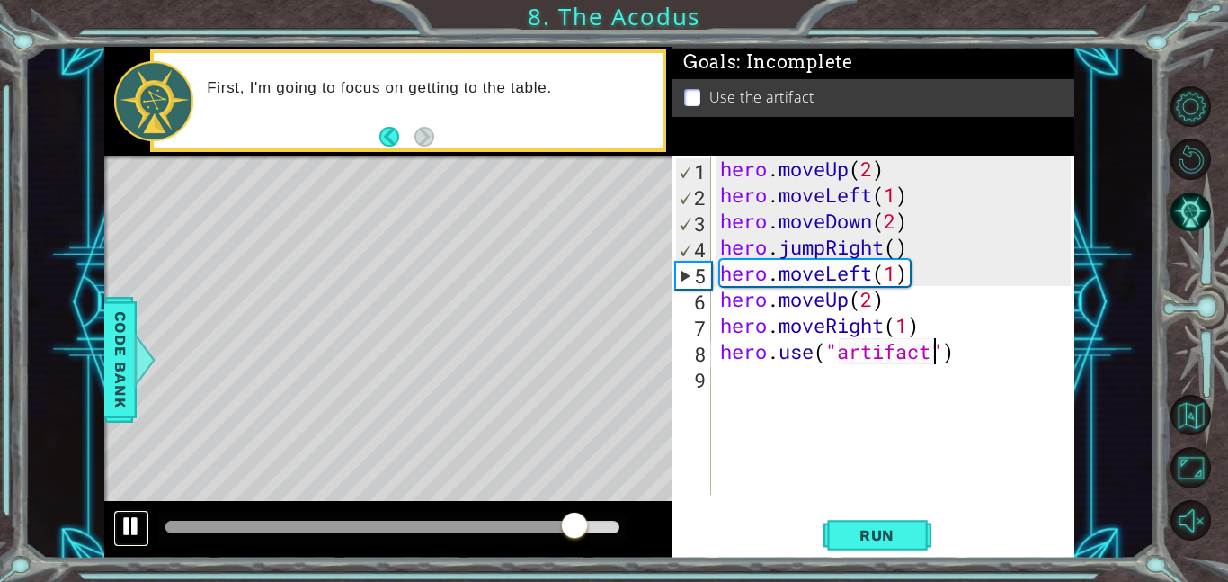
click at [133, 530] on div at bounding box center [131, 525] width 23 height 23
drag, startPoint x: 575, startPoint y: 520, endPoint x: 543, endPoint y: 523, distance: 32.5
click at [560, 523] on div at bounding box center [576, 527] width 32 height 32
click at [911, 235] on div "hero . moveUp ( 2 ) hero . moveLeft ( 1 ) hero . moveDown ( 2 ) hero . jumpRigh…" at bounding box center [897, 351] width 363 height 391
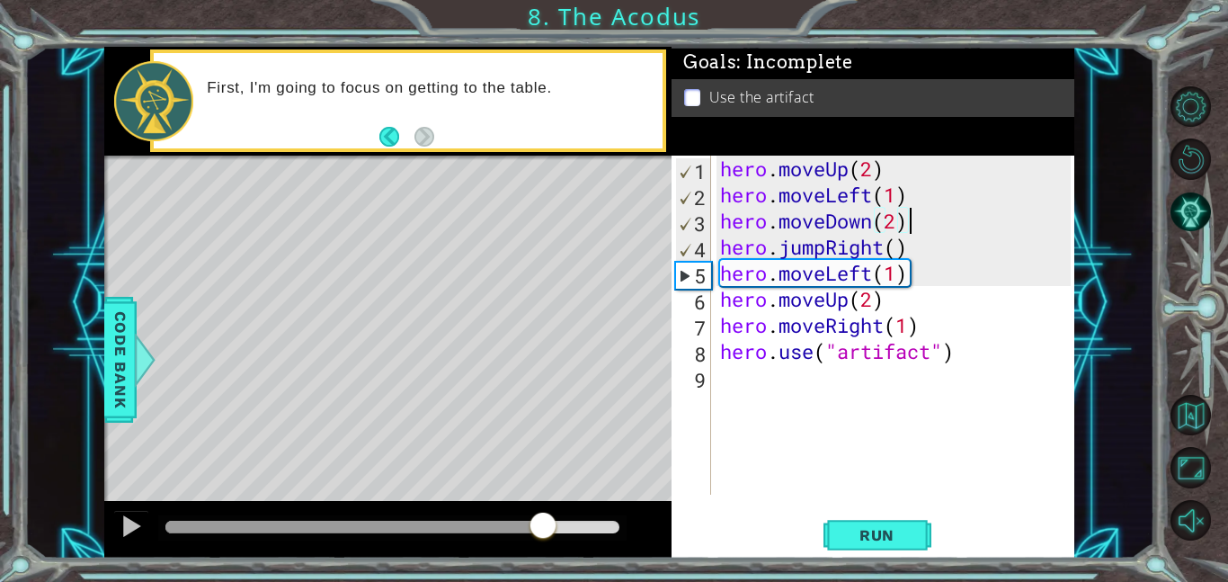
click at [908, 223] on div "hero . moveUp ( 2 ) hero . moveLeft ( 1 ) hero . moveDown ( 2 ) hero . jumpRigh…" at bounding box center [897, 351] width 363 height 391
drag, startPoint x: 885, startPoint y: 249, endPoint x: 827, endPoint y: 250, distance: 58.4
click at [827, 250] on div "hero . moveUp ( 2 ) hero . moveLeft ( 1 ) hero . moveDown ( 2 ) hero . jumpRigh…" at bounding box center [897, 351] width 363 height 391
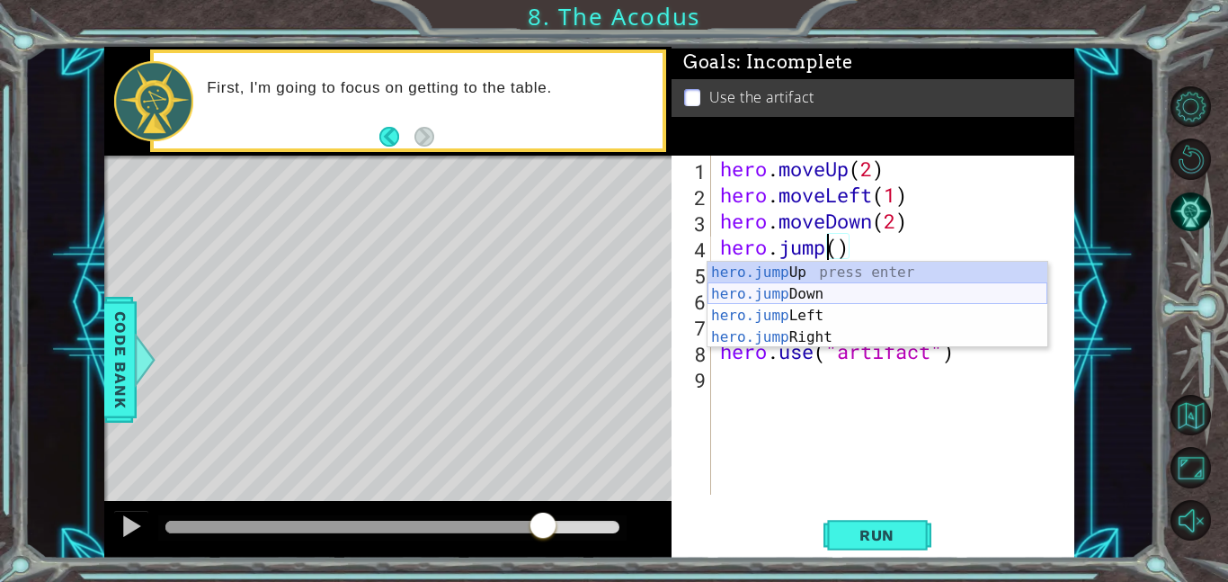
click at [817, 305] on div "hero.jump Up press enter hero.jump Down press enter hero.jump Left press enter …" at bounding box center [877, 326] width 340 height 129
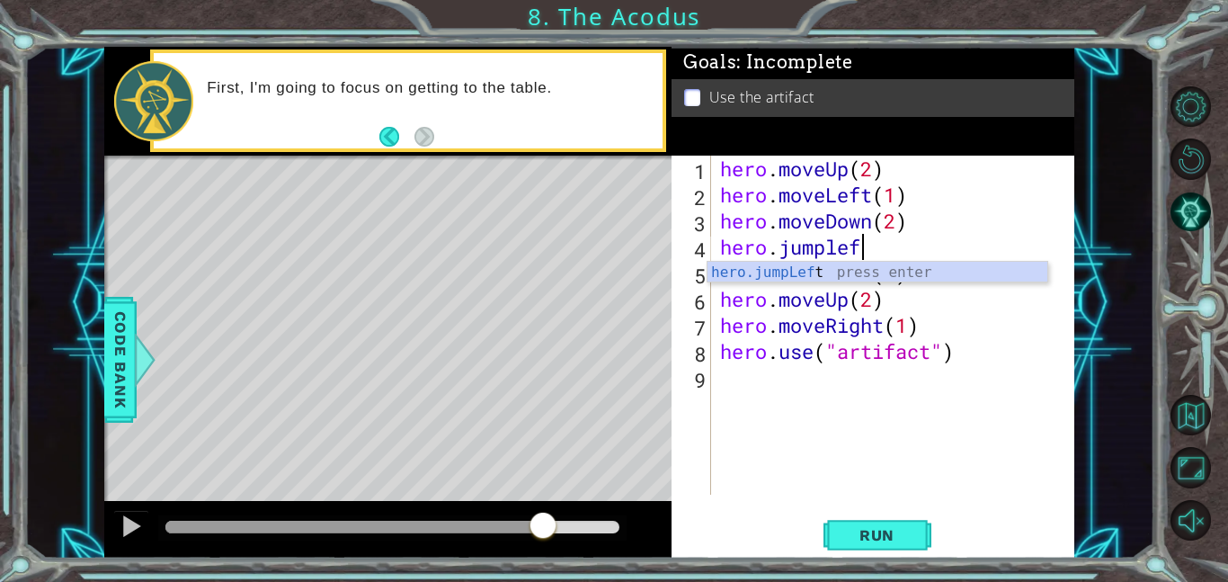
type textarea "hero.jumpleft"
click at [794, 445] on div "hero . moveUp ( 2 ) hero . moveLeft ( 1 ) hero . moveDown ( 2 ) hero . jumpleft…" at bounding box center [897, 351] width 363 height 391
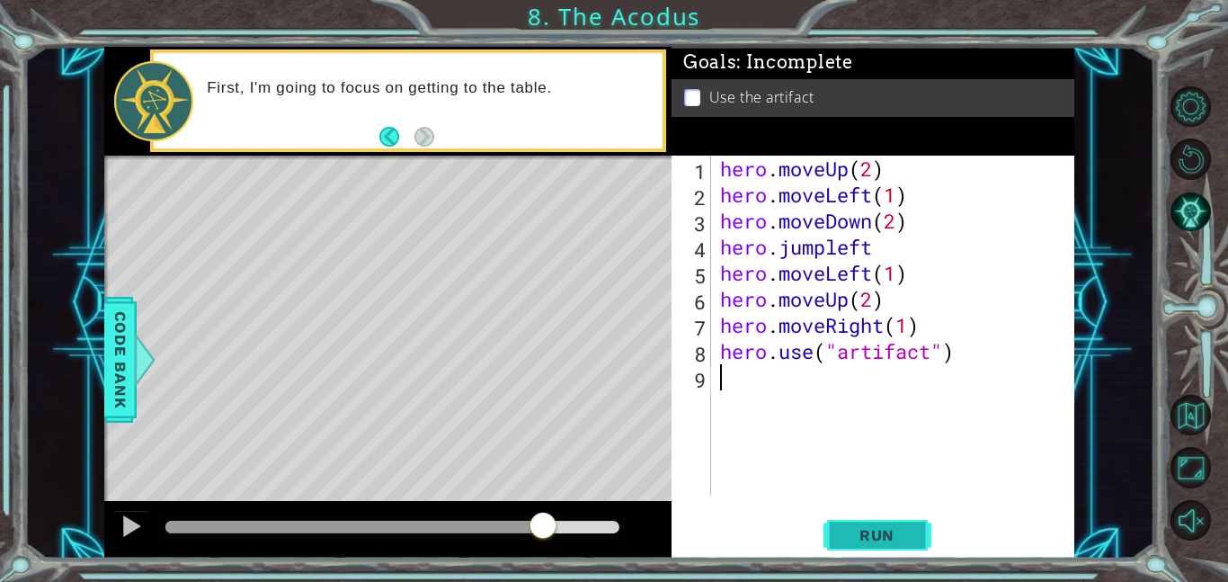
click at [883, 537] on span "Run" at bounding box center [876, 535] width 71 height 18
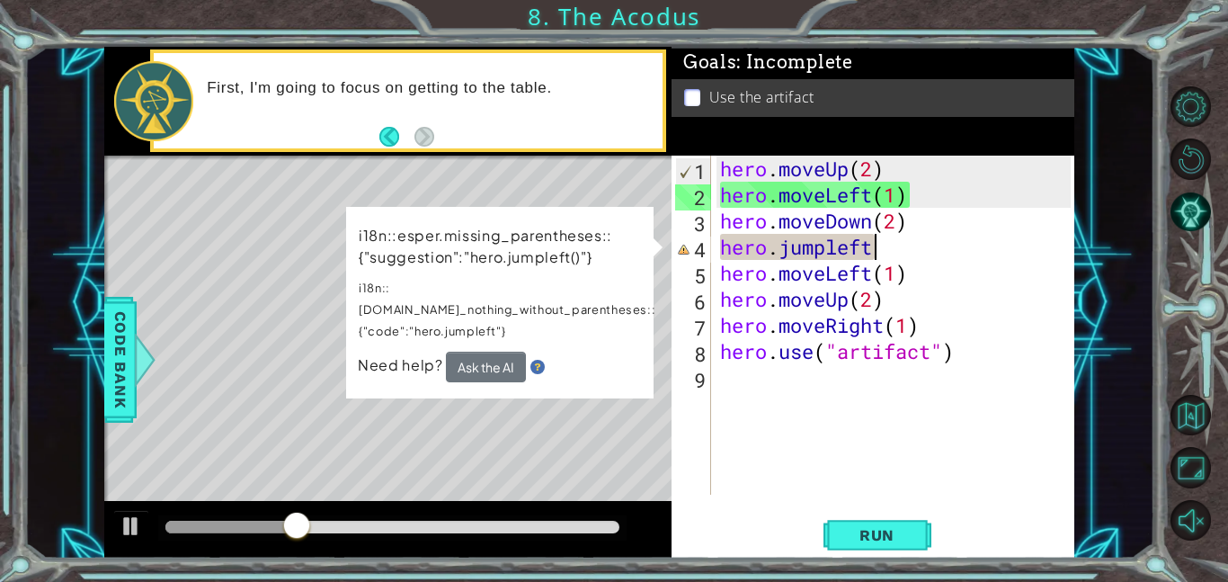
click at [890, 253] on div "hero . moveUp ( 2 ) hero . moveLeft ( 1 ) hero . moveDown ( 2 ) hero . jumpleft…" at bounding box center [897, 351] width 363 height 391
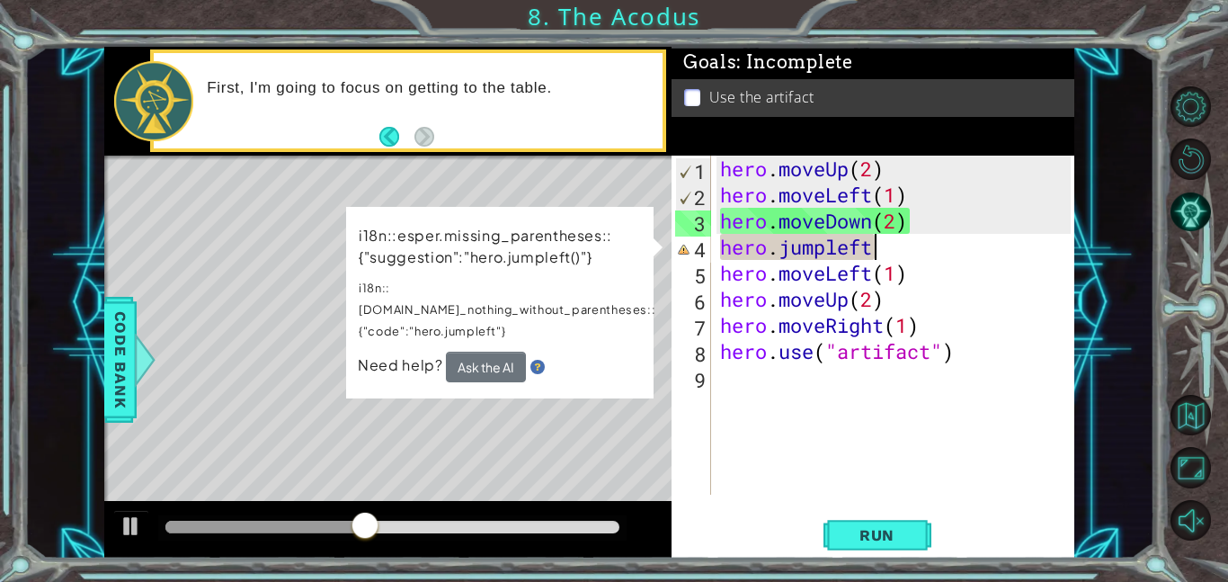
click at [894, 251] on div "hero . moveUp ( 2 ) hero . moveLeft ( 1 ) hero . moveDown ( 2 ) hero . jumpleft…" at bounding box center [897, 351] width 363 height 391
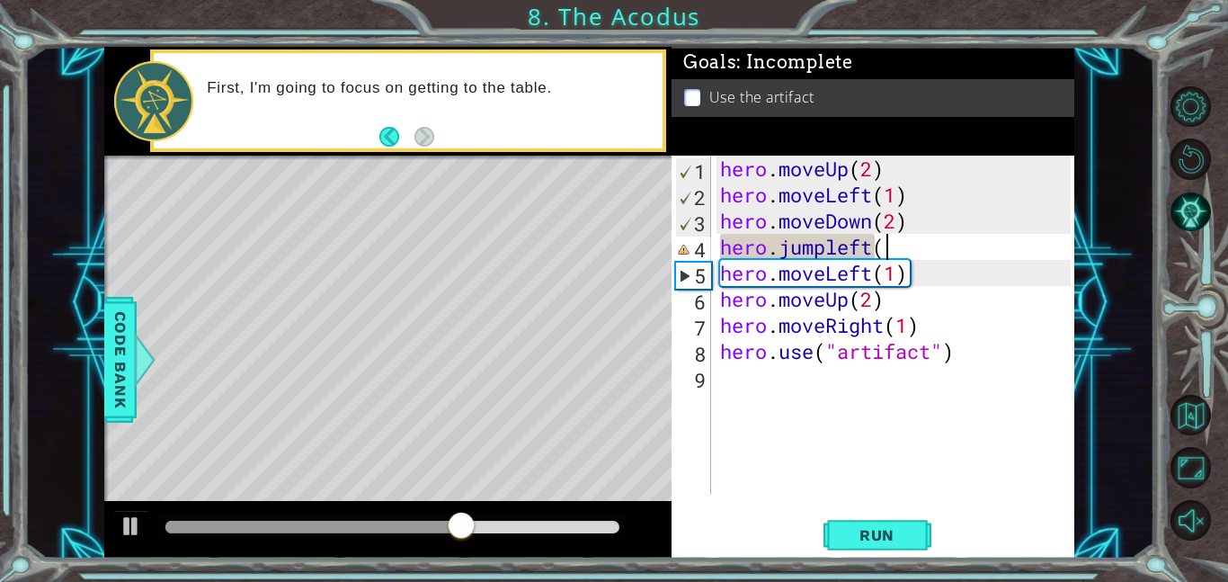
scroll to position [0, 6]
type textarea "hero.jumpleft()"
click at [880, 386] on div "hero . moveUp ( 2 ) hero . moveLeft ( 1 ) hero . moveDown ( 2 ) hero . jumpleft…" at bounding box center [897, 351] width 363 height 391
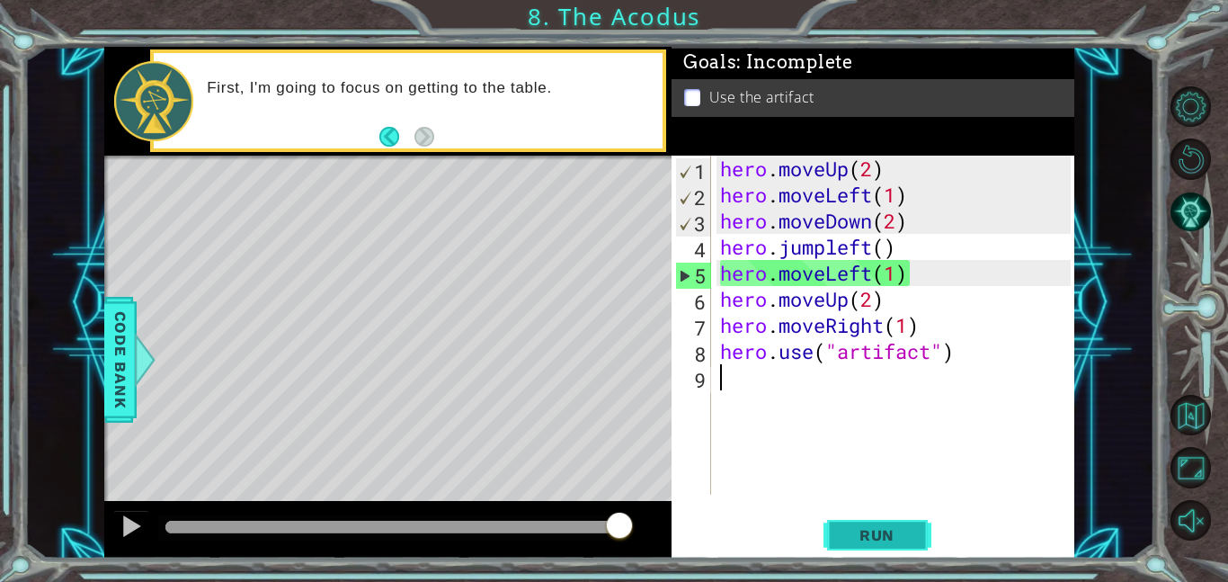
click at [877, 531] on span "Run" at bounding box center [876, 535] width 71 height 18
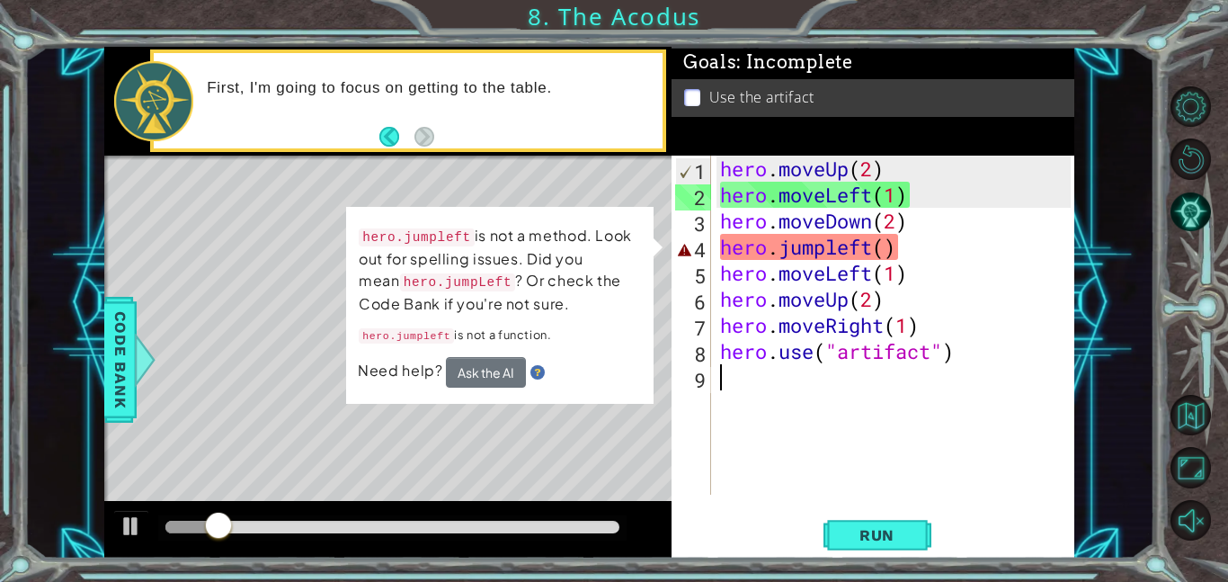
click at [814, 402] on div "hero . moveUp ( 2 ) hero . moveLeft ( 1 ) hero . moveDown ( 2 ) hero . jumpleft…" at bounding box center [897, 351] width 363 height 391
click at [912, 245] on div "hero . moveUp ( 2 ) hero . moveLeft ( 1 ) hero . moveDown ( 2 ) hero . jumpleft…" at bounding box center [897, 351] width 363 height 391
type textarea "hero.jumpleft()"
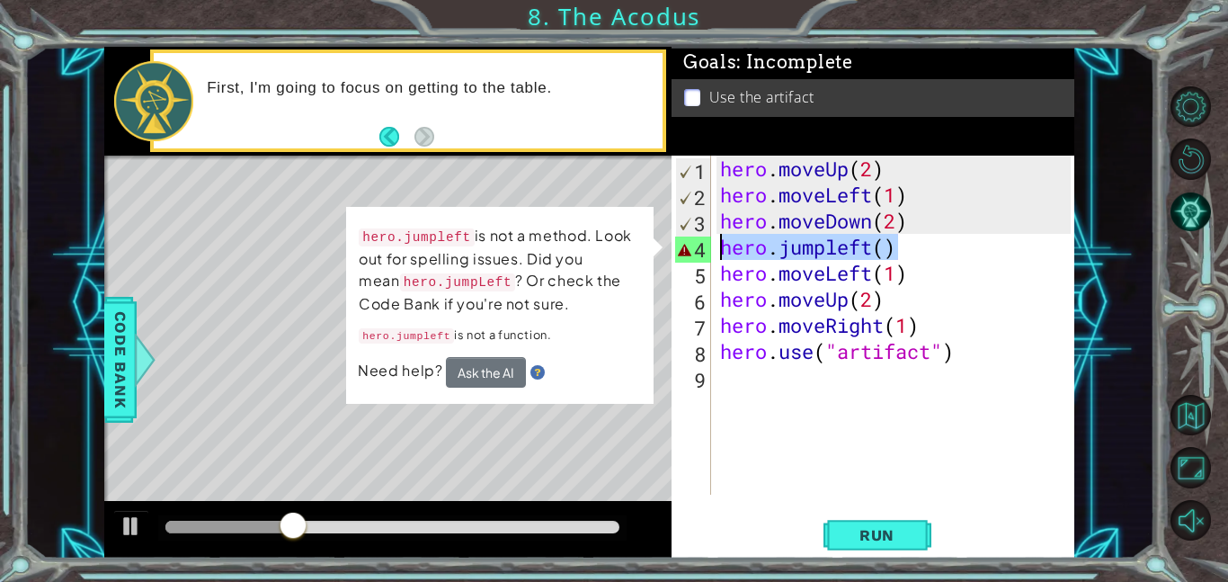
drag, startPoint x: 904, startPoint y: 244, endPoint x: 724, endPoint y: 253, distance: 181.0
click at [724, 253] on div "hero . moveUp ( 2 ) hero . moveLeft ( 1 ) hero . moveDown ( 2 ) hero . jumpleft…" at bounding box center [897, 351] width 363 height 391
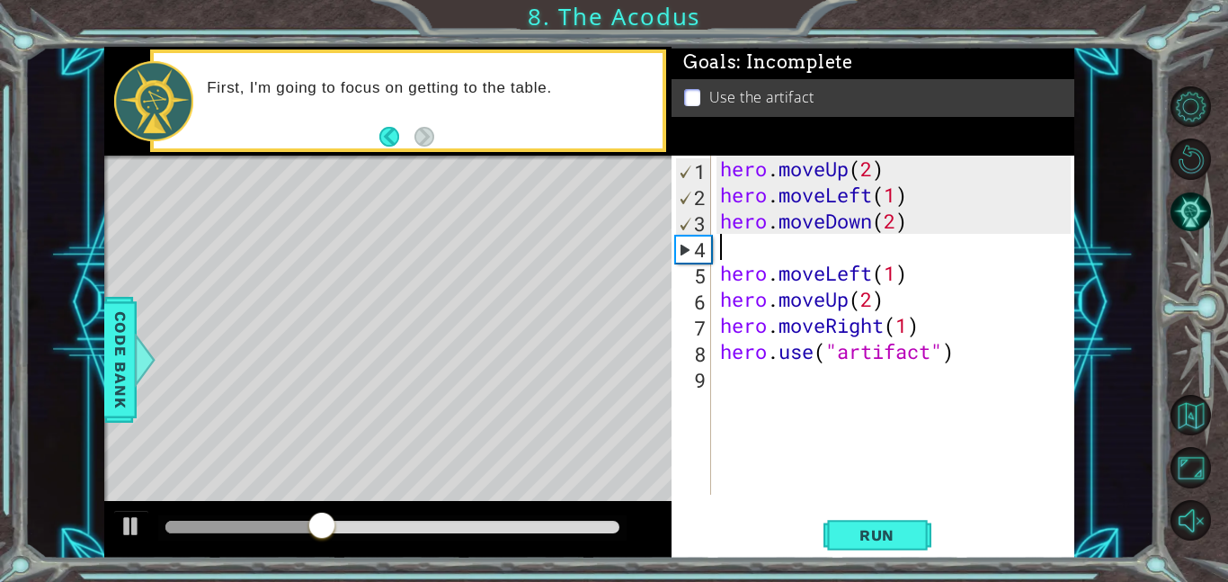
type textarea "h"
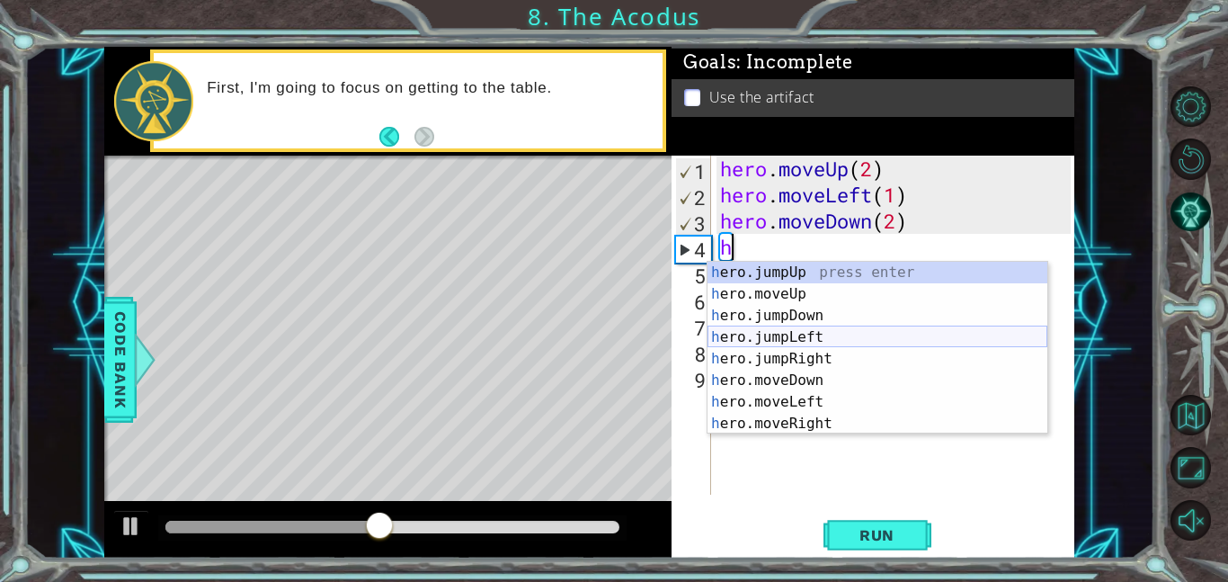
click at [775, 337] on div "h ero.jumpUp press enter h ero.moveUp press enter h ero.jumpDown press enter h …" at bounding box center [877, 370] width 340 height 216
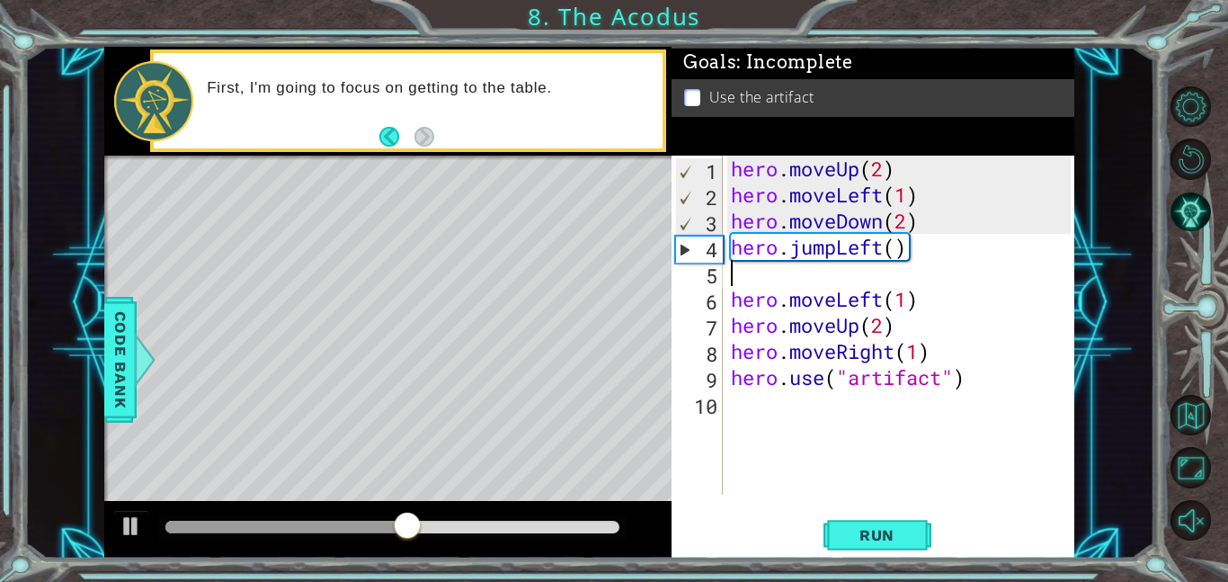
click at [864, 458] on div "hero . moveUp ( 2 ) hero . moveLeft ( 1 ) hero . moveDown ( 2 ) hero . jumpLeft…" at bounding box center [903, 351] width 352 height 391
click at [874, 534] on span "Run" at bounding box center [876, 535] width 71 height 18
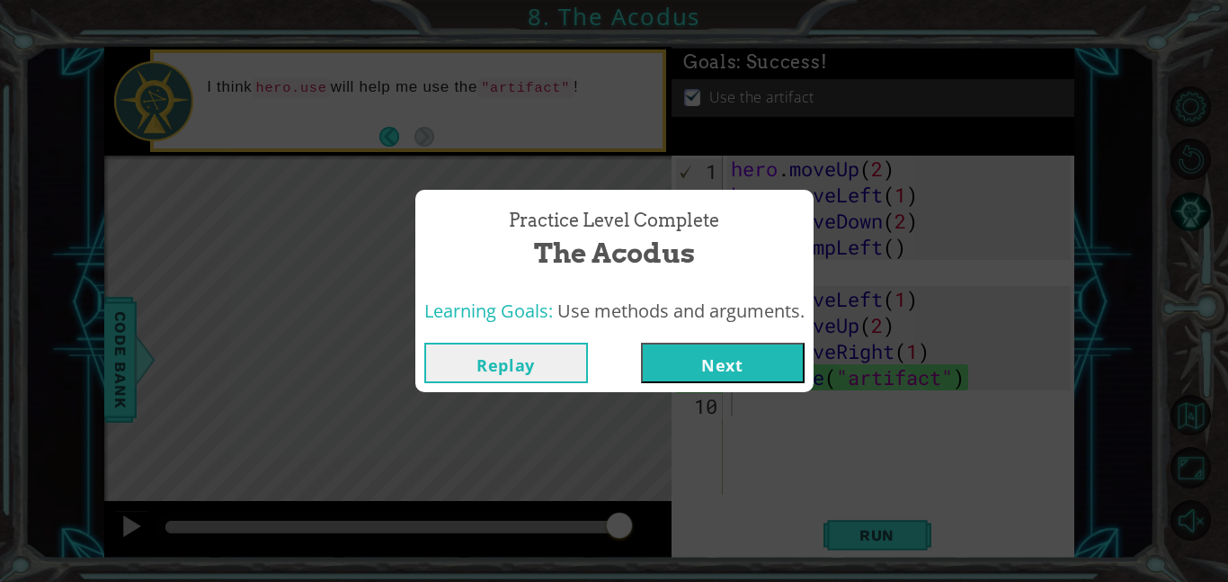
click at [691, 356] on button "Next" at bounding box center [723, 362] width 164 height 40
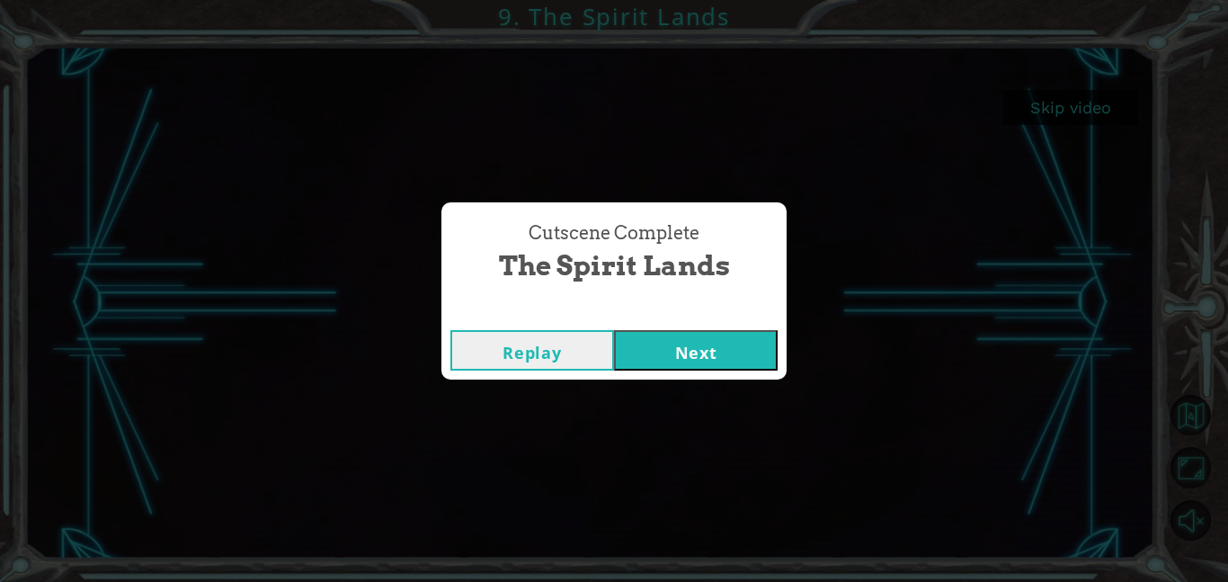
click at [710, 345] on button "Next" at bounding box center [696, 350] width 164 height 40
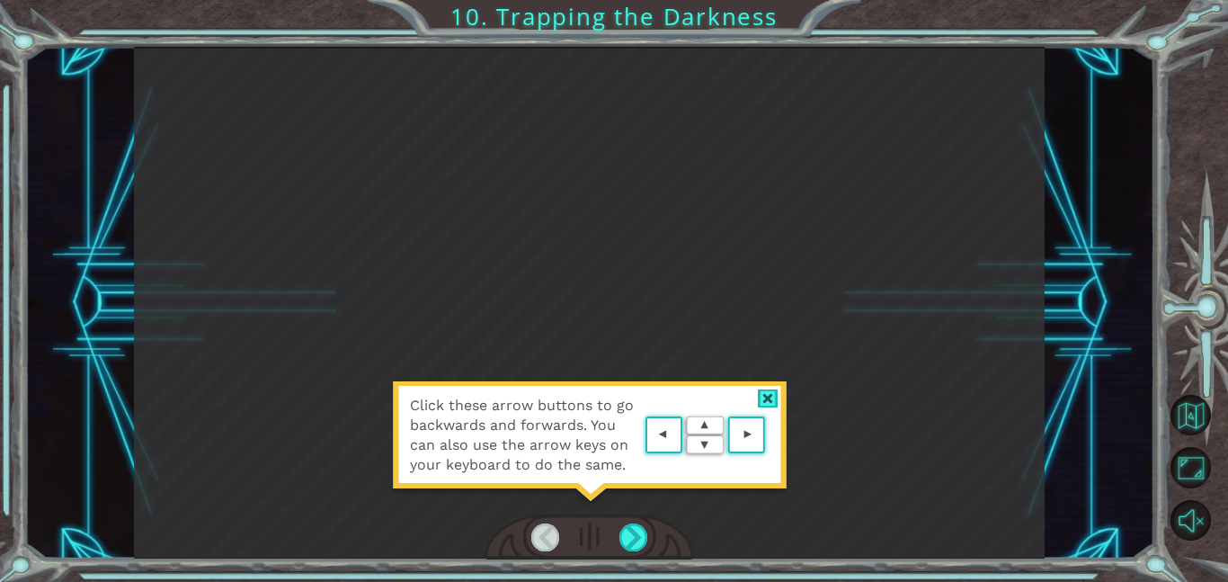
click at [655, 378] on div "Click these arrow buttons to go backwards and forwards. You can also use the ar…" at bounding box center [589, 302] width 911 height 511
click at [666, 424] on img at bounding box center [705, 435] width 129 height 47
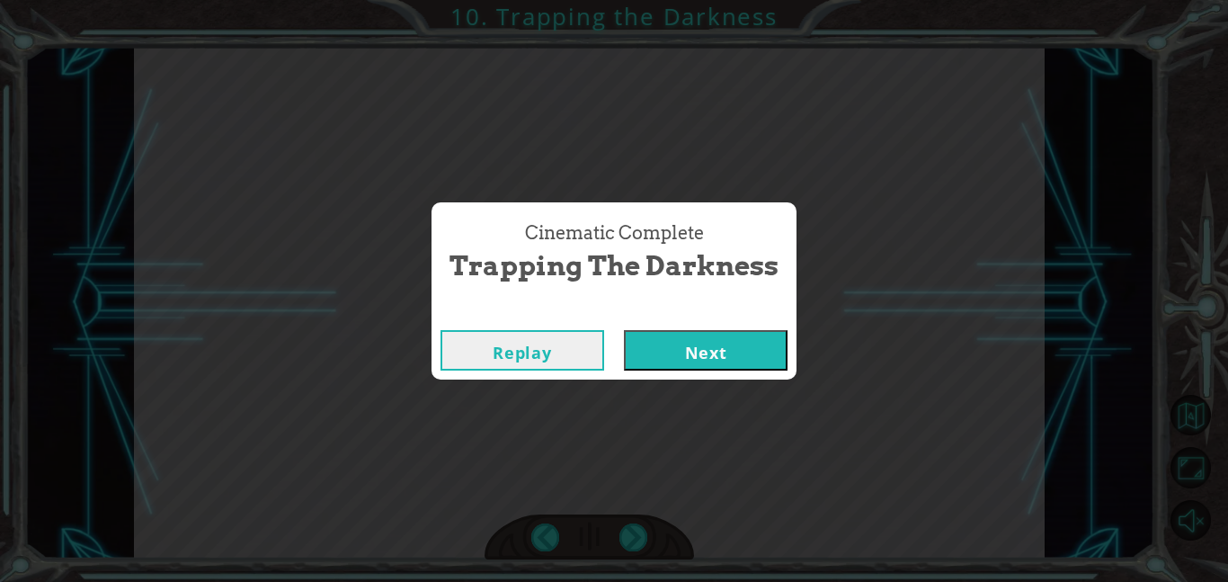
click at [693, 330] on button "Next" at bounding box center [706, 350] width 164 height 40
